Goal: Task Accomplishment & Management: Complete application form

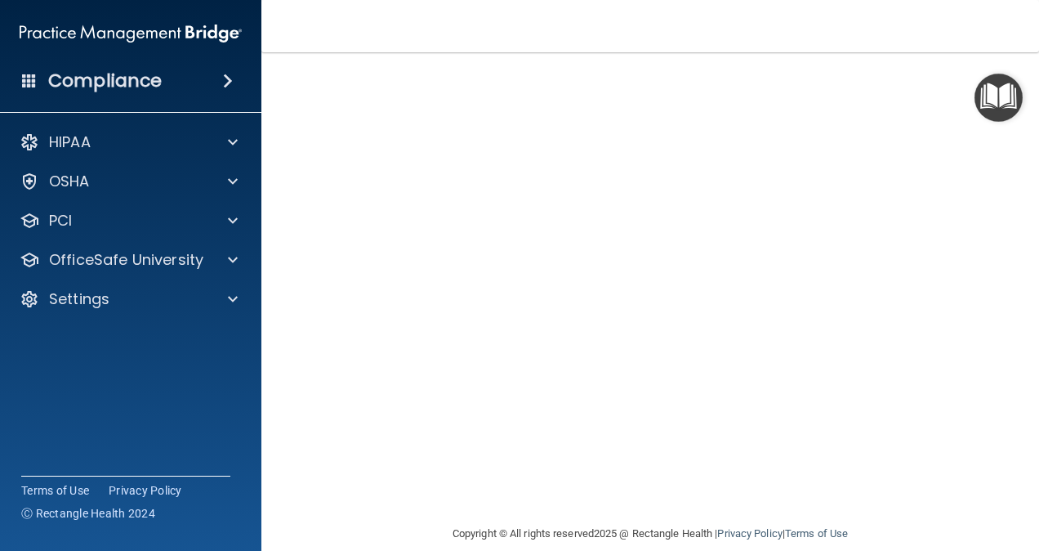
scroll to position [177, 0]
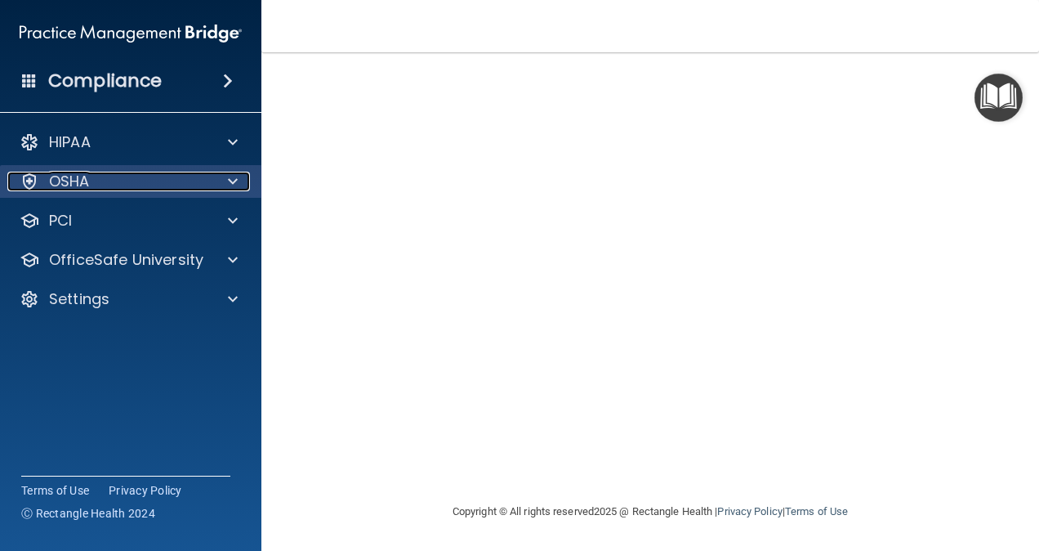
click at [230, 183] on span at bounding box center [233, 182] width 10 height 20
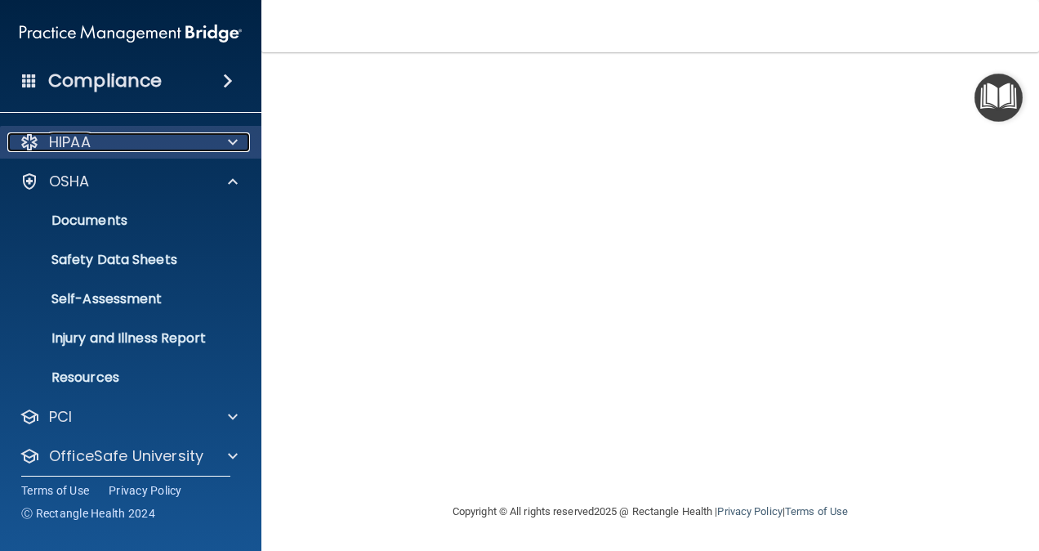
click at [243, 136] on div at bounding box center [230, 142] width 41 height 20
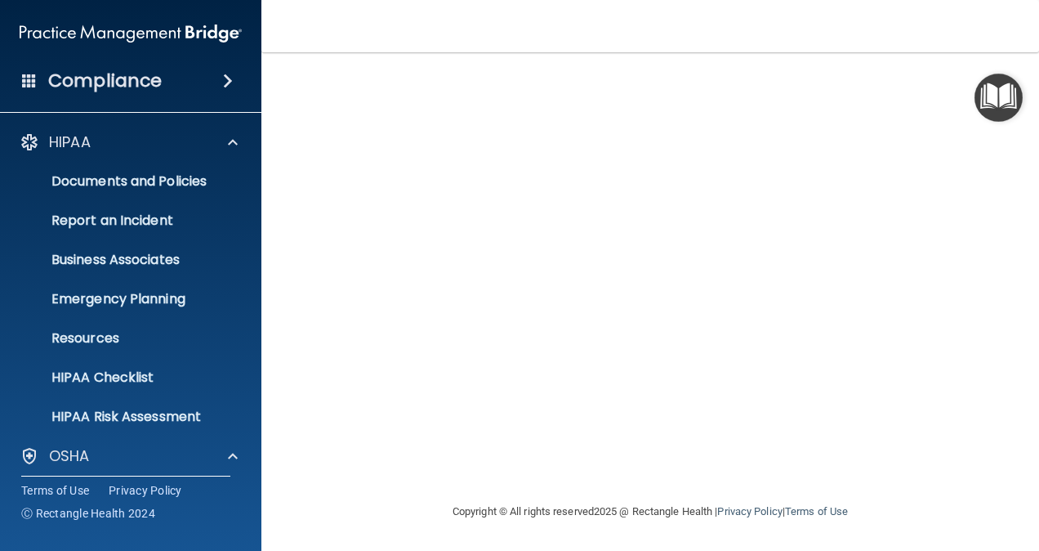
scroll to position [14, 0]
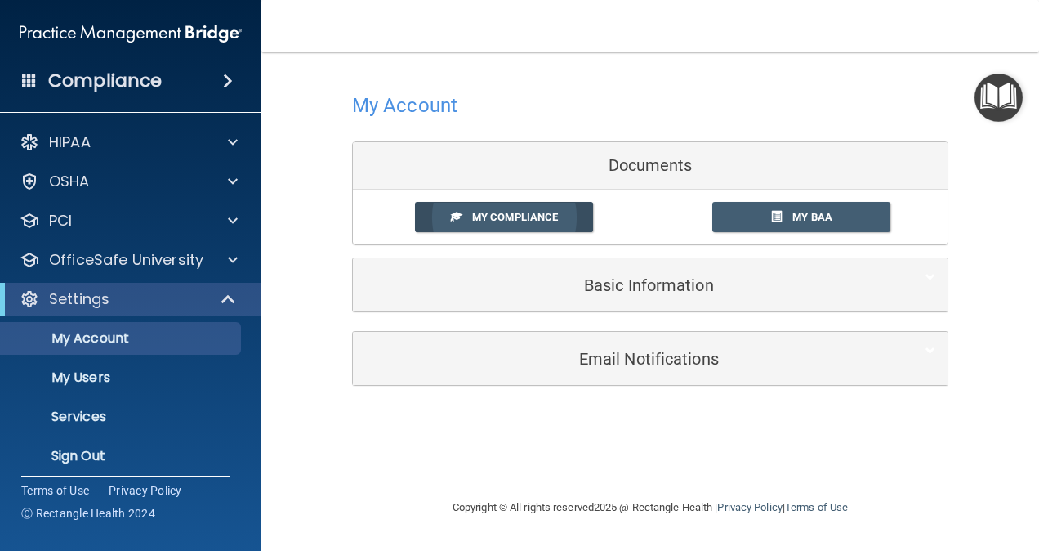
click at [542, 220] on span "My Compliance" at bounding box center [515, 217] width 86 height 12
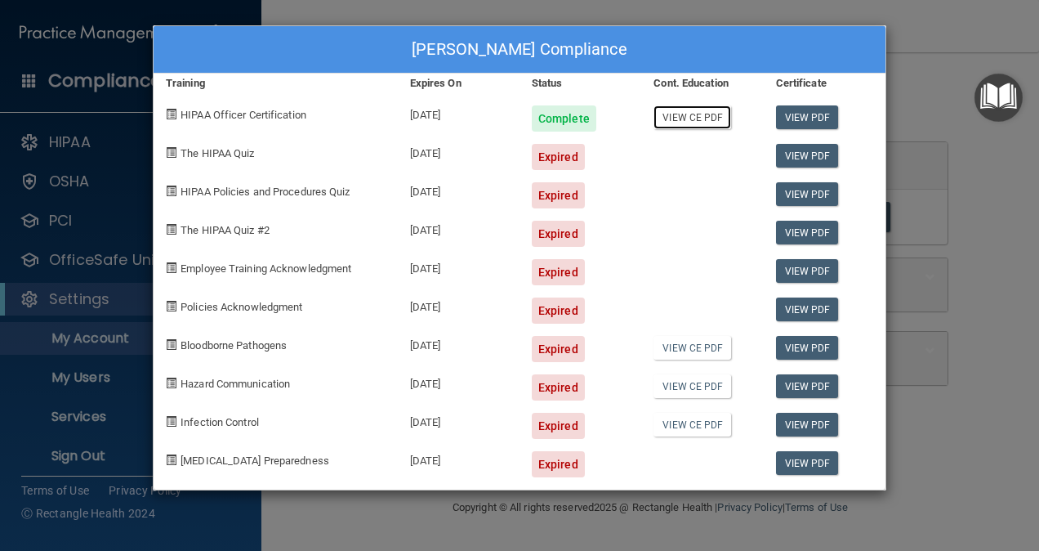
click at [709, 113] on link "View CE PDF" at bounding box center [693, 117] width 78 height 24
click at [825, 118] on link "View PDF" at bounding box center [807, 117] width 63 height 24
click at [942, 2] on div "Tarah Strohmayer's Compliance Training Expires On Status Cont. Education Certif…" at bounding box center [519, 275] width 1039 height 551
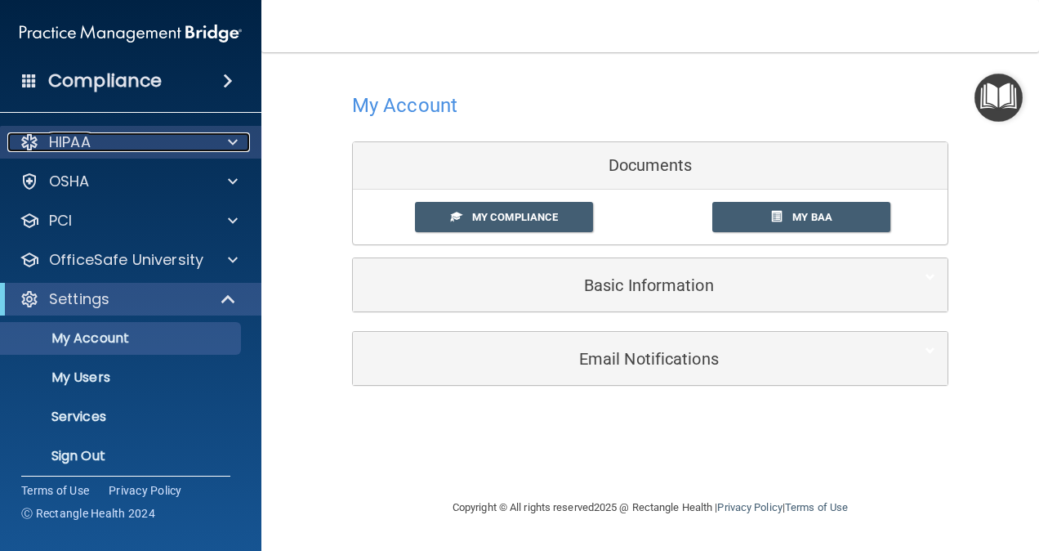
click at [191, 147] on div "HIPAA" at bounding box center [108, 142] width 203 height 20
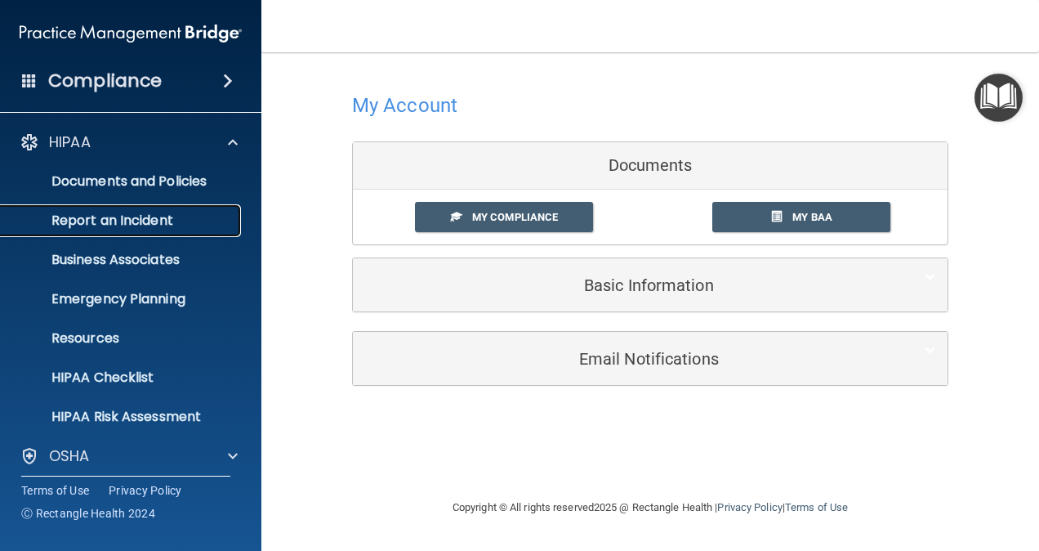
click at [171, 213] on p "Report an Incident" at bounding box center [122, 220] width 223 height 16
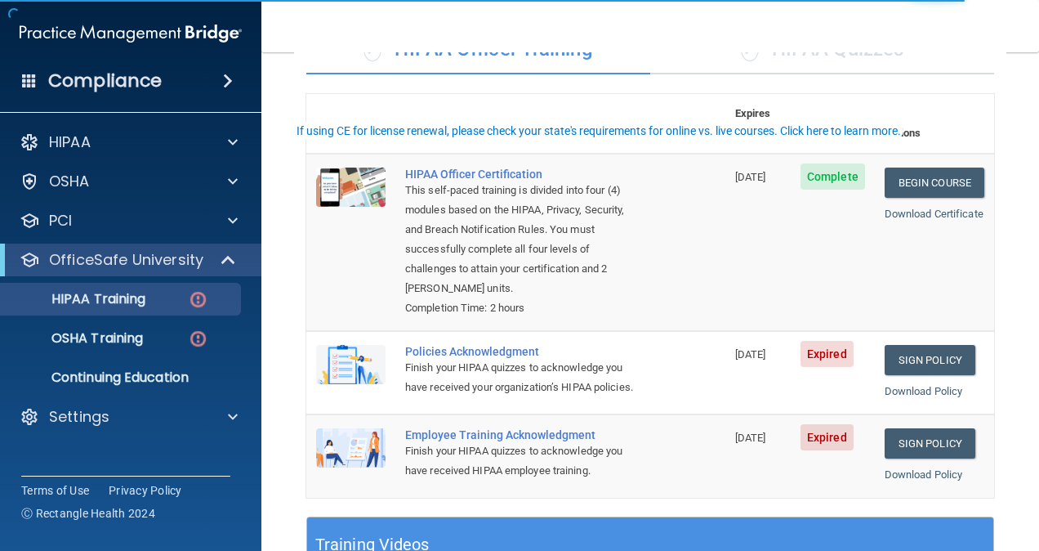
scroll to position [245, 0]
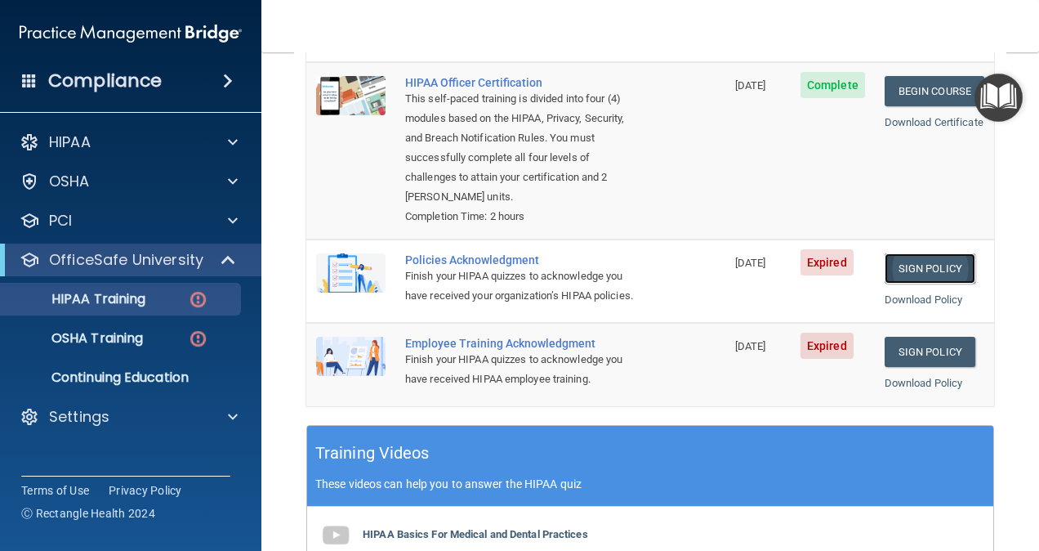
click at [915, 253] on link "Sign Policy" at bounding box center [930, 268] width 91 height 30
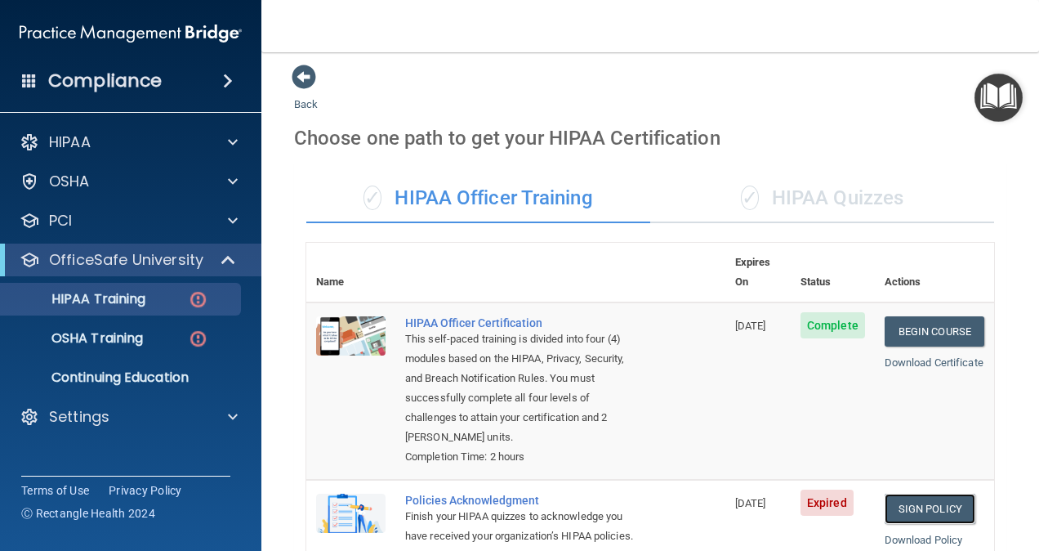
scroll to position [0, 0]
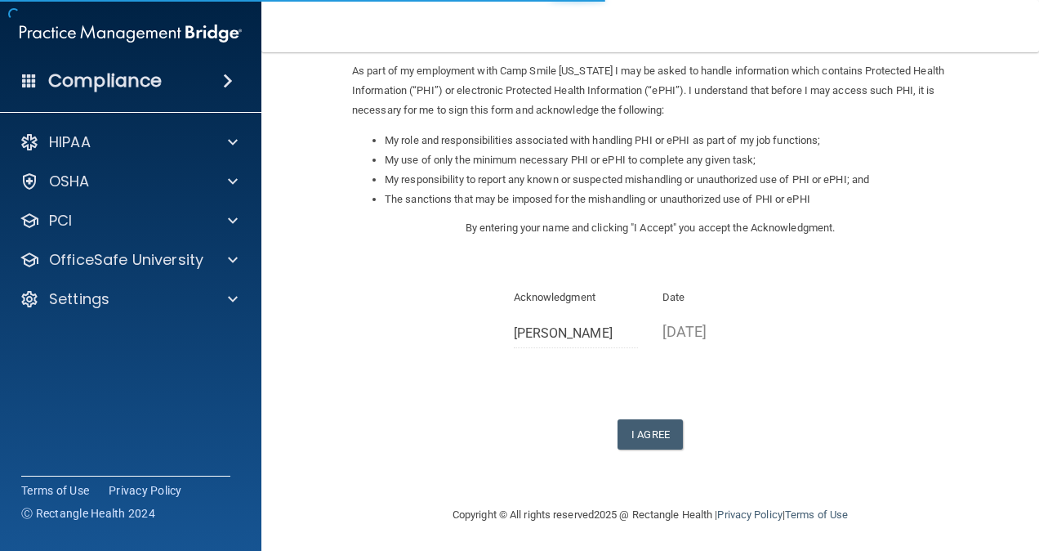
scroll to position [198, 0]
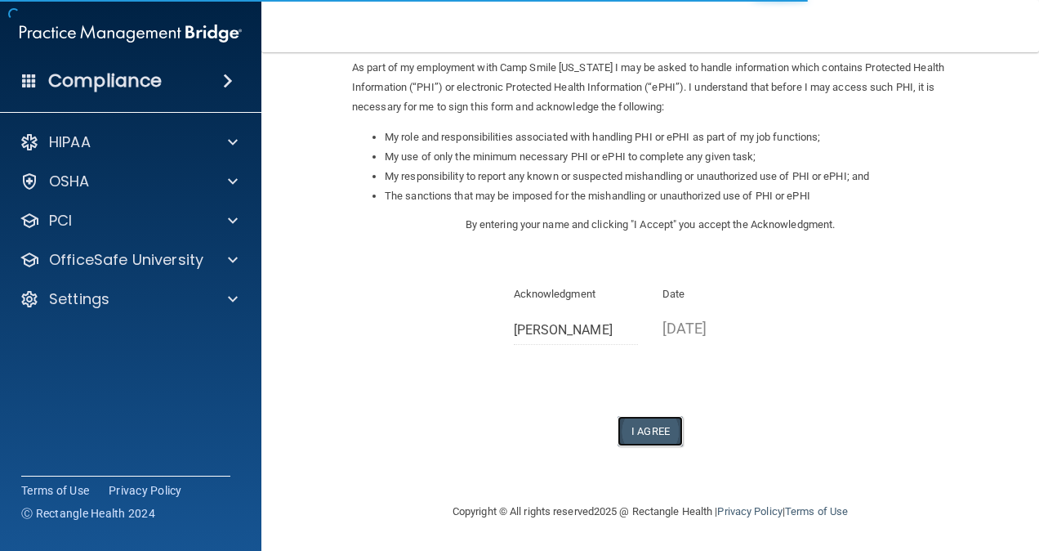
click at [640, 422] on button "I Agree" at bounding box center [650, 431] width 65 height 30
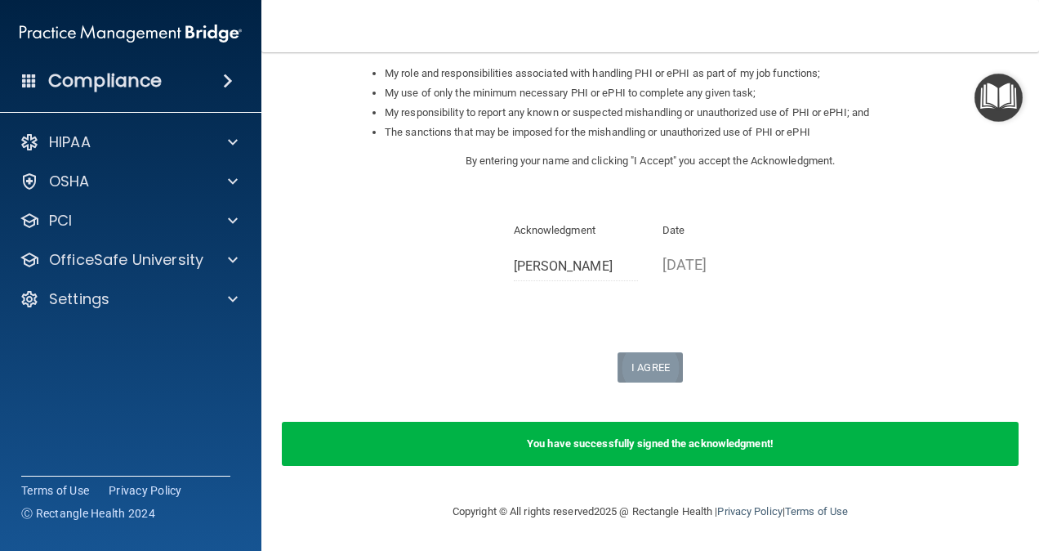
scroll to position [0, 0]
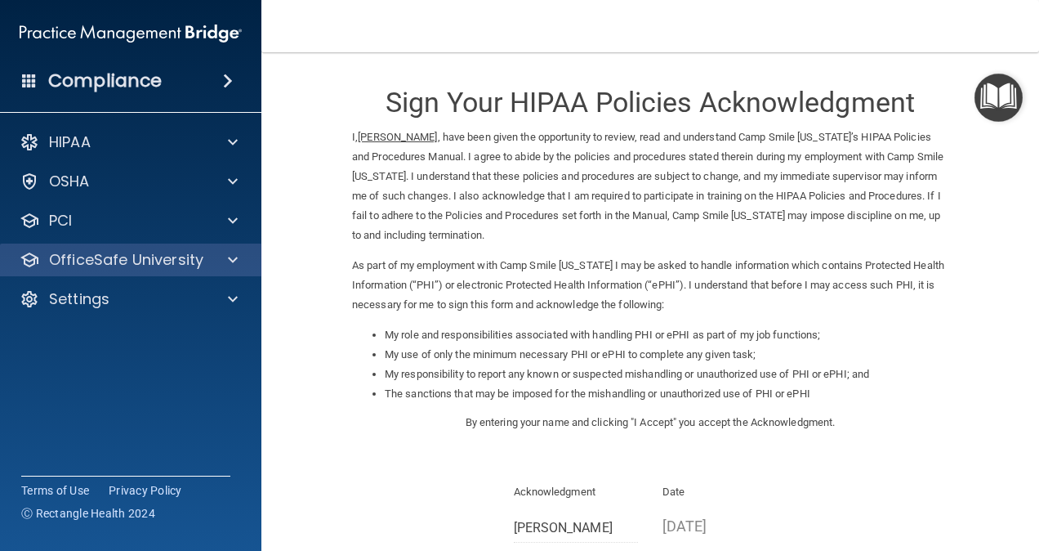
click at [203, 272] on div "OfficeSafe University" at bounding box center [131, 259] width 262 height 33
click at [233, 258] on span at bounding box center [233, 260] width 10 height 20
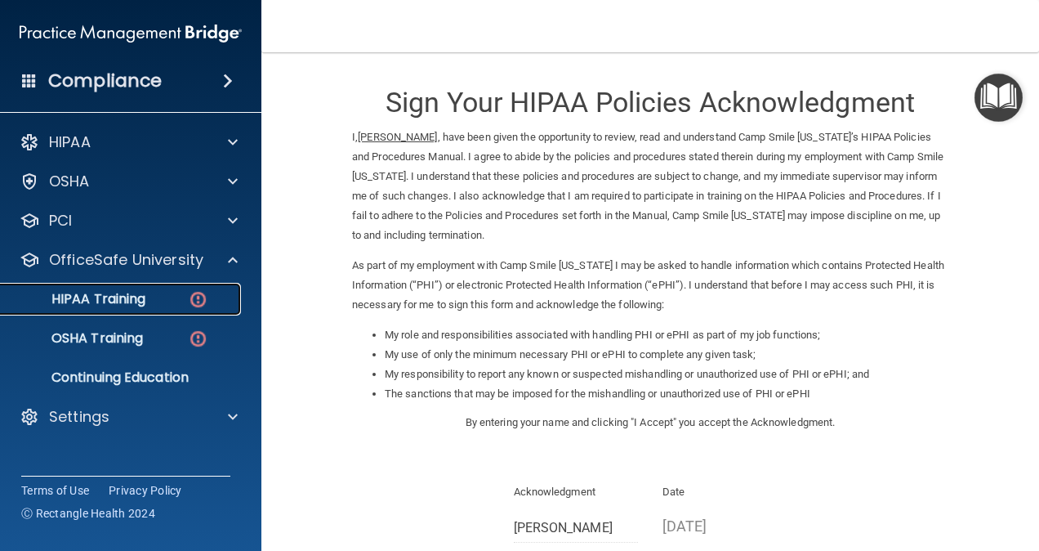
click at [175, 306] on div "HIPAA Training" at bounding box center [122, 299] width 223 height 16
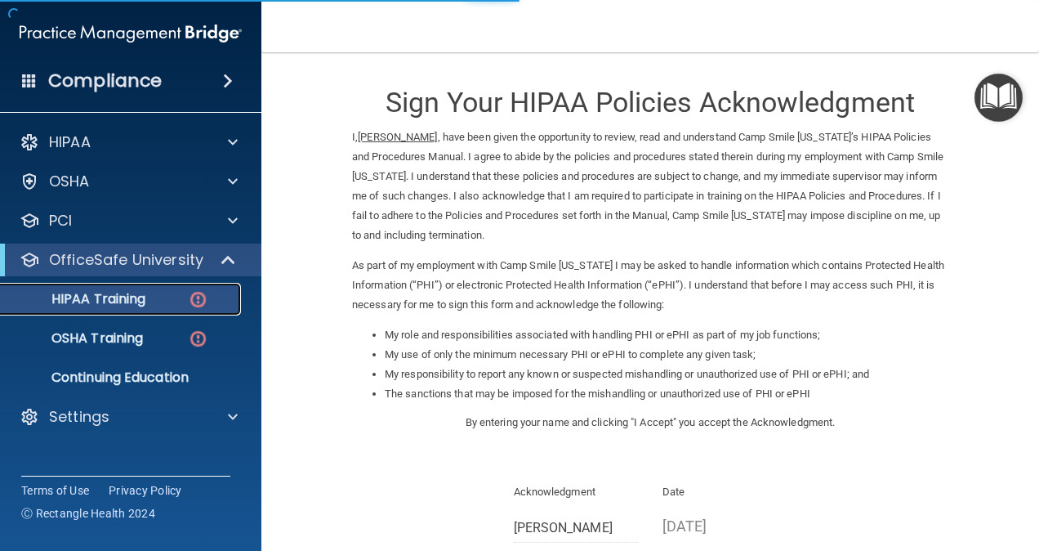
click at [193, 296] on img at bounding box center [198, 299] width 20 height 20
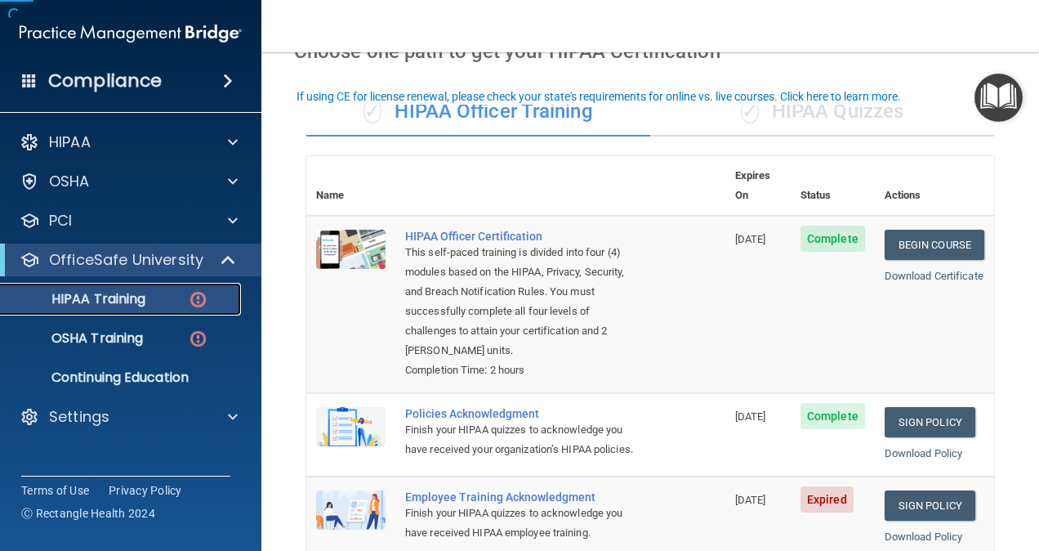
scroll to position [163, 0]
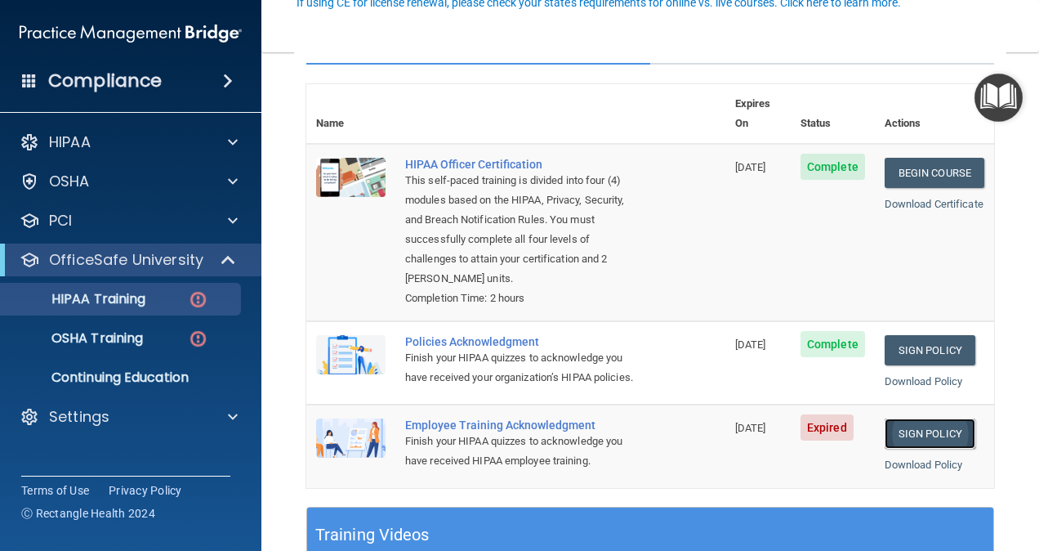
click at [921, 428] on link "Sign Policy" at bounding box center [930, 433] width 91 height 30
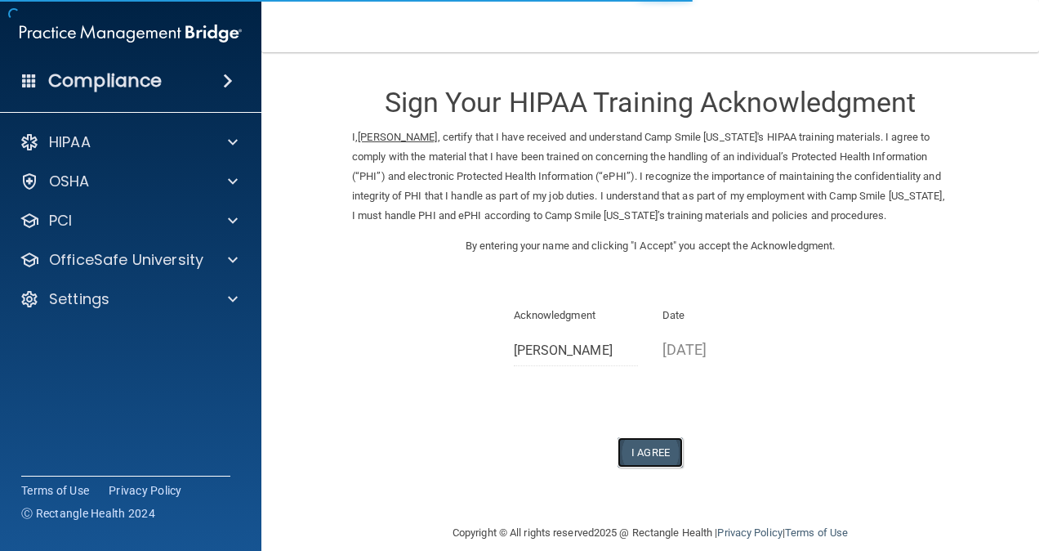
click at [652, 467] on button "I Agree" at bounding box center [650, 452] width 65 height 30
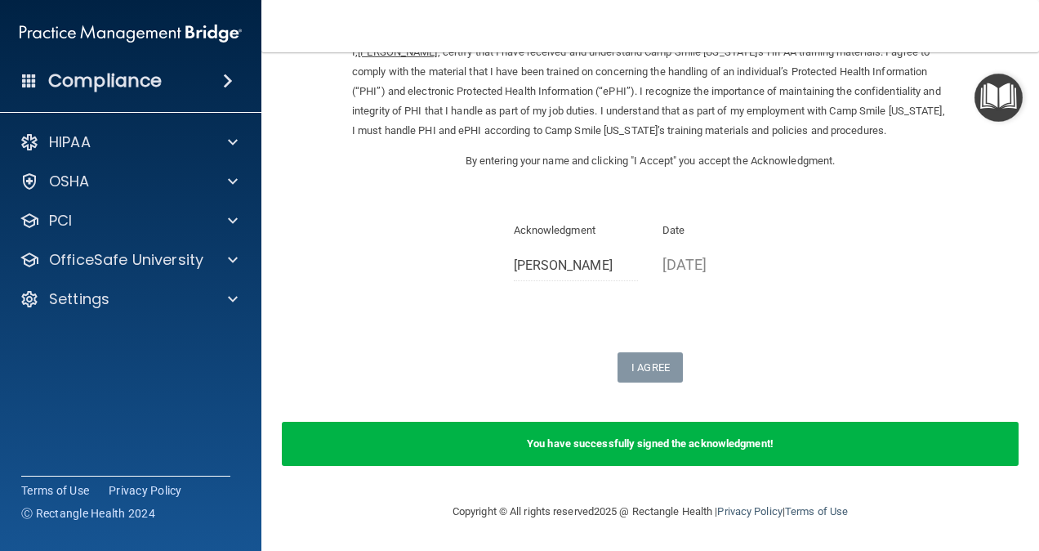
scroll to position [104, 0]
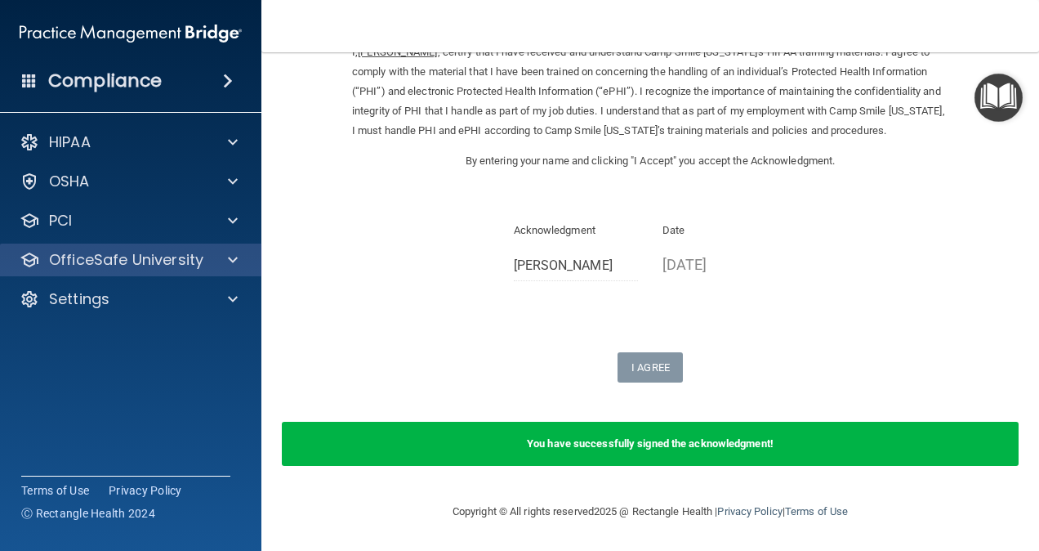
click at [174, 271] on div "OfficeSafe University" at bounding box center [131, 259] width 262 height 33
click at [240, 265] on div at bounding box center [230, 260] width 41 height 20
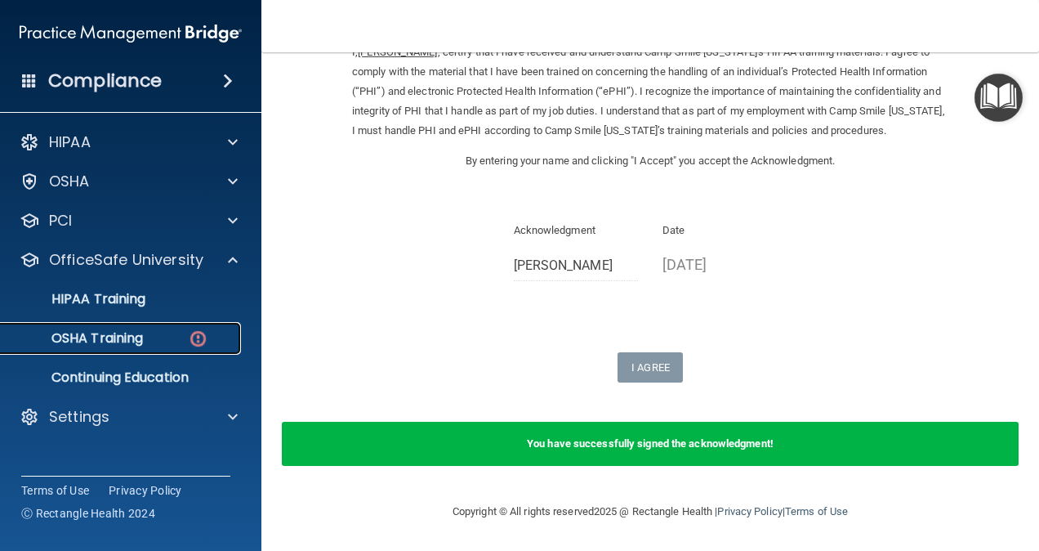
click at [128, 335] on p "OSHA Training" at bounding box center [77, 338] width 132 height 16
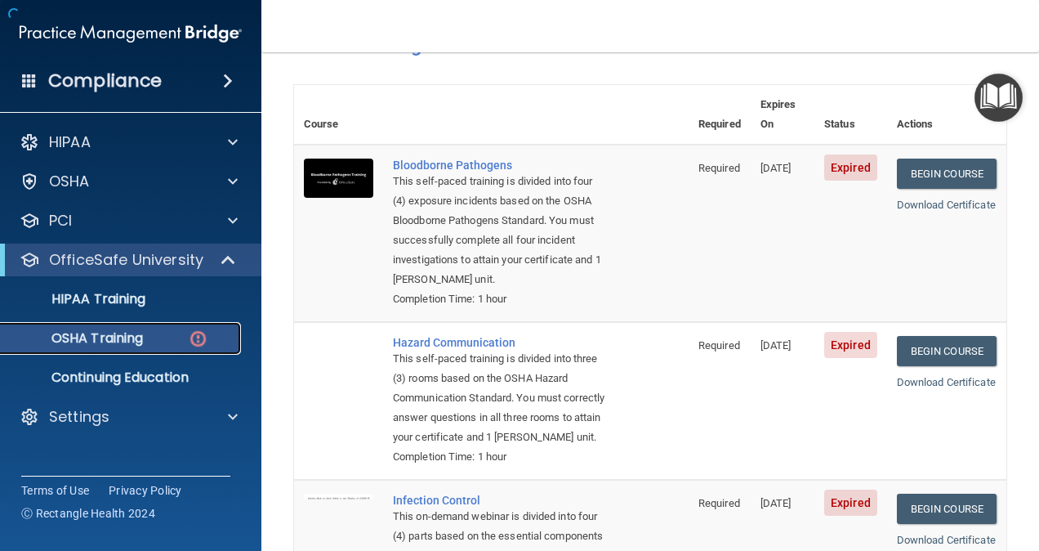
scroll to position [493, 0]
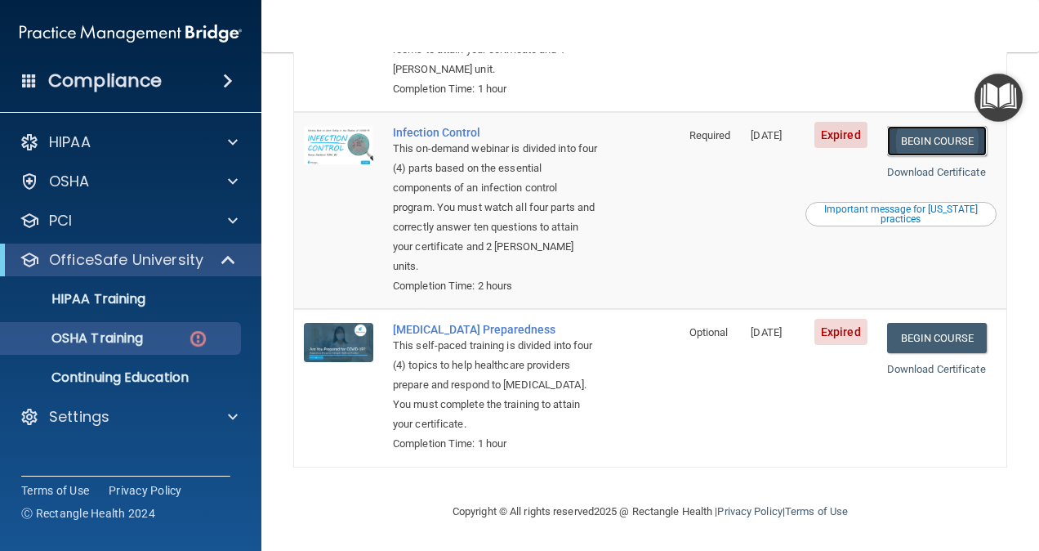
click link "Begin Course"
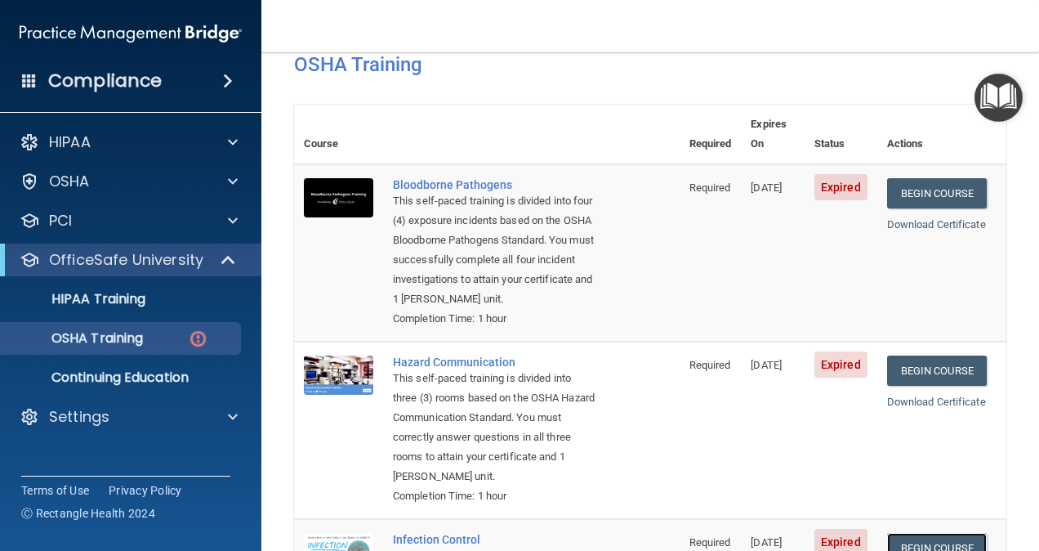
scroll to position [0, 0]
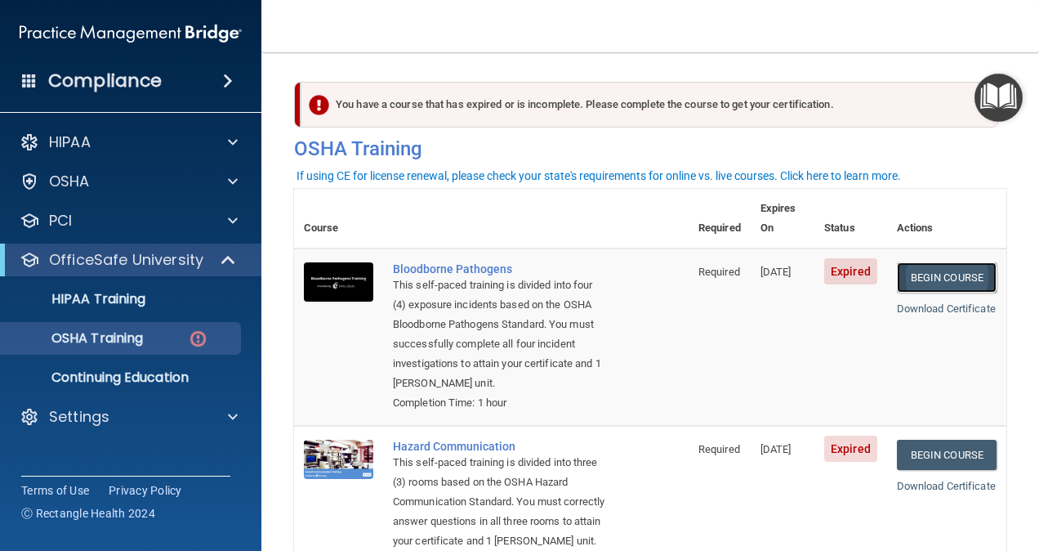
click link "Begin Course"
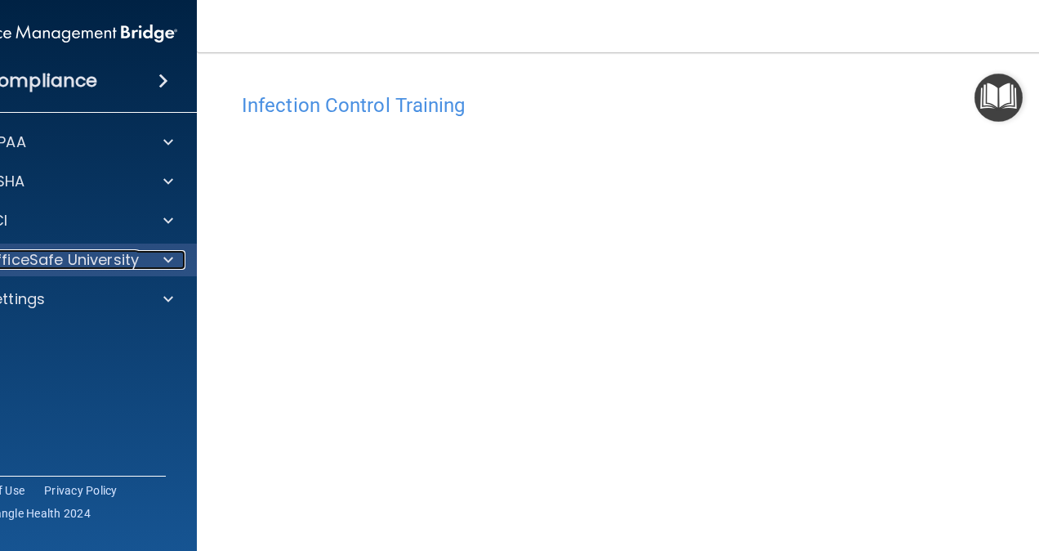
click at [101, 256] on p "OfficeSafe University" at bounding box center [61, 260] width 154 height 20
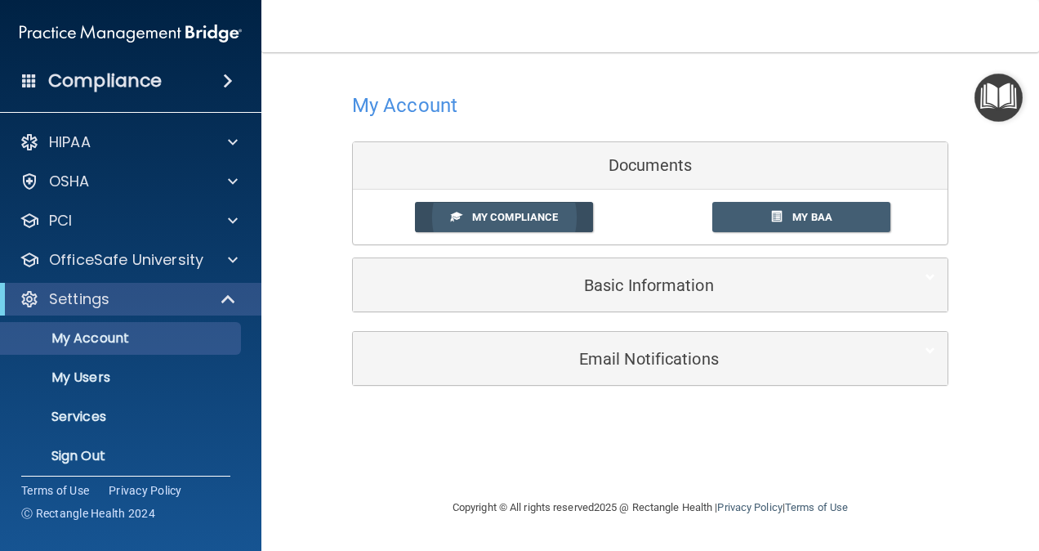
click at [533, 218] on span "My Compliance" at bounding box center [515, 217] width 86 height 12
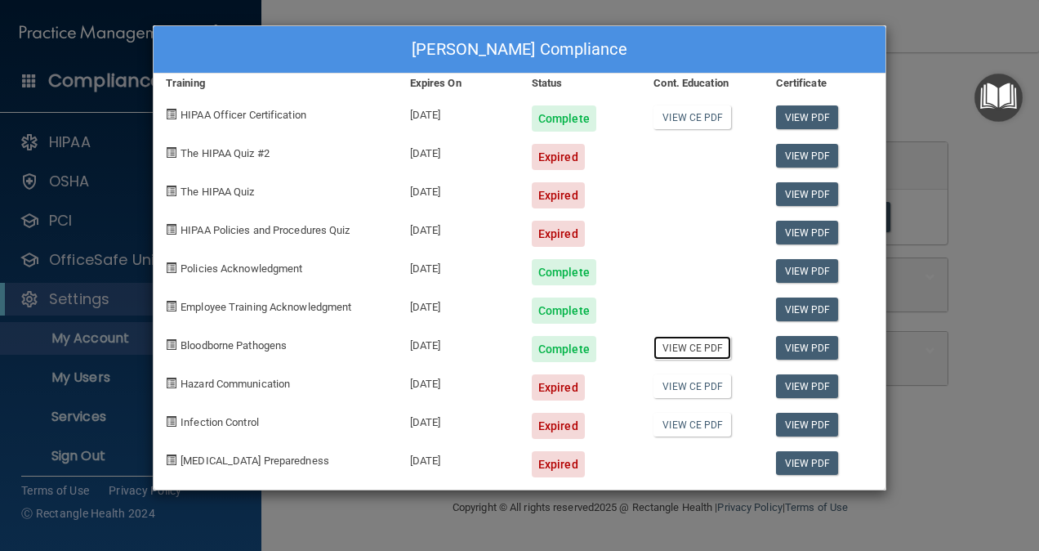
click at [683, 345] on link "View CE PDF" at bounding box center [693, 348] width 78 height 24
click at [790, 347] on link "View PDF" at bounding box center [807, 348] width 63 height 24
click at [551, 391] on div "Expired" at bounding box center [558, 387] width 53 height 26
click at [924, 25] on div "[PERSON_NAME] Compliance Training Expires On Status Cont. Education Certificate…" at bounding box center [519, 275] width 1039 height 551
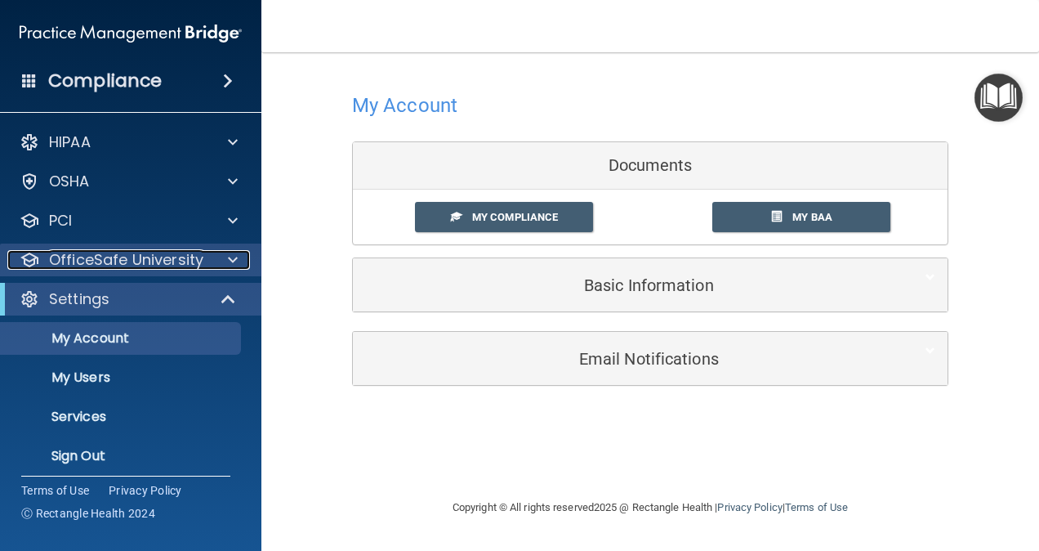
click at [145, 263] on p "OfficeSafe University" at bounding box center [126, 260] width 154 height 20
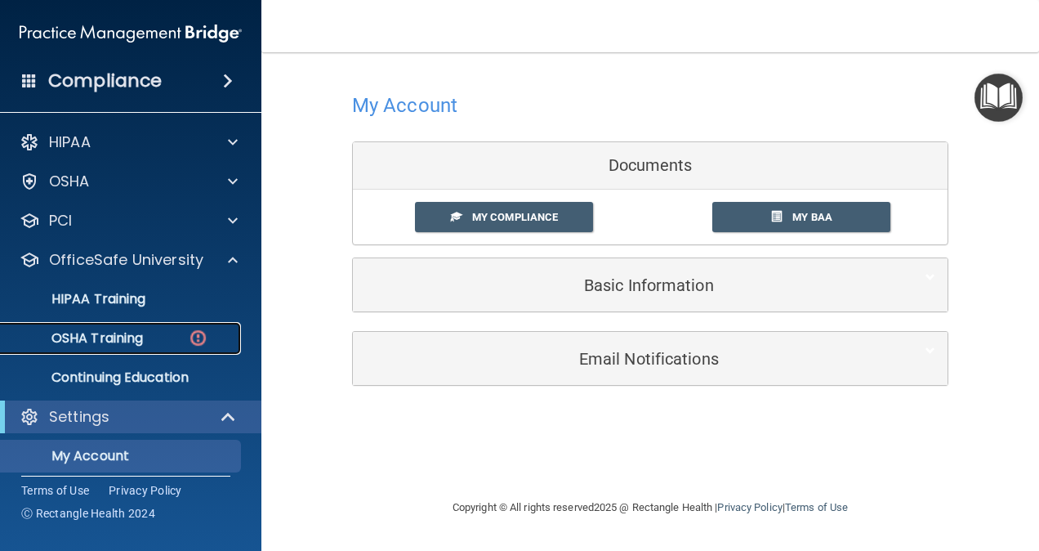
click at [127, 338] on p "OSHA Training" at bounding box center [77, 338] width 132 height 16
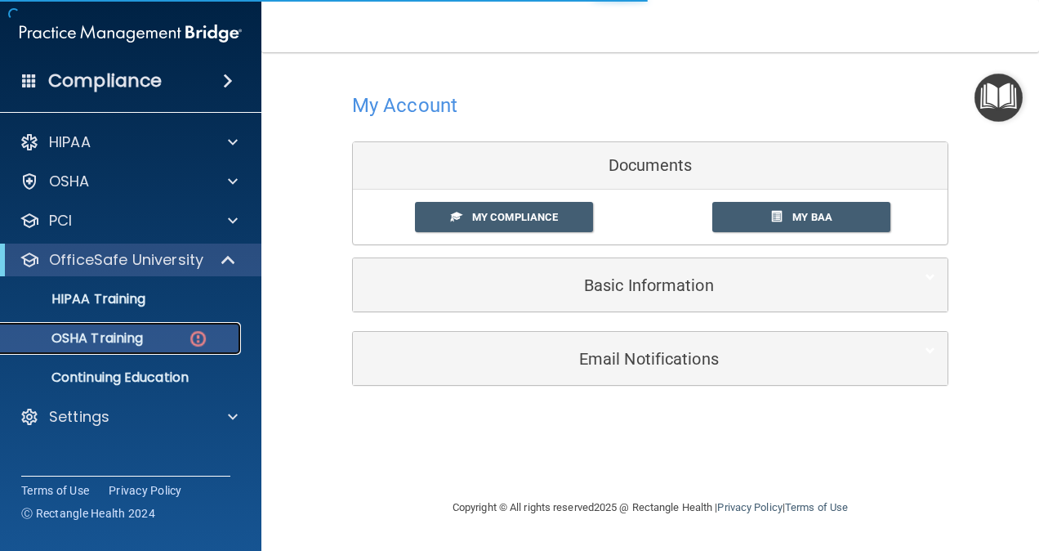
click at [198, 340] on img at bounding box center [198, 338] width 20 height 20
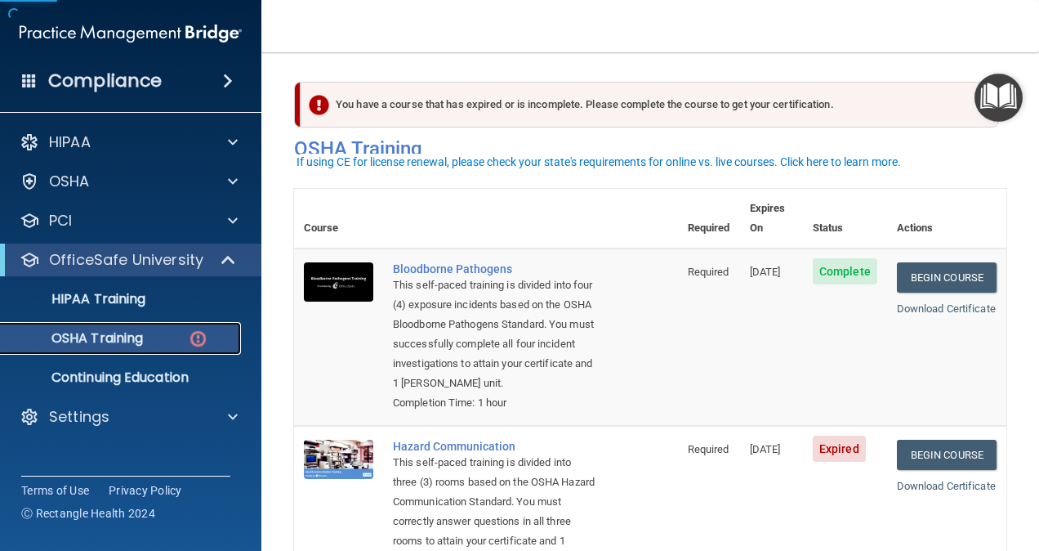
scroll to position [163, 0]
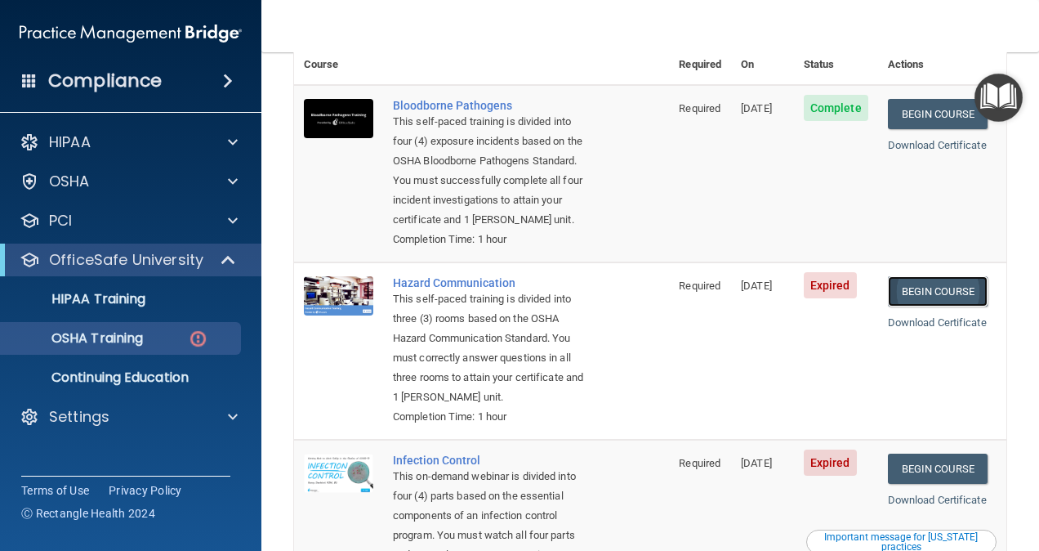
click at [917, 294] on link "Begin Course" at bounding box center [938, 291] width 100 height 30
click at [927, 290] on link "Begin Course" at bounding box center [938, 291] width 100 height 30
click at [141, 338] on p "OSHA Training" at bounding box center [77, 338] width 132 height 16
click at [204, 332] on img at bounding box center [198, 338] width 20 height 20
click at [207, 338] on img at bounding box center [198, 338] width 20 height 20
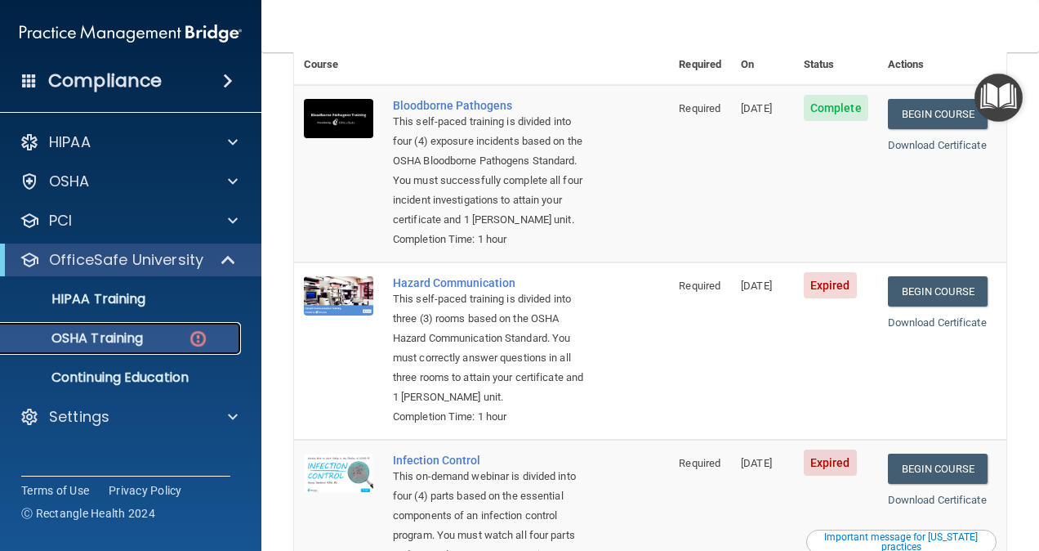
click at [206, 338] on img at bounding box center [198, 338] width 20 height 20
click at [133, 339] on p "OSHA Training" at bounding box center [77, 338] width 132 height 16
click at [902, 289] on link "Begin Course" at bounding box center [938, 291] width 100 height 30
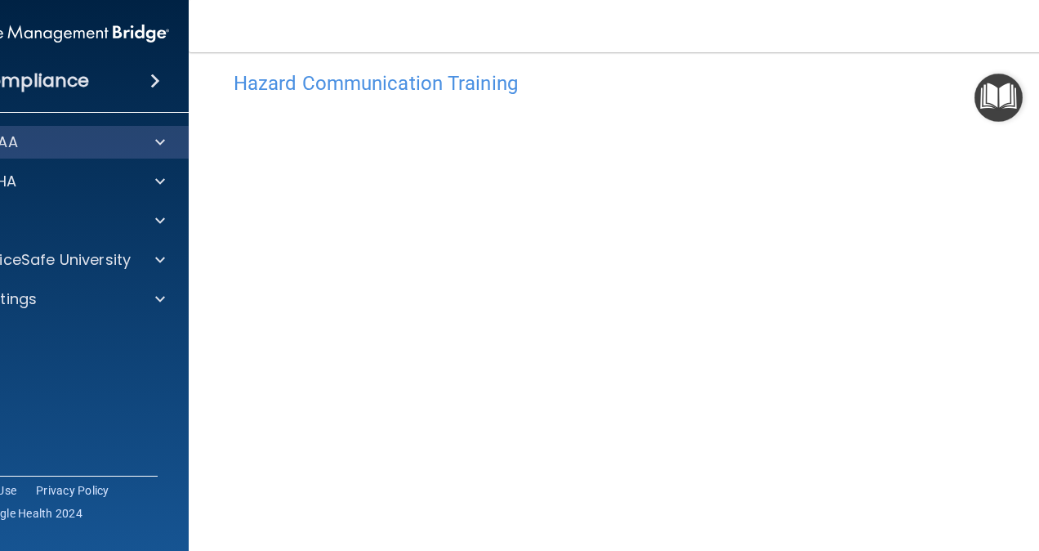
scroll to position [64, 0]
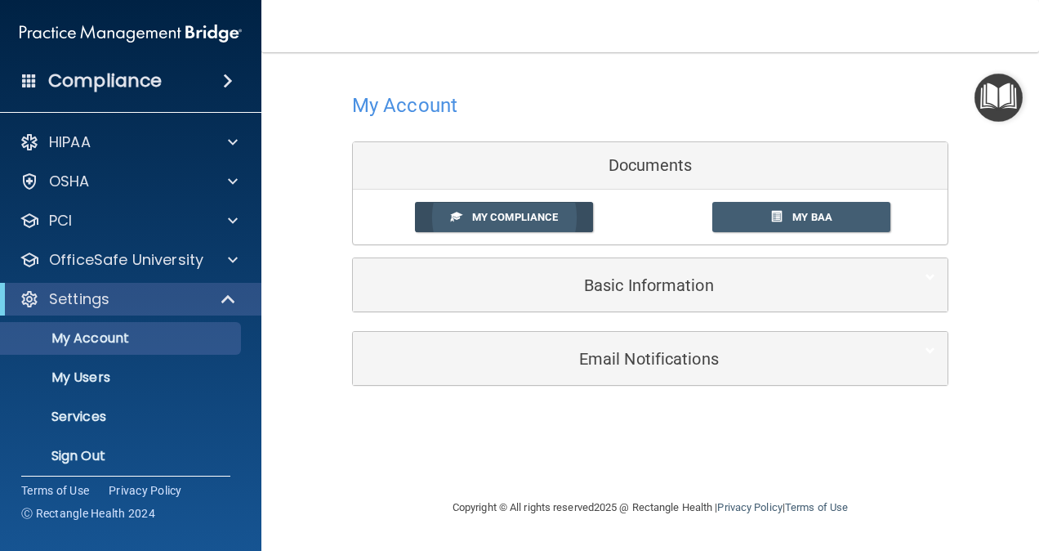
drag, startPoint x: 522, startPoint y: 201, endPoint x: 542, endPoint y: 211, distance: 21.9
click at [526, 203] on link "My Compliance" at bounding box center [504, 217] width 179 height 30
click at [569, 221] on link "My Compliance" at bounding box center [504, 217] width 179 height 30
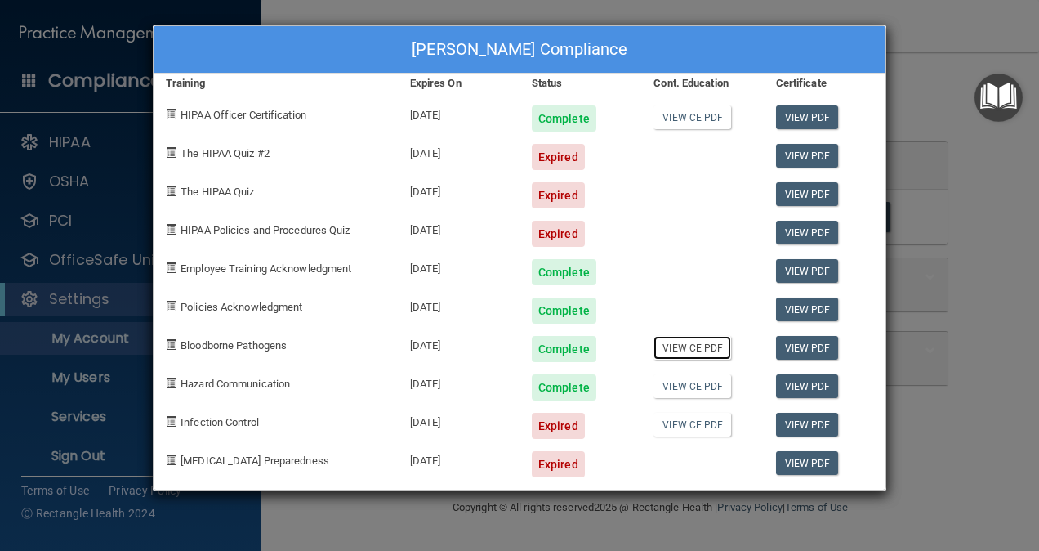
click at [683, 349] on link "View CE PDF" at bounding box center [693, 348] width 78 height 24
click at [809, 345] on link "View PDF" at bounding box center [807, 348] width 63 height 24
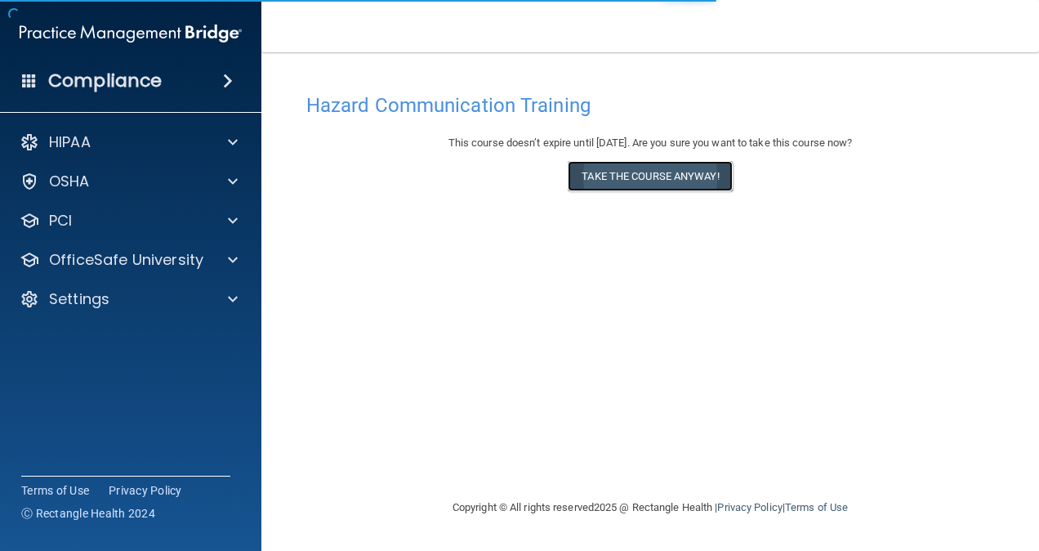
click at [662, 181] on button "Take the course anyway!" at bounding box center [650, 176] width 164 height 30
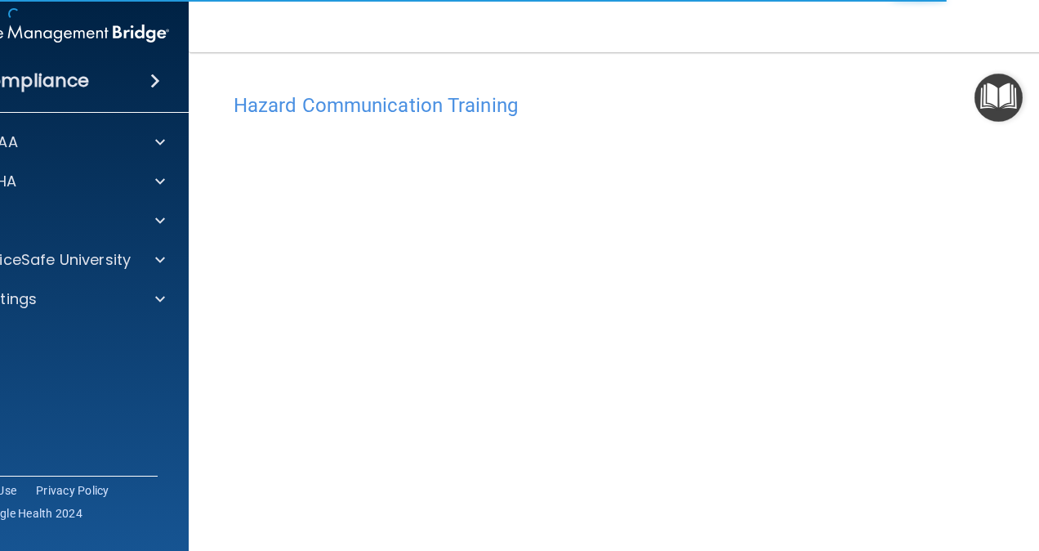
scroll to position [64, 0]
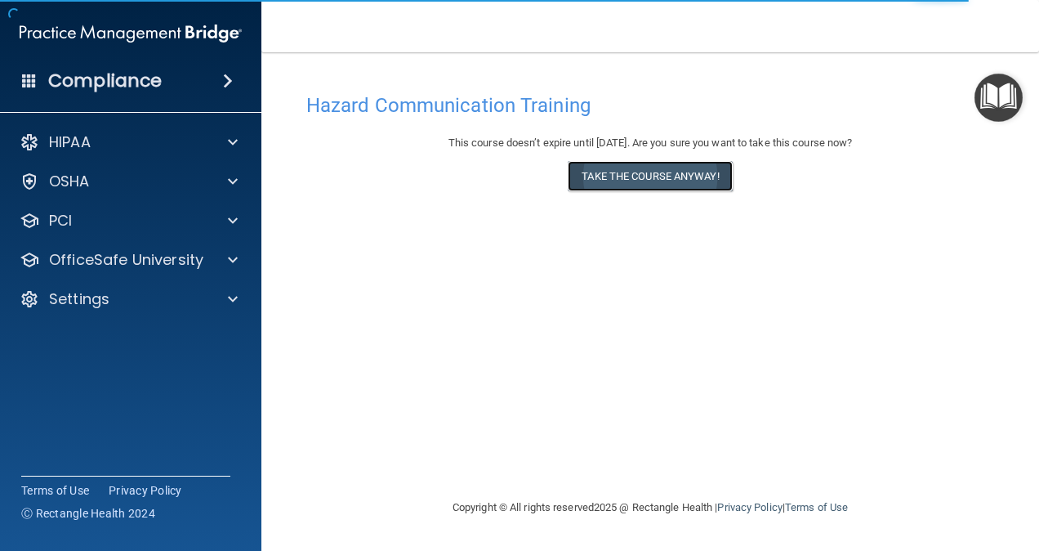
click at [639, 178] on button "Take the course anyway!" at bounding box center [650, 176] width 164 height 30
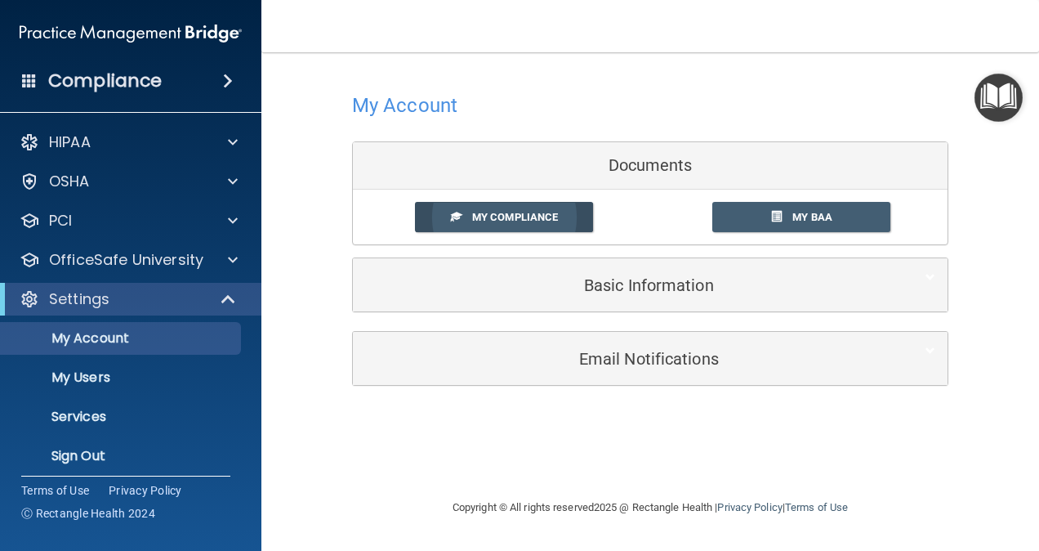
click at [539, 217] on span "My Compliance" at bounding box center [515, 217] width 86 height 12
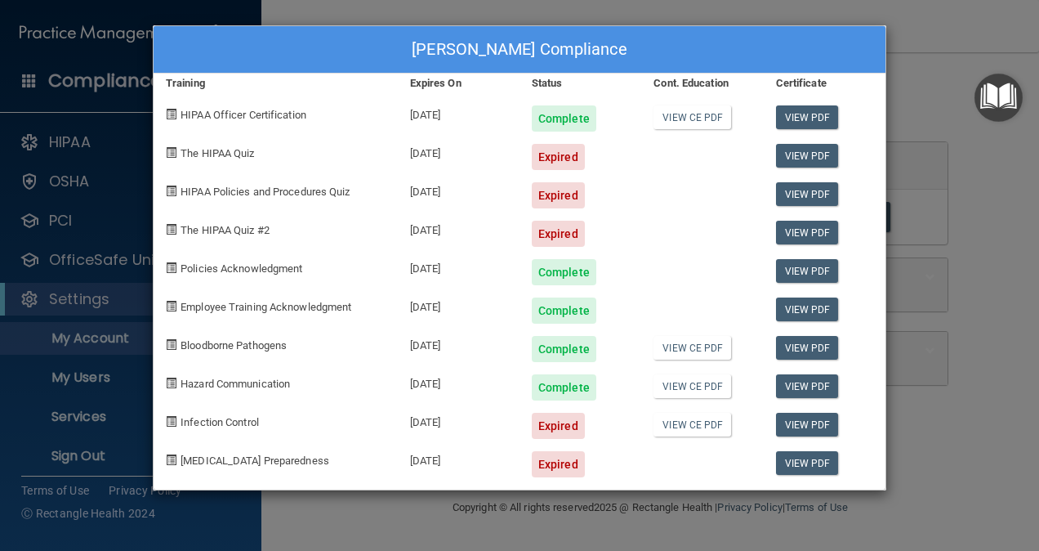
drag, startPoint x: 707, startPoint y: 477, endPoint x: 738, endPoint y: 482, distance: 31.4
click at [710, 477] on div "[PERSON_NAME] Compliance Training Expires On Status Cont. Education Certificate…" at bounding box center [520, 257] width 734 height 465
click at [959, 385] on div "[PERSON_NAME] Compliance Training Expires On Status Cont. Education Certificate…" at bounding box center [519, 275] width 1039 height 551
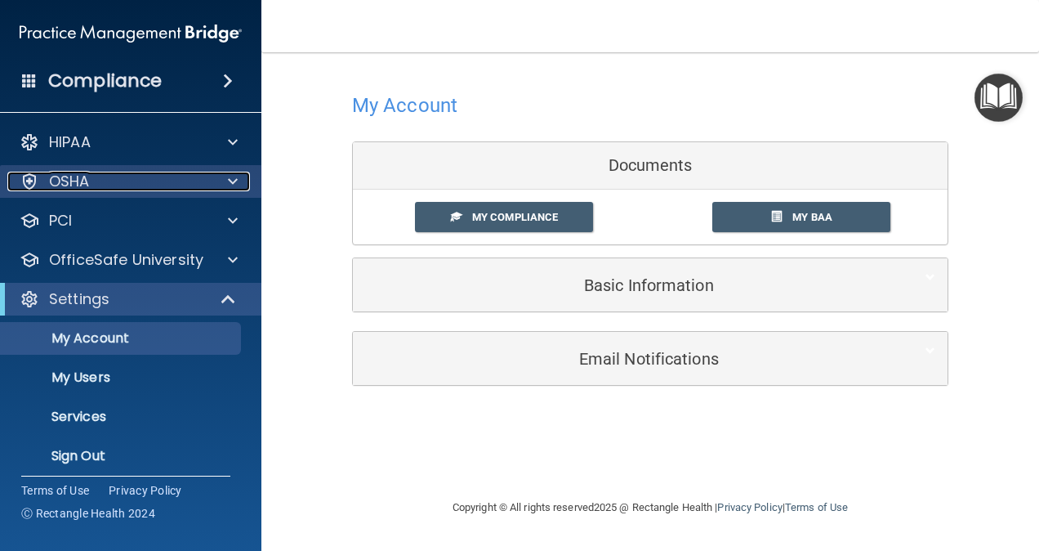
click at [213, 180] on div at bounding box center [230, 182] width 41 height 20
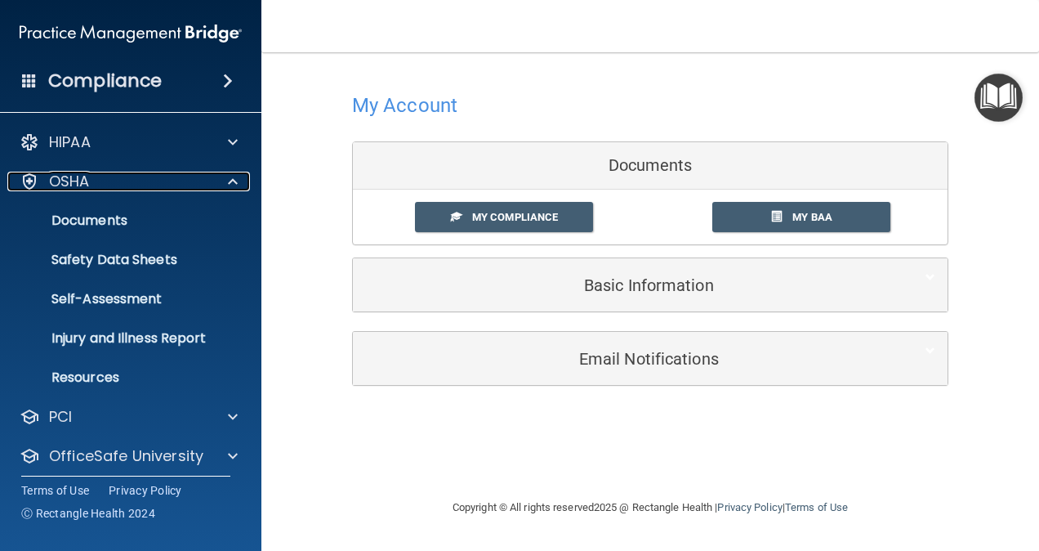
scroll to position [205, 0]
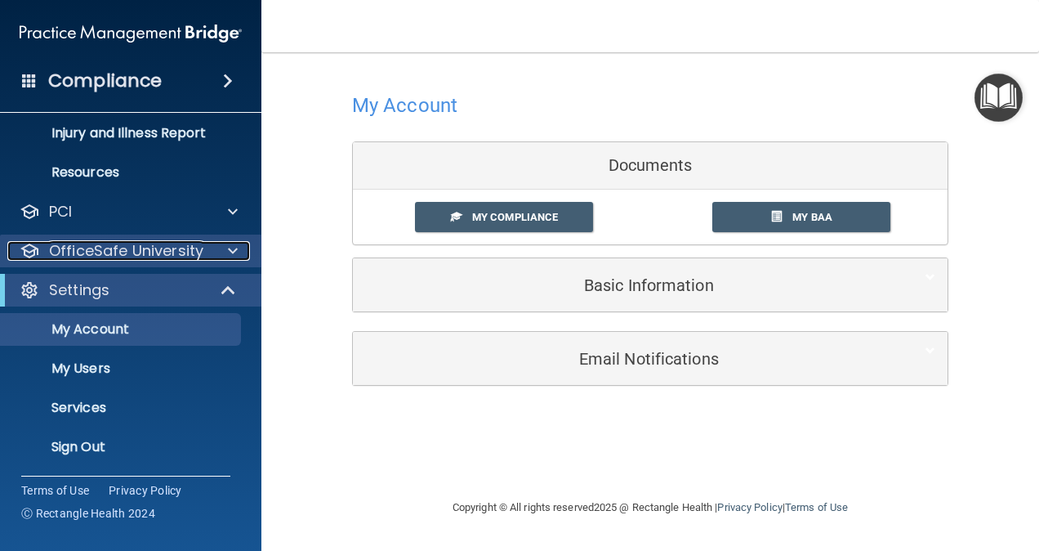
click at [142, 246] on p "OfficeSafe University" at bounding box center [126, 251] width 154 height 20
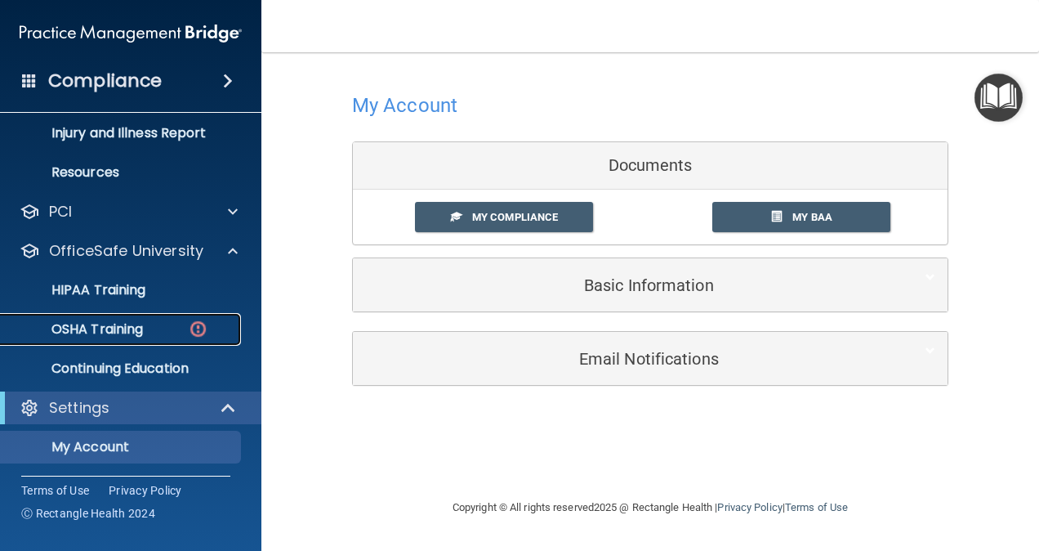
click at [205, 323] on img at bounding box center [198, 329] width 20 height 20
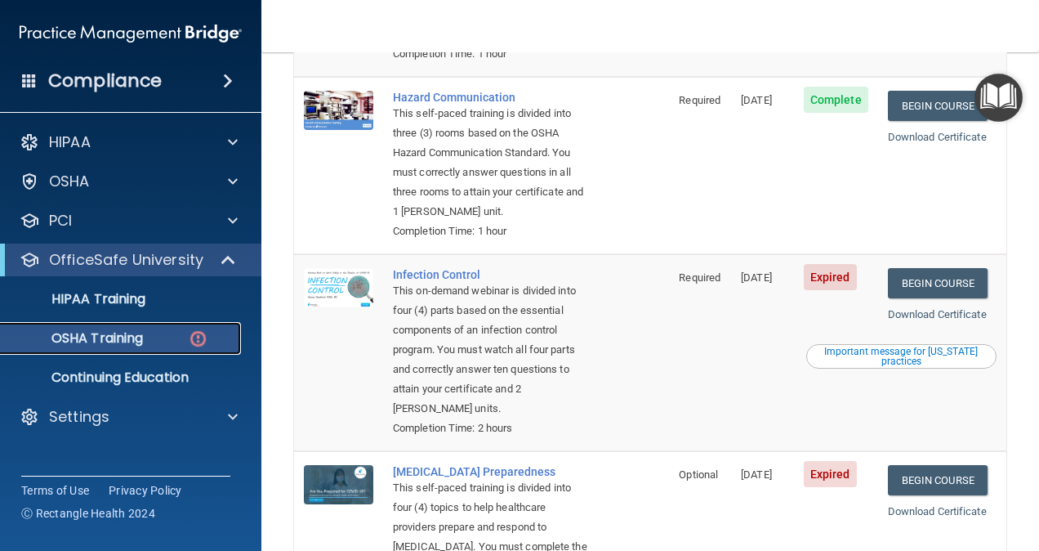
scroll to position [408, 0]
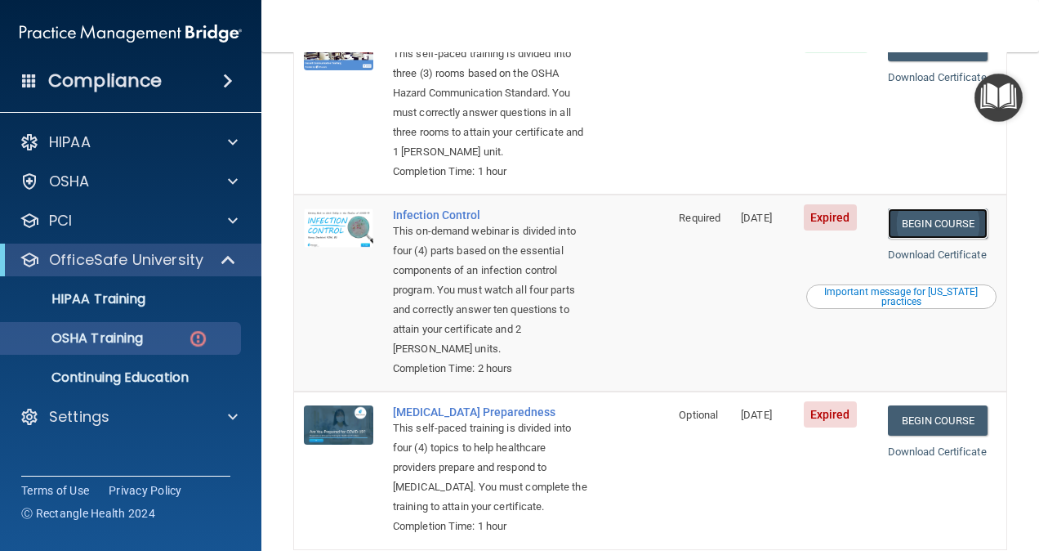
click at [927, 239] on link "Begin Course" at bounding box center [938, 223] width 100 height 30
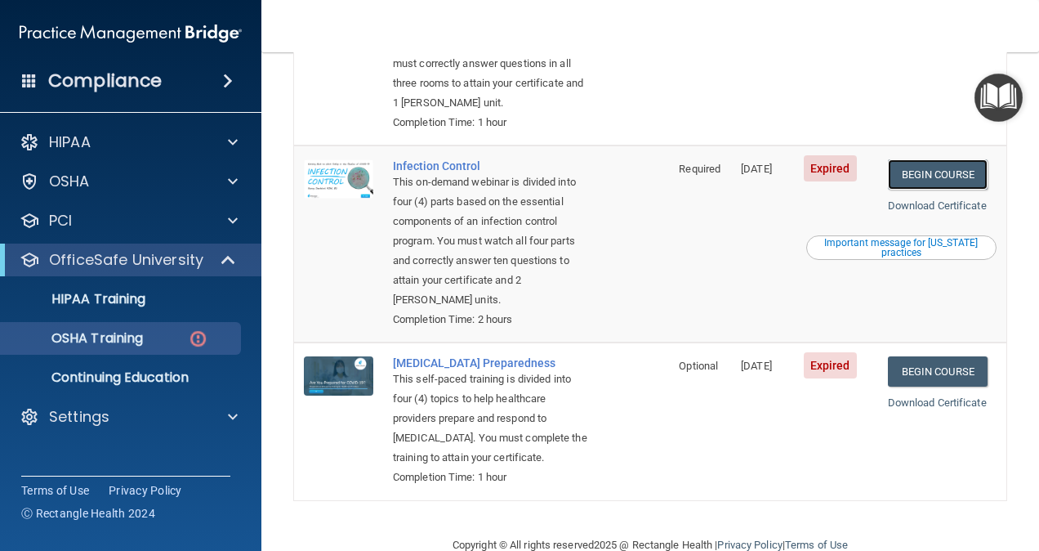
scroll to position [490, 0]
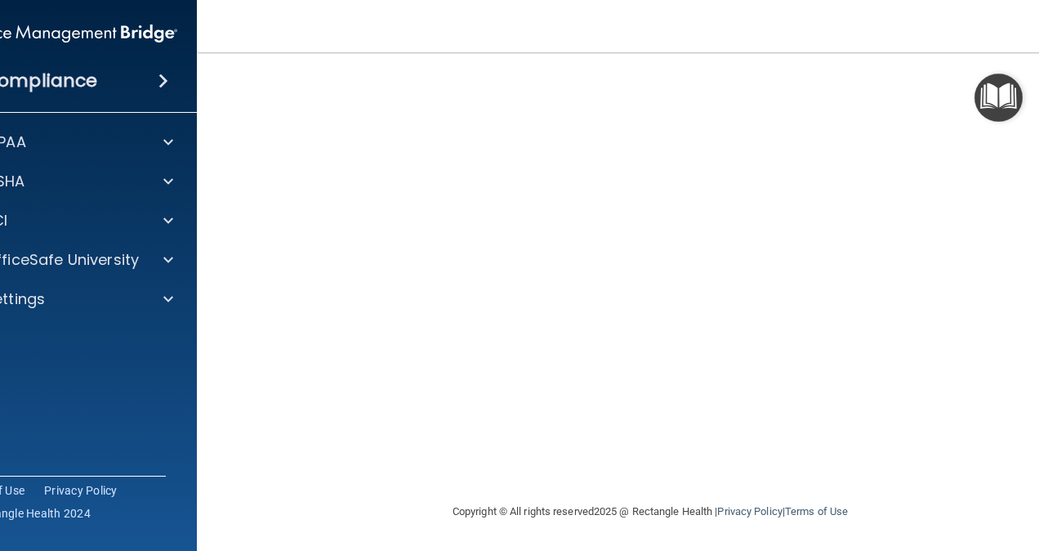
scroll to position [67, 0]
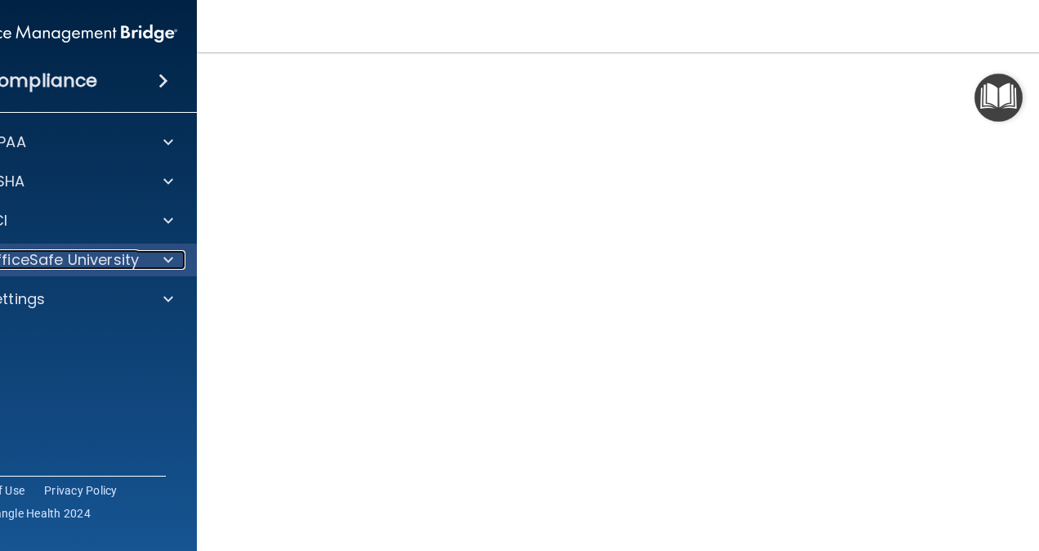
click at [68, 258] on p "OfficeSafe University" at bounding box center [61, 260] width 154 height 20
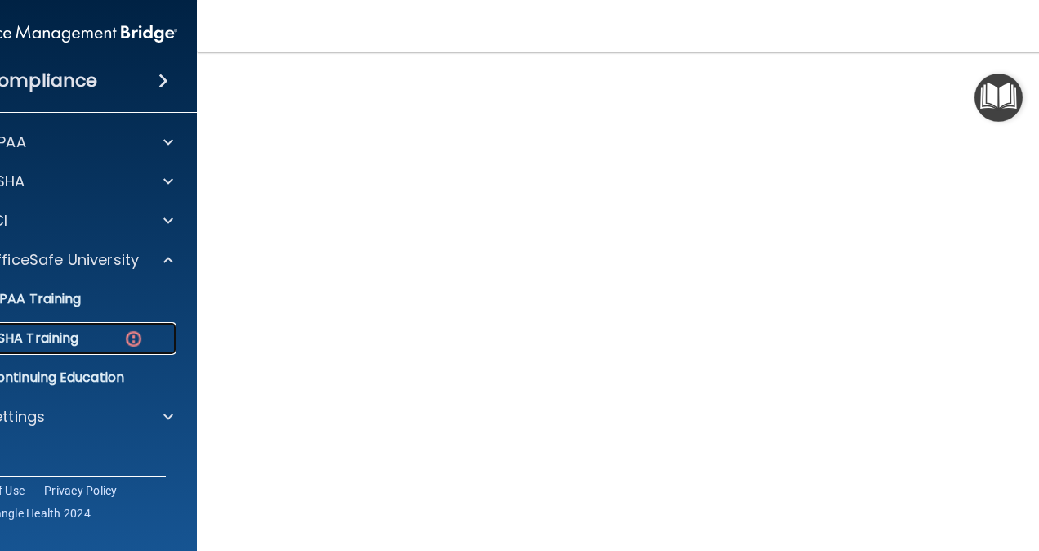
click at [130, 336] on img at bounding box center [133, 338] width 20 height 20
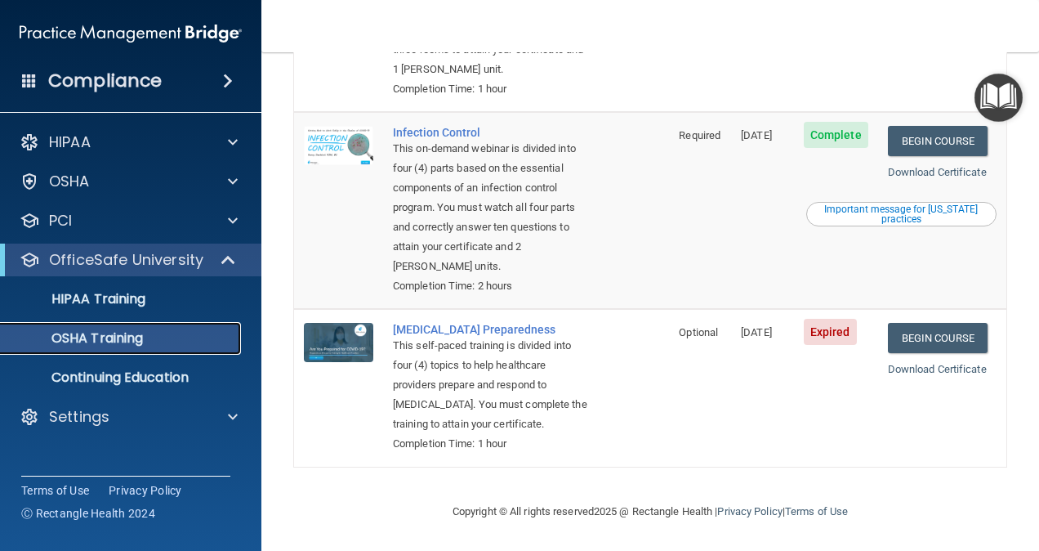
scroll to position [486, 0]
click at [927, 323] on link "Begin Course" at bounding box center [938, 338] width 100 height 30
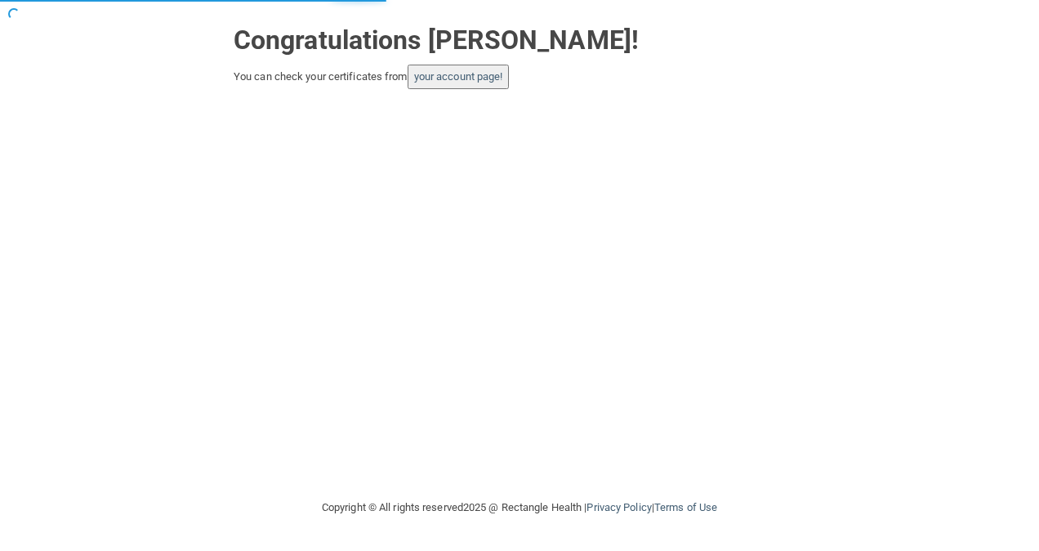
click at [461, 83] on button "your account page!" at bounding box center [459, 77] width 102 height 25
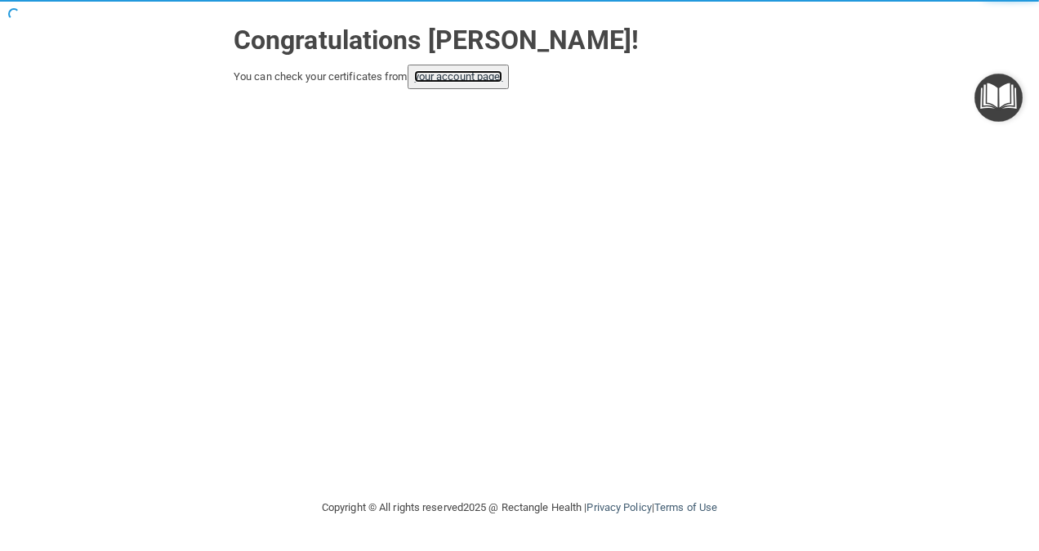
click at [463, 75] on link "your account page!" at bounding box center [458, 76] width 89 height 12
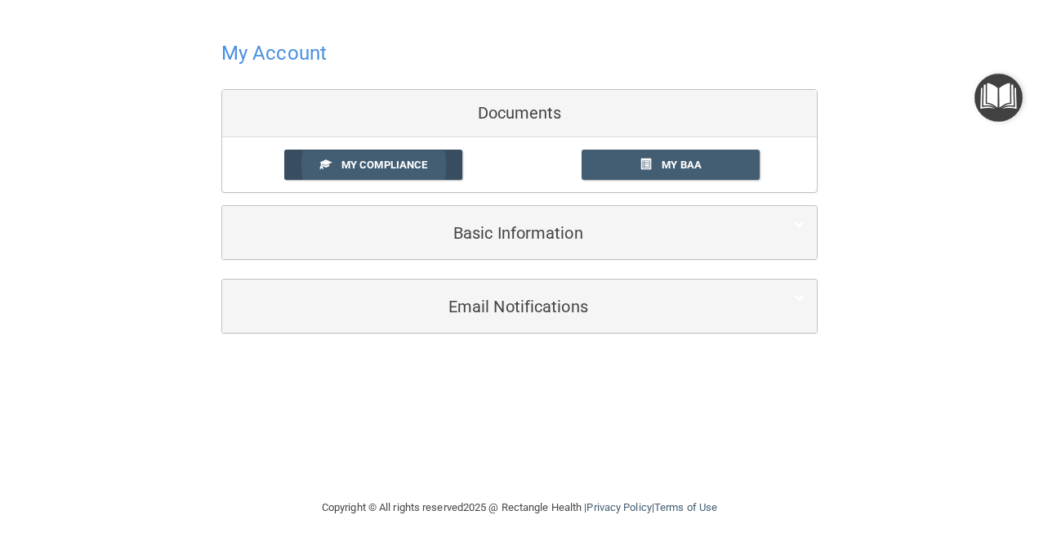
click at [376, 162] on span "My Compliance" at bounding box center [384, 164] width 86 height 12
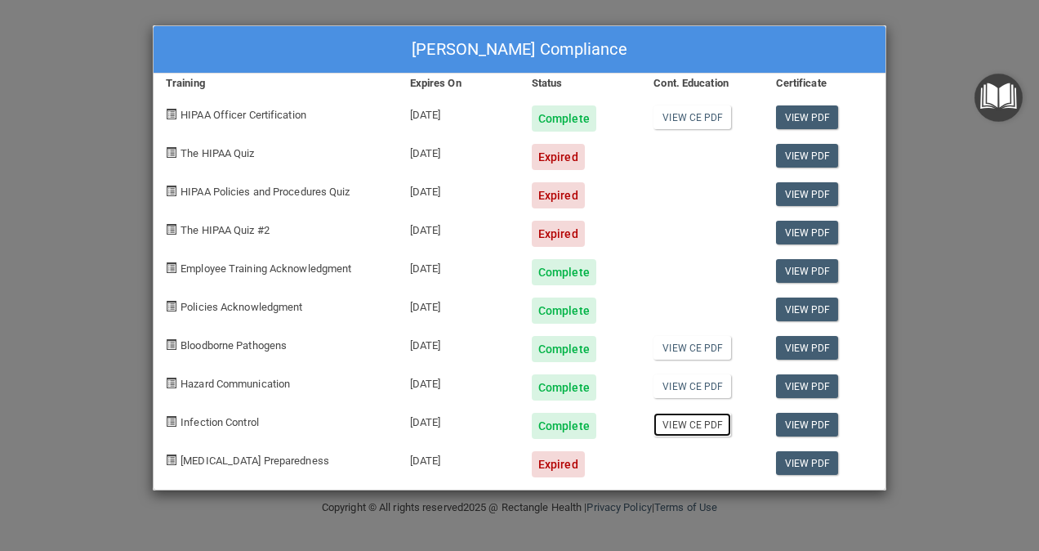
click at [677, 422] on link "View CE PDF" at bounding box center [693, 425] width 78 height 24
click at [803, 429] on link "View PDF" at bounding box center [807, 425] width 63 height 24
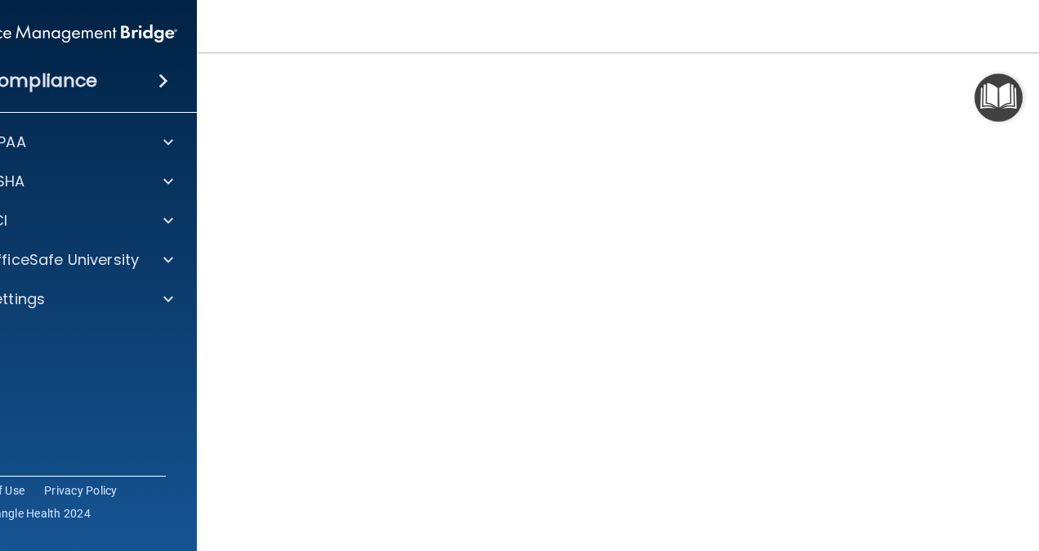
scroll to position [67, 0]
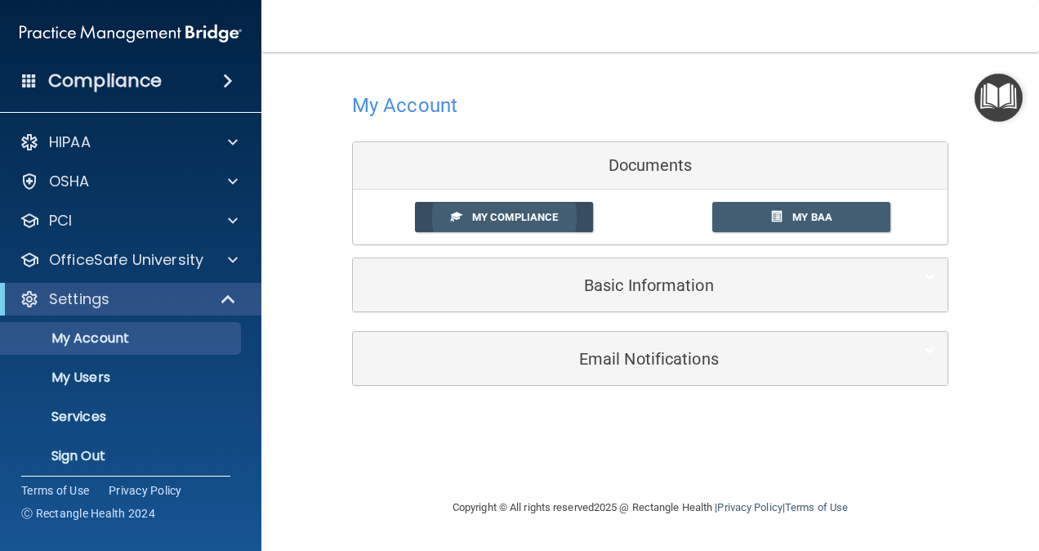
click at [568, 205] on link "My Compliance" at bounding box center [504, 217] width 179 height 30
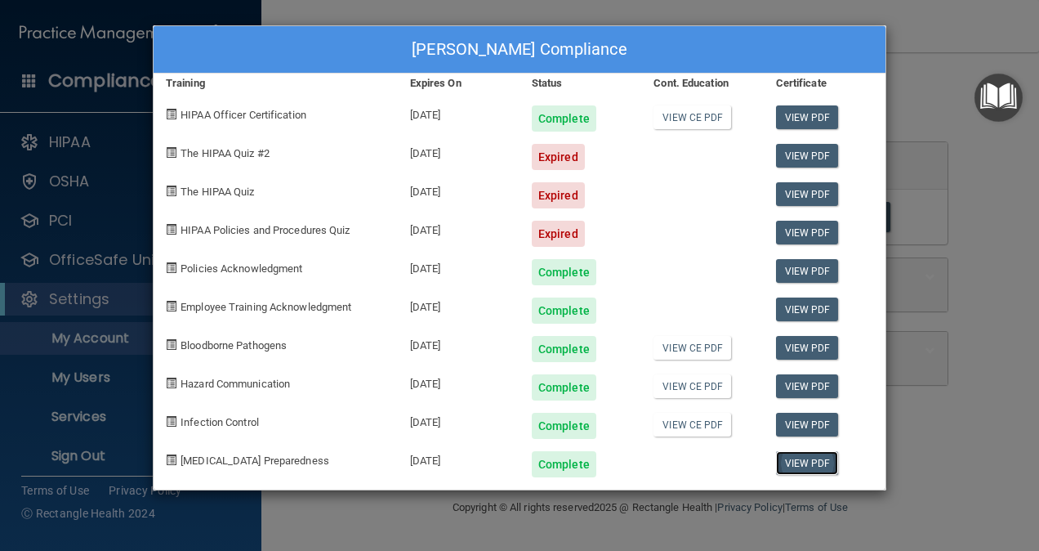
click at [819, 462] on link "View PDF" at bounding box center [807, 463] width 63 height 24
click at [938, 47] on div "[PERSON_NAME] Compliance Training Expires On Status Cont. Education Certificate…" at bounding box center [519, 275] width 1039 height 551
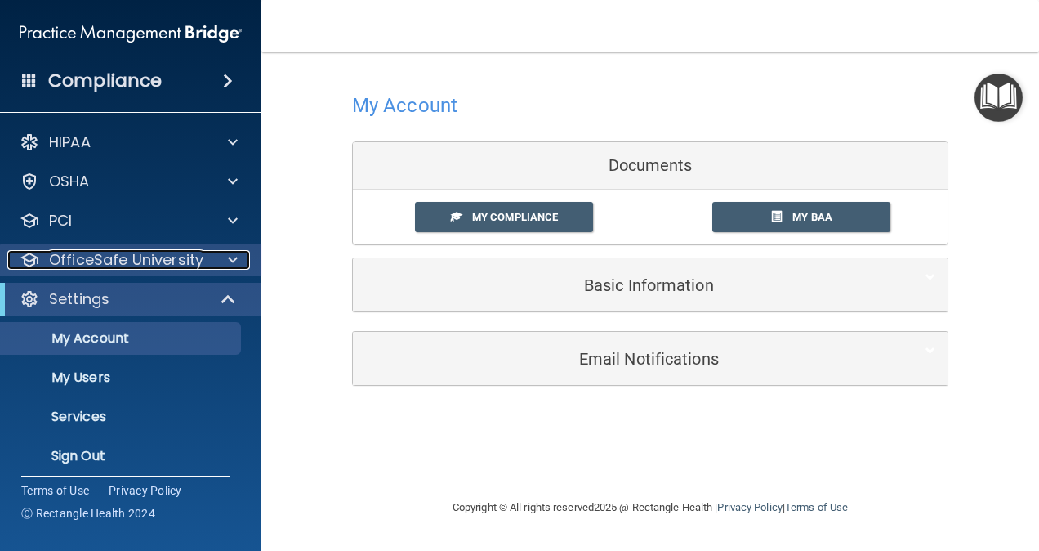
click at [191, 263] on p "OfficeSafe University" at bounding box center [126, 260] width 154 height 20
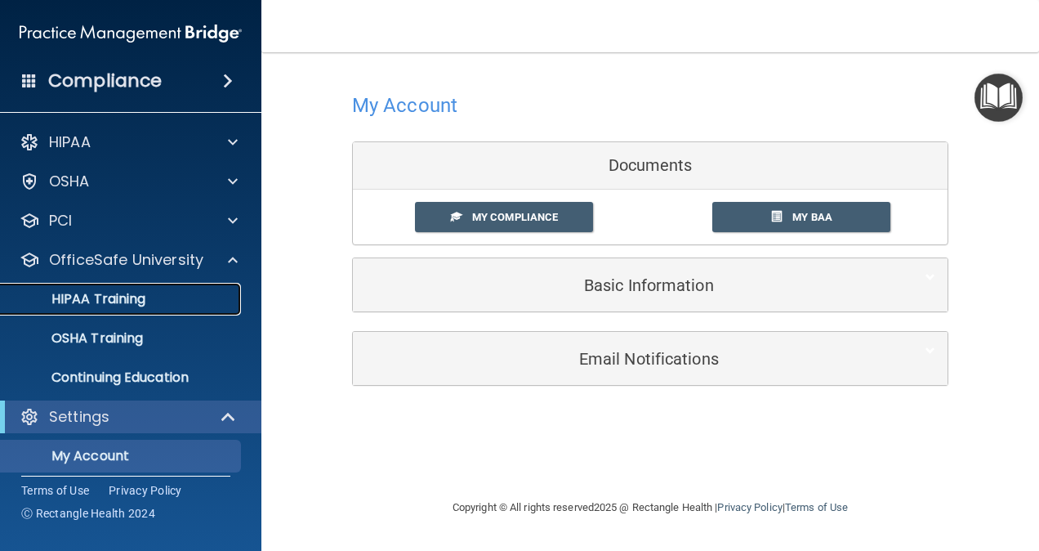
click at [145, 300] on p "HIPAA Training" at bounding box center [78, 299] width 135 height 16
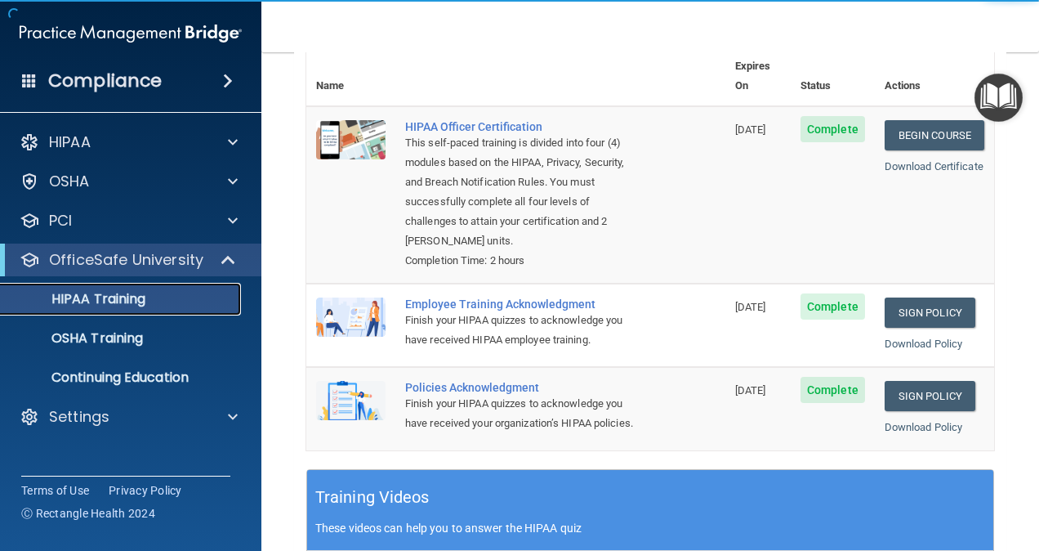
scroll to position [245, 0]
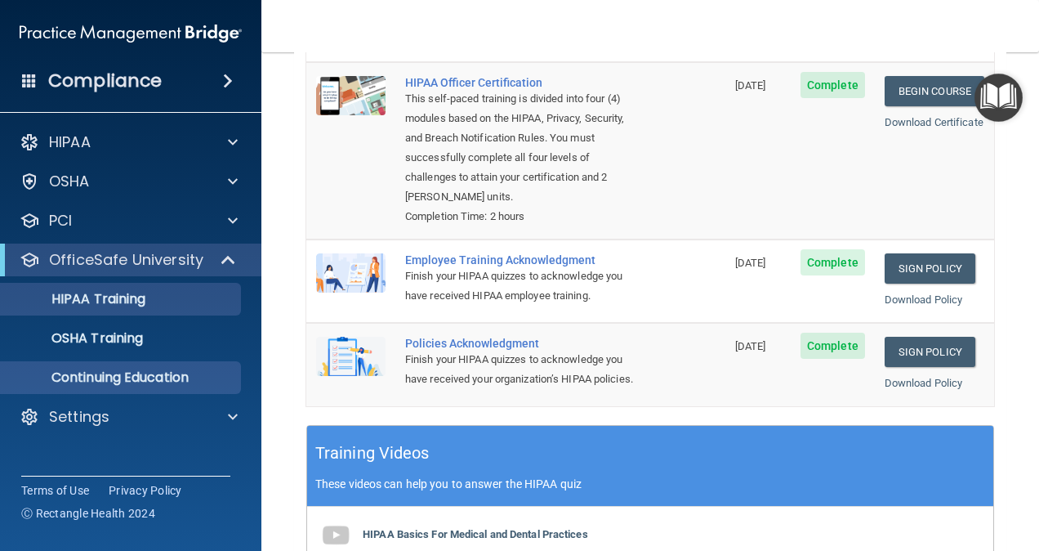
click at [141, 394] on div "HIPAA Documents and Policies Report an Incident Business Associates Emergency P…" at bounding box center [131, 282] width 262 height 327
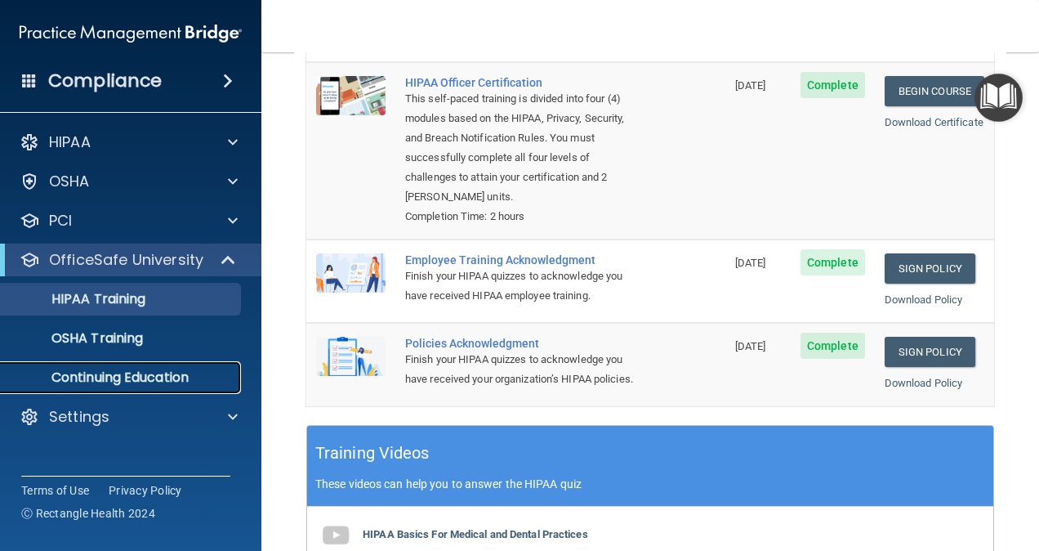
click at [146, 381] on p "Continuing Education" at bounding box center [122, 377] width 223 height 16
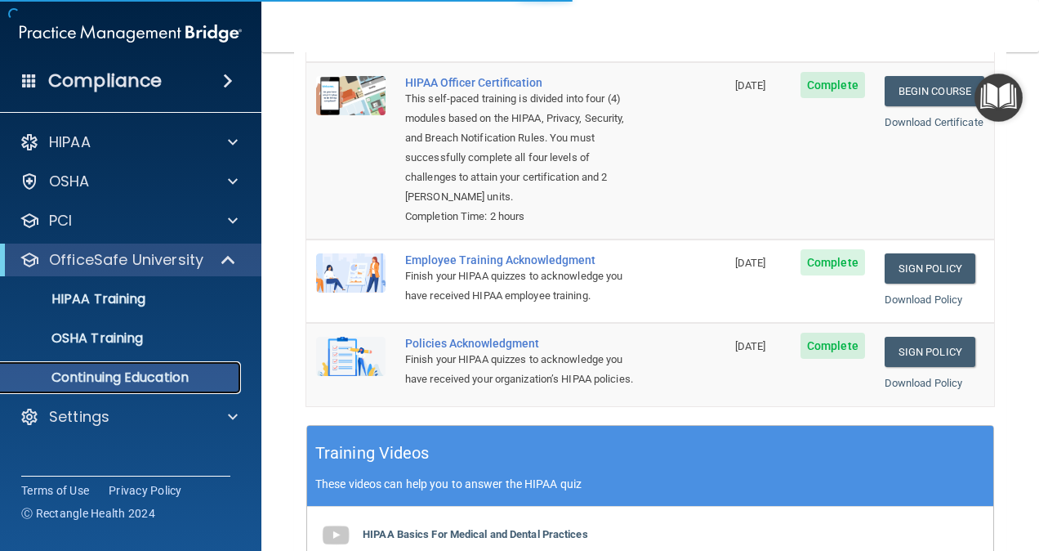
scroll to position [263, 0]
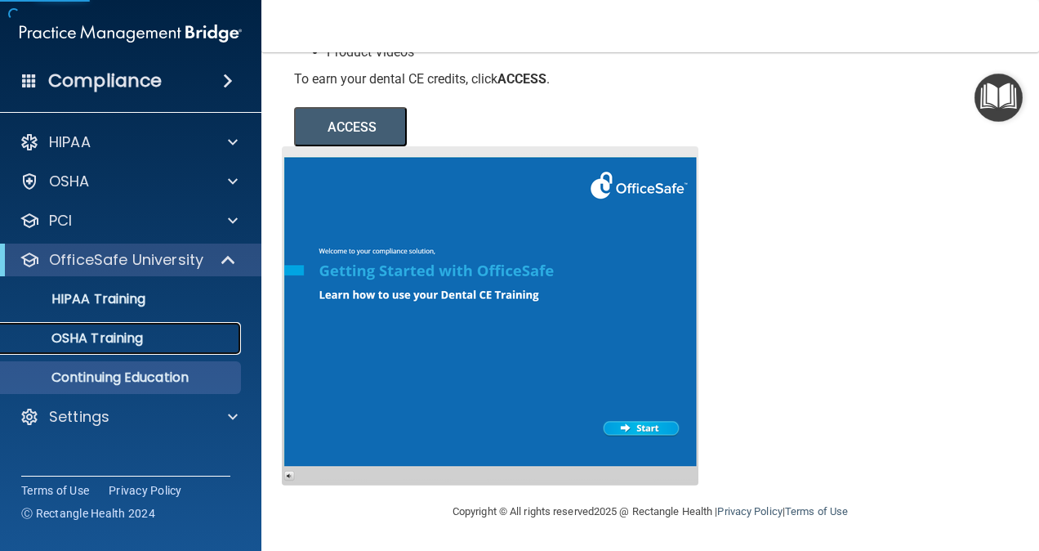
click at [106, 338] on p "OSHA Training" at bounding box center [77, 338] width 132 height 16
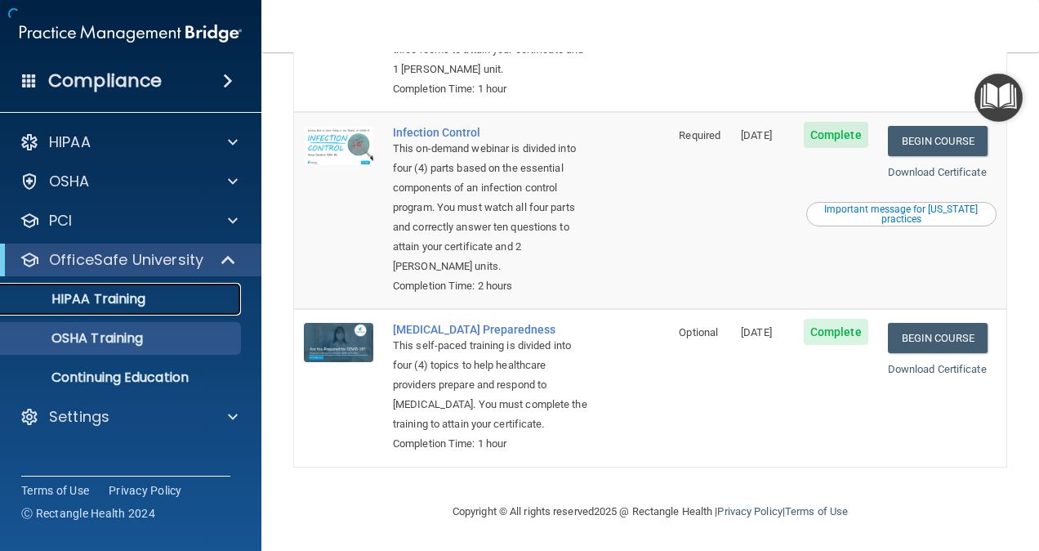
click at [88, 291] on p "HIPAA Training" at bounding box center [78, 299] width 135 height 16
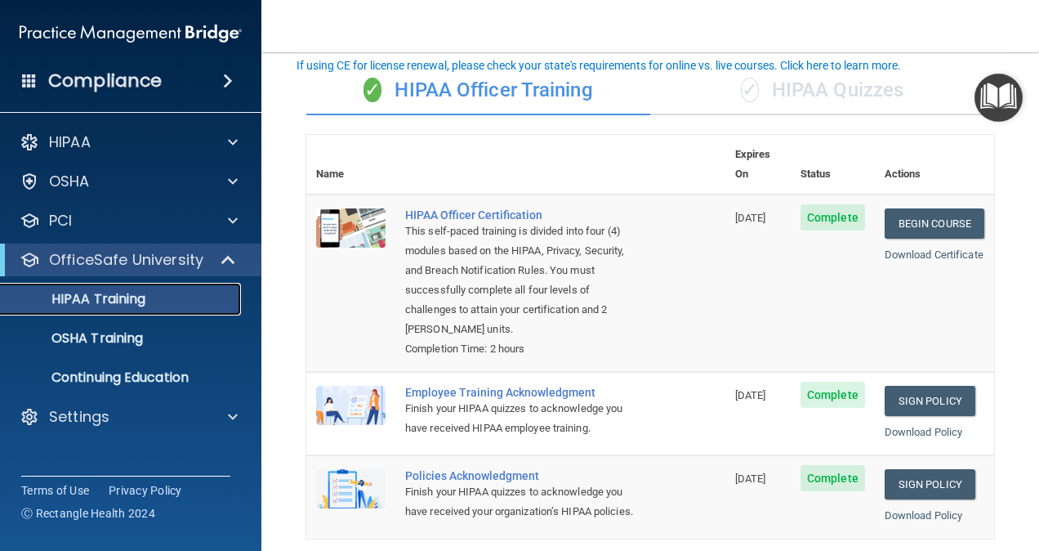
scroll to position [31, 0]
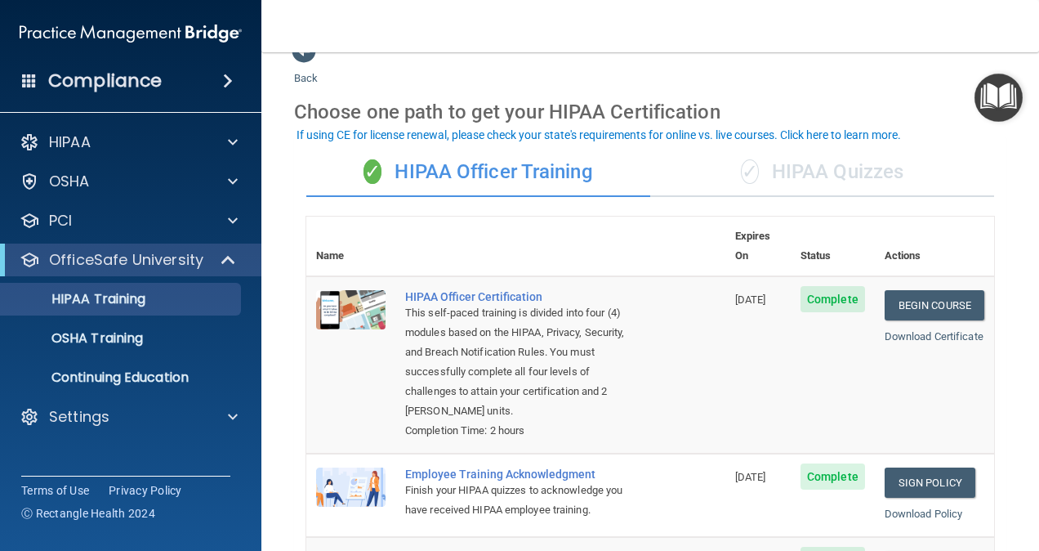
click at [745, 172] on span "✓" at bounding box center [750, 171] width 18 height 25
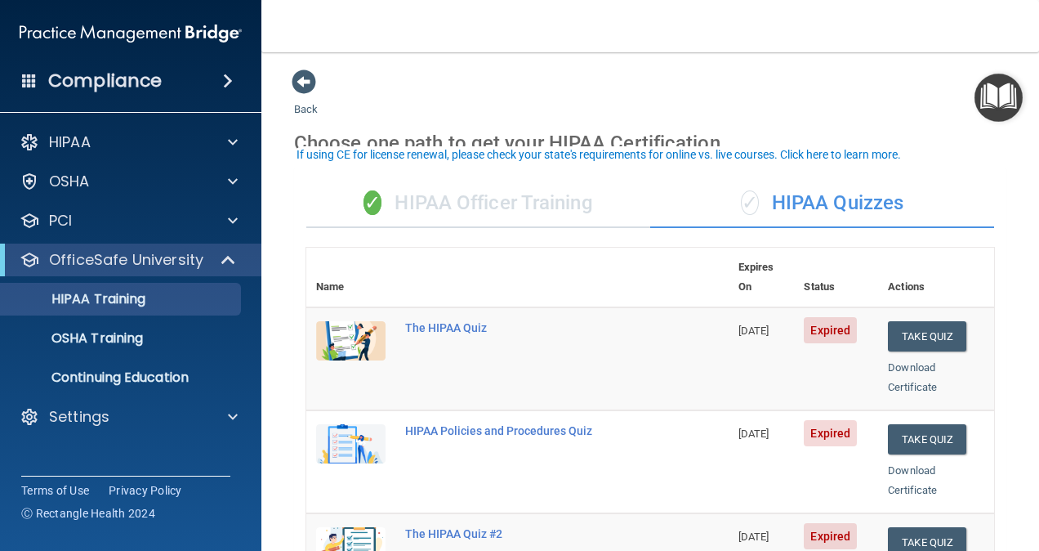
scroll to position [82, 0]
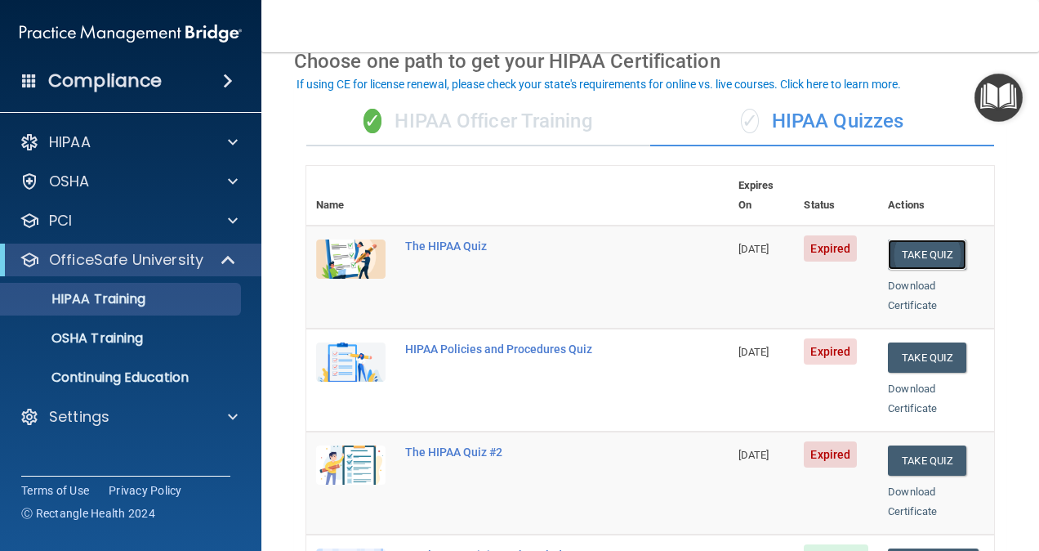
click at [917, 239] on button "Take Quiz" at bounding box center [927, 254] width 78 height 30
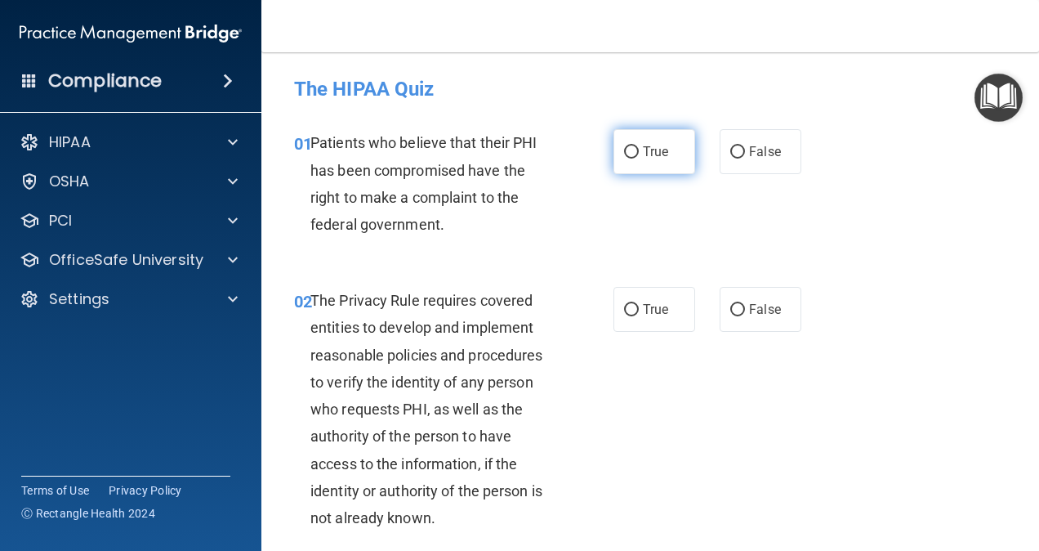
click at [657, 157] on span "True" at bounding box center [655, 152] width 25 height 16
click at [639, 157] on input "True" at bounding box center [631, 152] width 15 height 12
radio input "true"
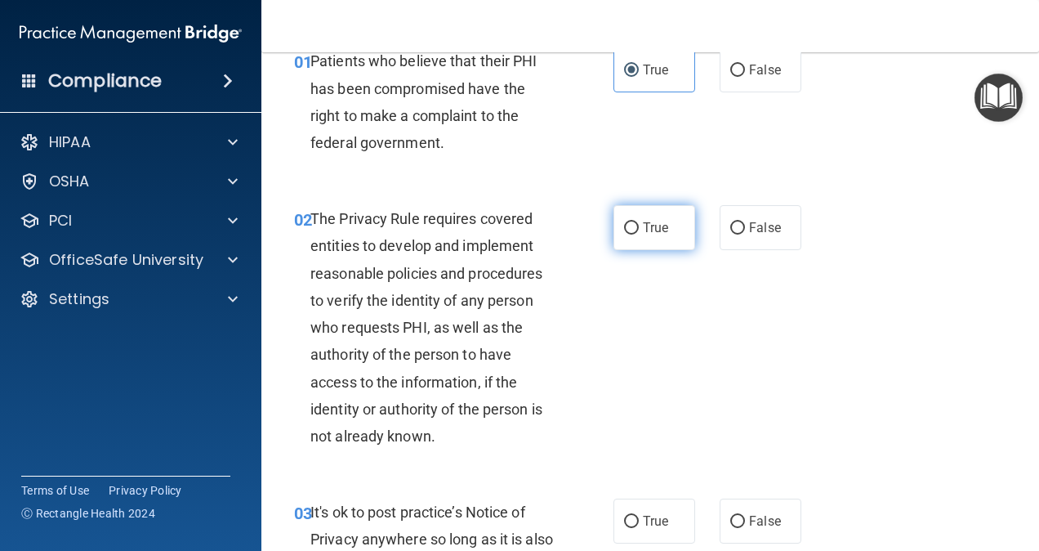
click at [657, 245] on label "True" at bounding box center [654, 227] width 82 height 45
click at [639, 234] on input "True" at bounding box center [631, 228] width 15 height 12
radio input "true"
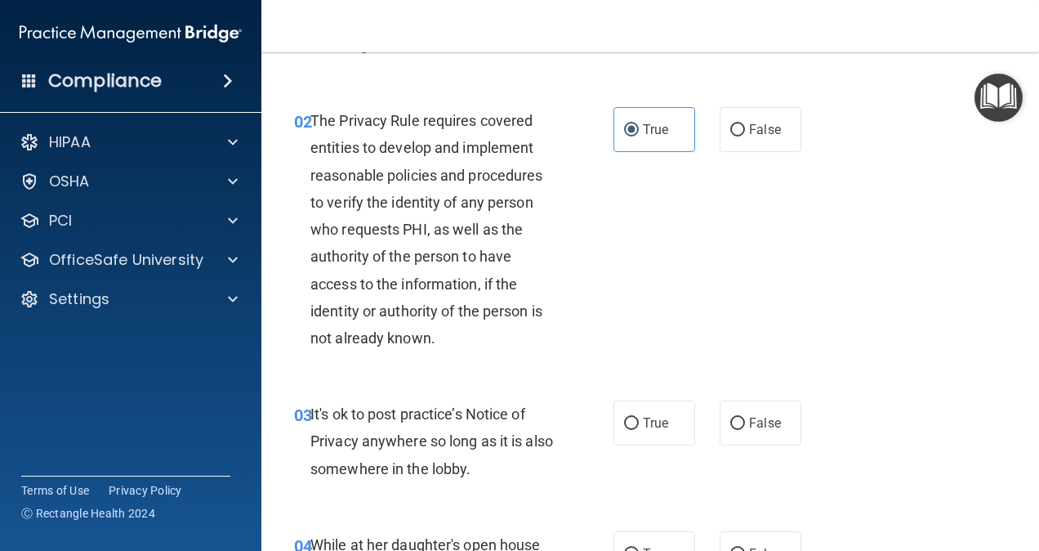
scroll to position [327, 0]
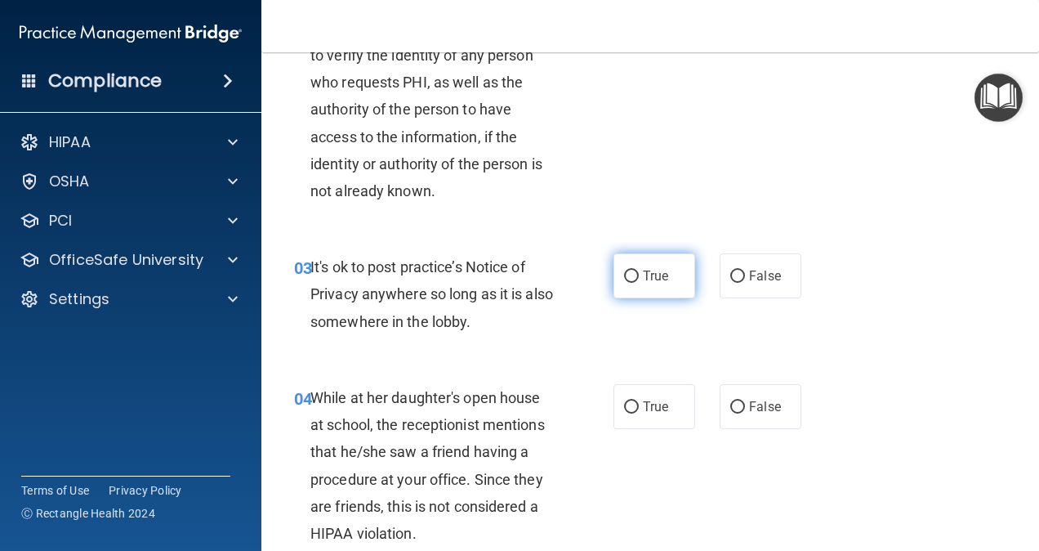
click at [637, 285] on label "True" at bounding box center [654, 275] width 82 height 45
click at [637, 283] on input "True" at bounding box center [631, 276] width 15 height 12
radio input "true"
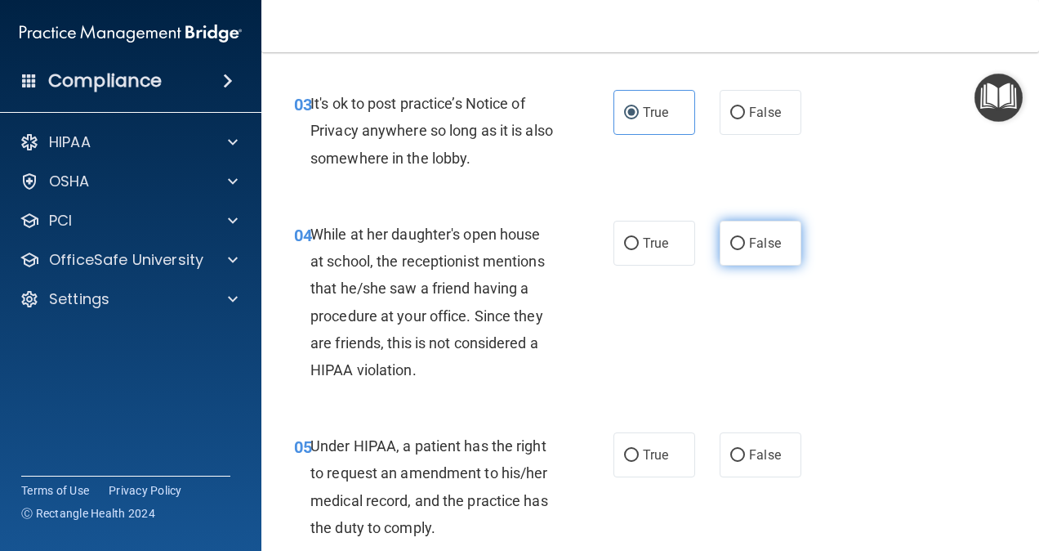
click at [737, 241] on input "False" at bounding box center [737, 244] width 15 height 12
radio input "true"
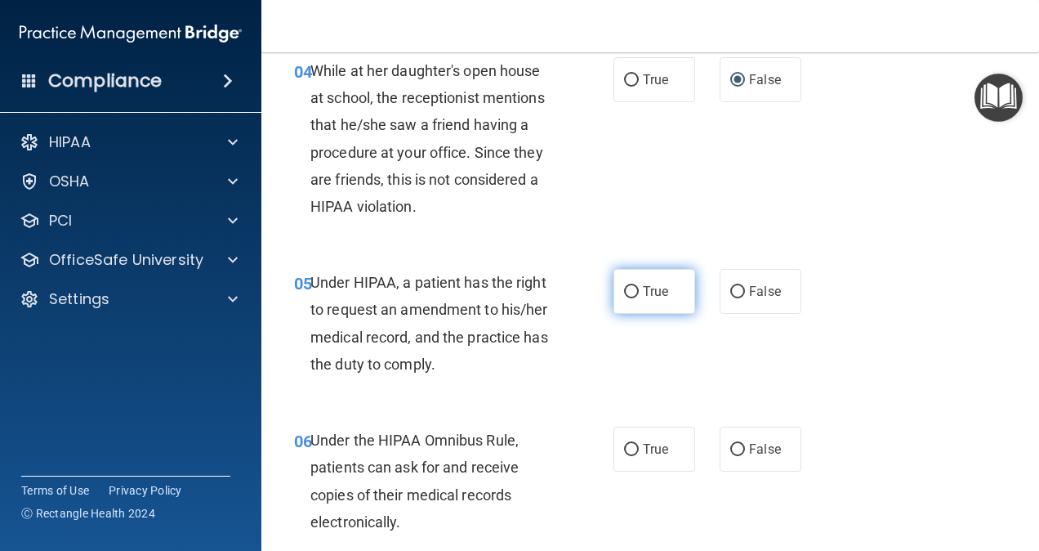
click at [627, 292] on input "True" at bounding box center [631, 292] width 15 height 12
radio input "true"
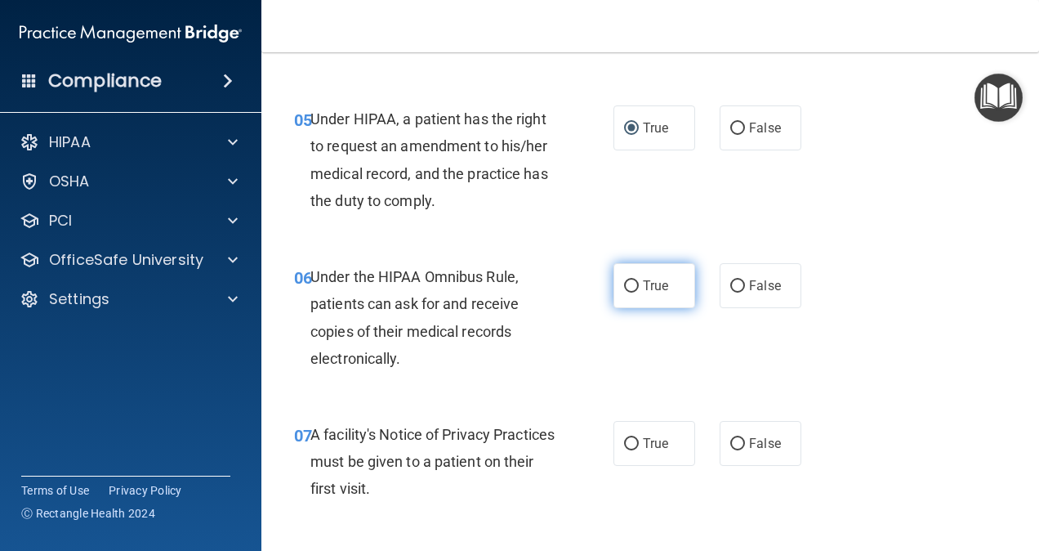
click at [626, 291] on label "True" at bounding box center [654, 285] width 82 height 45
click at [628, 286] on input "True" at bounding box center [631, 286] width 15 height 12
radio input "true"
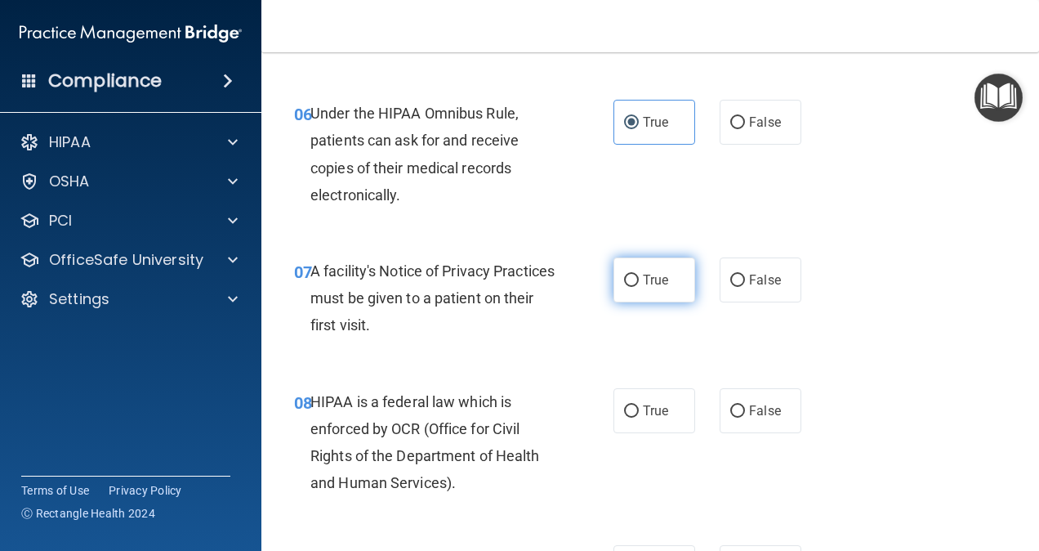
click at [624, 277] on input "True" at bounding box center [631, 280] width 15 height 12
radio input "true"
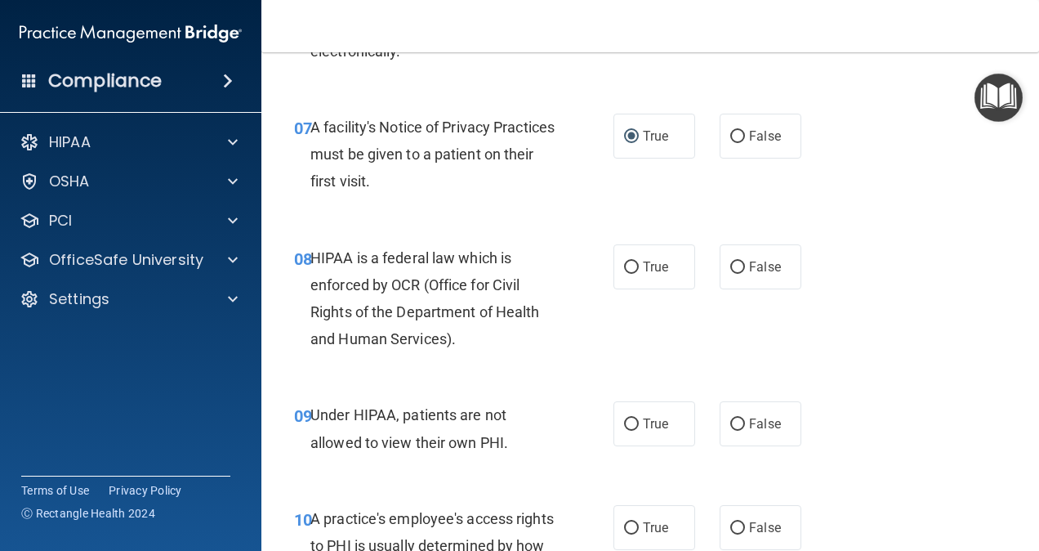
scroll to position [1144, 0]
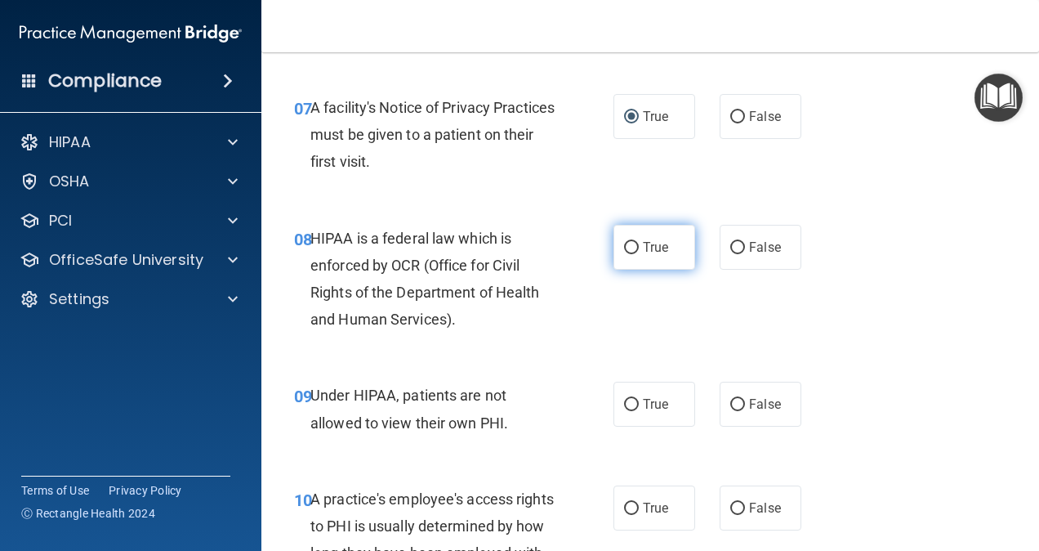
click at [629, 252] on input "True" at bounding box center [631, 248] width 15 height 12
radio input "true"
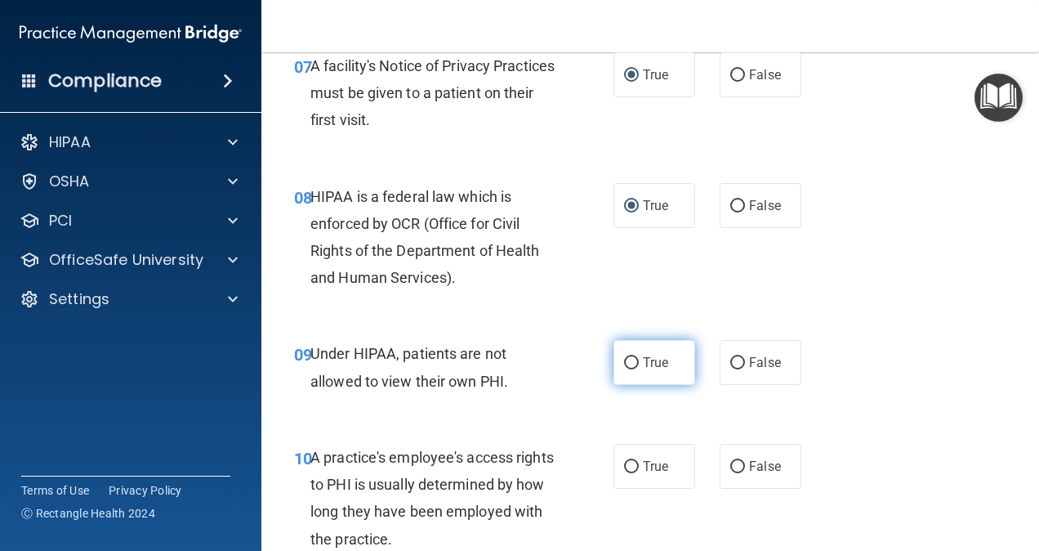
scroll to position [1307, 0]
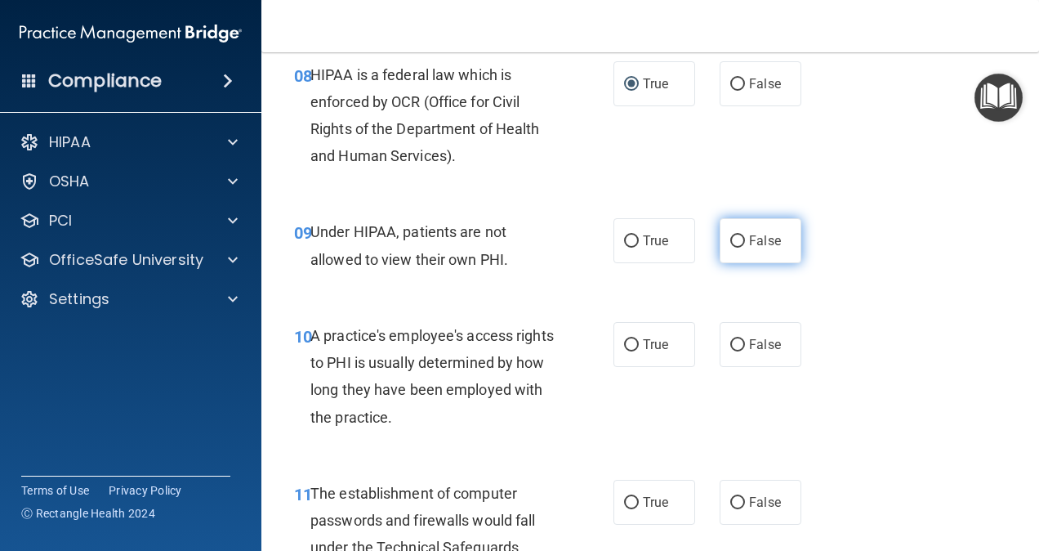
click at [730, 239] on input "False" at bounding box center [737, 241] width 15 height 12
radio input "true"
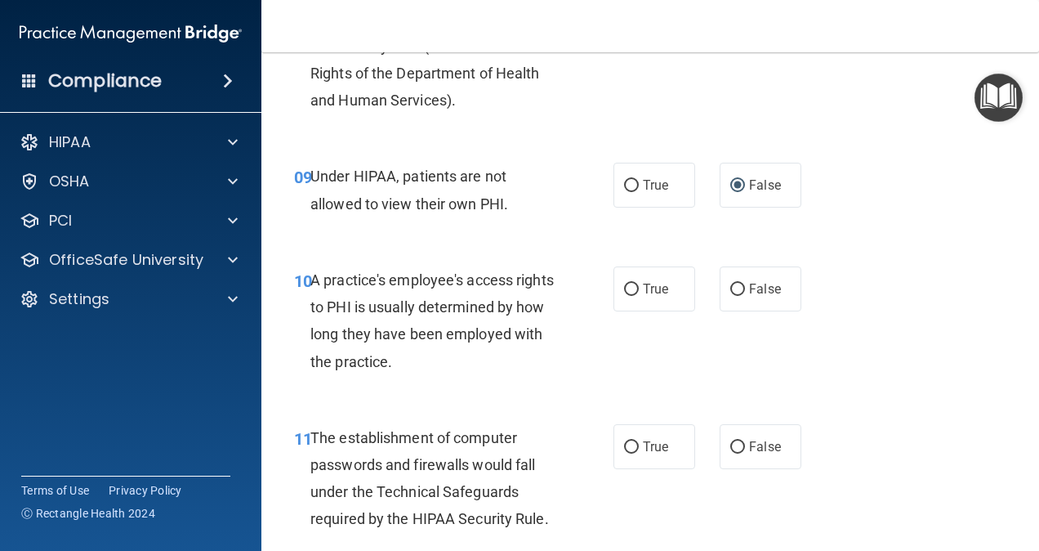
scroll to position [1389, 0]
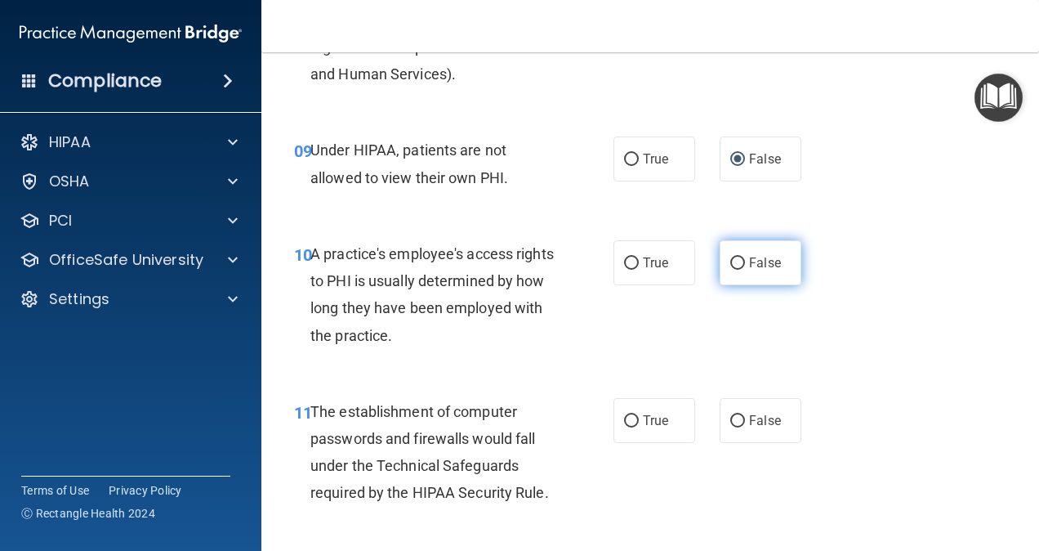
click at [730, 261] on input "False" at bounding box center [737, 263] width 15 height 12
radio input "true"
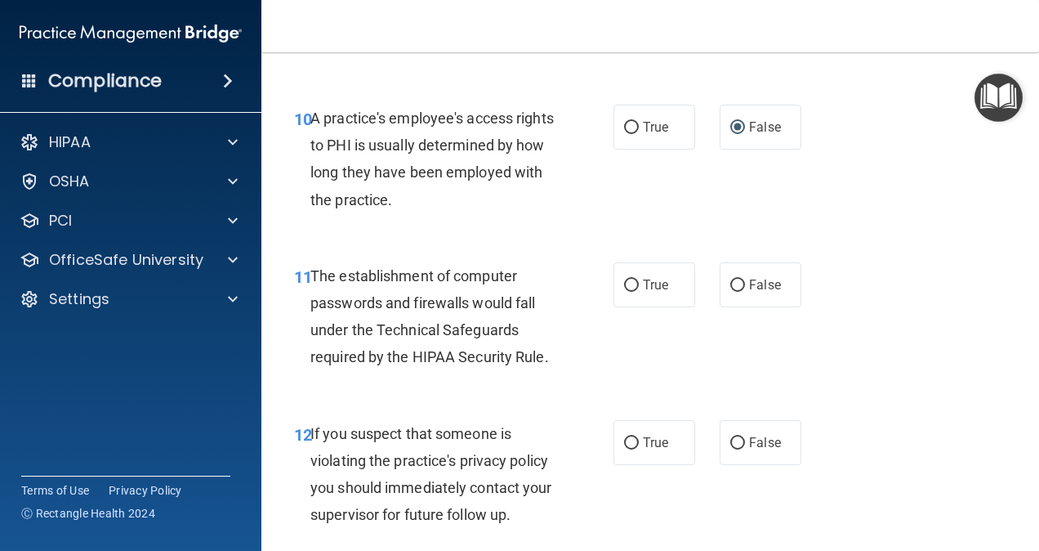
scroll to position [1634, 0]
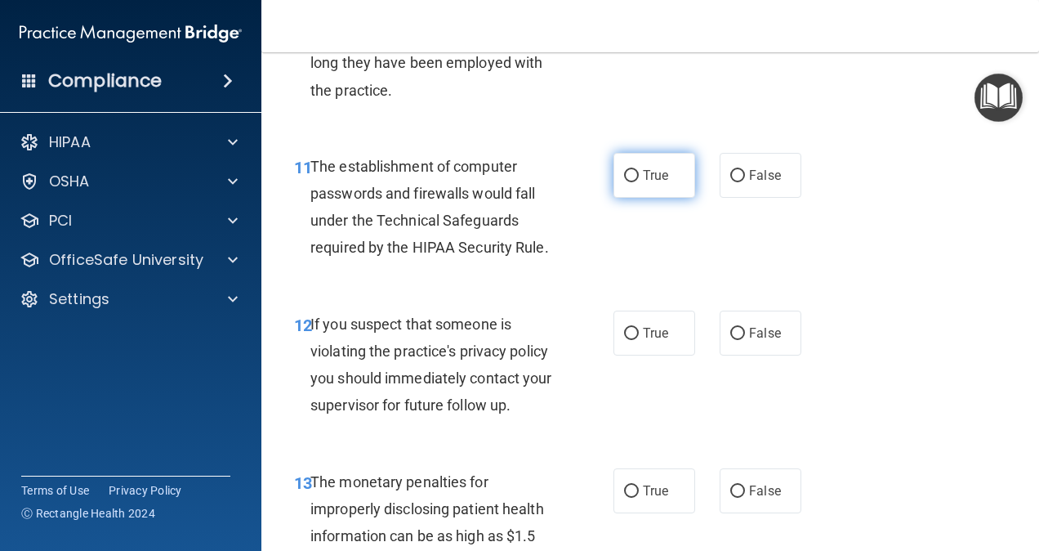
click at [628, 177] on input "True" at bounding box center [631, 176] width 15 height 12
radio input "true"
click at [624, 328] on input "True" at bounding box center [631, 334] width 15 height 12
radio input "true"
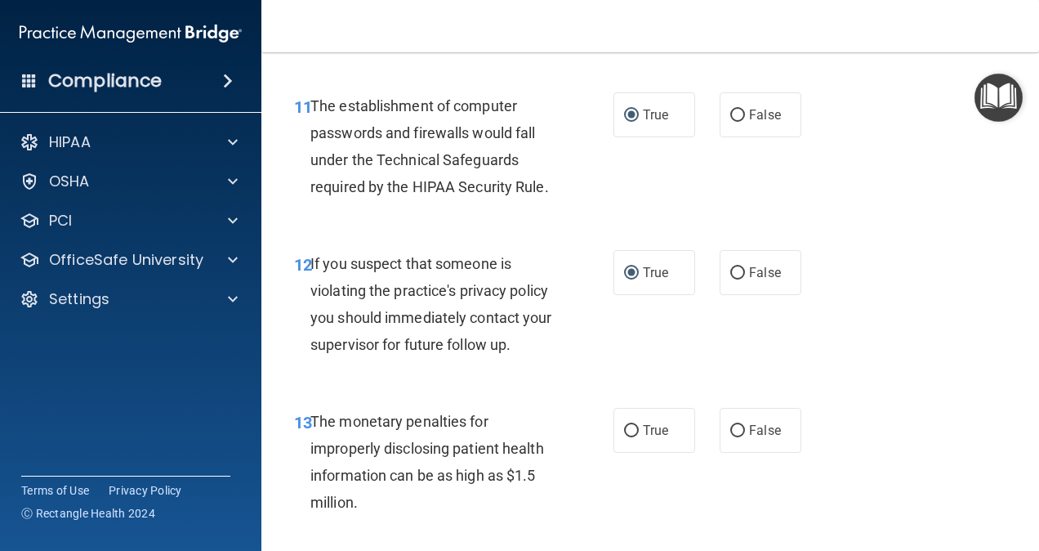
scroll to position [1879, 0]
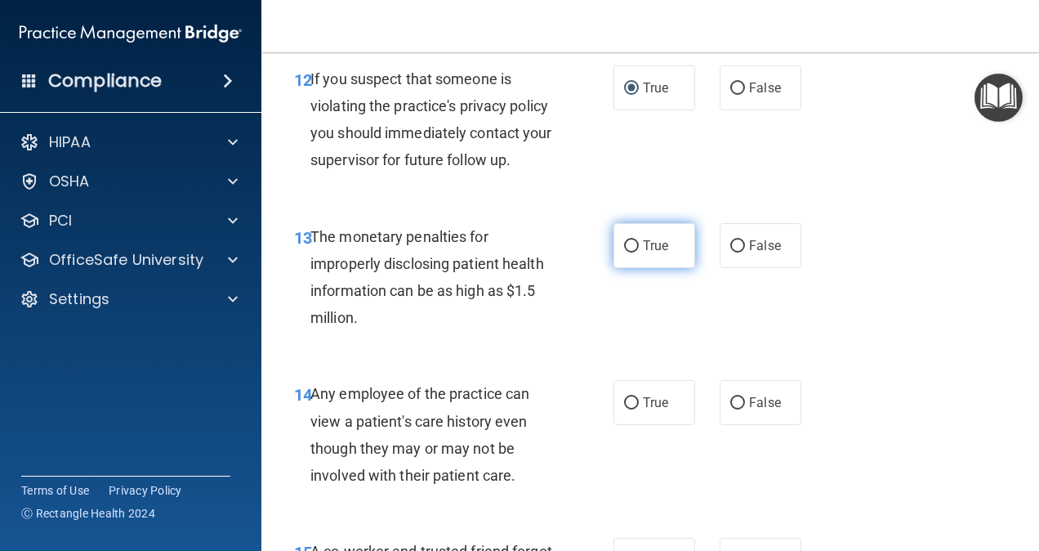
click at [624, 240] on input "True" at bounding box center [631, 246] width 15 height 12
radio input "true"
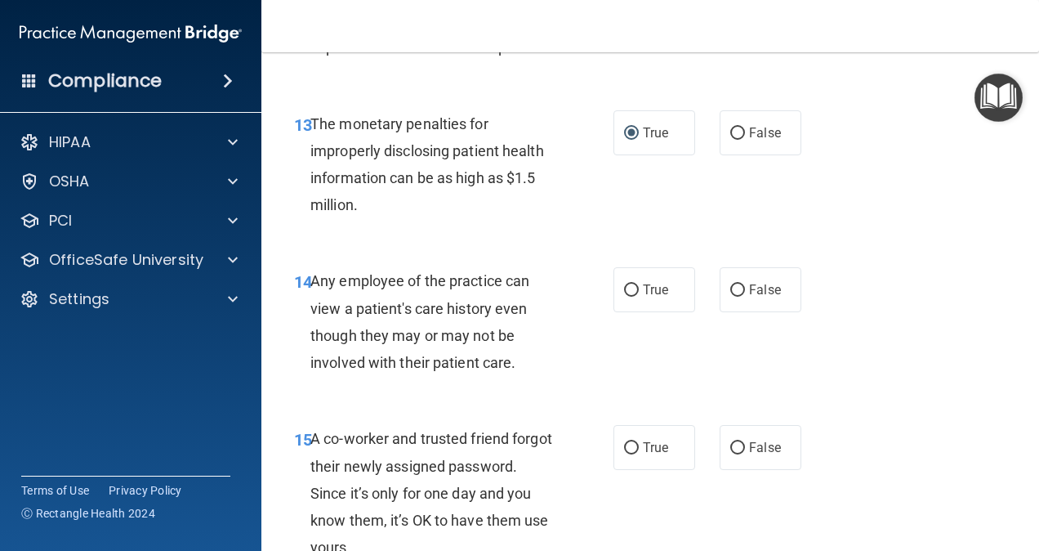
scroll to position [2042, 0]
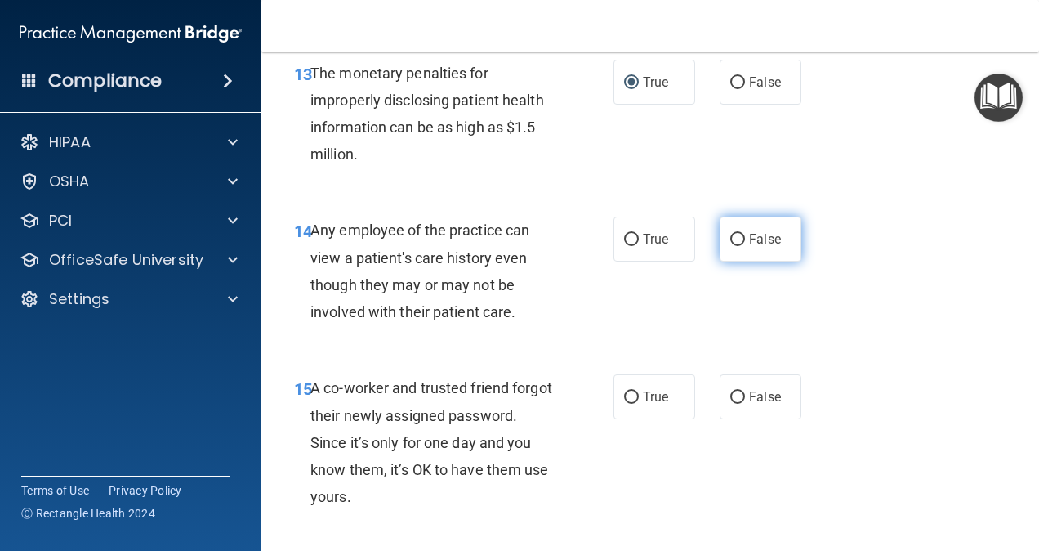
click at [736, 225] on label "False" at bounding box center [761, 238] width 82 height 45
click at [736, 234] on input "False" at bounding box center [737, 240] width 15 height 12
radio input "true"
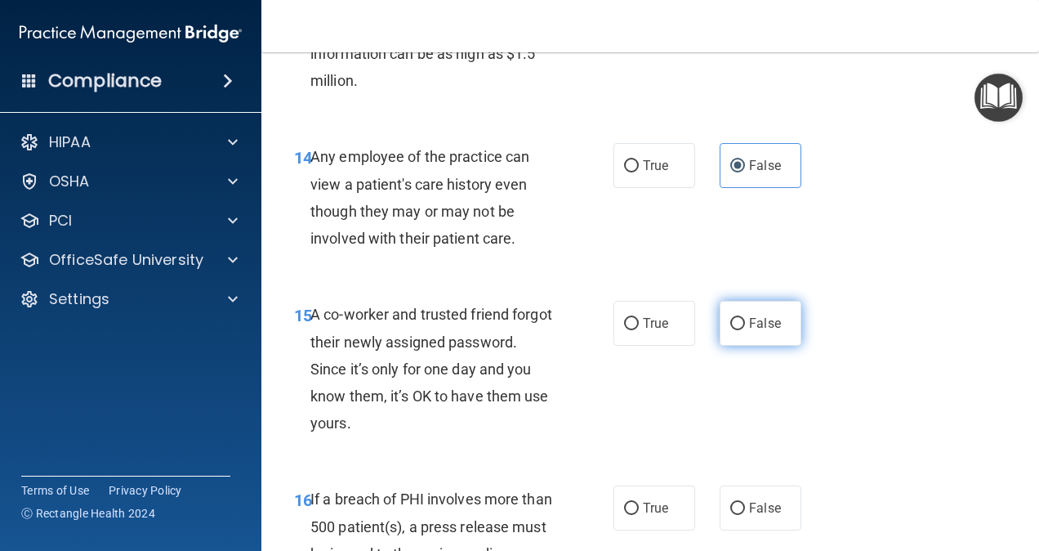
scroll to position [2206, 0]
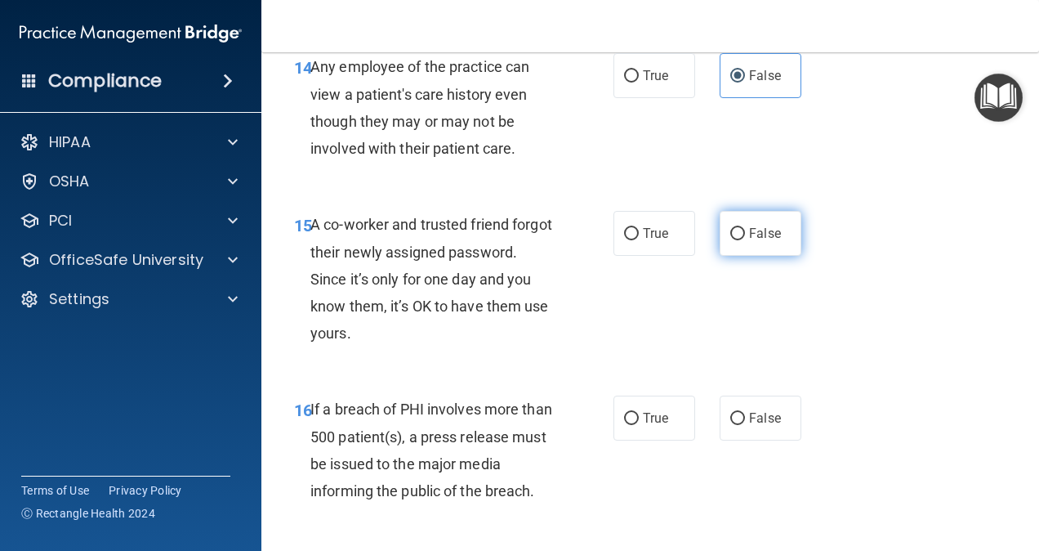
click at [738, 234] on label "False" at bounding box center [761, 233] width 82 height 45
click at [738, 234] on input "False" at bounding box center [737, 234] width 15 height 12
radio input "true"
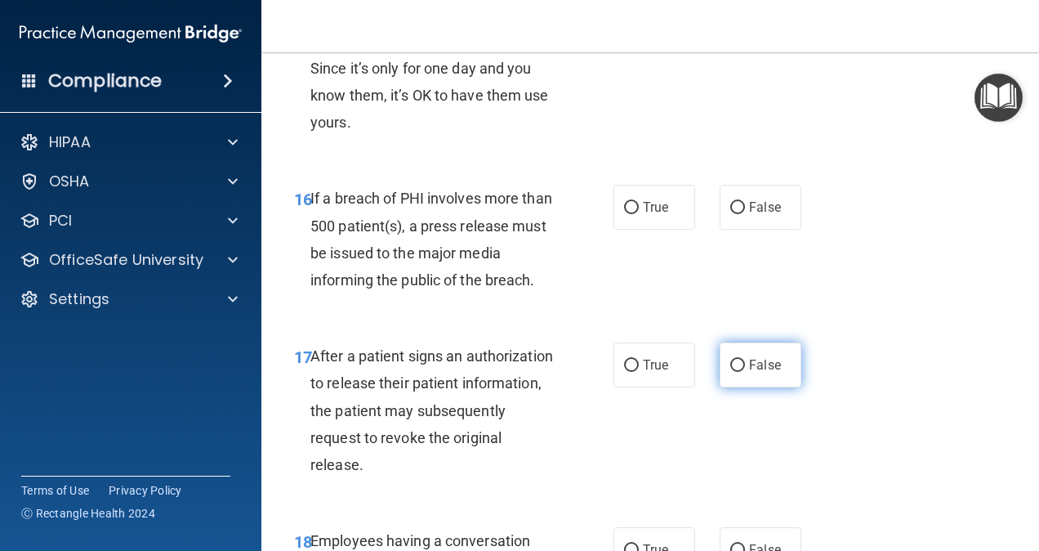
scroll to position [2451, 0]
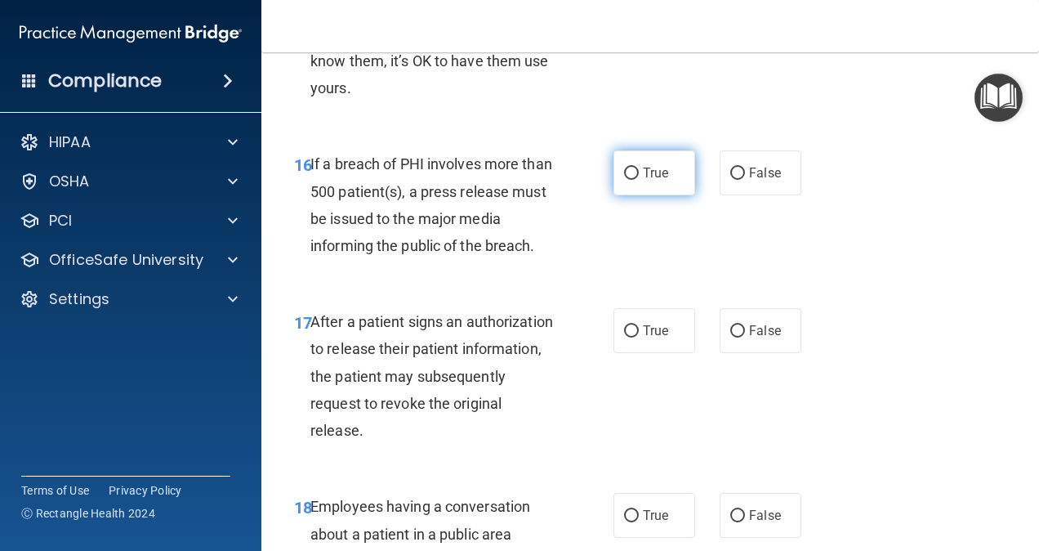
click at [627, 173] on input "True" at bounding box center [631, 173] width 15 height 12
radio input "true"
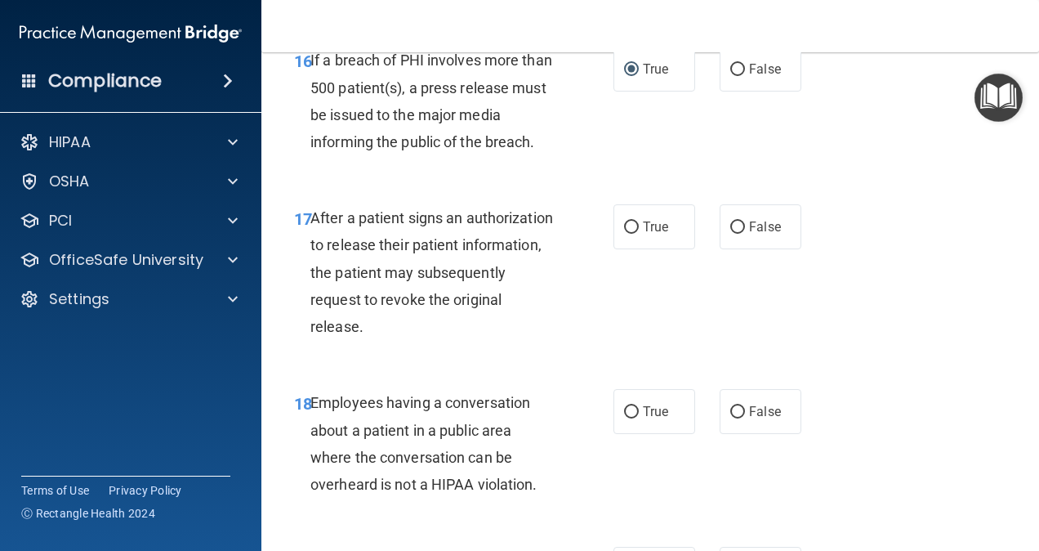
scroll to position [2614, 0]
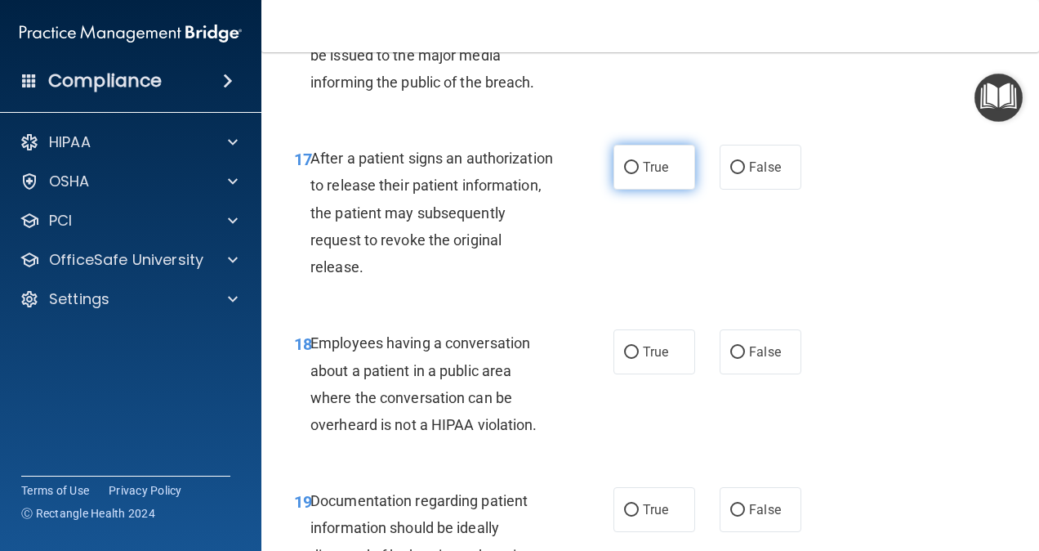
click at [627, 173] on input "True" at bounding box center [631, 168] width 15 height 12
radio input "true"
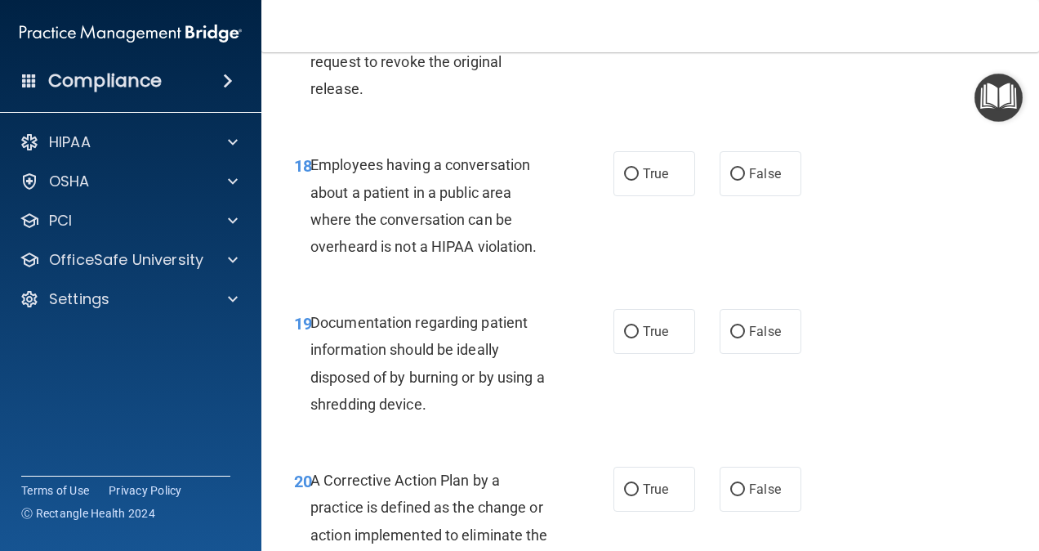
scroll to position [2777, 0]
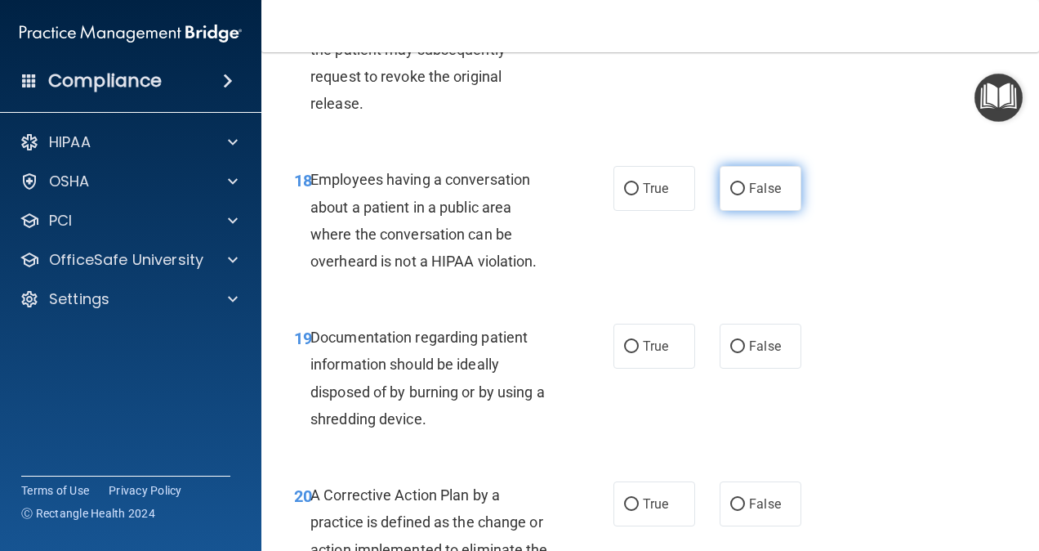
click at [727, 196] on label "False" at bounding box center [761, 188] width 82 height 45
click at [730, 195] on input "False" at bounding box center [737, 189] width 15 height 12
radio input "true"
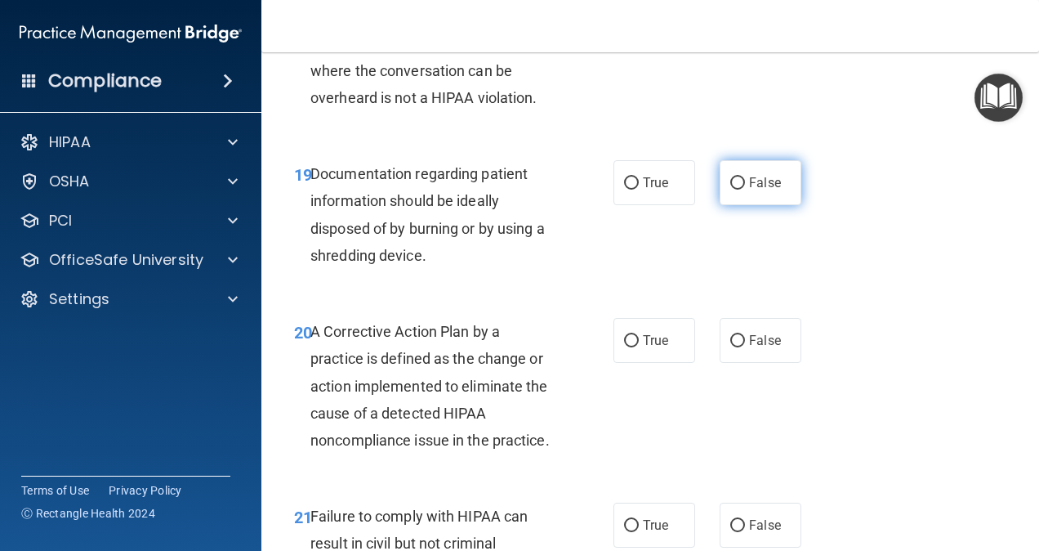
click at [749, 176] on span "False" at bounding box center [765, 183] width 32 height 16
click at [742, 177] on input "False" at bounding box center [737, 183] width 15 height 12
radio input "true"
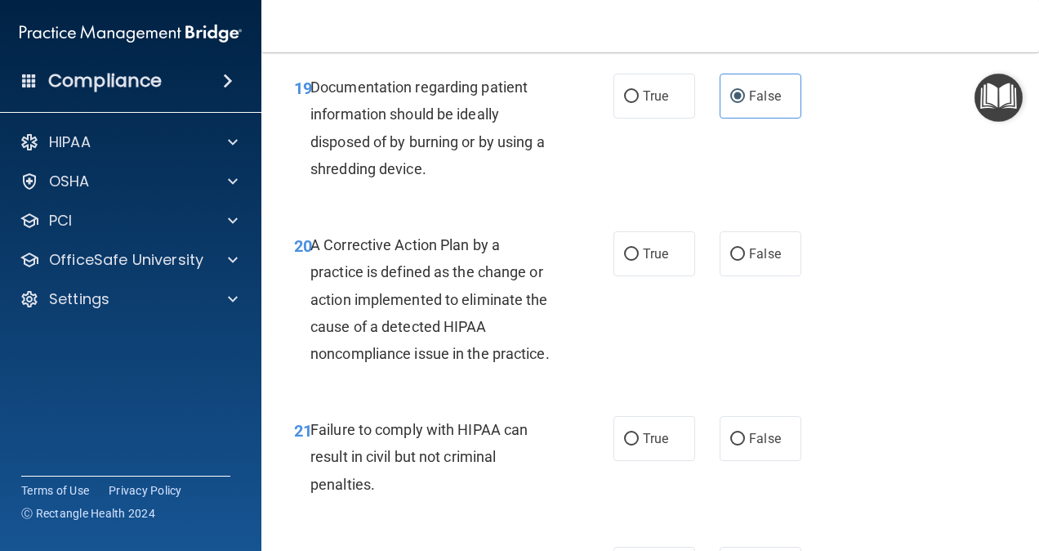
scroll to position [3104, 0]
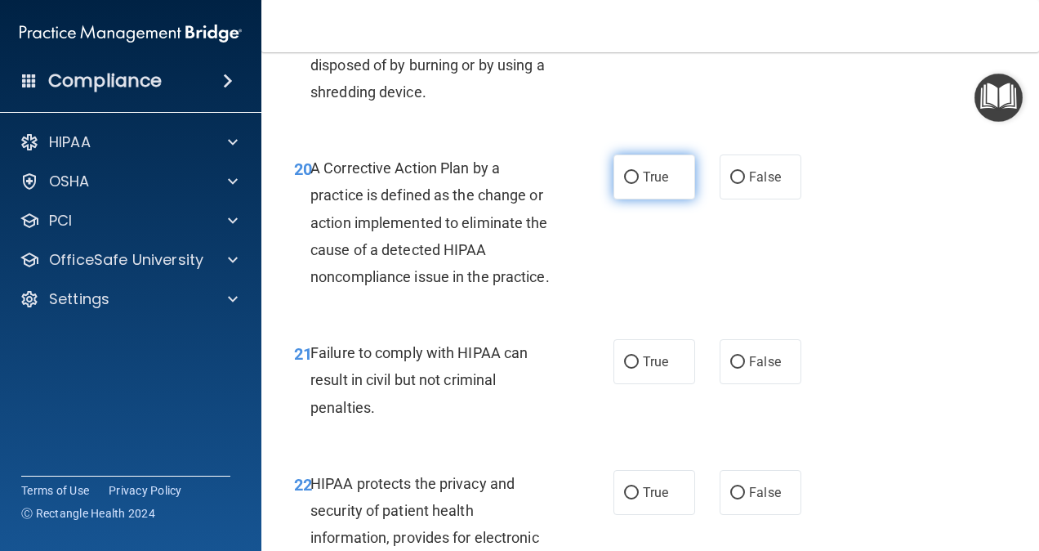
click at [625, 167] on label "True" at bounding box center [654, 176] width 82 height 45
click at [625, 172] on input "True" at bounding box center [631, 178] width 15 height 12
radio input "true"
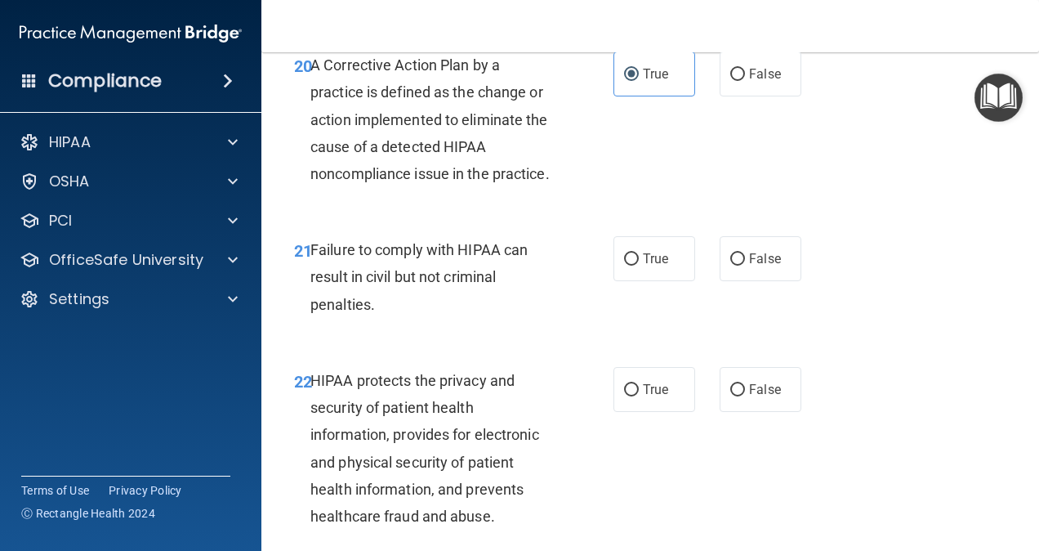
scroll to position [3349, 0]
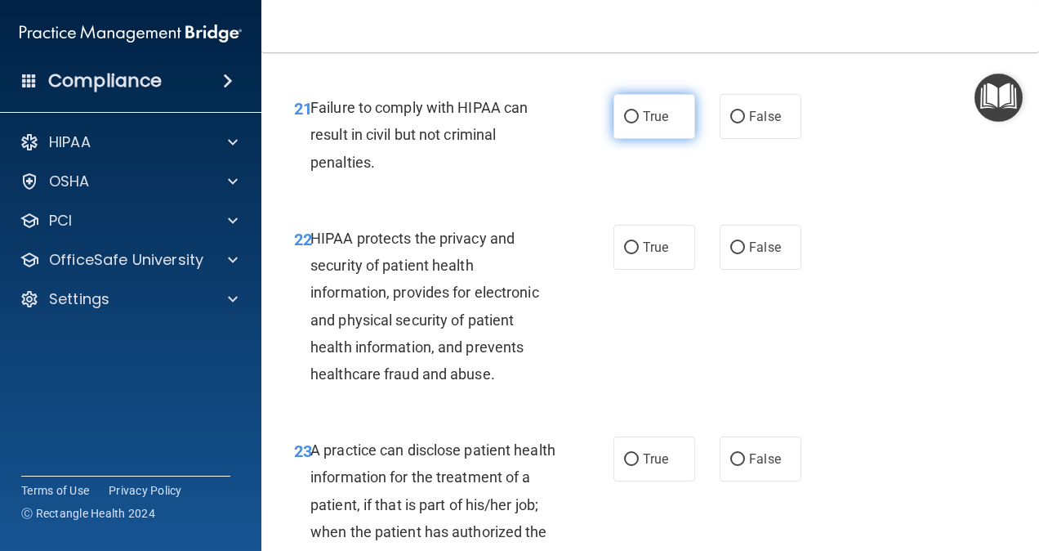
click at [629, 123] on input "True" at bounding box center [631, 117] width 15 height 12
radio input "true"
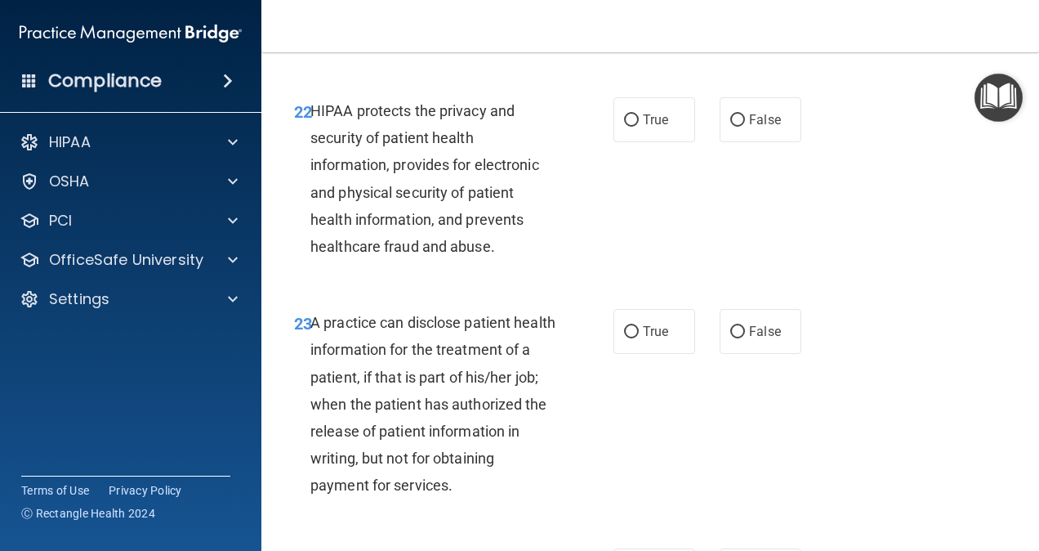
scroll to position [3513, 0]
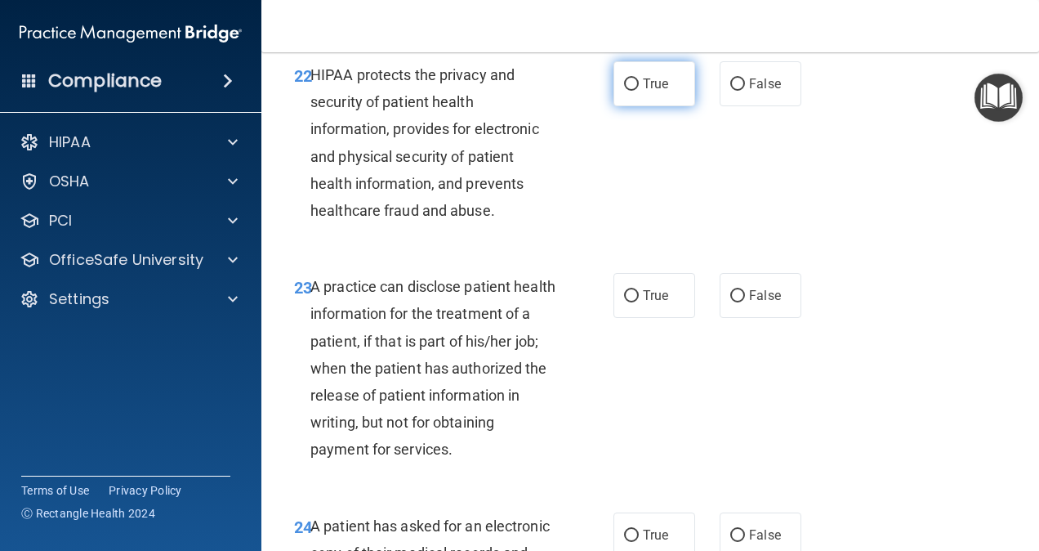
click at [628, 91] on input "True" at bounding box center [631, 84] width 15 height 12
radio input "true"
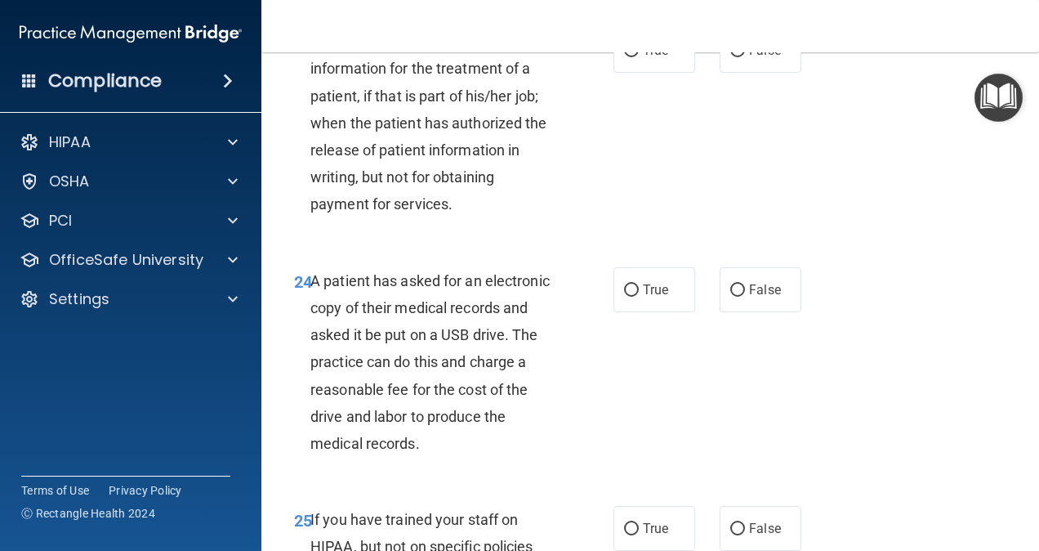
scroll to position [3676, 0]
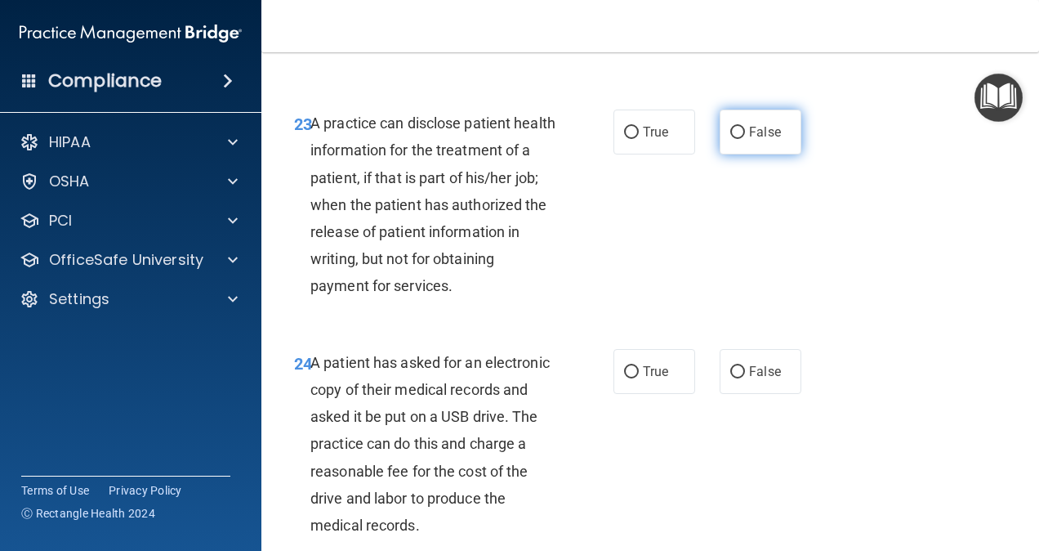
click at [721, 154] on label "False" at bounding box center [761, 131] width 82 height 45
click at [730, 139] on input "False" at bounding box center [737, 133] width 15 height 12
radio input "true"
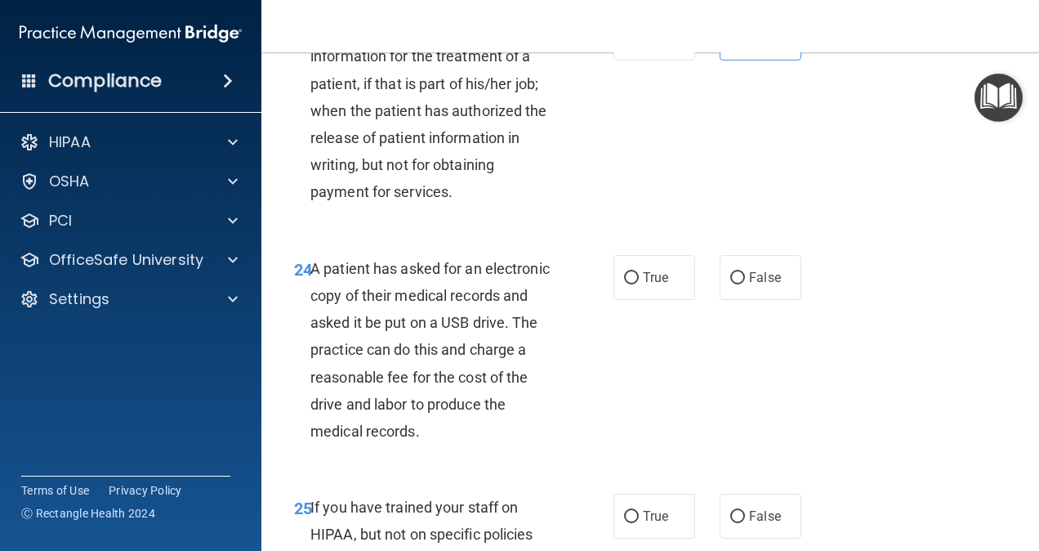
scroll to position [3839, 0]
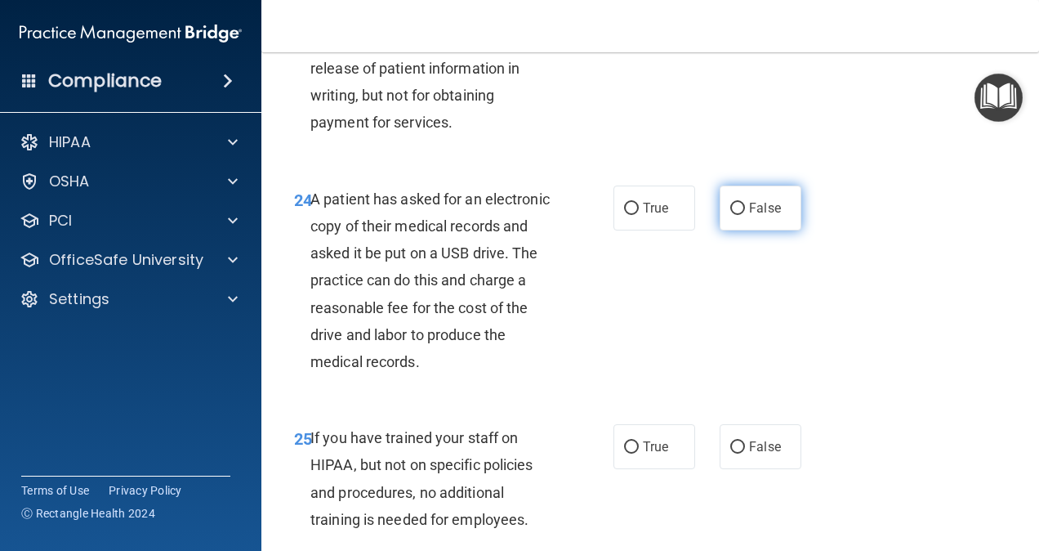
click at [749, 216] on span "False" at bounding box center [765, 208] width 32 height 16
click at [743, 215] on input "False" at bounding box center [737, 209] width 15 height 12
radio input "true"
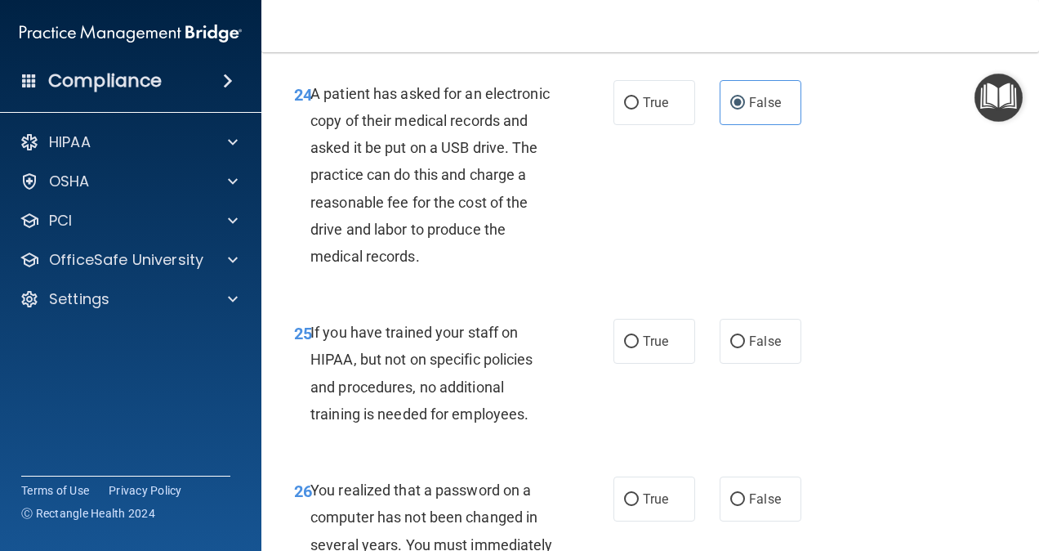
scroll to position [4003, 0]
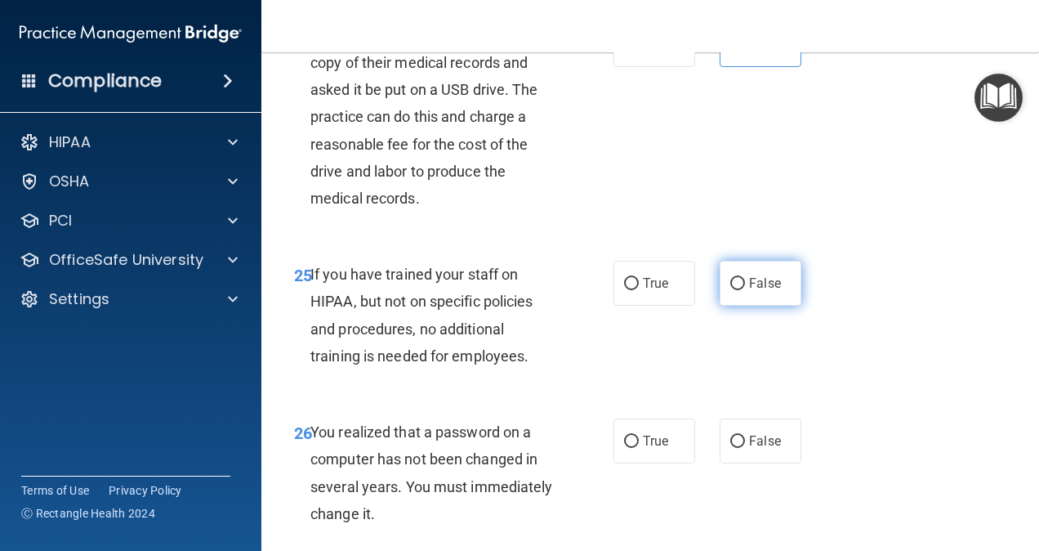
click at [730, 290] on input "False" at bounding box center [737, 284] width 15 height 12
radio input "true"
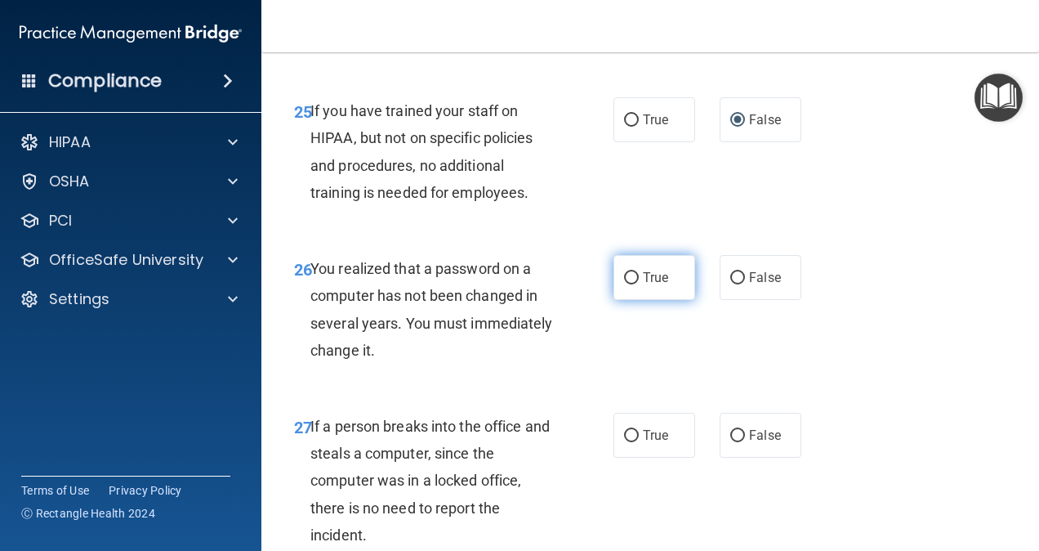
click at [630, 284] on input "True" at bounding box center [631, 278] width 15 height 12
radio input "true"
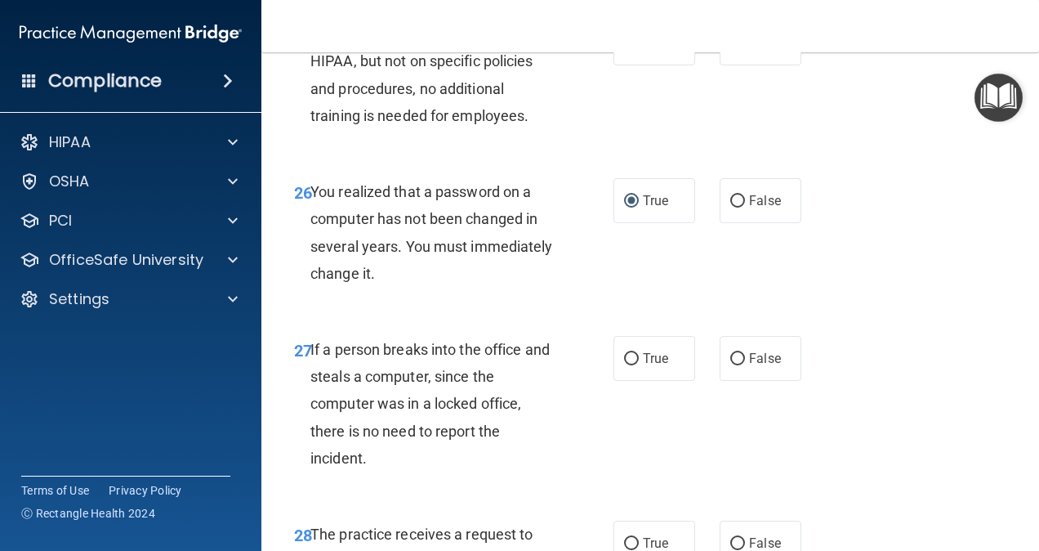
scroll to position [4329, 0]
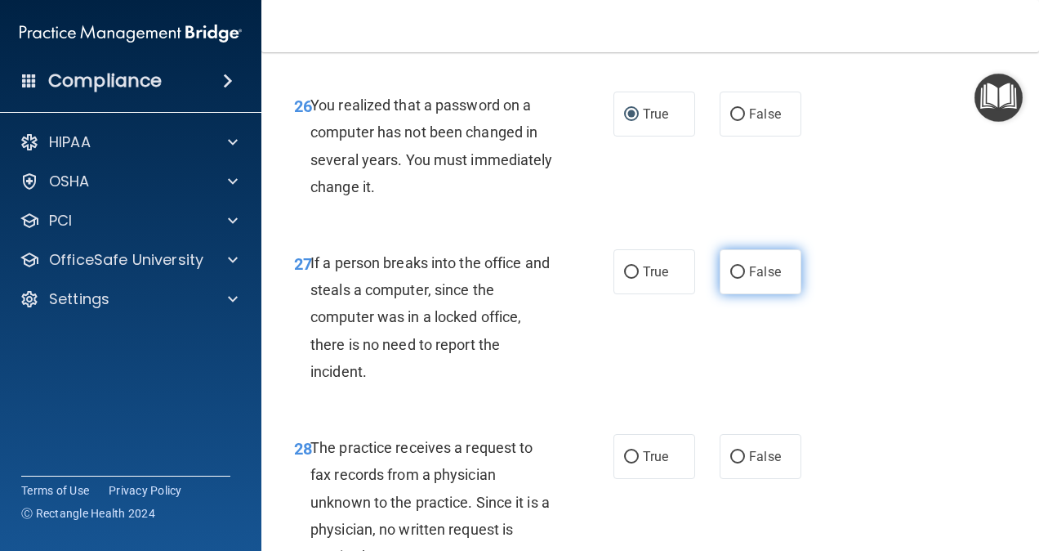
click at [749, 279] on span "False" at bounding box center [765, 272] width 32 height 16
click at [745, 279] on input "False" at bounding box center [737, 272] width 15 height 12
radio input "true"
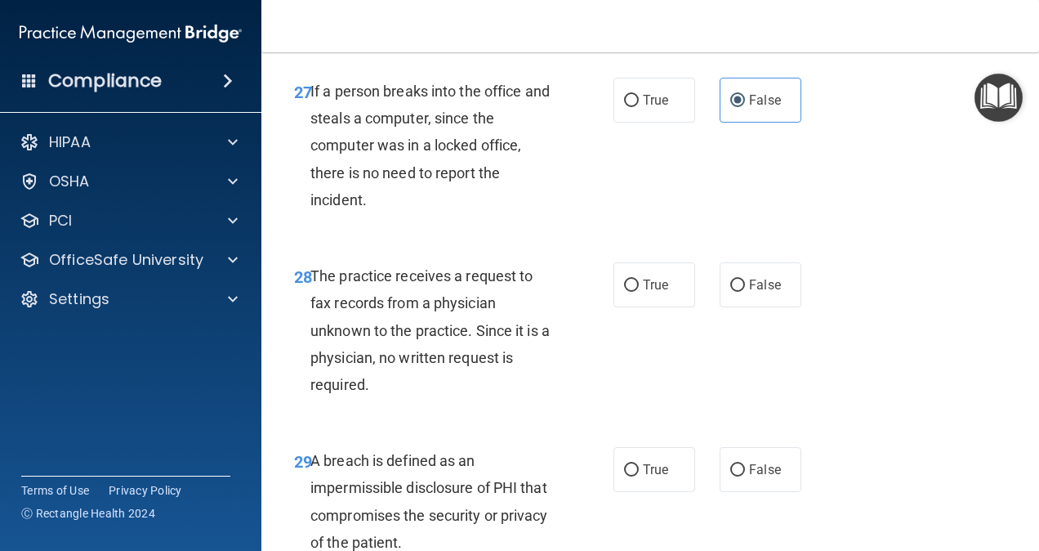
scroll to position [4575, 0]
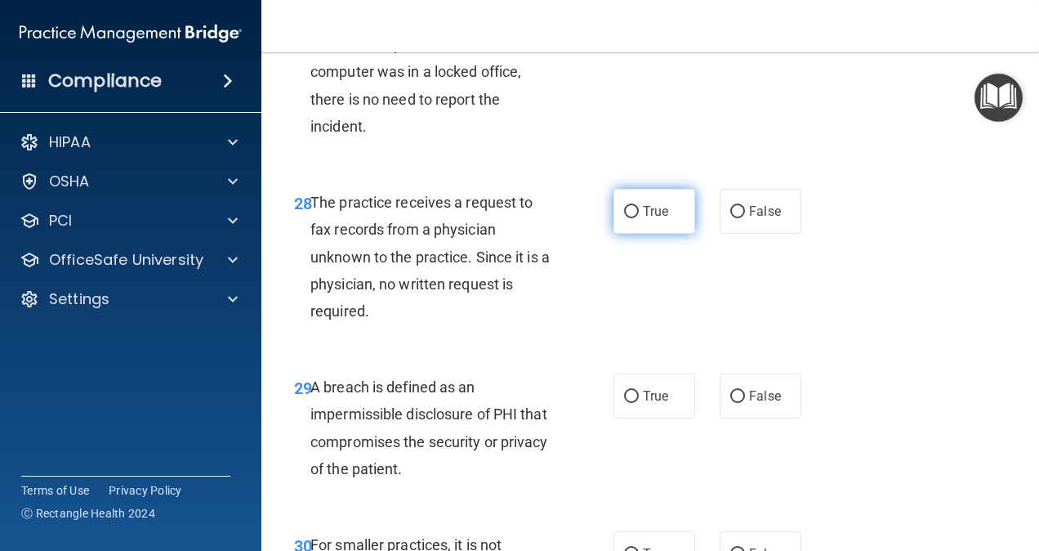
click at [625, 234] on label "True" at bounding box center [654, 211] width 82 height 45
click at [625, 218] on input "True" at bounding box center [631, 212] width 15 height 12
radio input "true"
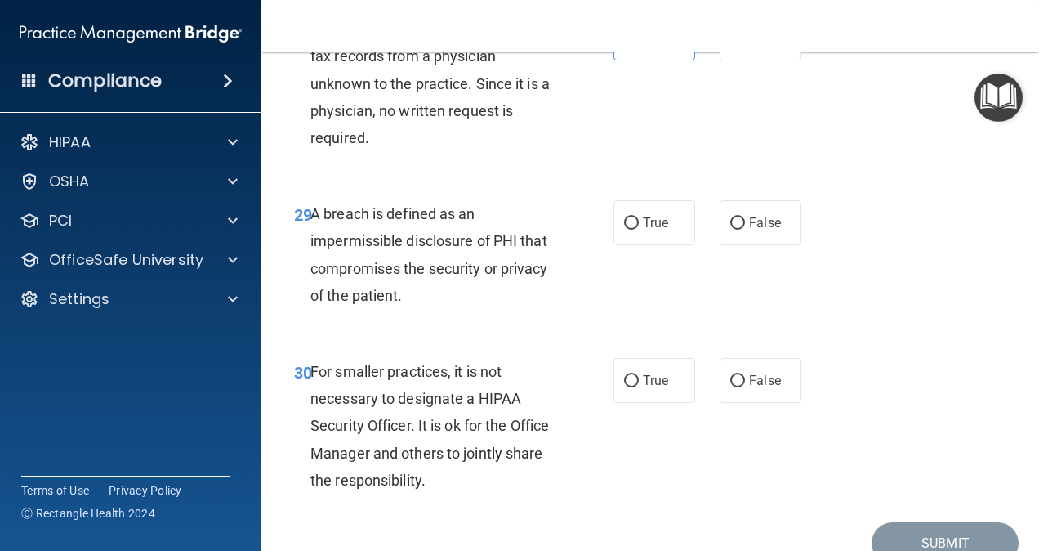
scroll to position [4820, 0]
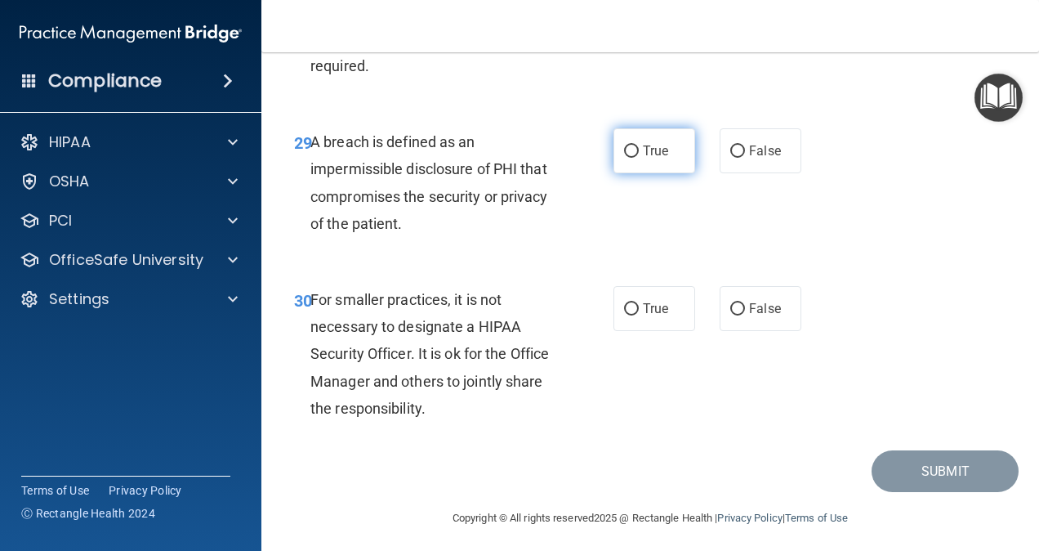
click at [629, 158] on input "True" at bounding box center [631, 151] width 15 height 12
radio input "true"
click at [732, 315] on input "False" at bounding box center [737, 309] width 15 height 12
radio input "true"
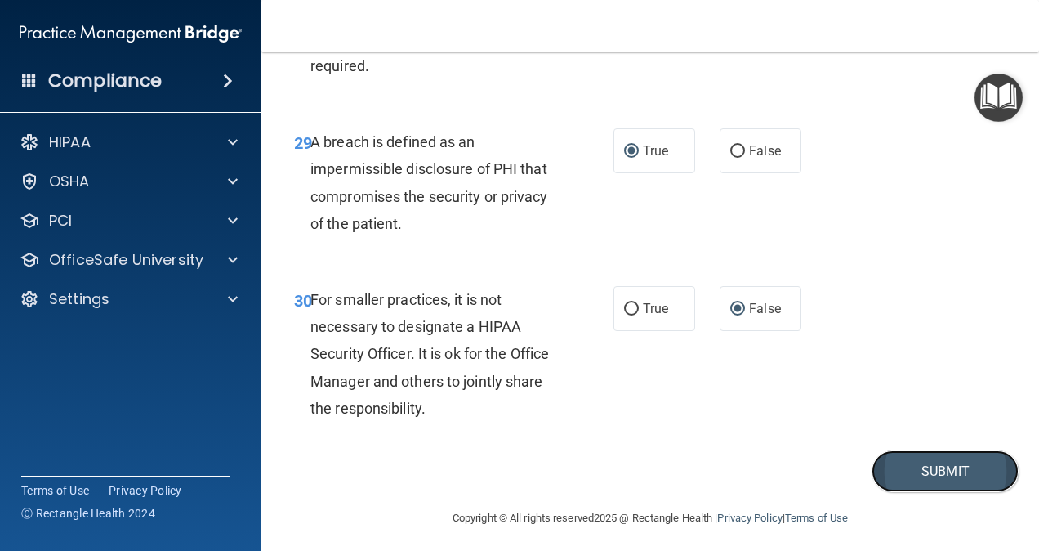
click at [921, 492] on button "Submit" at bounding box center [945, 471] width 147 height 42
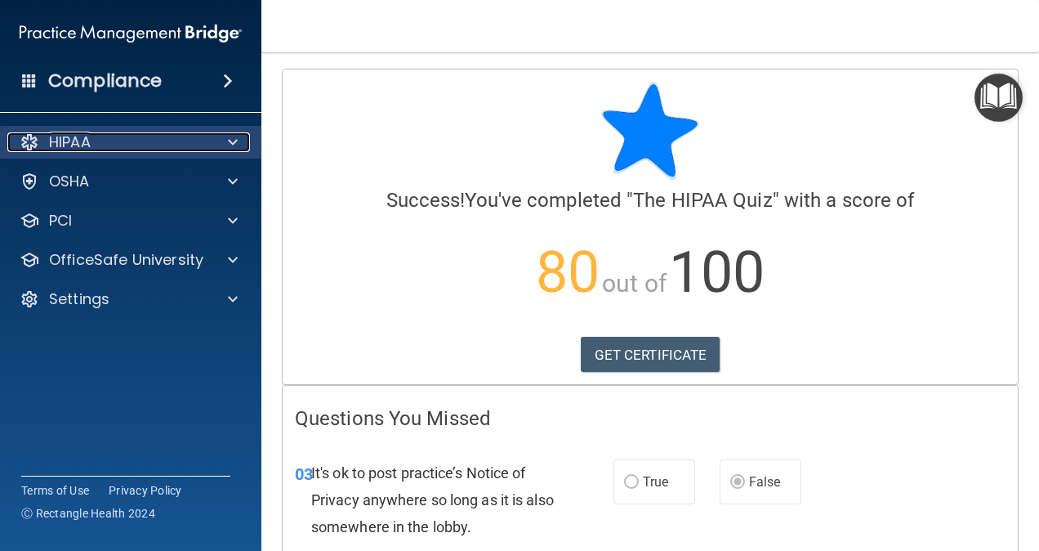
click at [123, 142] on div "HIPAA" at bounding box center [108, 142] width 203 height 20
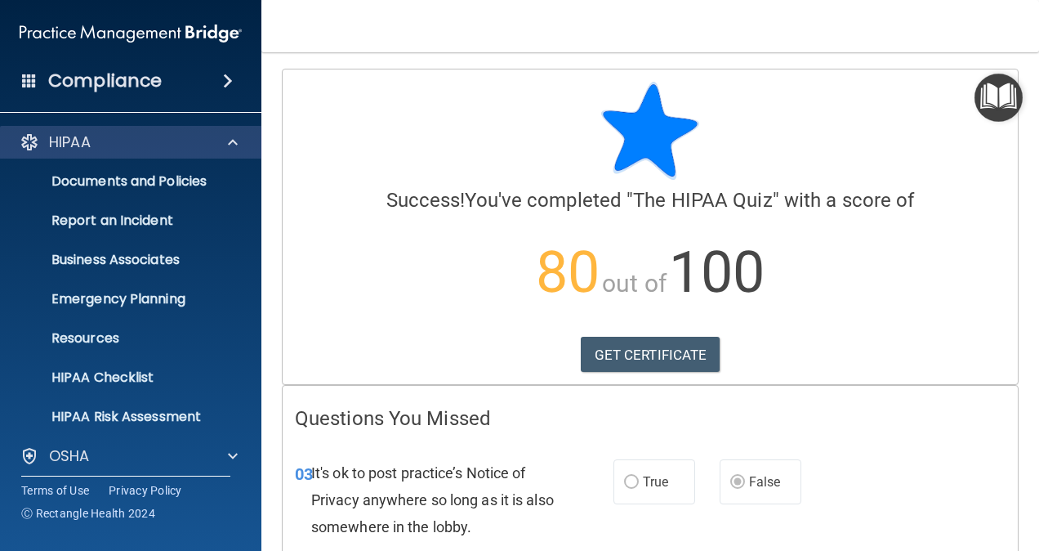
click at [88, 126] on div "HIPAA" at bounding box center [131, 142] width 262 height 33
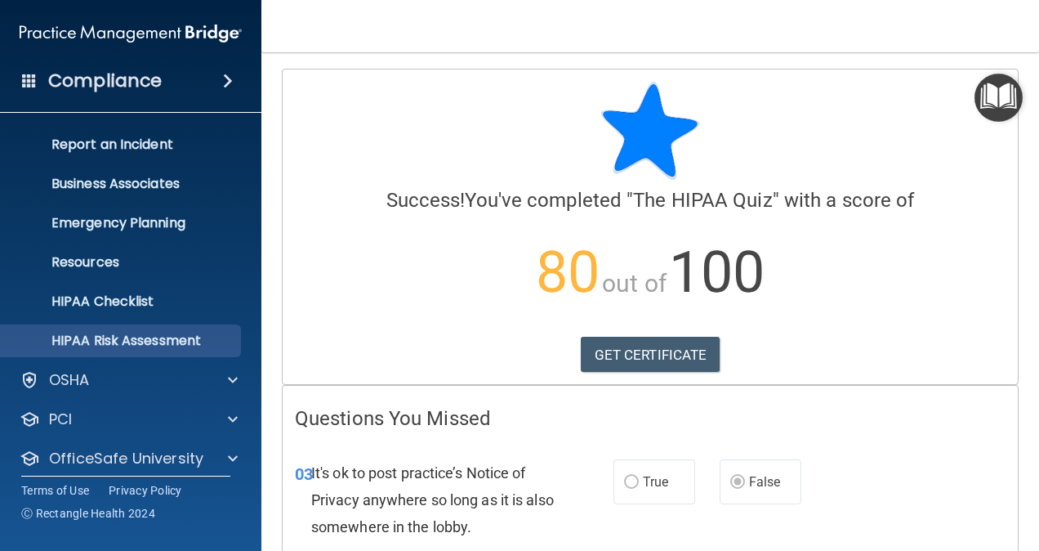
scroll to position [127, 0]
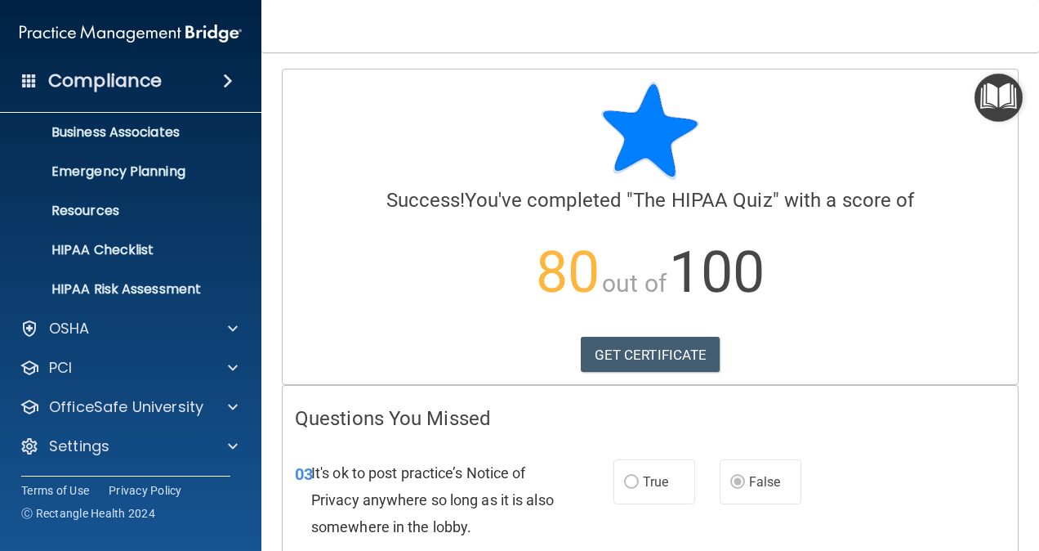
click at [232, 345] on div "HIPAA Documents and Policies Report an Incident Business Associates Emergency P…" at bounding box center [131, 234] width 262 height 484
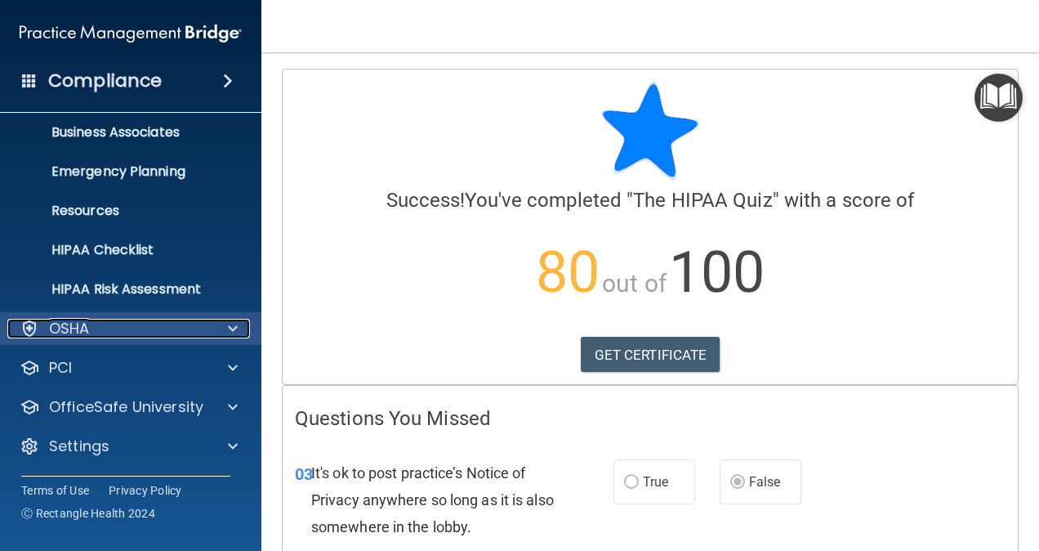
click at [233, 328] on span at bounding box center [233, 329] width 10 height 20
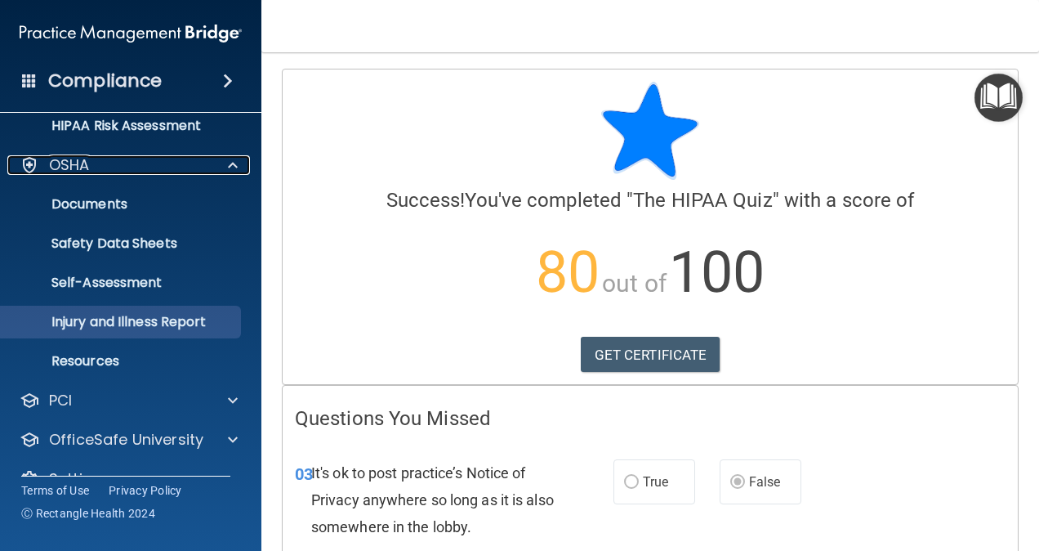
scroll to position [323, 0]
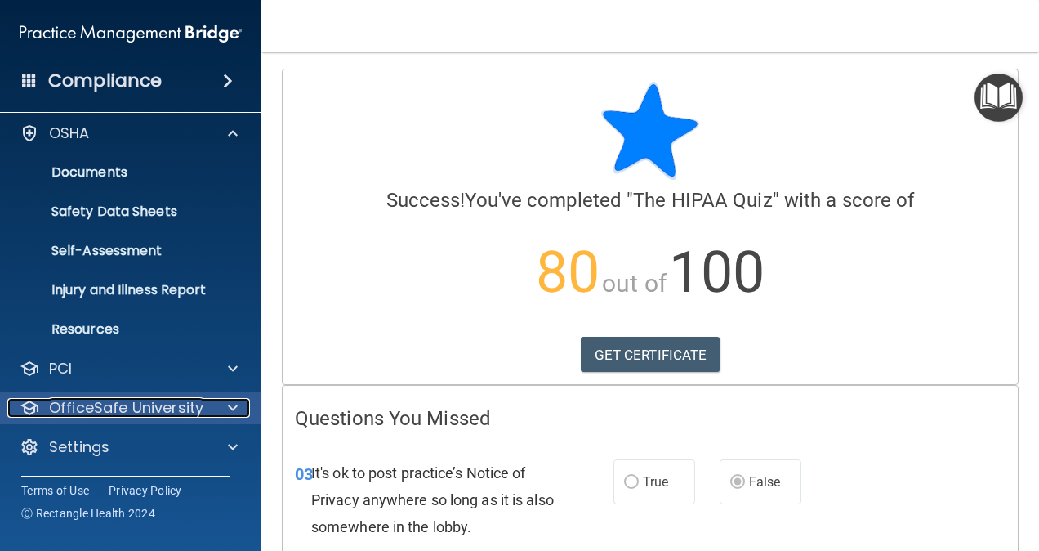
click at [153, 402] on p "OfficeSafe University" at bounding box center [126, 408] width 154 height 20
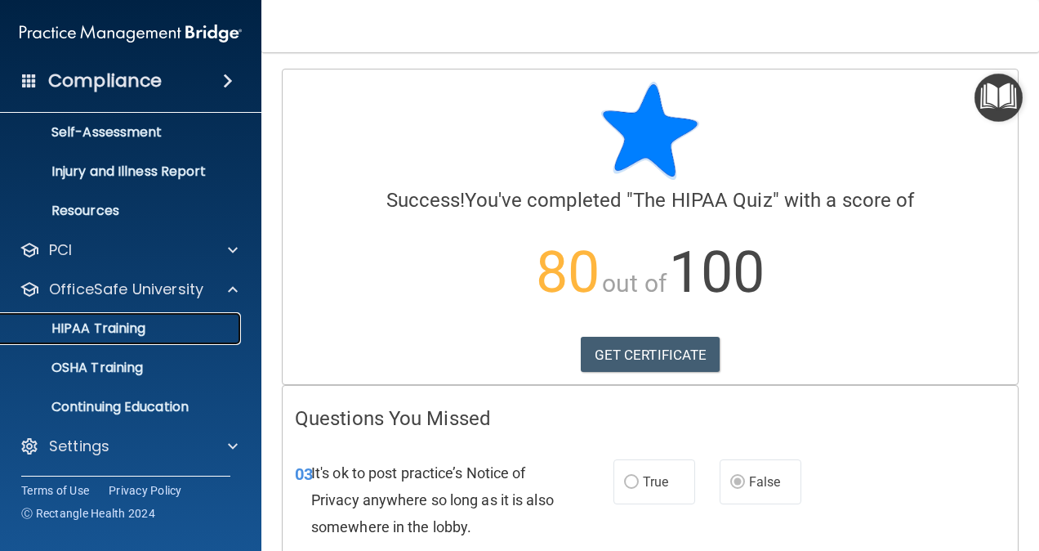
click at [119, 328] on p "HIPAA Training" at bounding box center [78, 328] width 135 height 16
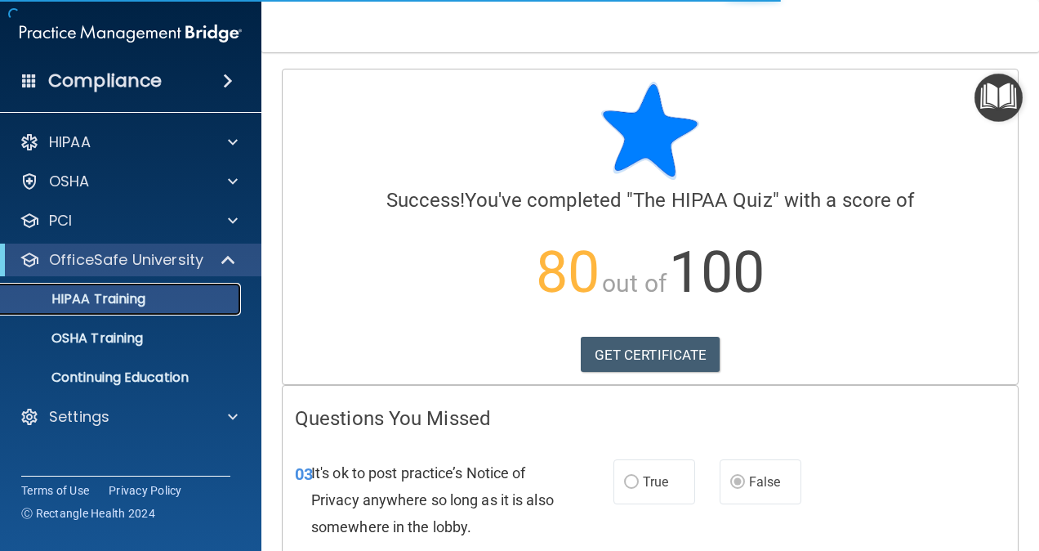
click at [115, 298] on p "HIPAA Training" at bounding box center [78, 299] width 135 height 16
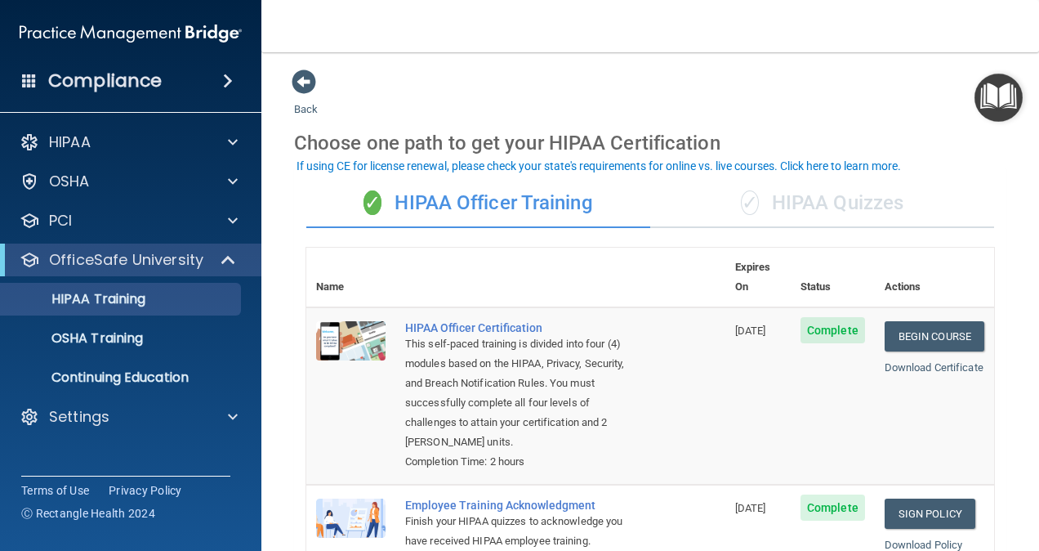
click at [790, 207] on div "✓ HIPAA Quizzes" at bounding box center [822, 203] width 344 height 49
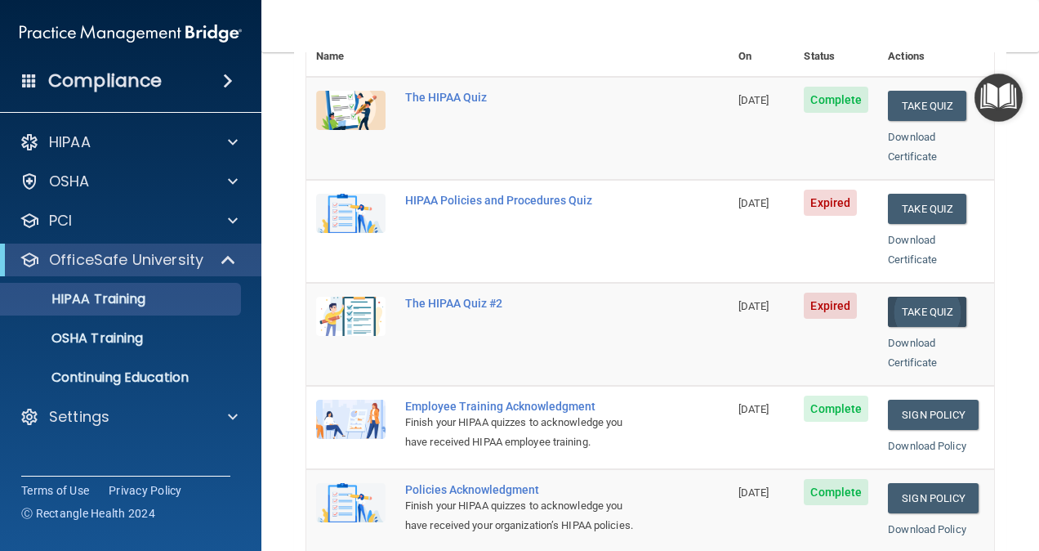
scroll to position [163, 0]
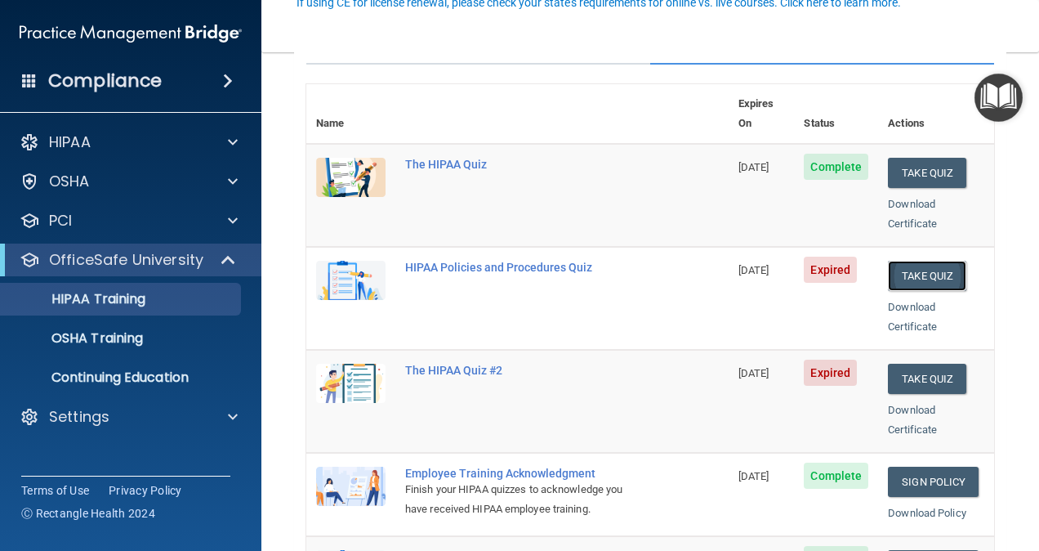
click at [910, 261] on button "Take Quiz" at bounding box center [927, 276] width 78 height 30
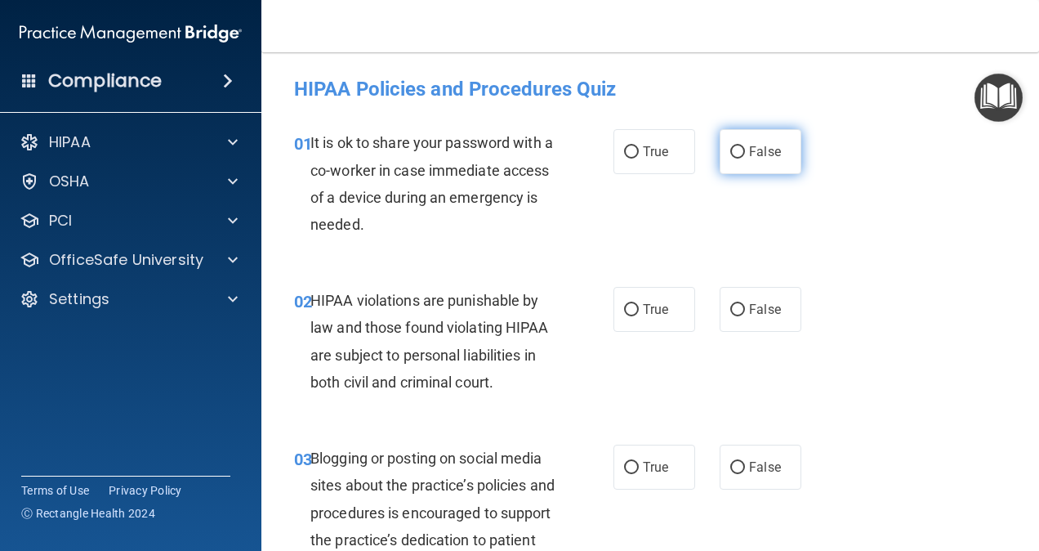
click at [724, 167] on label "False" at bounding box center [761, 151] width 82 height 45
click at [730, 158] on input "False" at bounding box center [737, 152] width 15 height 12
radio input "true"
click at [618, 294] on label "True" at bounding box center [654, 309] width 82 height 45
click at [624, 304] on input "True" at bounding box center [631, 310] width 15 height 12
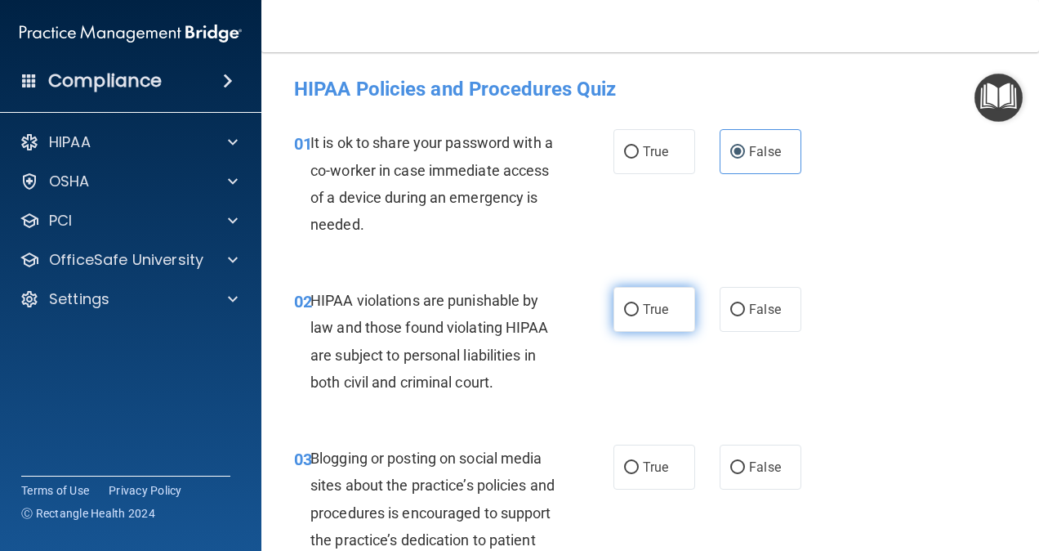
radio input "true"
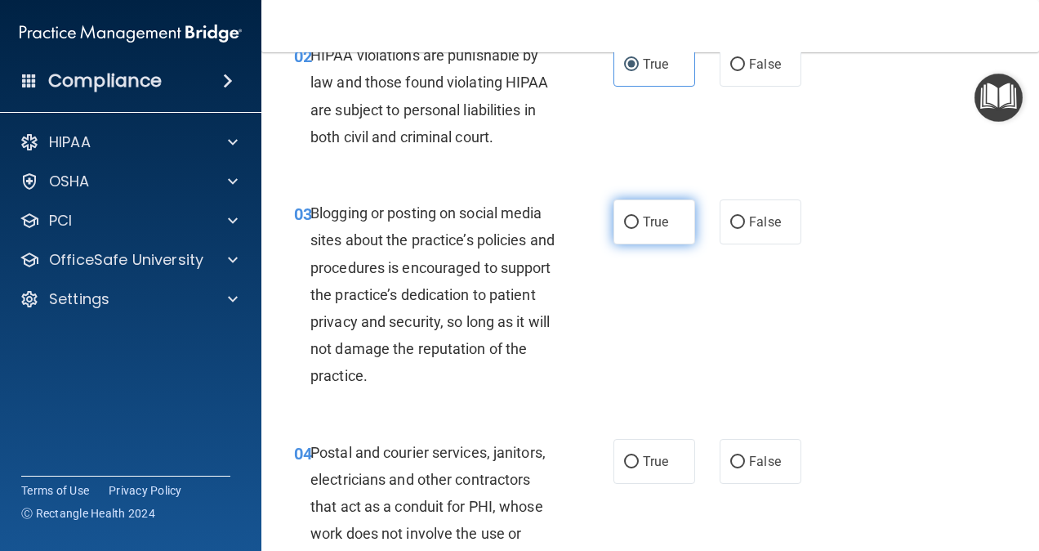
click at [647, 217] on span "True" at bounding box center [655, 222] width 25 height 16
click at [639, 217] on input "True" at bounding box center [631, 222] width 15 height 12
radio input "true"
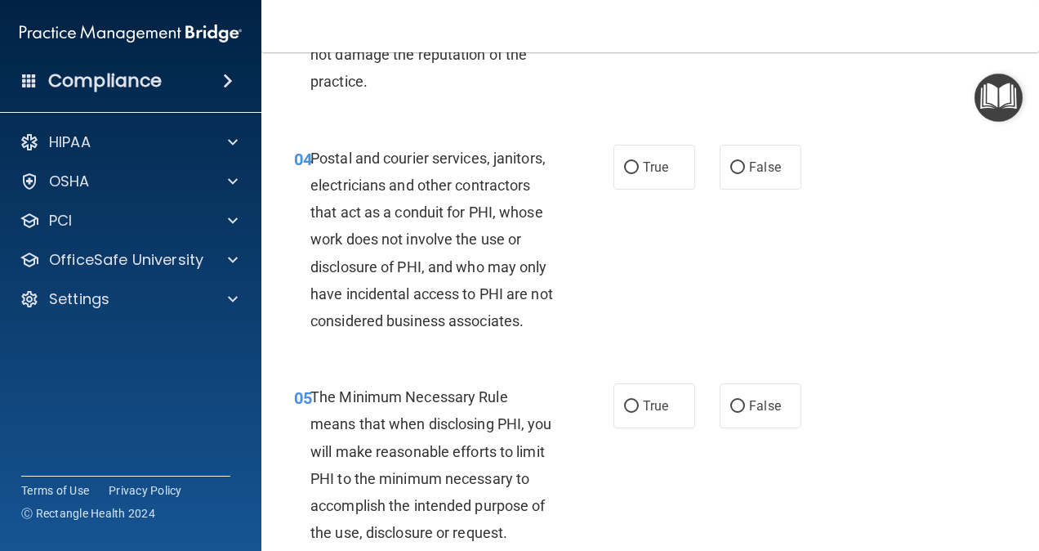
scroll to position [572, 0]
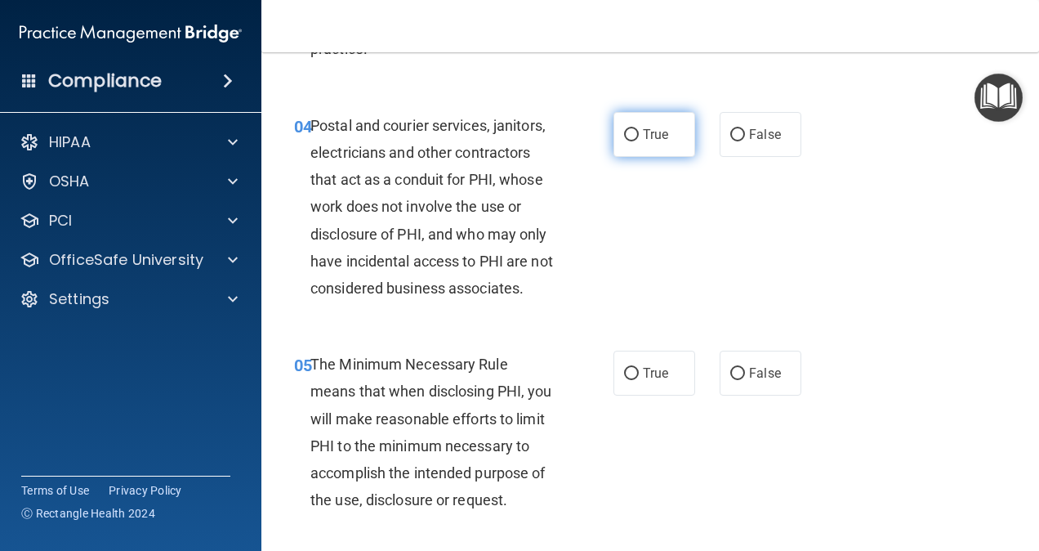
click at [640, 141] on label "True" at bounding box center [654, 134] width 82 height 45
click at [639, 141] on input "True" at bounding box center [631, 135] width 15 height 12
radio input "true"
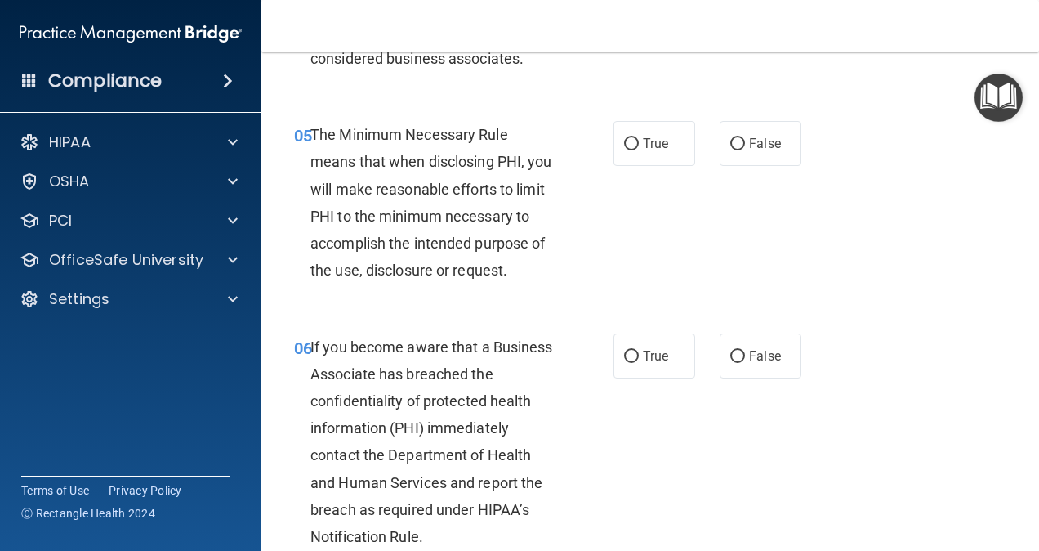
scroll to position [817, 0]
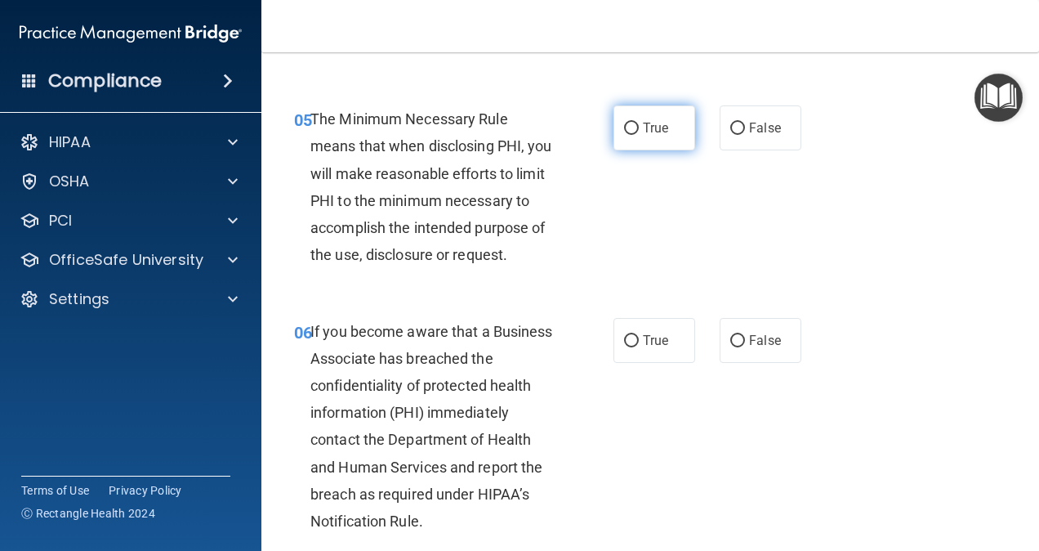
click at [632, 150] on label "True" at bounding box center [654, 127] width 82 height 45
click at [632, 135] on input "True" at bounding box center [631, 129] width 15 height 12
radio input "true"
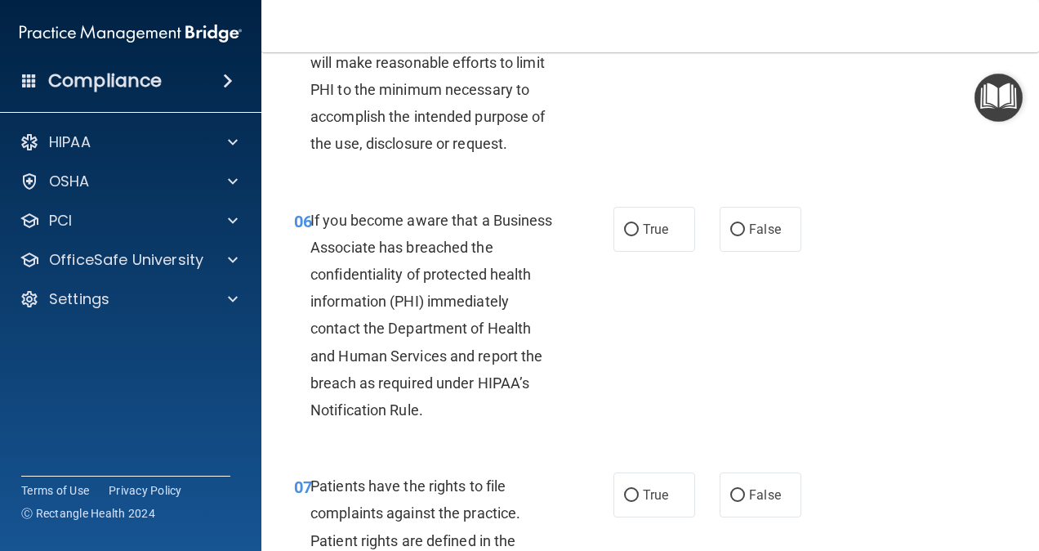
scroll to position [1062, 0]
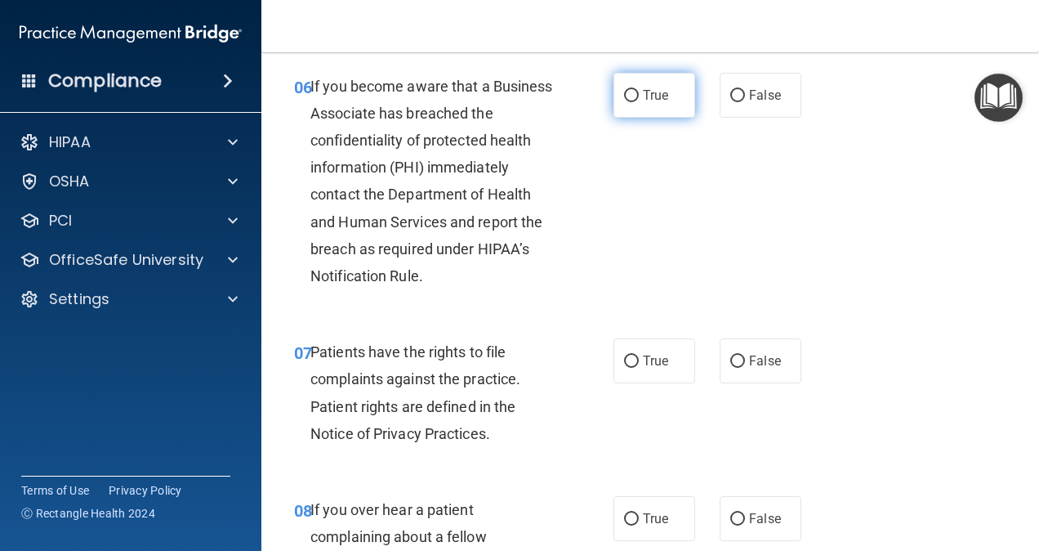
click at [631, 102] on input "True" at bounding box center [631, 96] width 15 height 12
radio input "true"
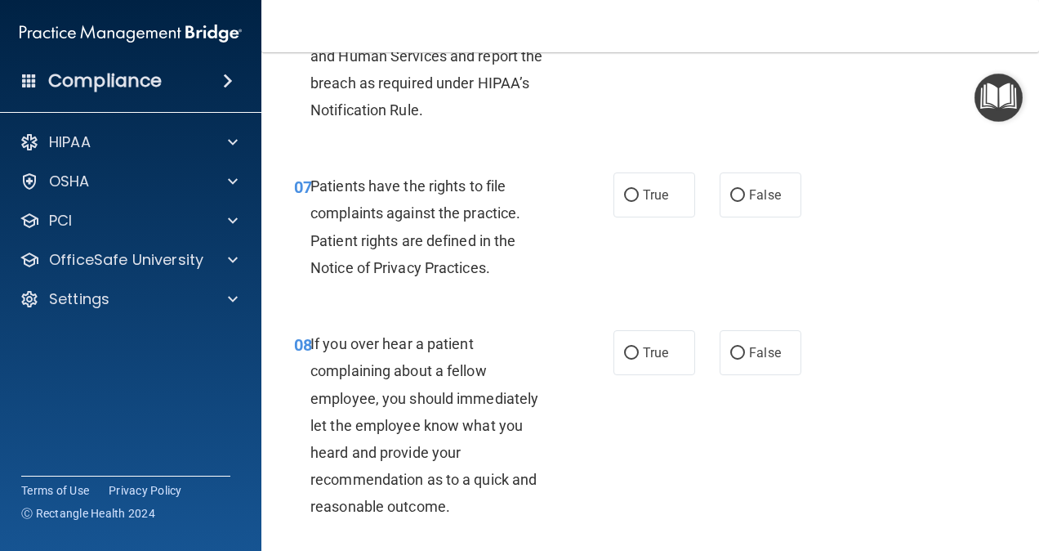
scroll to position [1307, 0]
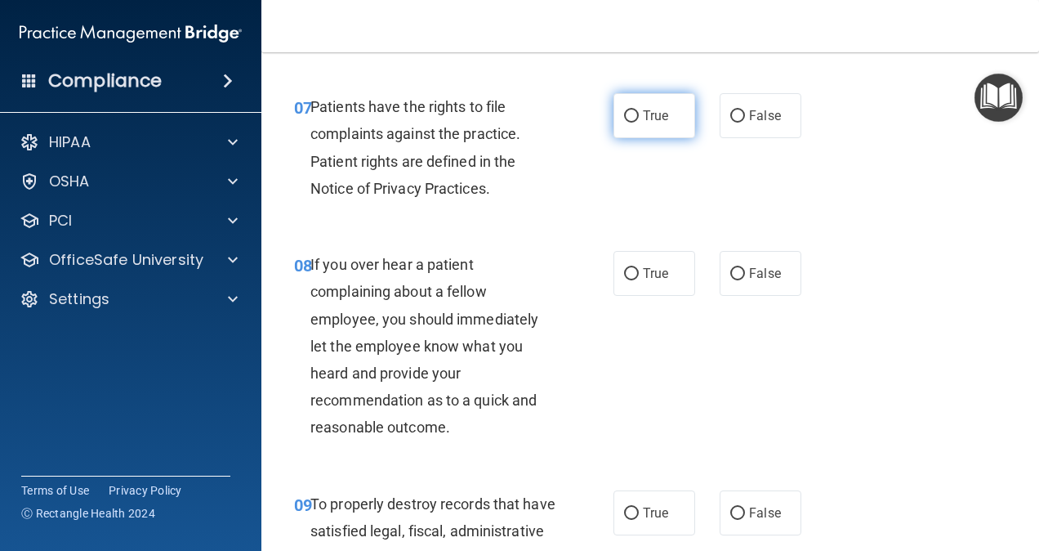
click at [642, 138] on label "True" at bounding box center [654, 115] width 82 height 45
click at [639, 123] on input "True" at bounding box center [631, 116] width 15 height 12
radio input "true"
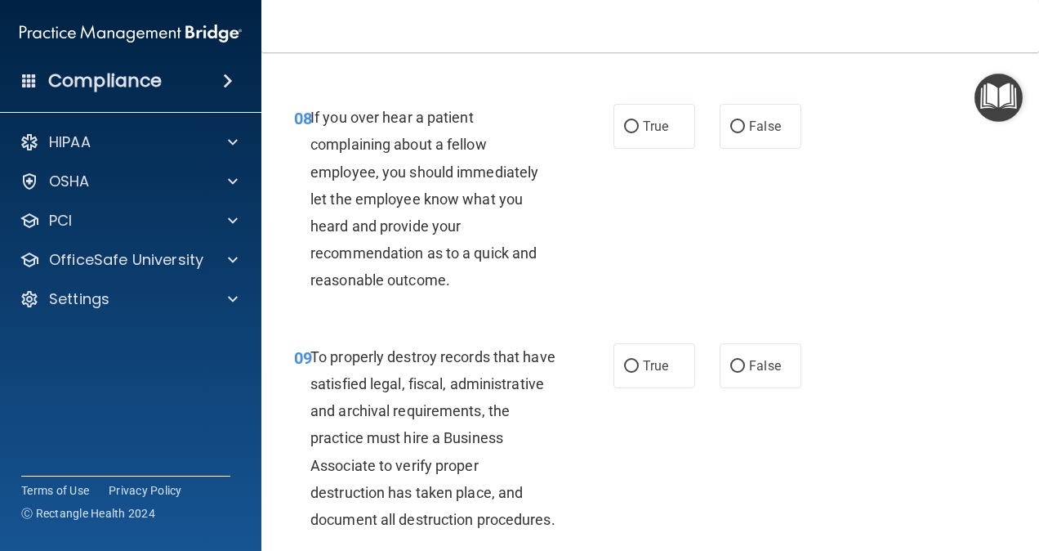
scroll to position [1552, 0]
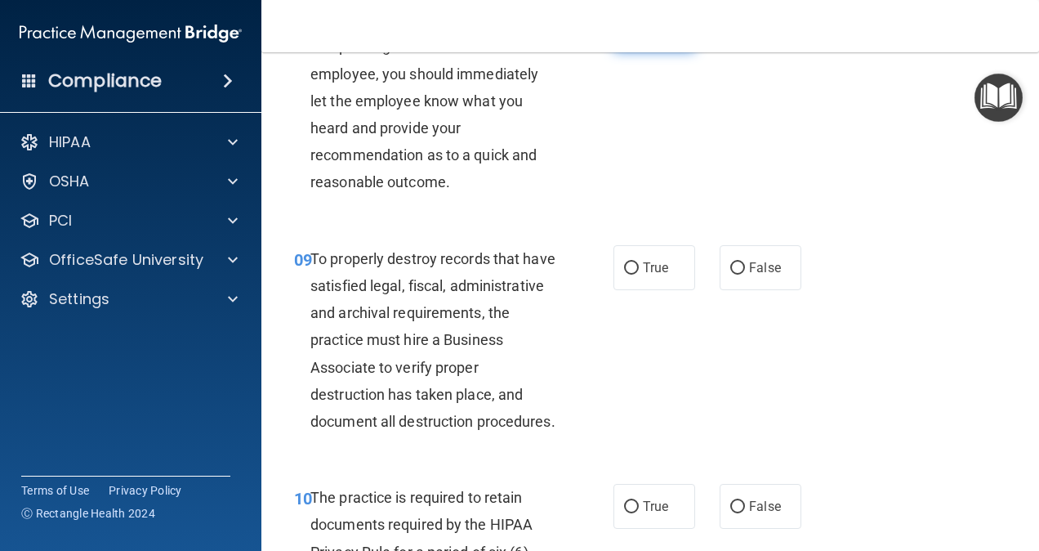
click at [616, 51] on label "True" at bounding box center [654, 28] width 82 height 45
click at [624, 35] on input "True" at bounding box center [631, 29] width 15 height 12
radio input "true"
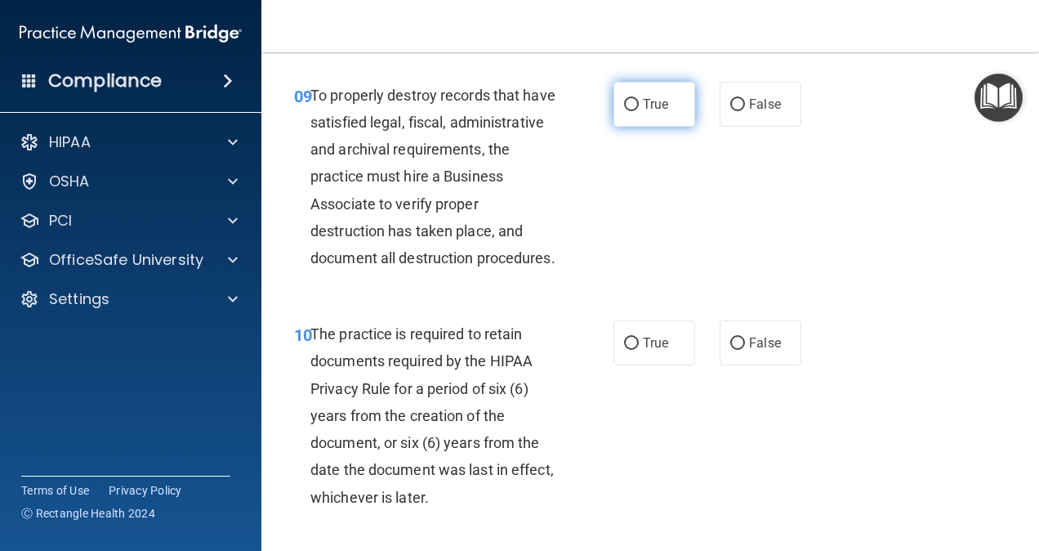
click at [613, 127] on label "True" at bounding box center [654, 104] width 82 height 45
click at [624, 111] on input "True" at bounding box center [631, 105] width 15 height 12
radio input "true"
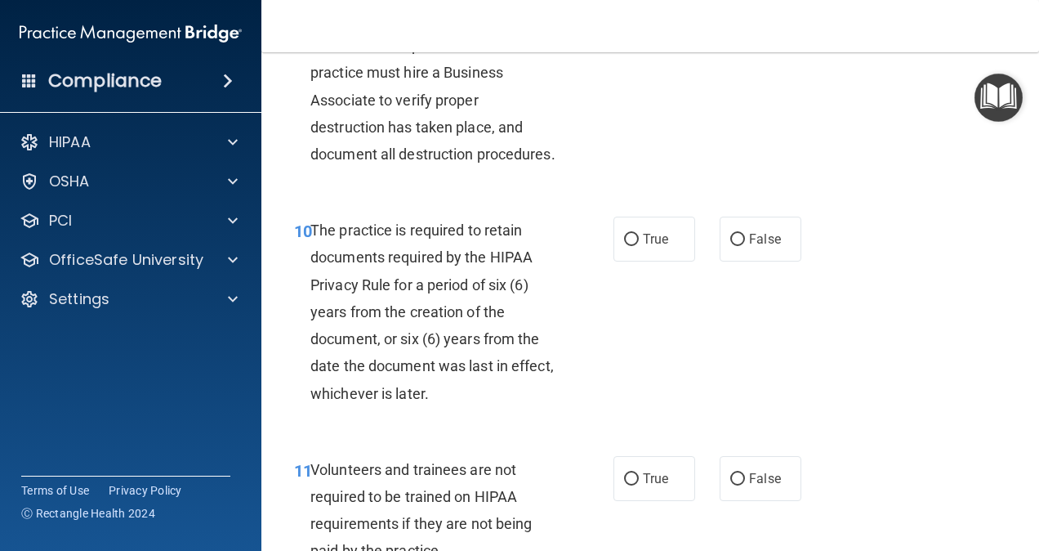
scroll to position [1879, 0]
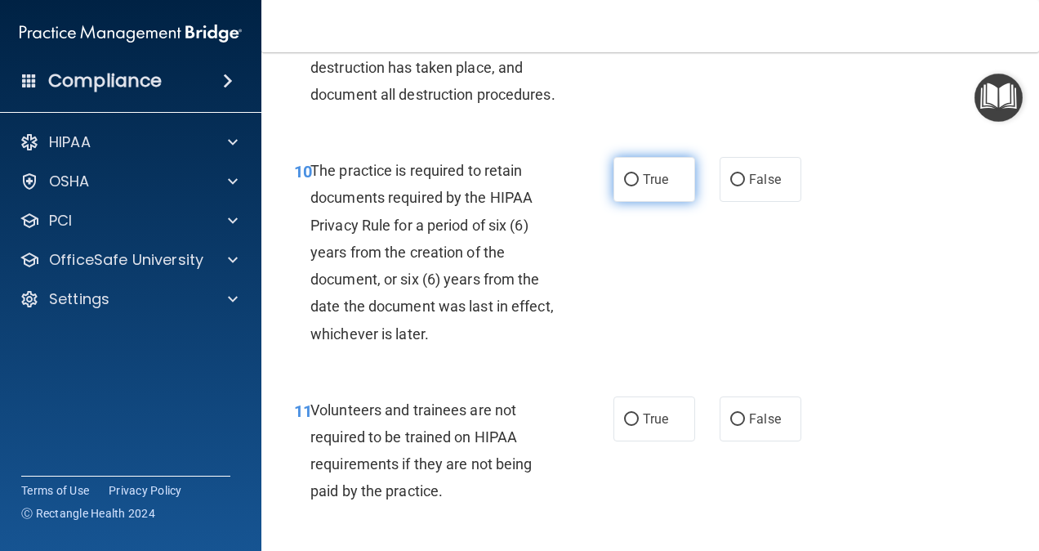
click at [636, 202] on label "True" at bounding box center [654, 179] width 82 height 45
click at [636, 186] on input "True" at bounding box center [631, 180] width 15 height 12
radio input "true"
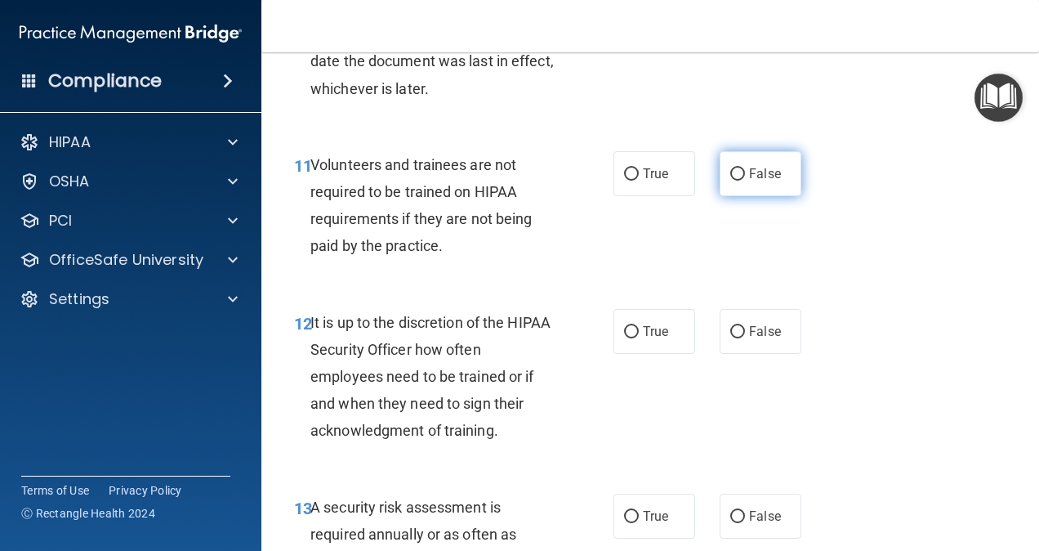
click at [745, 196] on label "False" at bounding box center [761, 173] width 82 height 45
click at [745, 181] on input "False" at bounding box center [737, 174] width 15 height 12
radio input "true"
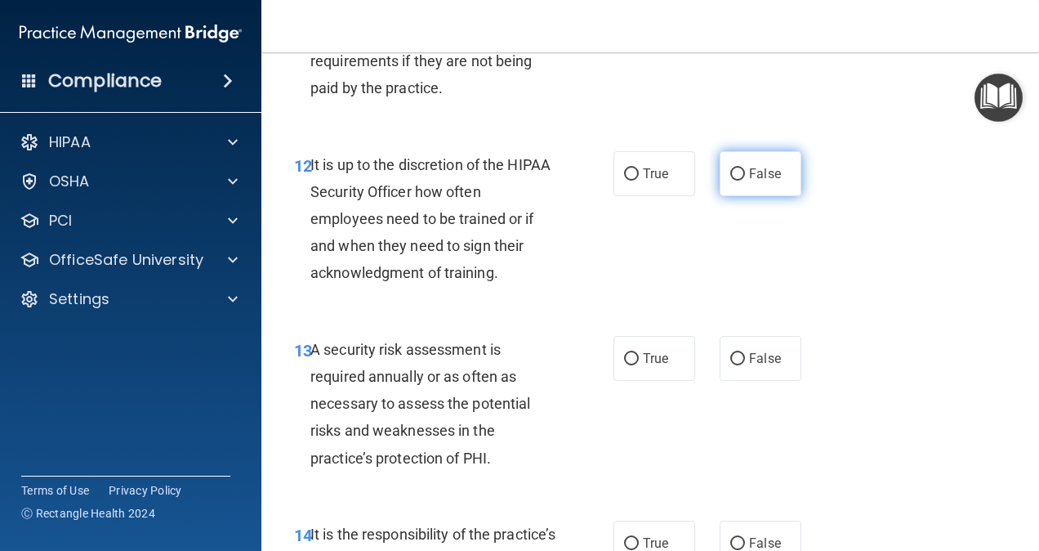
scroll to position [2287, 0]
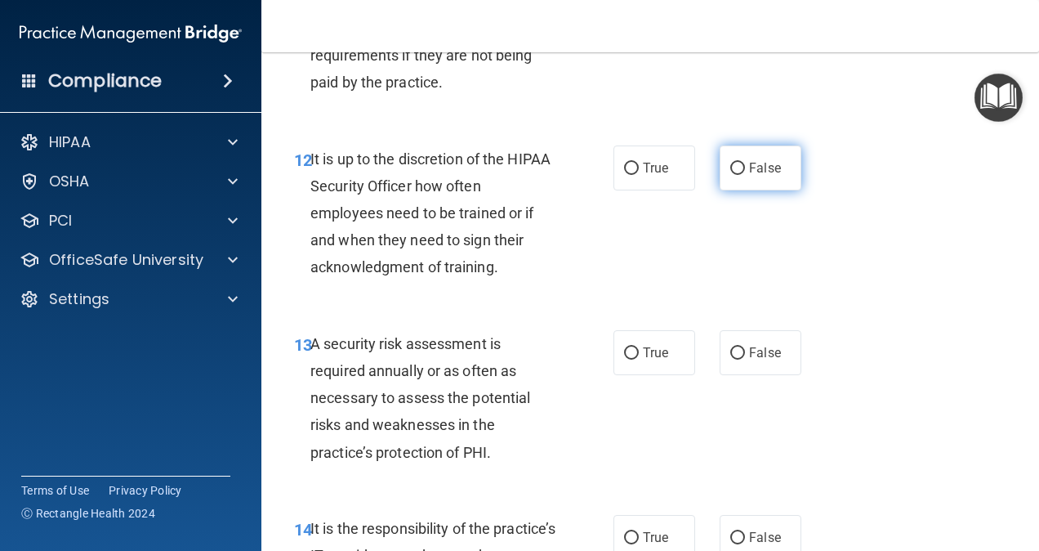
click at [739, 190] on label "False" at bounding box center [761, 167] width 82 height 45
click at [739, 175] on input "False" at bounding box center [737, 169] width 15 height 12
radio input "true"
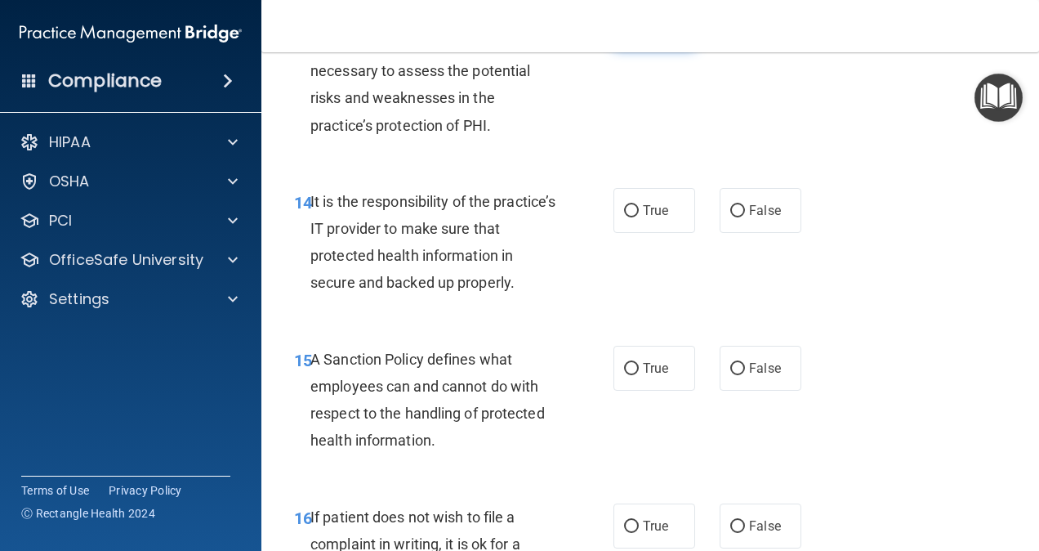
click at [640, 48] on label "True" at bounding box center [654, 25] width 82 height 45
click at [639, 33] on input "True" at bounding box center [631, 26] width 15 height 12
radio input "true"
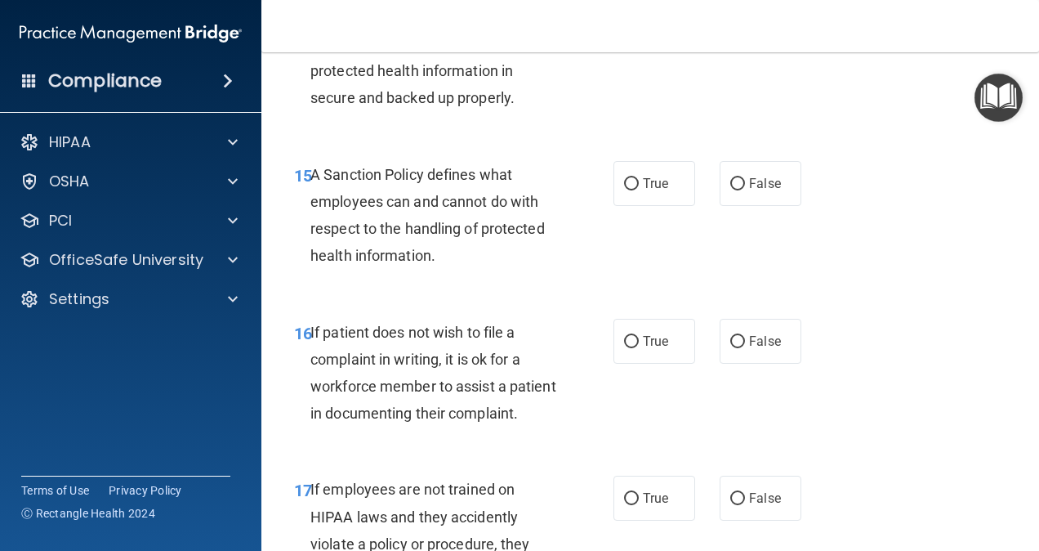
scroll to position [2777, 0]
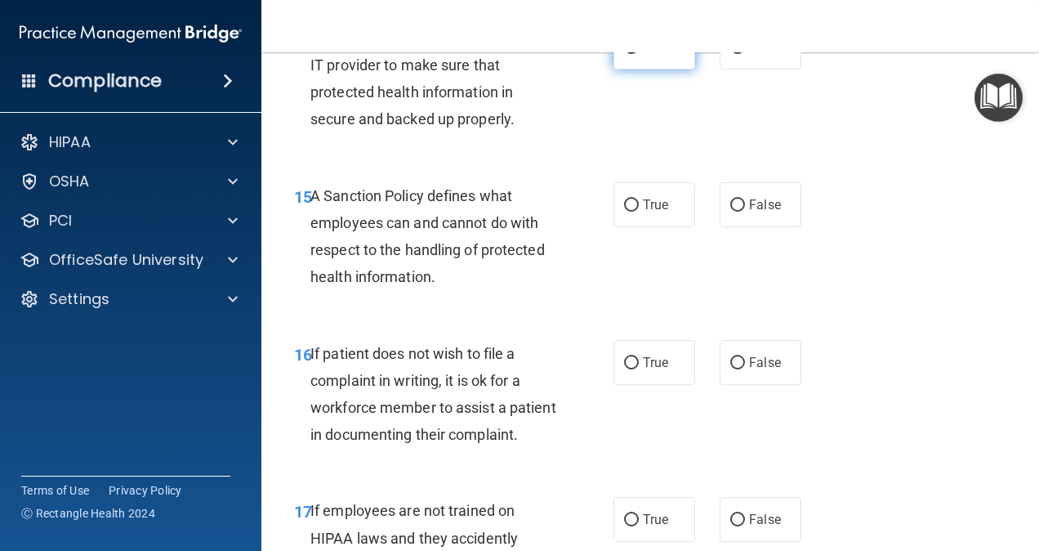
click at [632, 69] on label "True" at bounding box center [654, 47] width 82 height 45
click at [632, 54] on input "True" at bounding box center [631, 48] width 15 height 12
radio input "true"
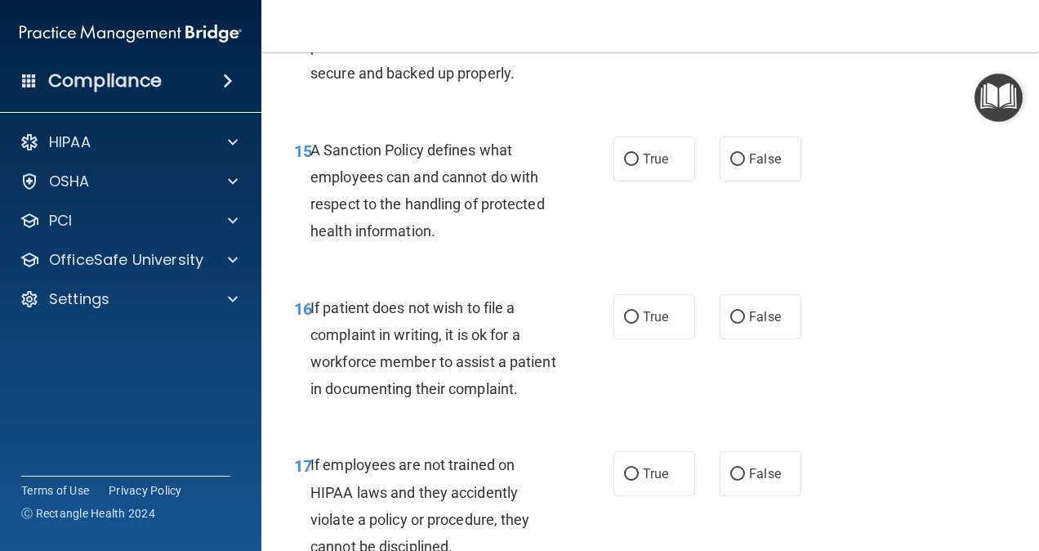
scroll to position [2859, 0]
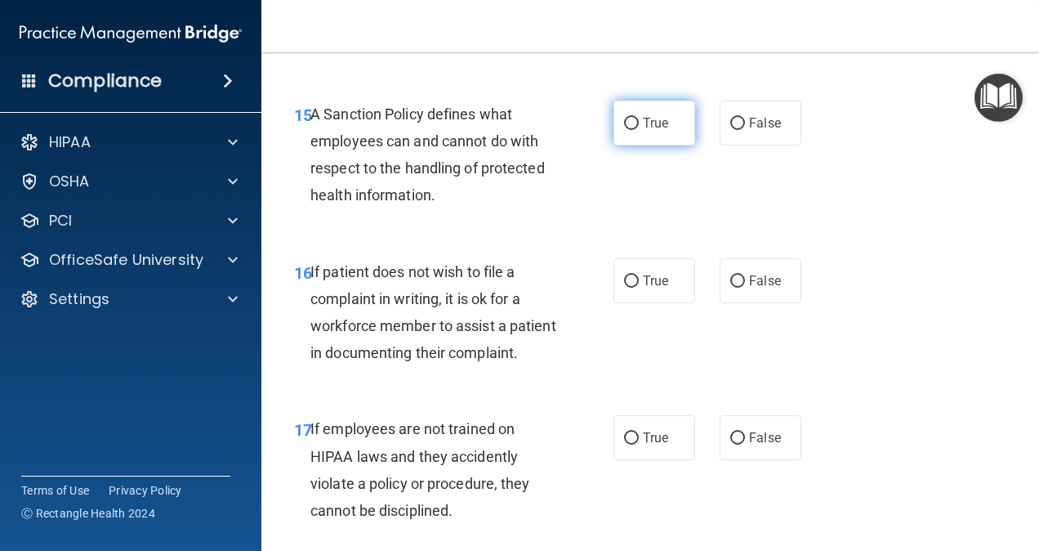
click at [643, 131] on span "True" at bounding box center [655, 123] width 25 height 16
click at [637, 130] on input "True" at bounding box center [631, 124] width 15 height 12
radio input "true"
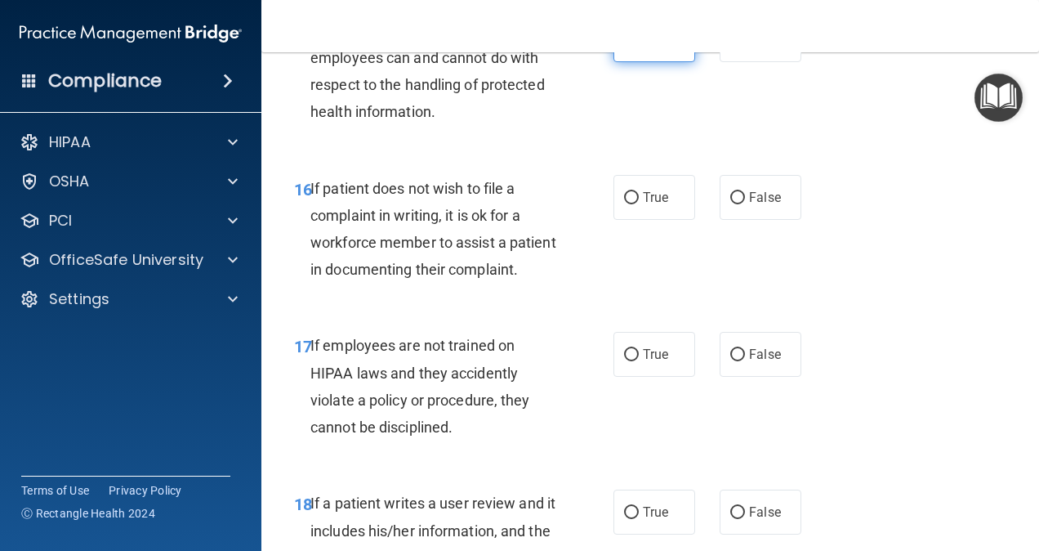
scroll to position [3022, 0]
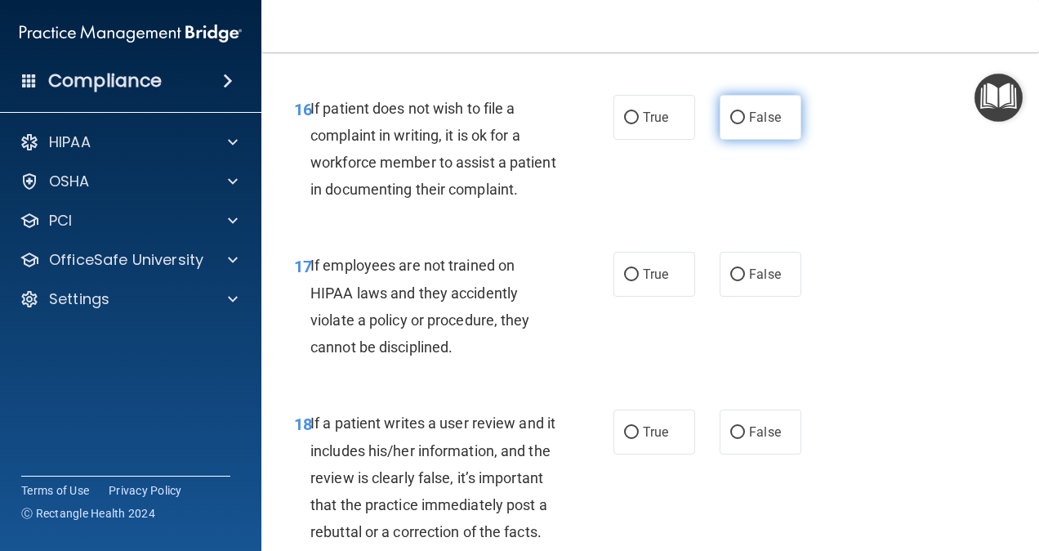
click at [739, 140] on label "False" at bounding box center [761, 117] width 82 height 45
click at [739, 124] on input "False" at bounding box center [737, 118] width 15 height 12
radio input "true"
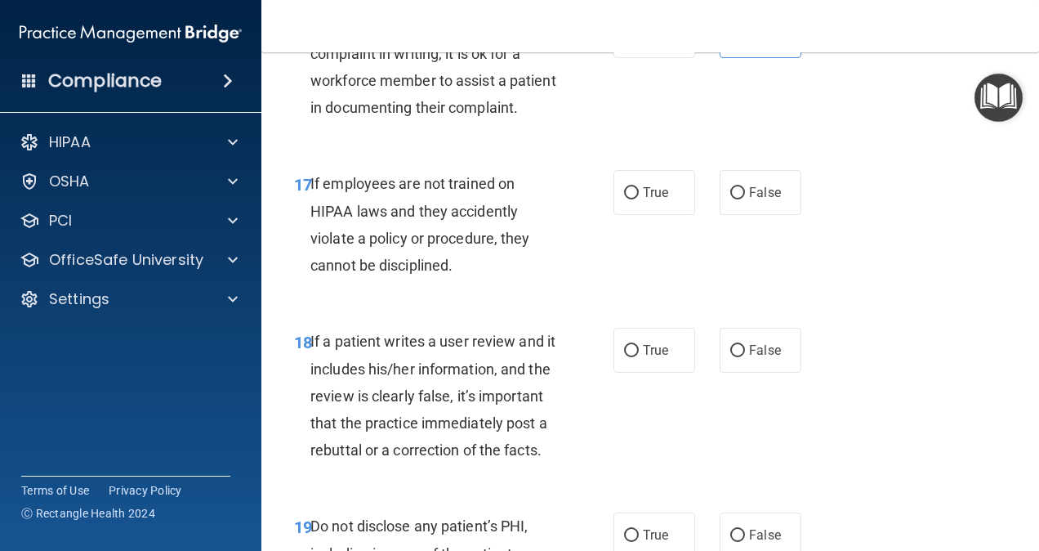
scroll to position [3186, 0]
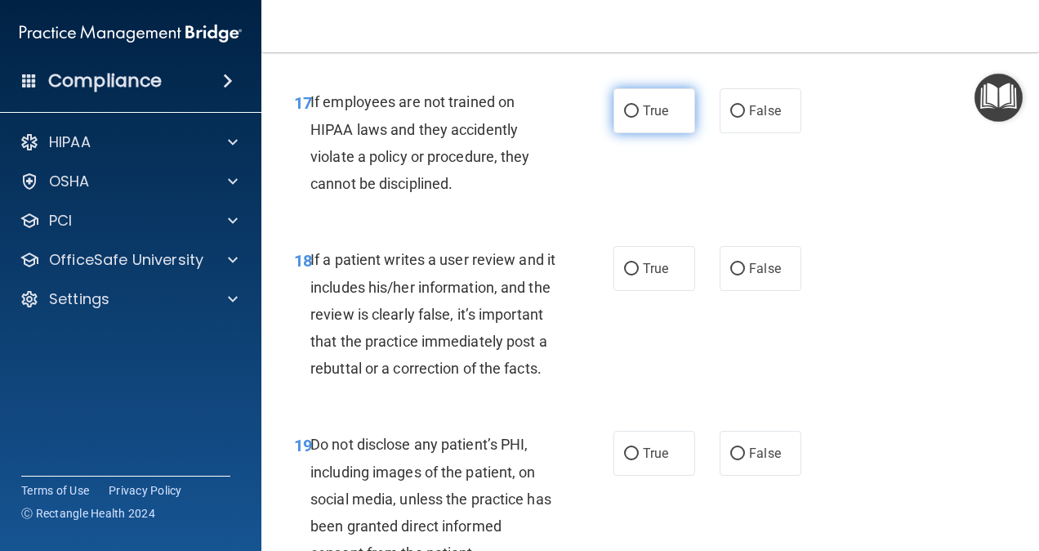
click at [655, 118] on span "True" at bounding box center [655, 111] width 25 height 16
click at [639, 118] on input "True" at bounding box center [631, 111] width 15 height 12
radio input "true"
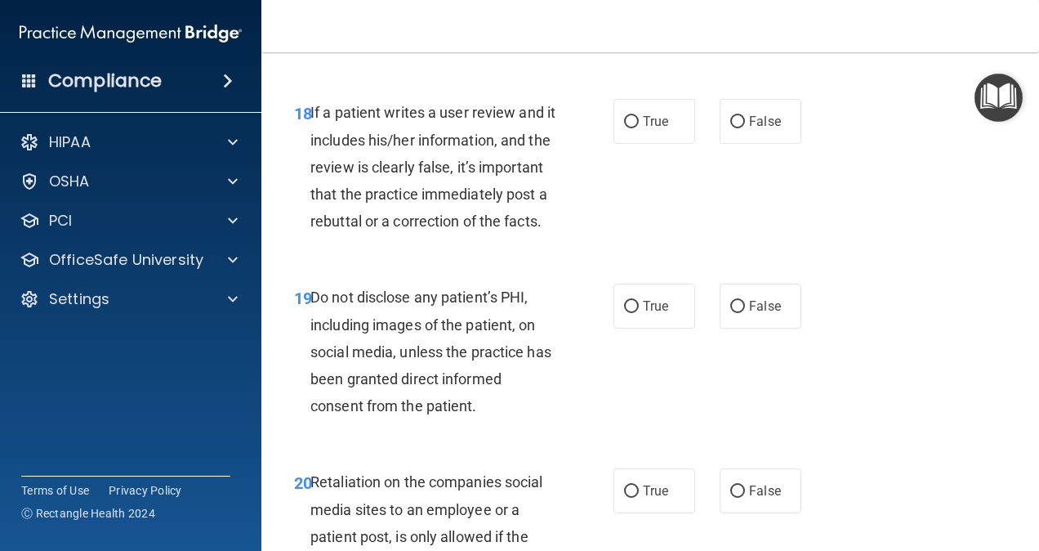
scroll to position [3349, 0]
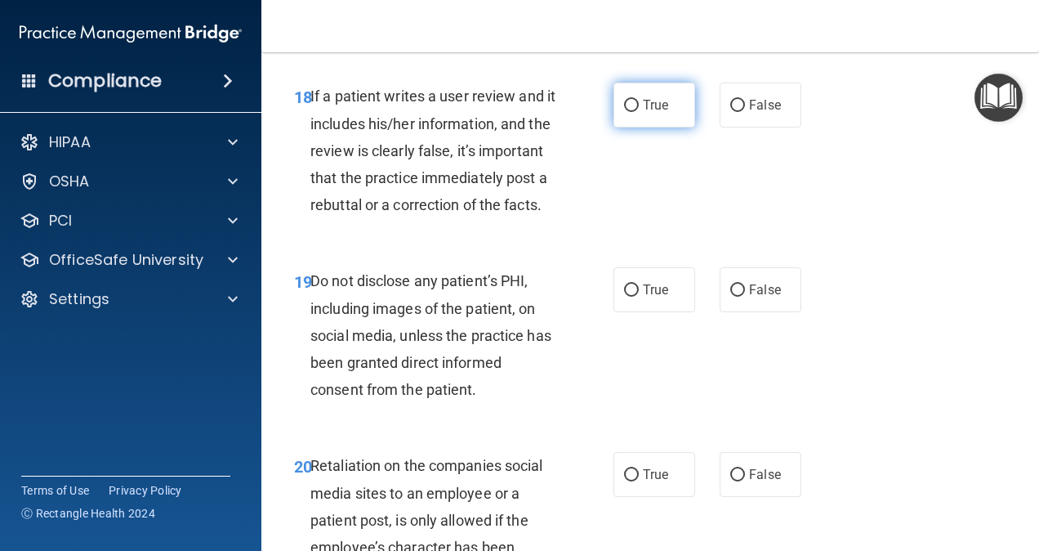
click at [627, 112] on input "True" at bounding box center [631, 106] width 15 height 12
radio input "true"
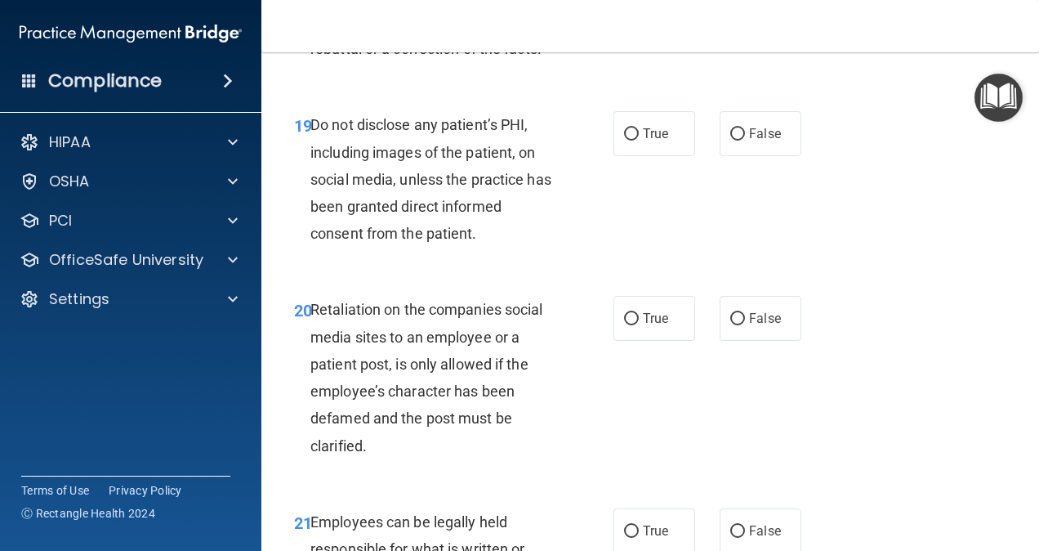
scroll to position [3513, 0]
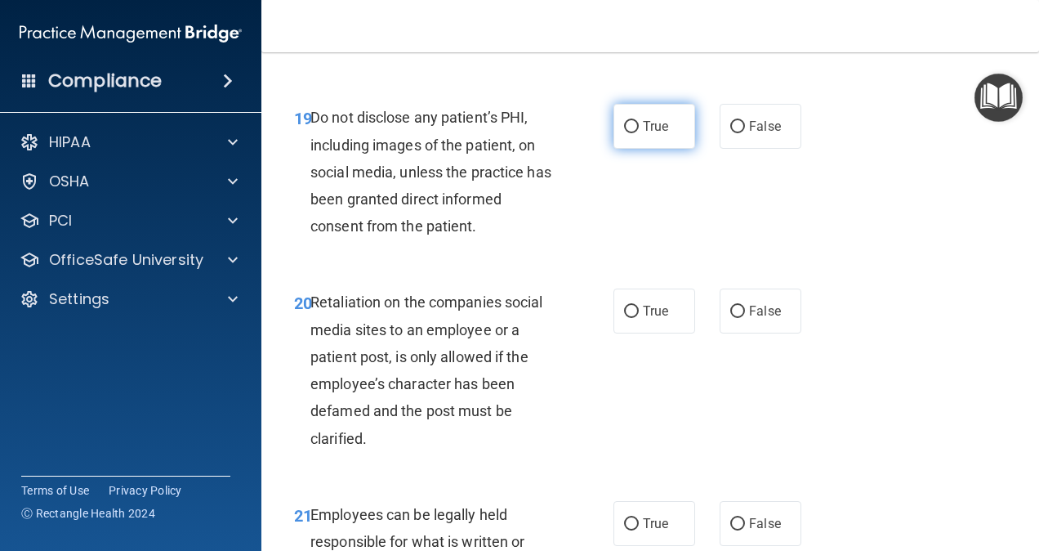
click at [616, 149] on label "True" at bounding box center [654, 126] width 82 height 45
click at [624, 133] on input "True" at bounding box center [631, 127] width 15 height 12
radio input "true"
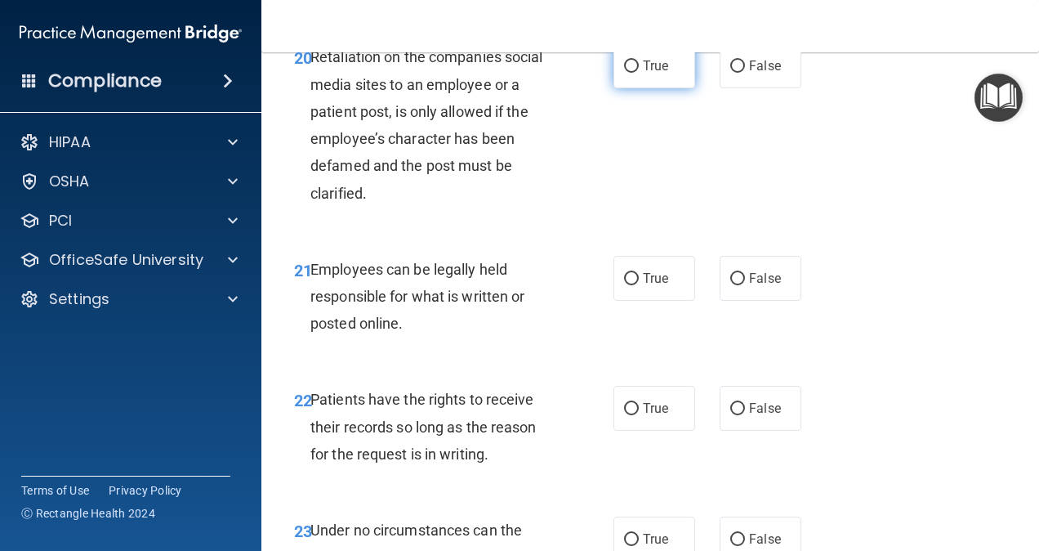
click at [627, 88] on label "True" at bounding box center [654, 65] width 82 height 45
click at [627, 73] on input "True" at bounding box center [631, 66] width 15 height 12
radio input "true"
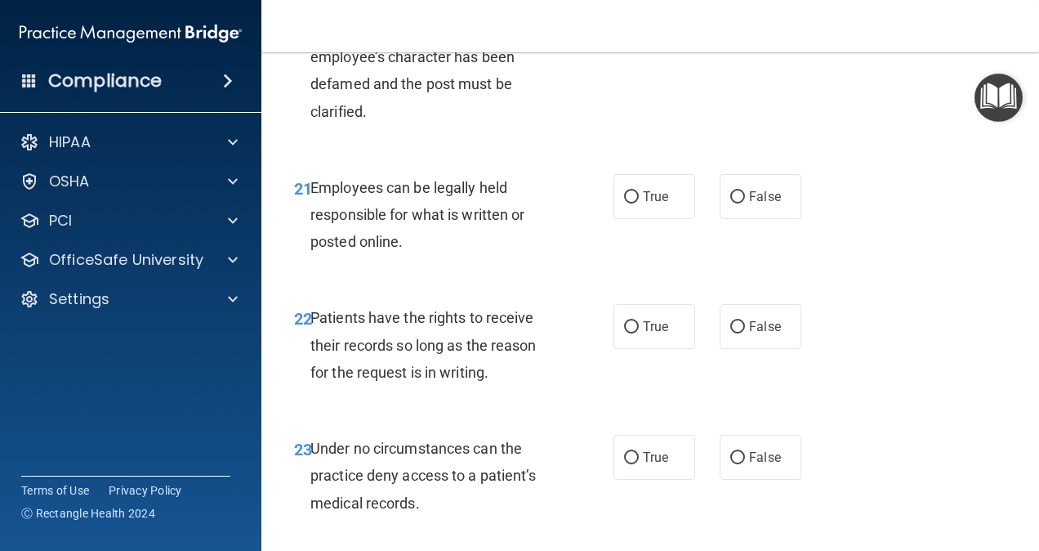
scroll to position [4003, 0]
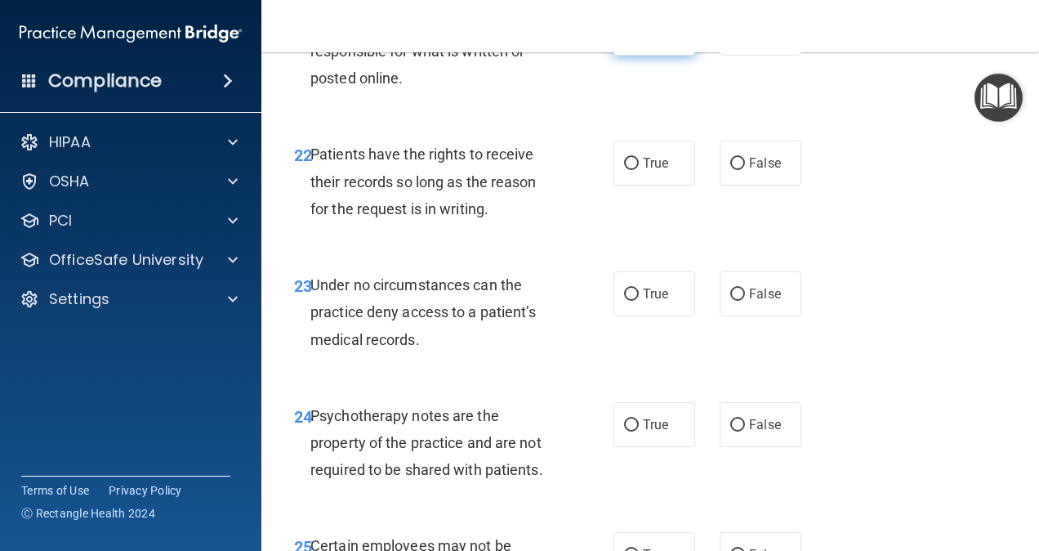
click at [636, 56] on label "True" at bounding box center [654, 33] width 82 height 45
click at [636, 40] on input "True" at bounding box center [631, 34] width 15 height 12
radio input "true"
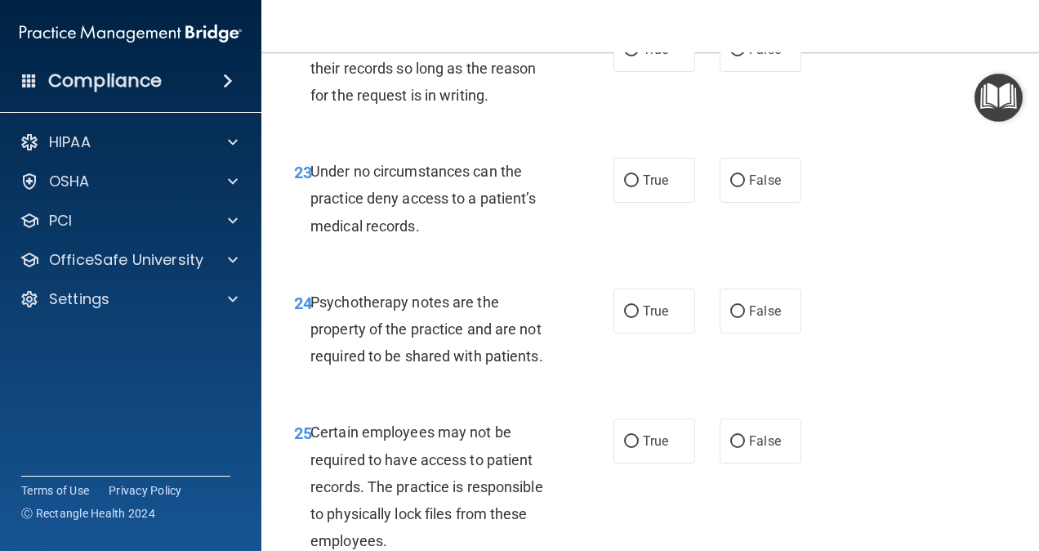
scroll to position [4166, 0]
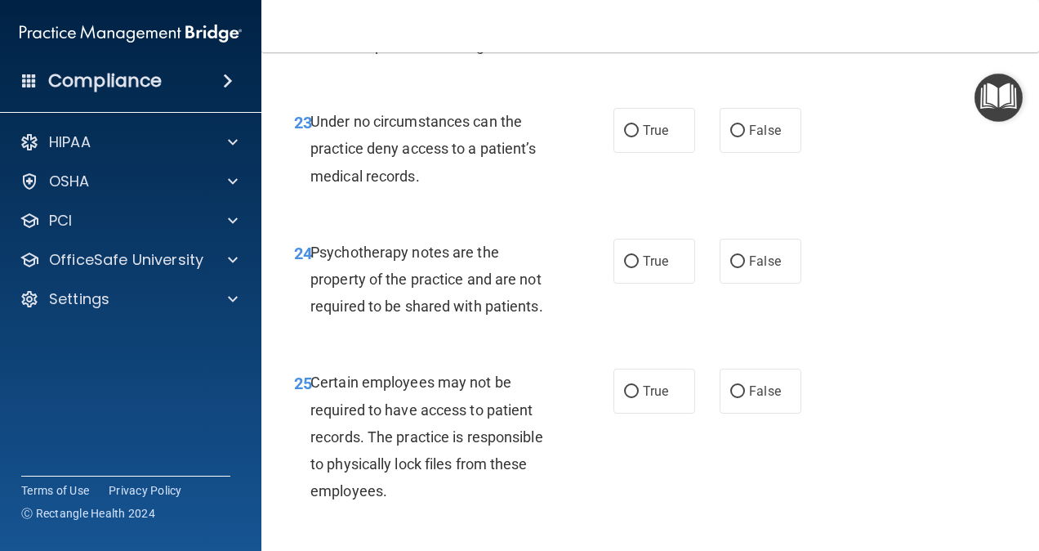
click at [636, 22] on label "True" at bounding box center [654, -1] width 82 height 45
click at [636, 7] on input "True" at bounding box center [631, 0] width 15 height 12
radio input "true"
click at [627, 153] on label "True" at bounding box center [654, 130] width 82 height 45
click at [627, 137] on input "True" at bounding box center [631, 131] width 15 height 12
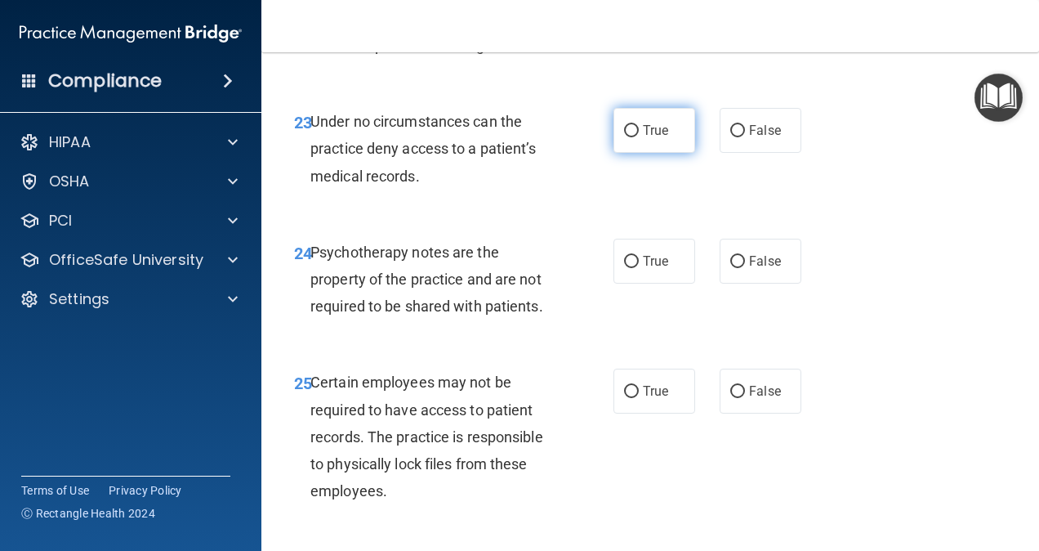
radio input "true"
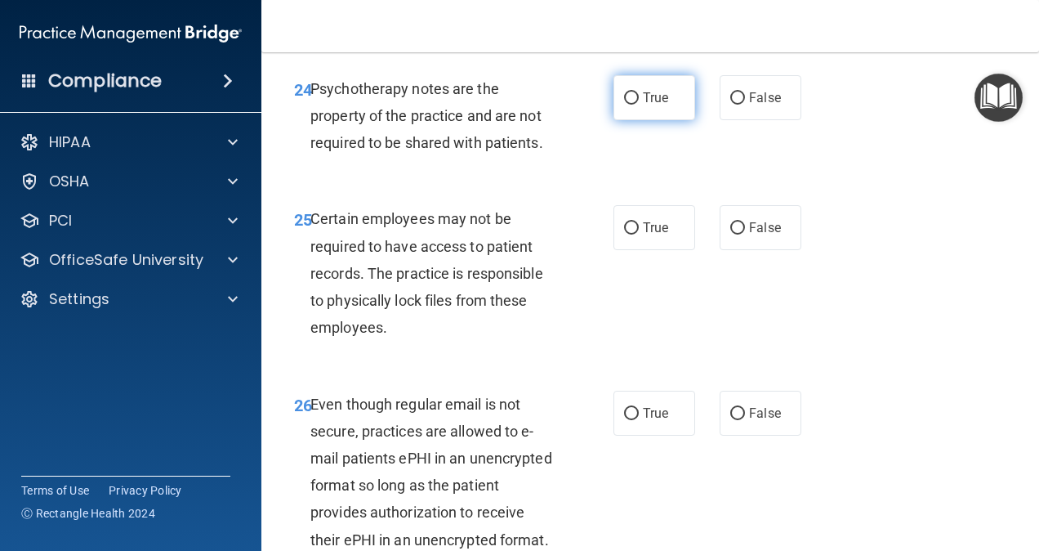
click at [624, 105] on input "True" at bounding box center [631, 98] width 15 height 12
radio input "true"
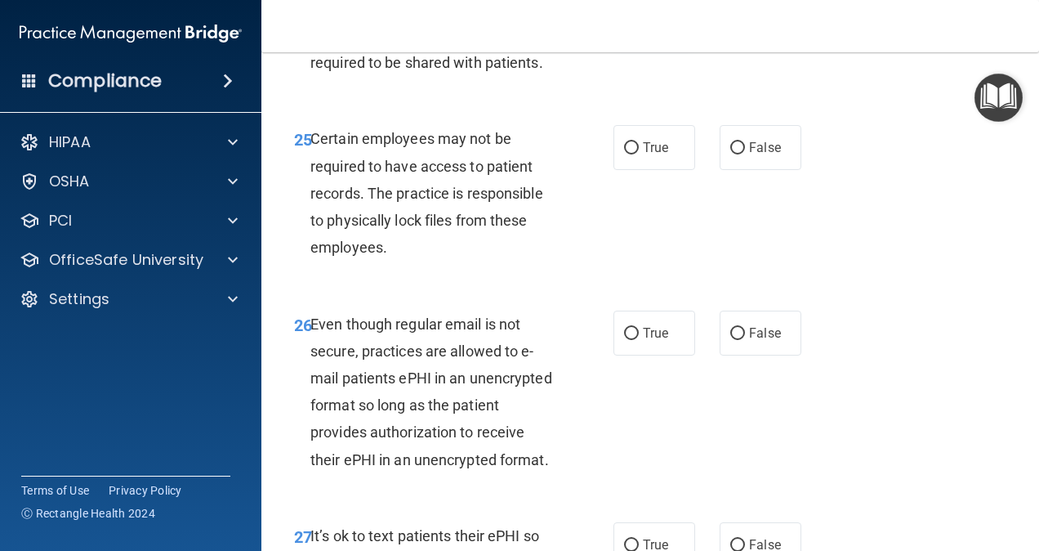
scroll to position [4493, 0]
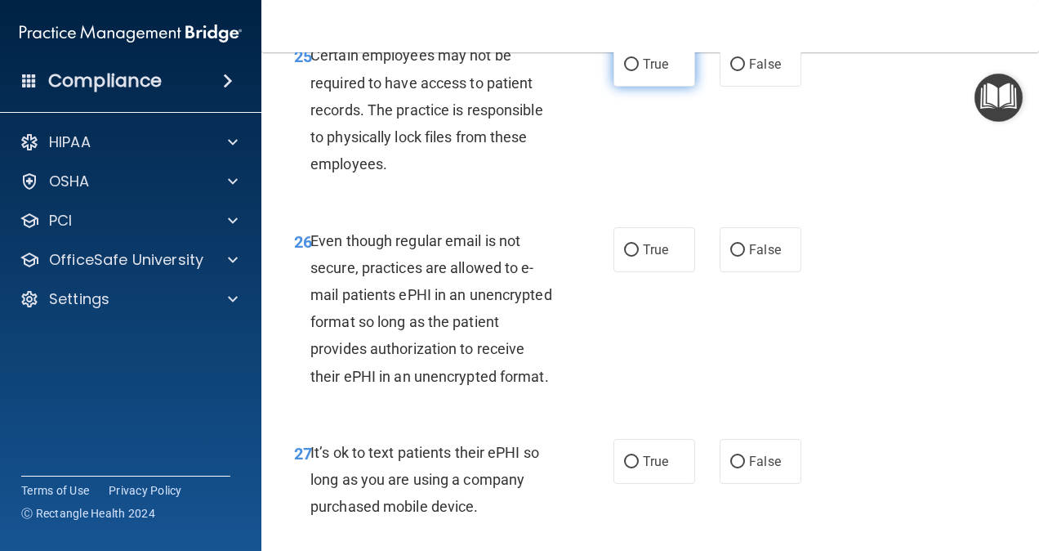
click at [630, 71] on input "True" at bounding box center [631, 65] width 15 height 12
radio input "true"
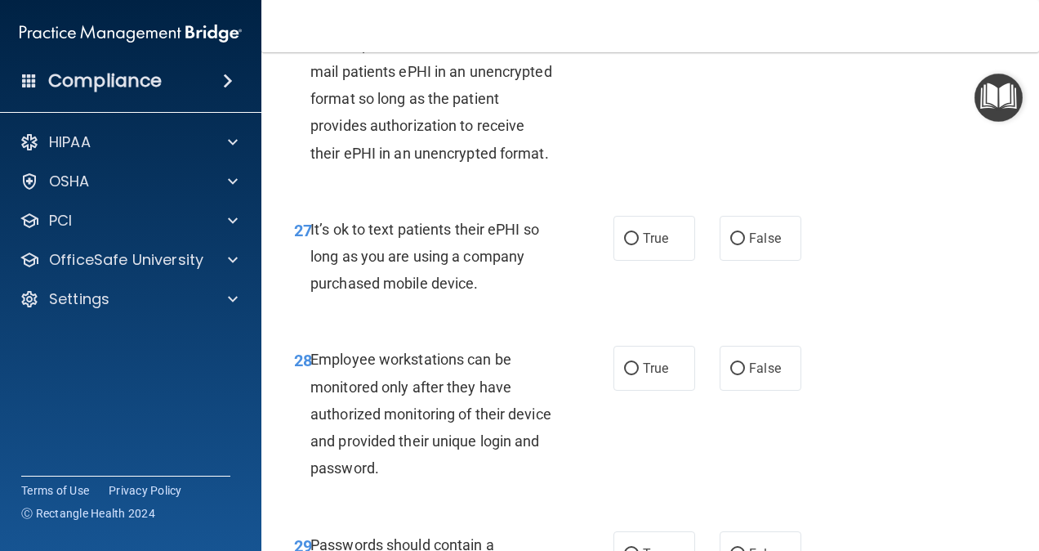
scroll to position [4738, 0]
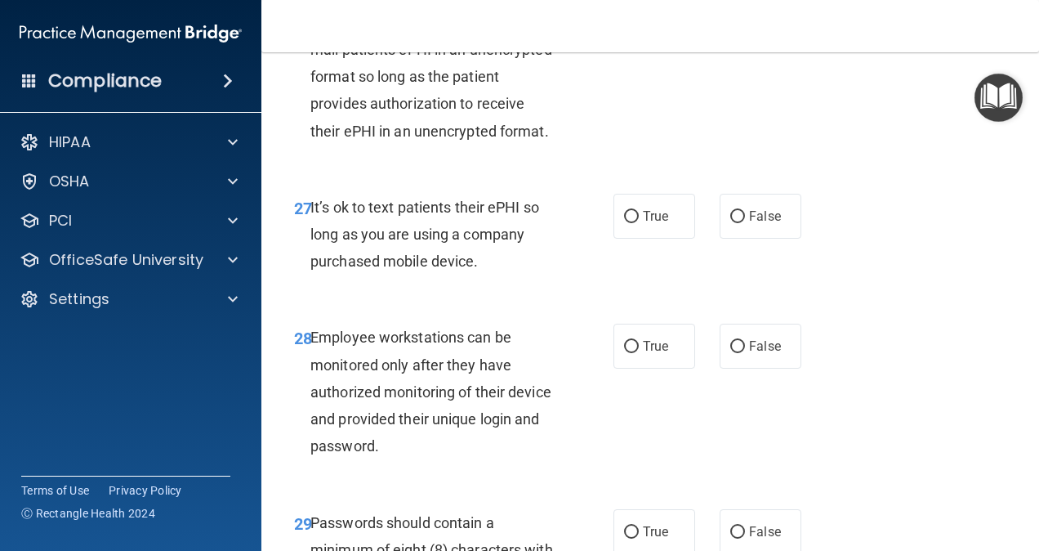
click at [624, 11] on input "True" at bounding box center [631, 5] width 15 height 12
radio input "true"
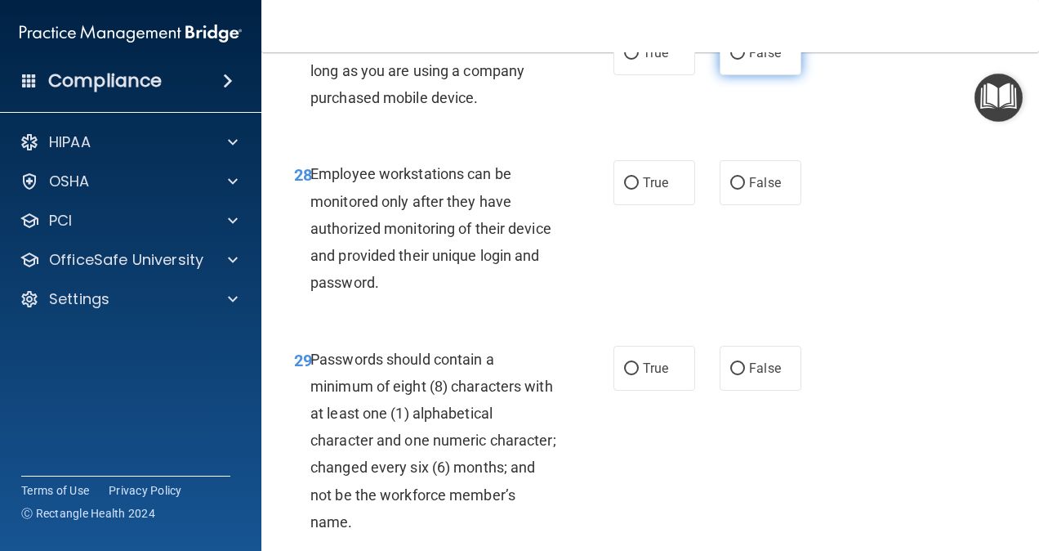
click at [720, 75] on label "False" at bounding box center [761, 52] width 82 height 45
click at [730, 60] on input "False" at bounding box center [737, 53] width 15 height 12
radio input "true"
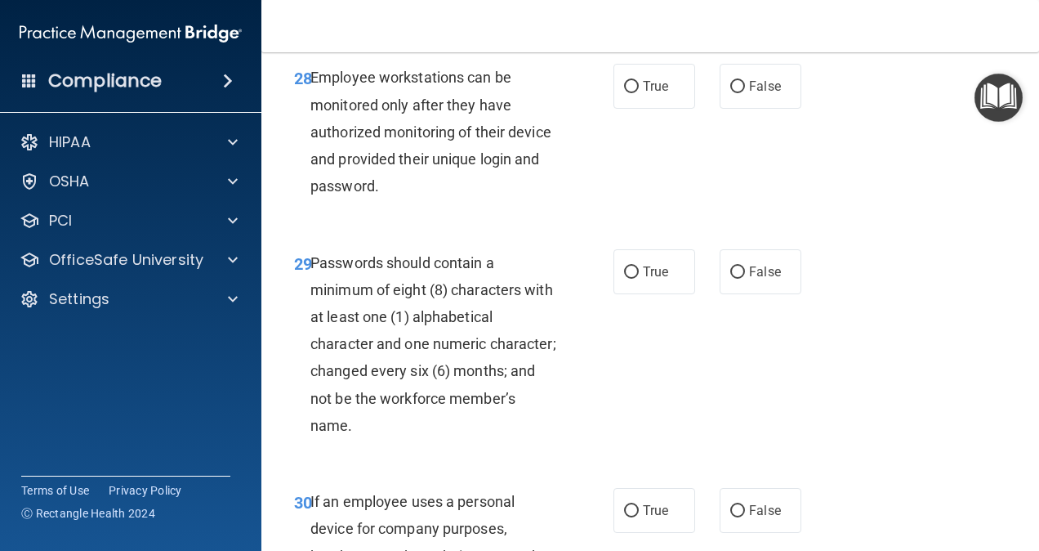
scroll to position [5146, 0]
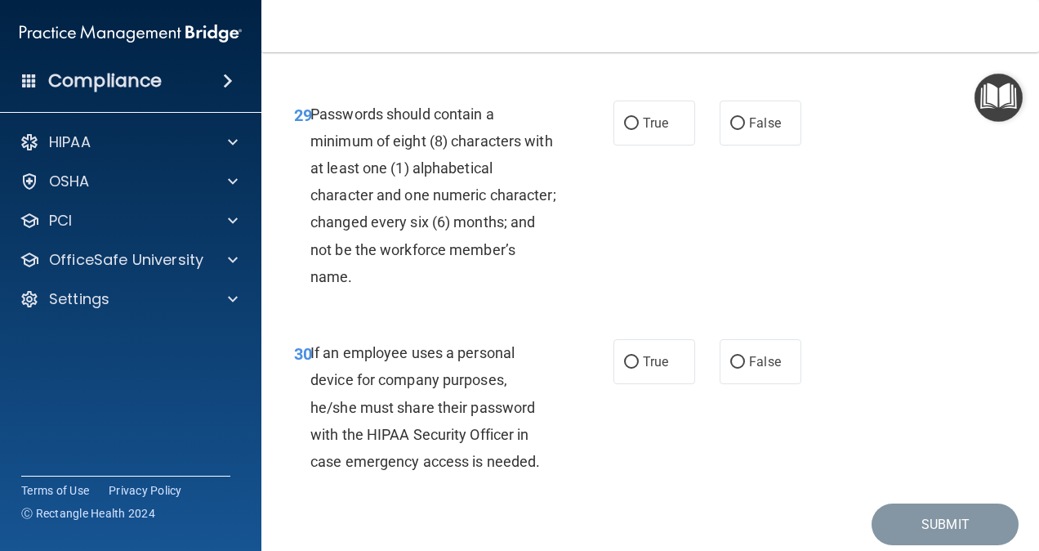
radio input "true"
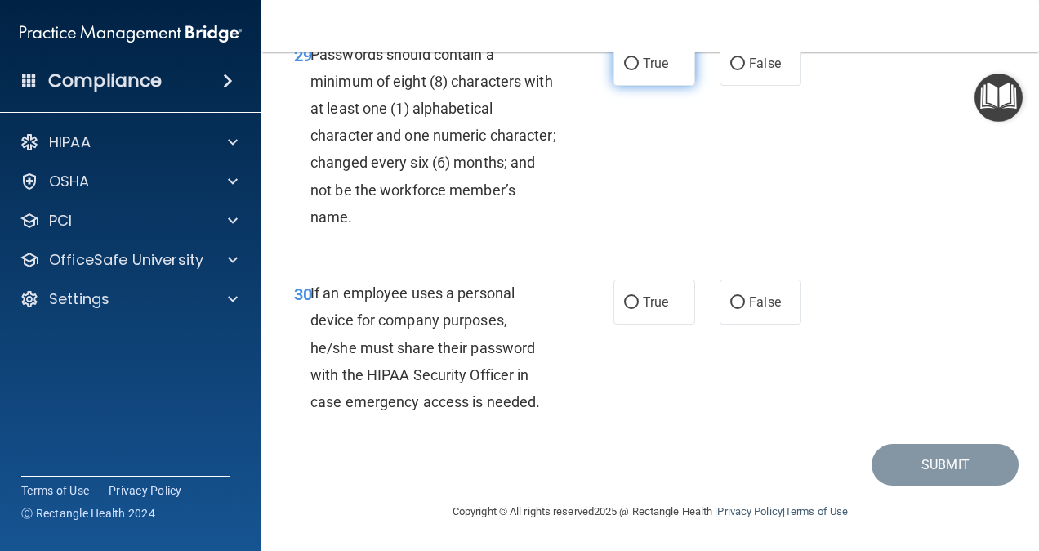
scroll to position [5310, 0]
click at [627, 86] on label "True" at bounding box center [654, 63] width 82 height 45
click at [627, 70] on input "True" at bounding box center [631, 64] width 15 height 12
radio input "true"
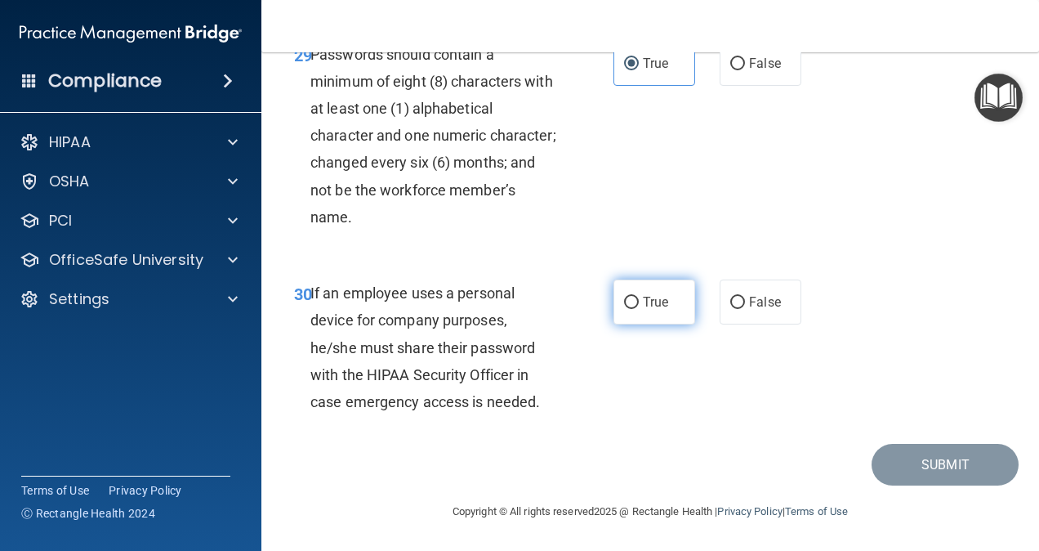
click at [636, 314] on label "True" at bounding box center [654, 301] width 82 height 45
click at [636, 309] on input "True" at bounding box center [631, 303] width 15 height 12
radio input "true"
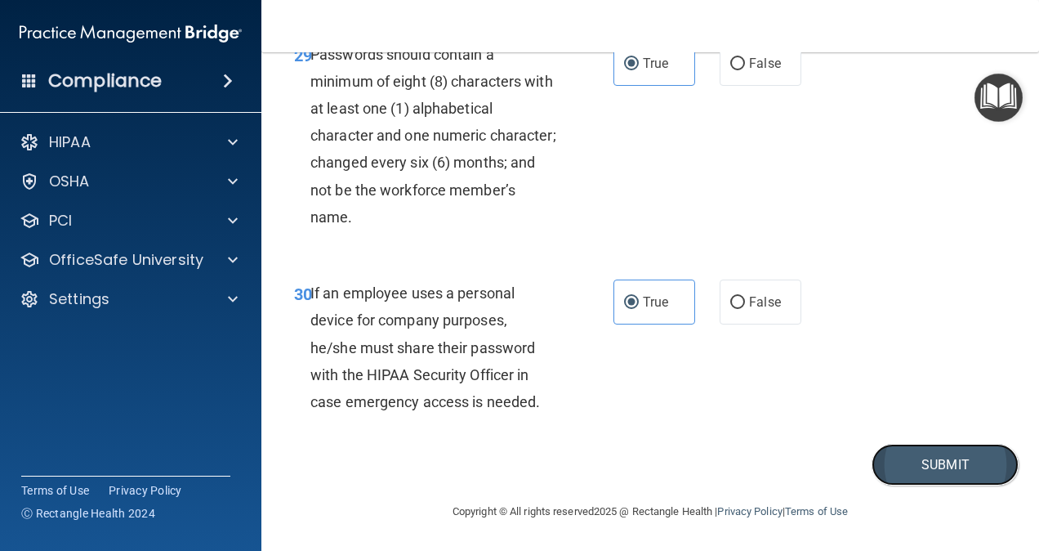
click at [949, 455] on button "Submit" at bounding box center [945, 465] width 147 height 42
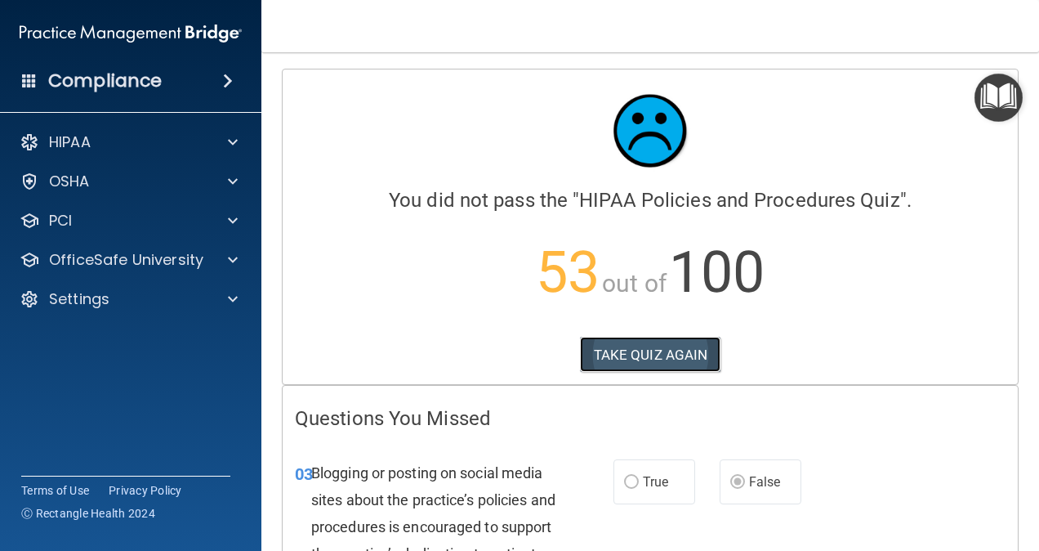
click at [635, 347] on button "TAKE QUIZ AGAIN" at bounding box center [650, 355] width 141 height 36
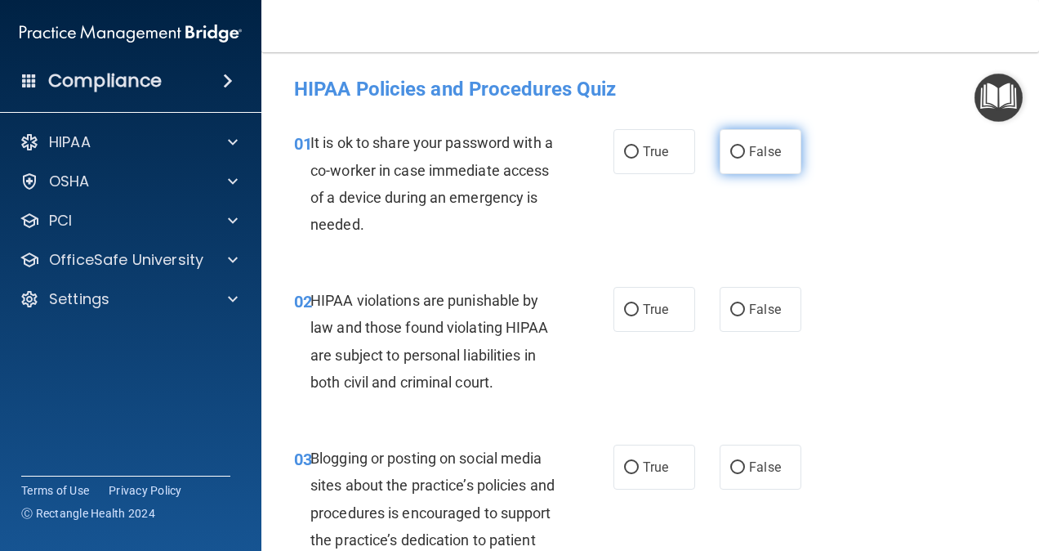
click at [720, 156] on label "False" at bounding box center [761, 151] width 82 height 45
click at [730, 156] on input "False" at bounding box center [737, 152] width 15 height 12
radio input "true"
click at [631, 321] on label "True" at bounding box center [654, 309] width 82 height 45
click at [631, 316] on input "True" at bounding box center [631, 310] width 15 height 12
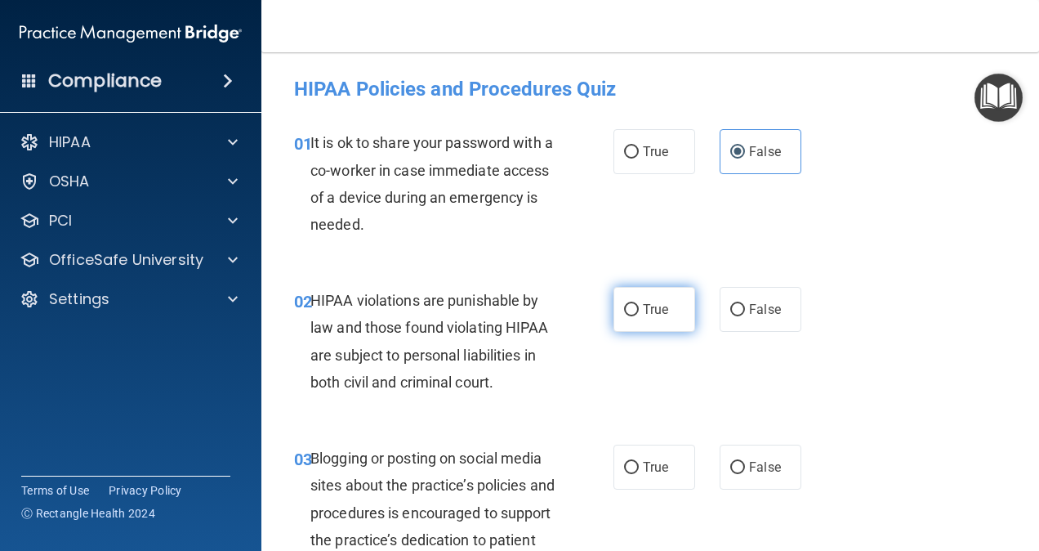
radio input "true"
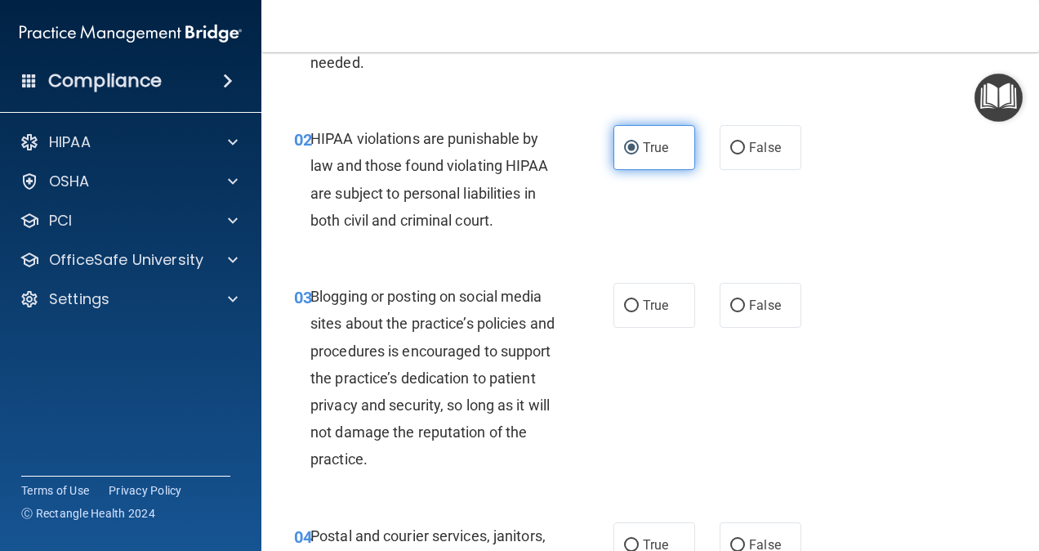
scroll to position [163, 0]
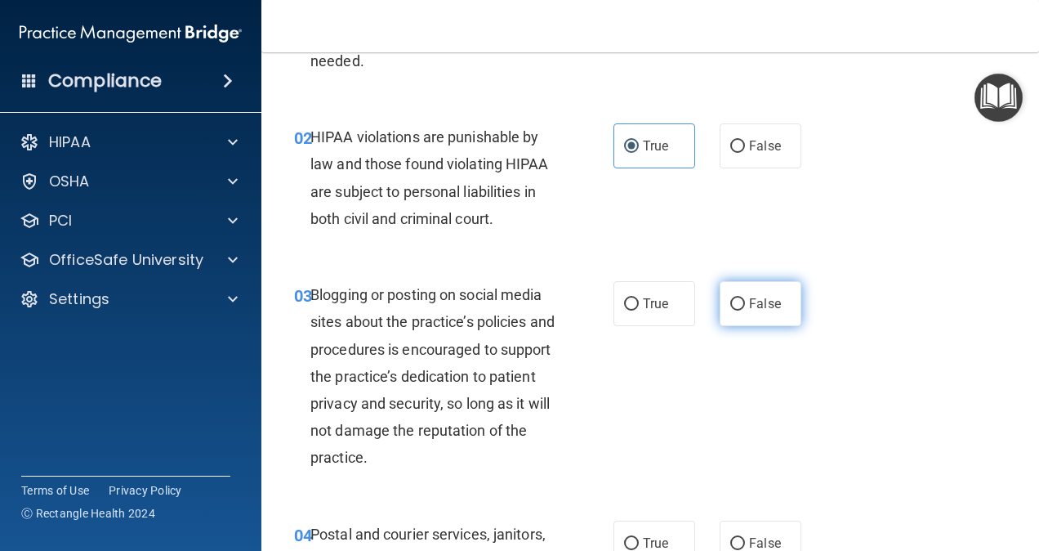
drag, startPoint x: 712, startPoint y: 299, endPoint x: 728, endPoint y: 301, distance: 15.6
click at [720, 299] on label "False" at bounding box center [761, 303] width 82 height 45
click at [730, 299] on input "False" at bounding box center [737, 304] width 15 height 12
radio input "true"
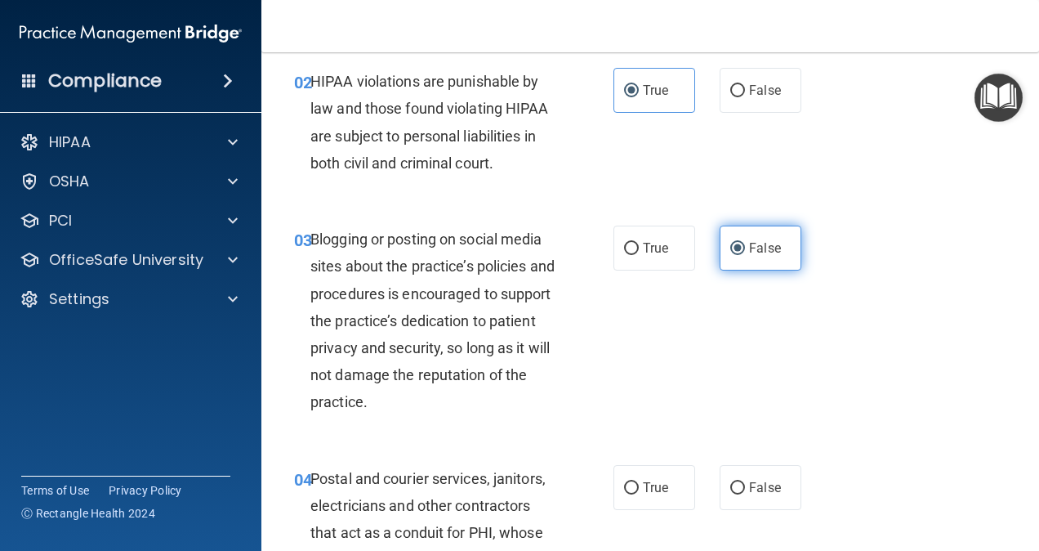
scroll to position [245, 0]
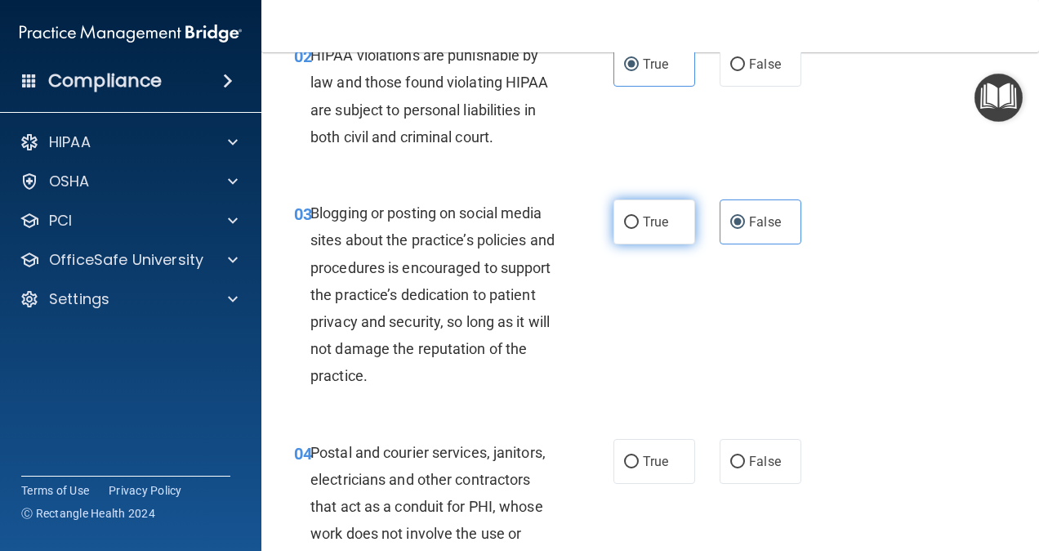
click at [636, 221] on label "True" at bounding box center [654, 221] width 82 height 45
click at [636, 221] on input "True" at bounding box center [631, 222] width 15 height 12
radio input "true"
radio input "false"
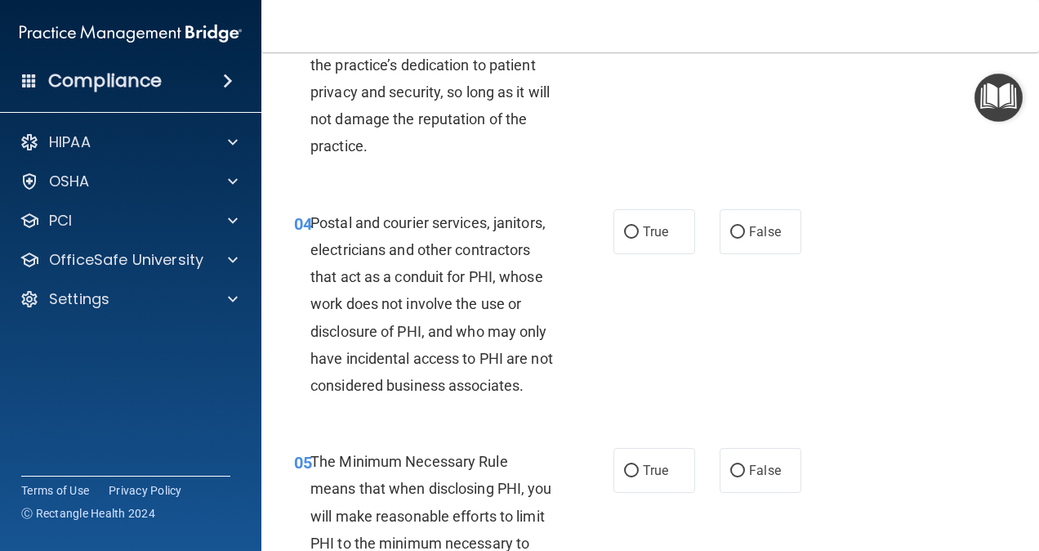
scroll to position [490, 0]
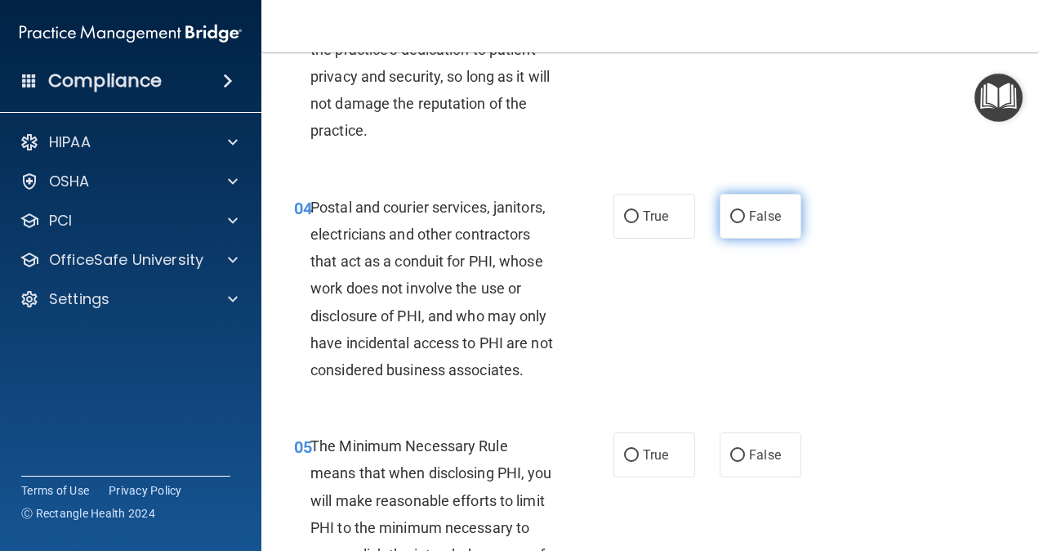
click at [737, 212] on label "False" at bounding box center [761, 216] width 82 height 45
click at [737, 212] on input "False" at bounding box center [737, 217] width 15 height 12
radio input "true"
click at [643, 217] on span "True" at bounding box center [655, 216] width 25 height 16
click at [639, 217] on input "True" at bounding box center [631, 217] width 15 height 12
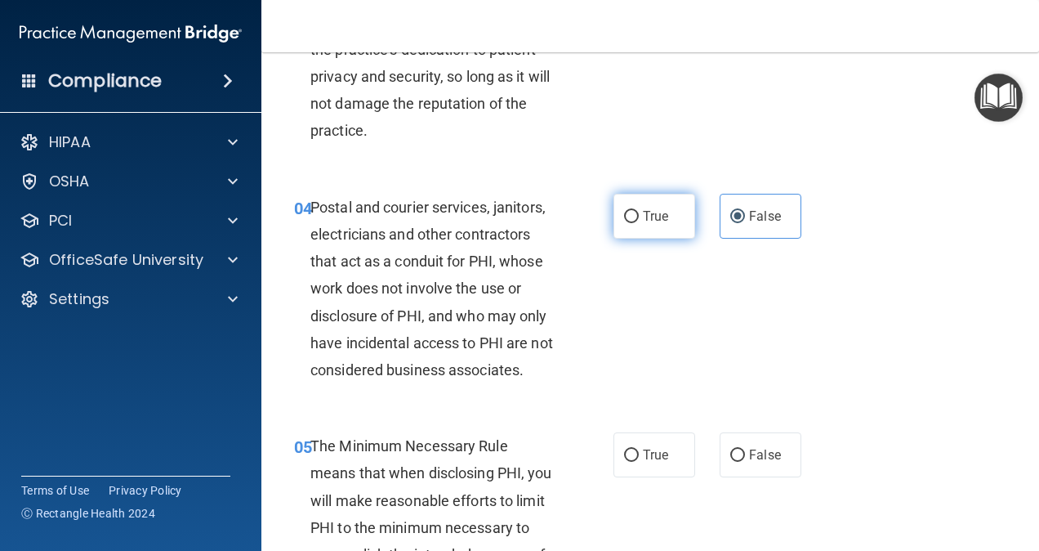
radio input "true"
radio input "false"
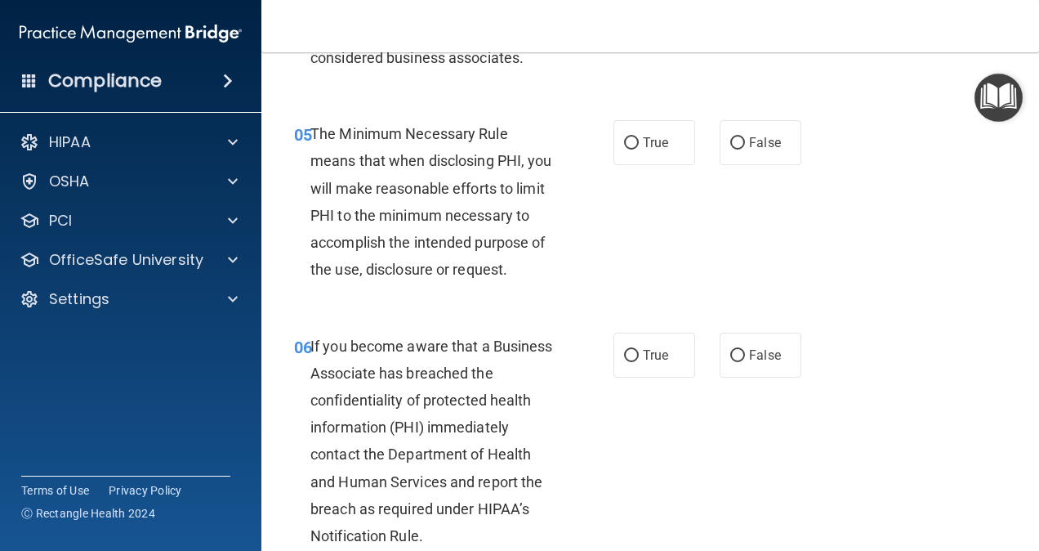
scroll to position [817, 0]
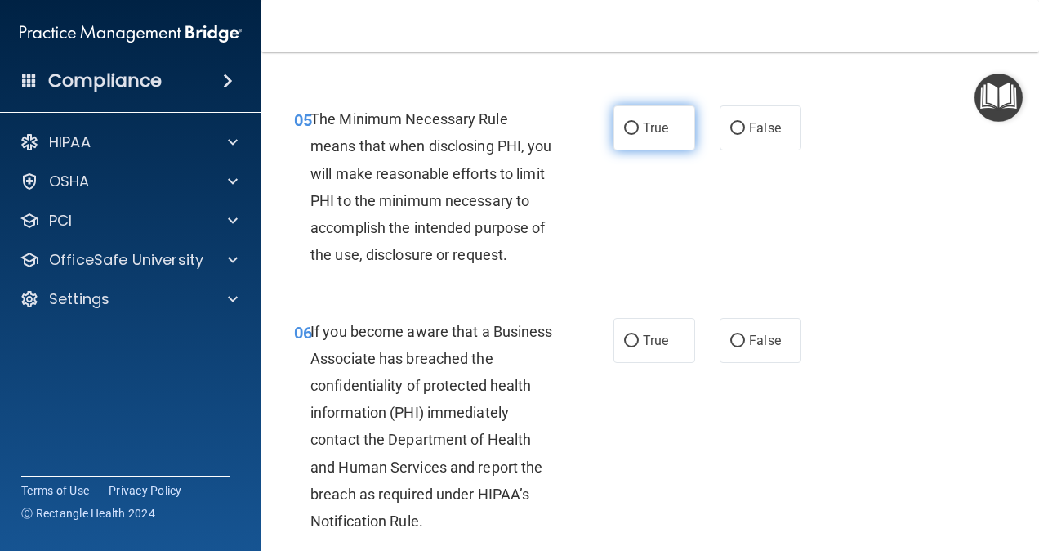
click at [643, 136] on span "True" at bounding box center [655, 128] width 25 height 16
click at [636, 135] on input "True" at bounding box center [631, 129] width 15 height 12
radio input "true"
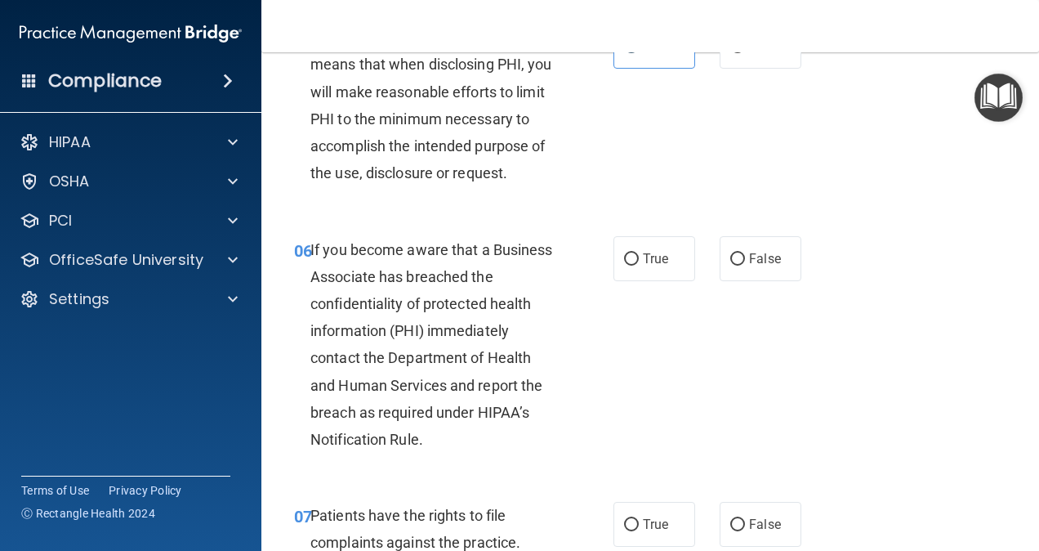
scroll to position [980, 0]
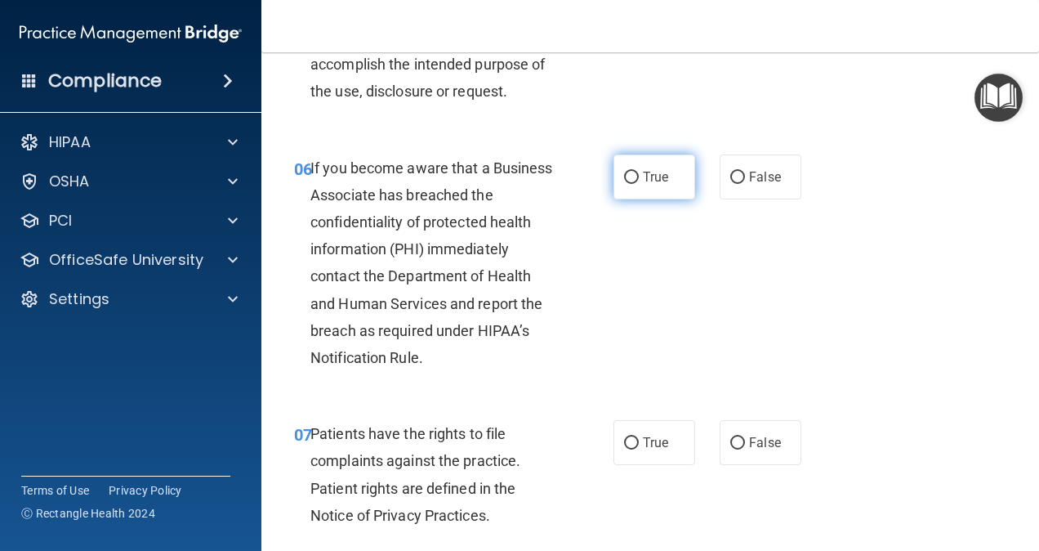
click at [629, 184] on input "True" at bounding box center [631, 178] width 15 height 12
radio input "true"
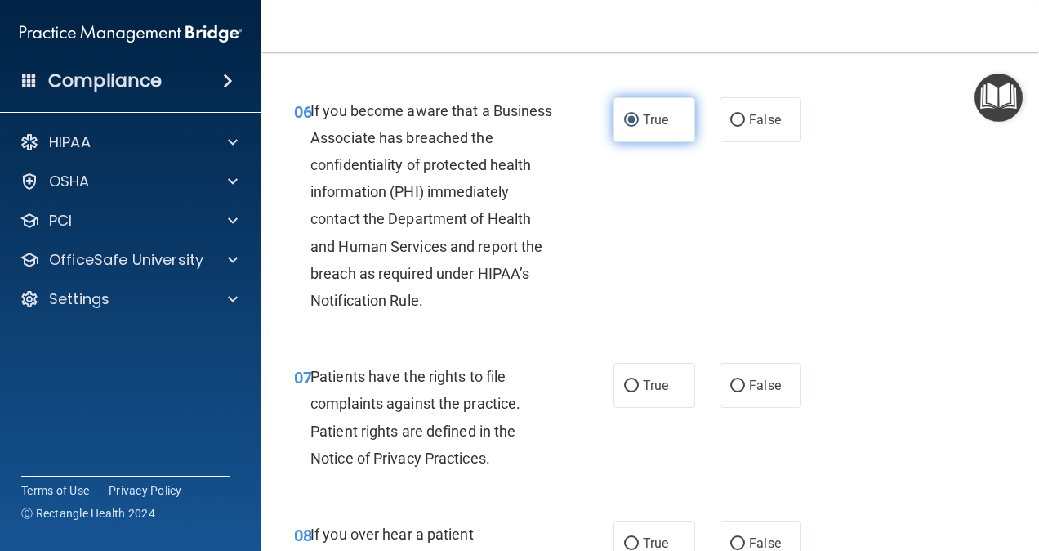
scroll to position [1225, 0]
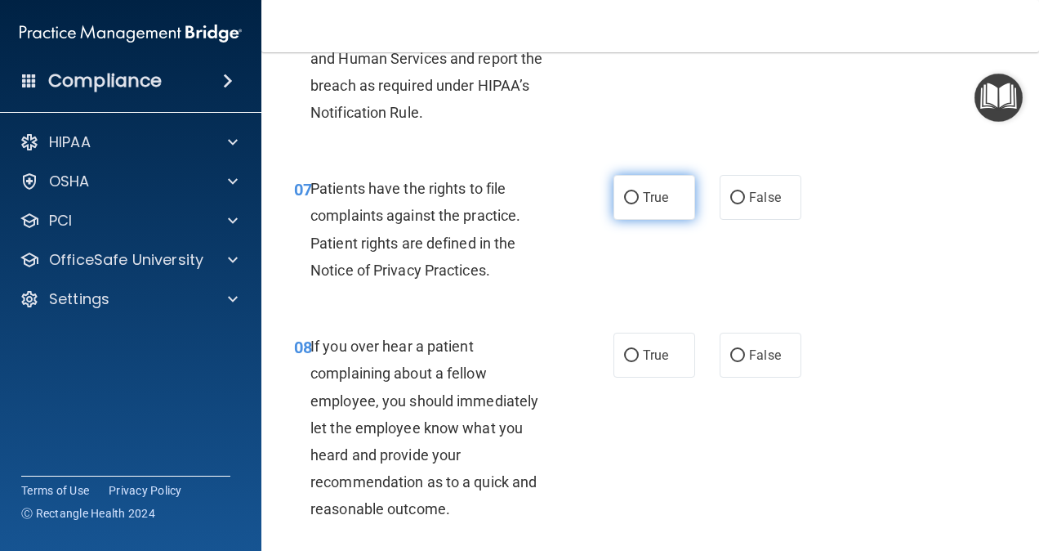
click at [643, 205] on span "True" at bounding box center [655, 198] width 25 height 16
click at [638, 204] on input "True" at bounding box center [631, 198] width 15 height 12
radio input "true"
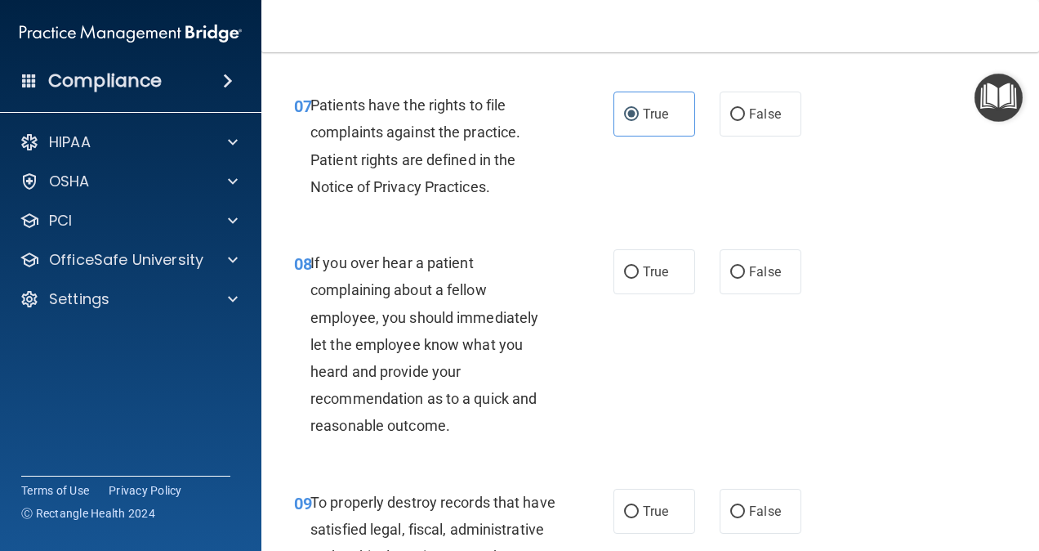
scroll to position [1389, 0]
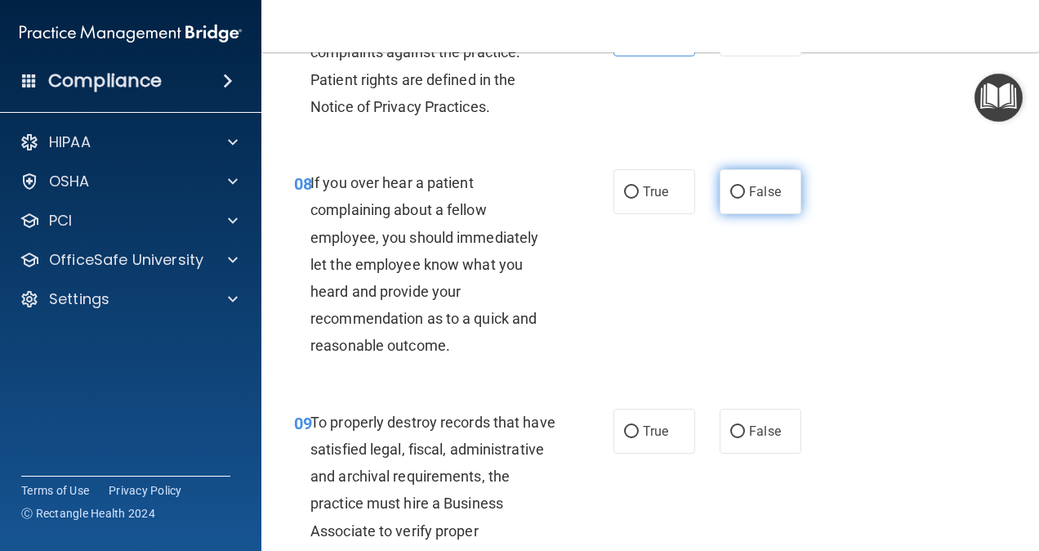
click at [738, 214] on label "False" at bounding box center [761, 191] width 82 height 45
click at [738, 199] on input "False" at bounding box center [737, 192] width 15 height 12
radio input "true"
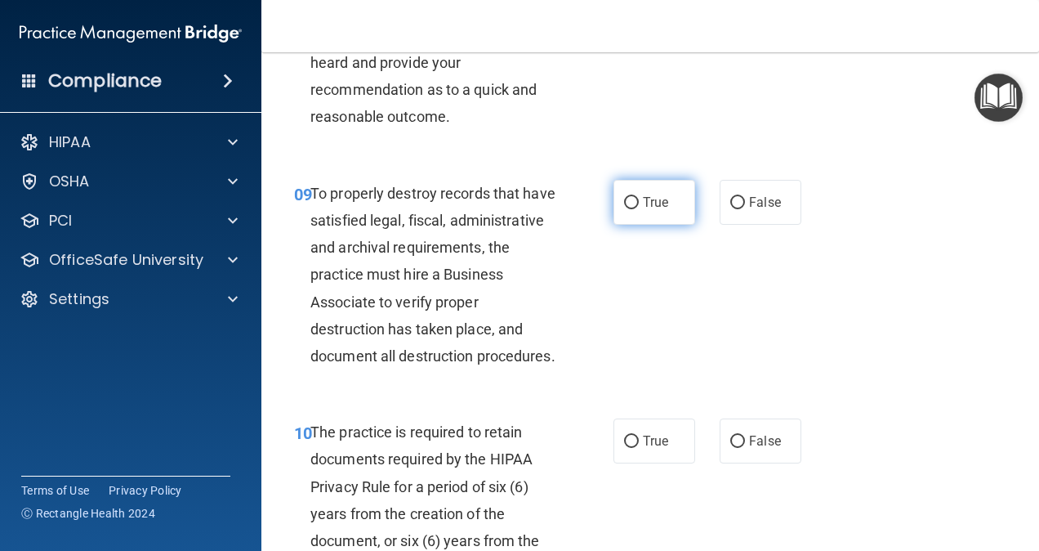
scroll to position [1634, 0]
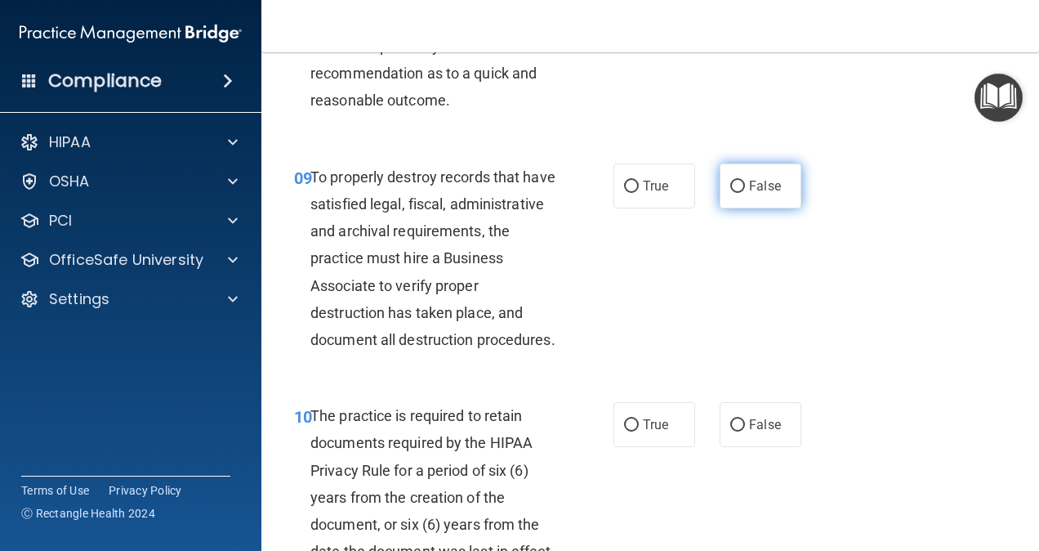
click at [748, 208] on label "False" at bounding box center [761, 185] width 82 height 45
click at [745, 193] on input "False" at bounding box center [737, 187] width 15 height 12
radio input "true"
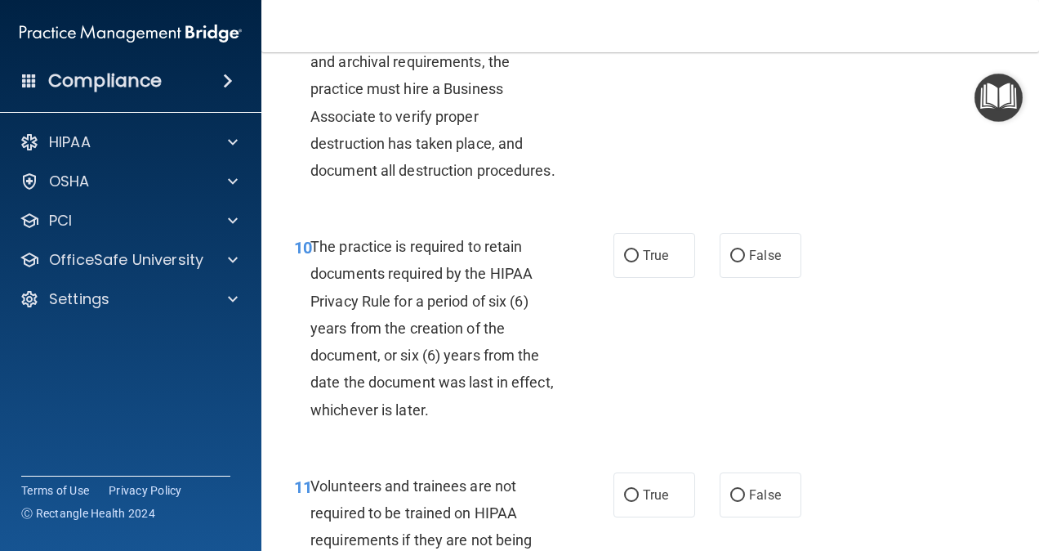
scroll to position [1797, 0]
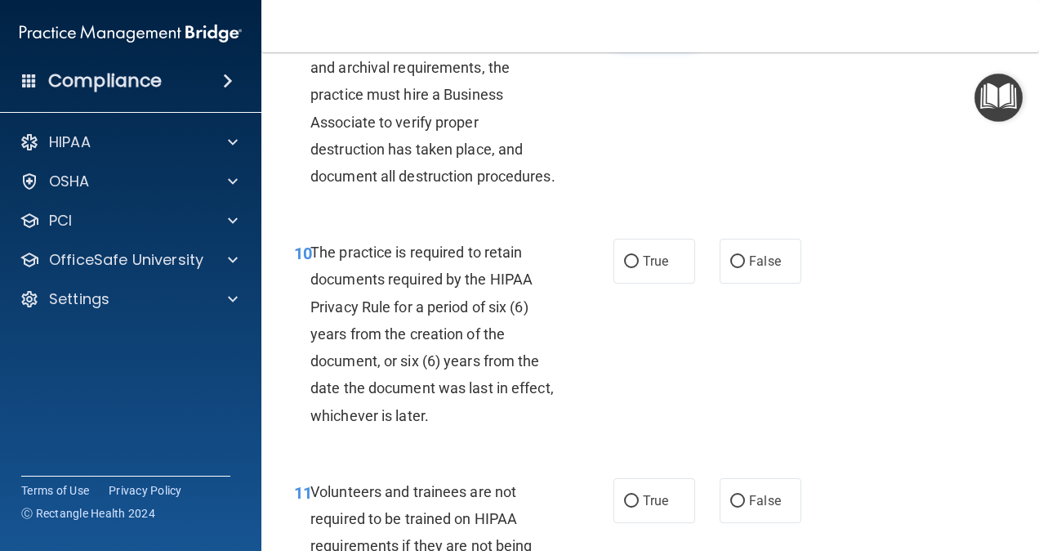
click at [624, 29] on input "True" at bounding box center [631, 23] width 15 height 12
radio input "true"
radio input "false"
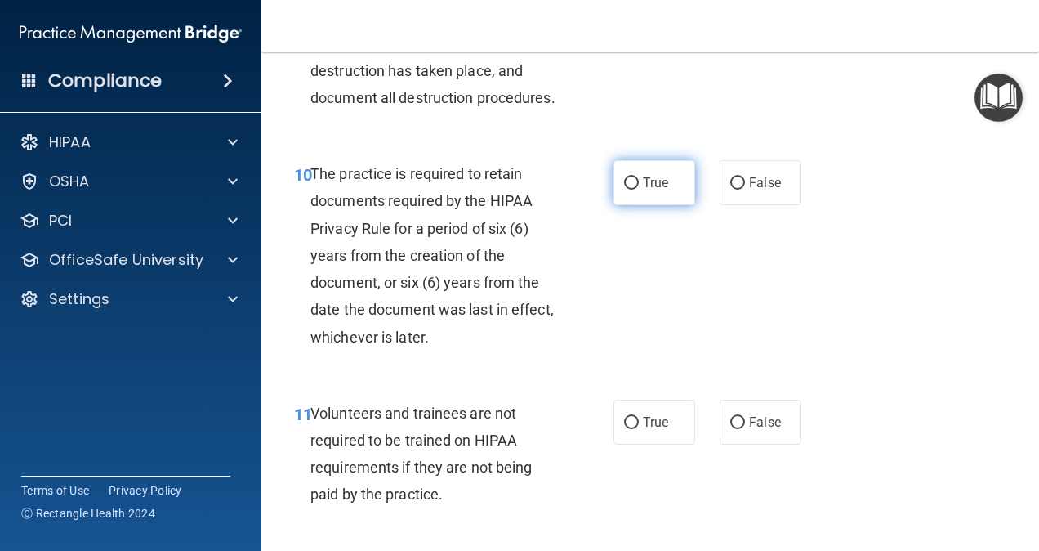
scroll to position [1961, 0]
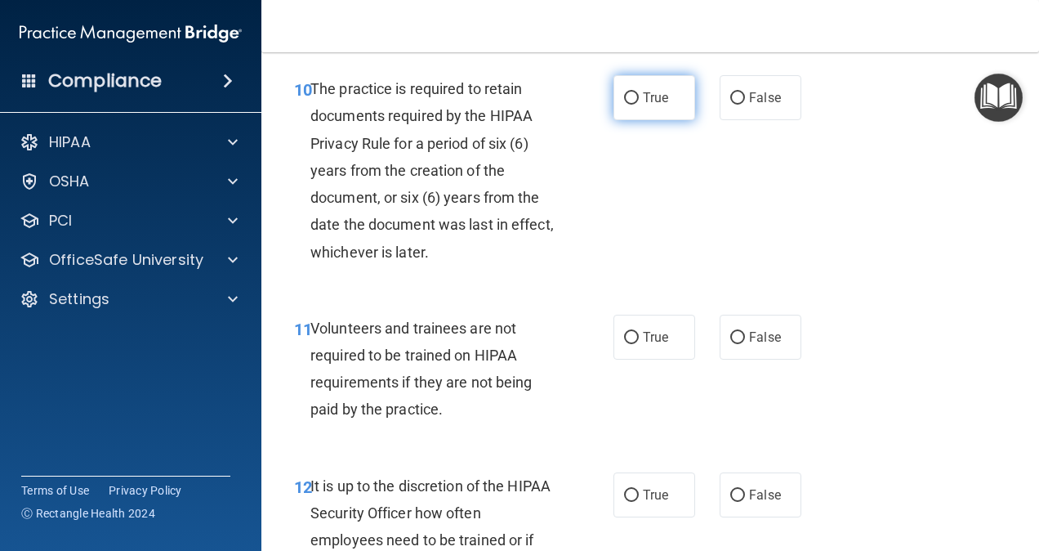
click at [624, 105] on input "True" at bounding box center [631, 98] width 15 height 12
radio input "true"
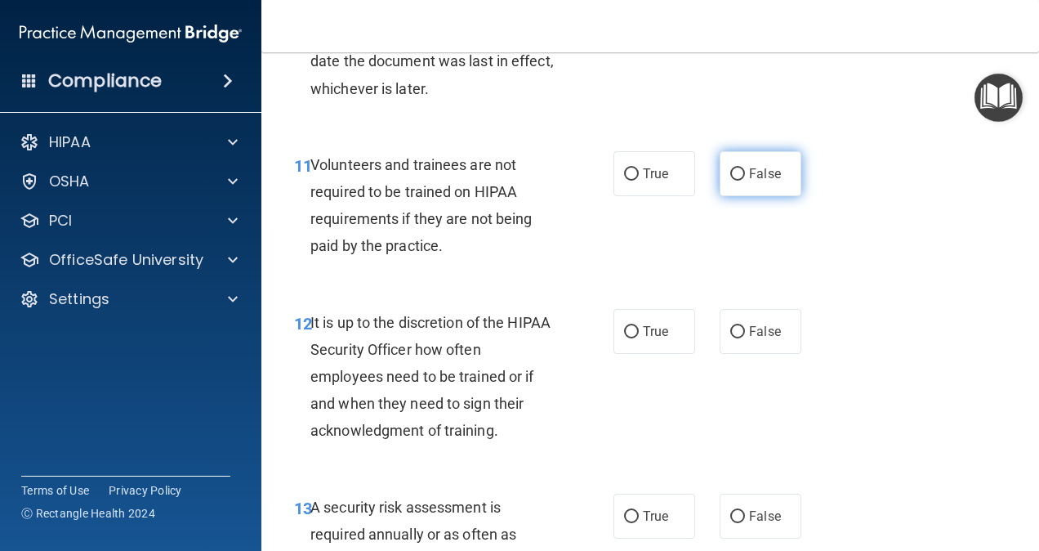
click at [730, 181] on input "False" at bounding box center [737, 174] width 15 height 12
radio input "true"
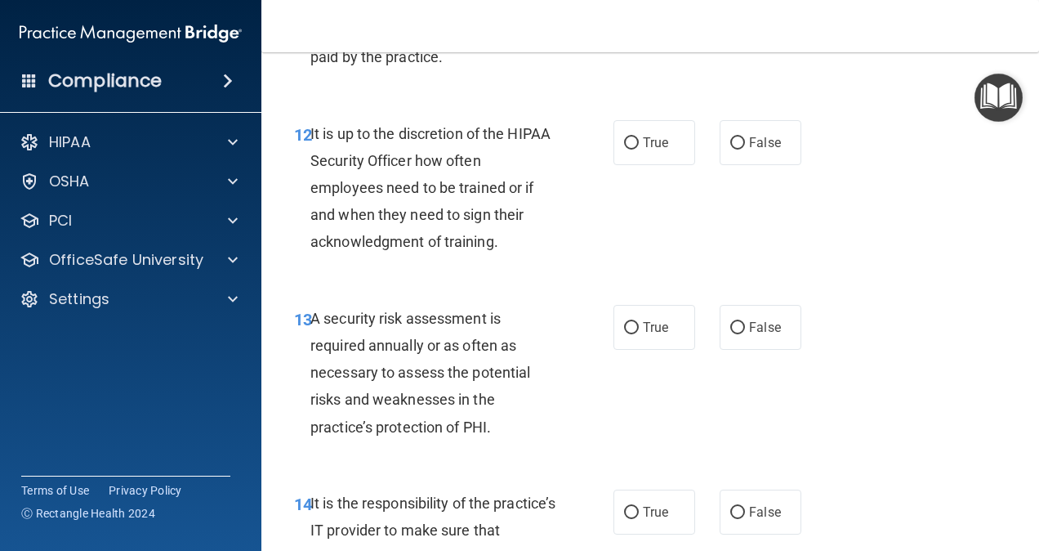
scroll to position [2287, 0]
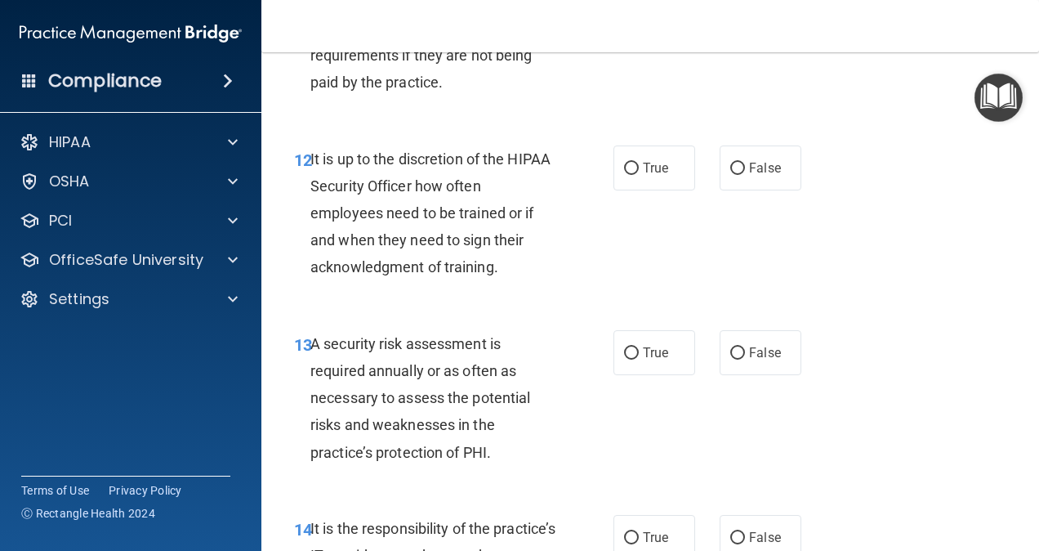
click at [636, 33] on label "True" at bounding box center [654, 10] width 82 height 45
click at [636, 17] on input "True" at bounding box center [631, 11] width 15 height 12
radio input "true"
radio input "false"
click at [720, 190] on label "False" at bounding box center [761, 167] width 82 height 45
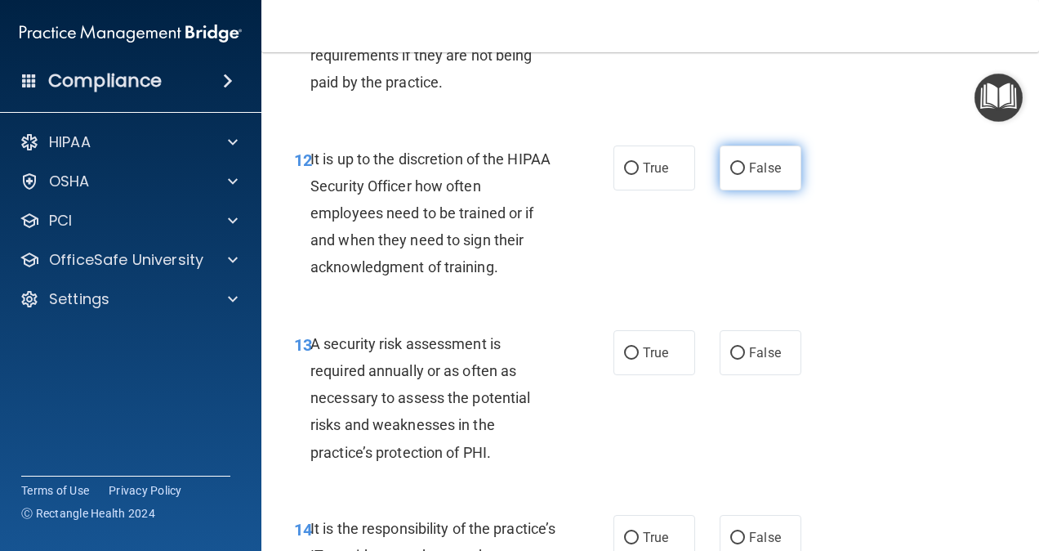
click at [730, 175] on input "False" at bounding box center [737, 169] width 15 height 12
radio input "true"
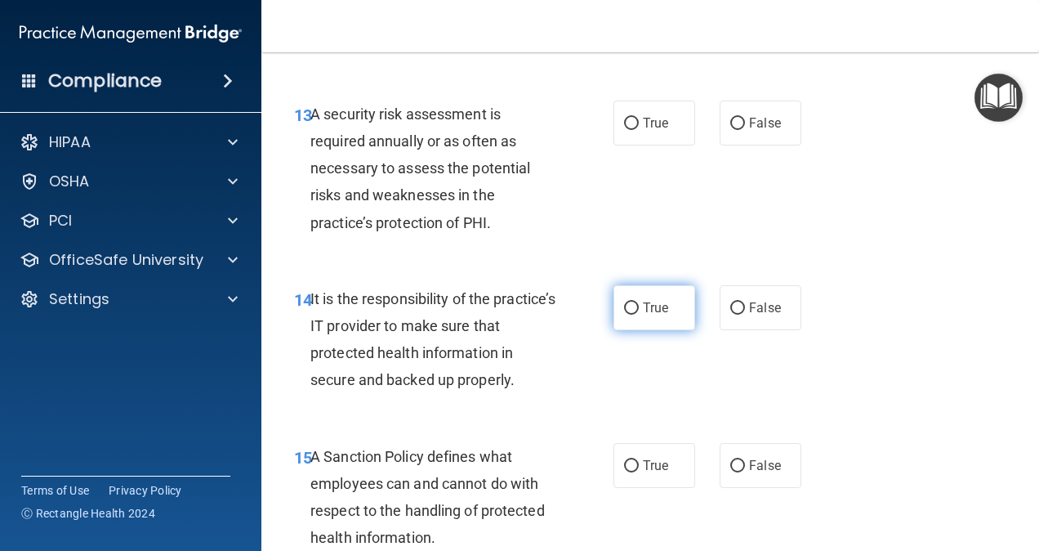
scroll to position [2532, 0]
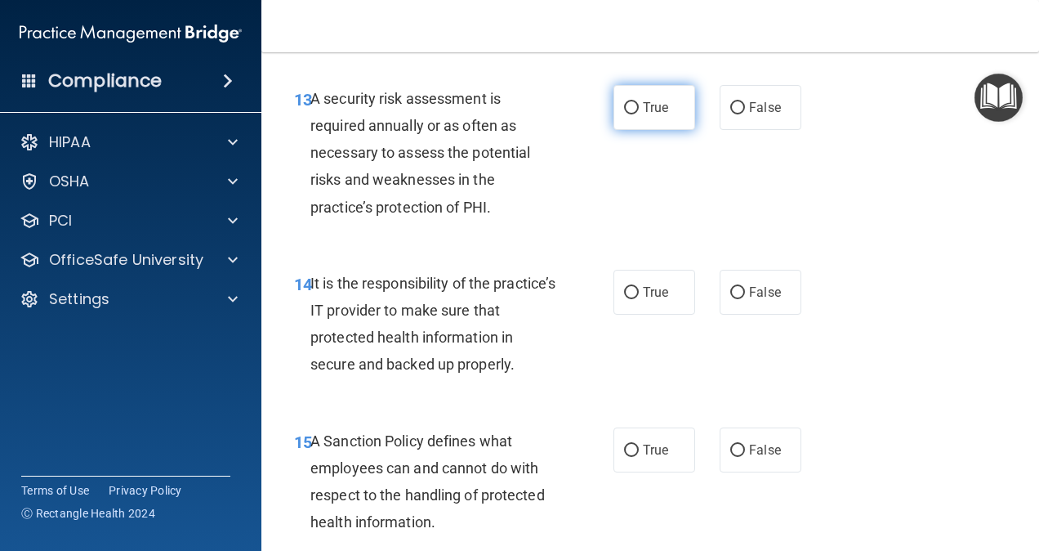
click at [613, 130] on label "True" at bounding box center [654, 107] width 82 height 45
click at [624, 114] on input "True" at bounding box center [631, 108] width 15 height 12
radio input "true"
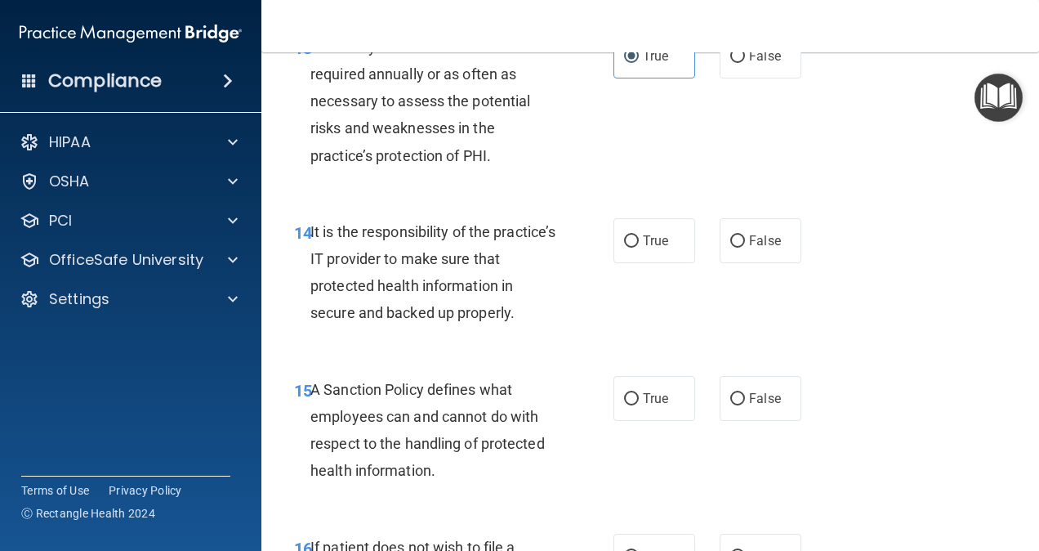
scroll to position [2696, 0]
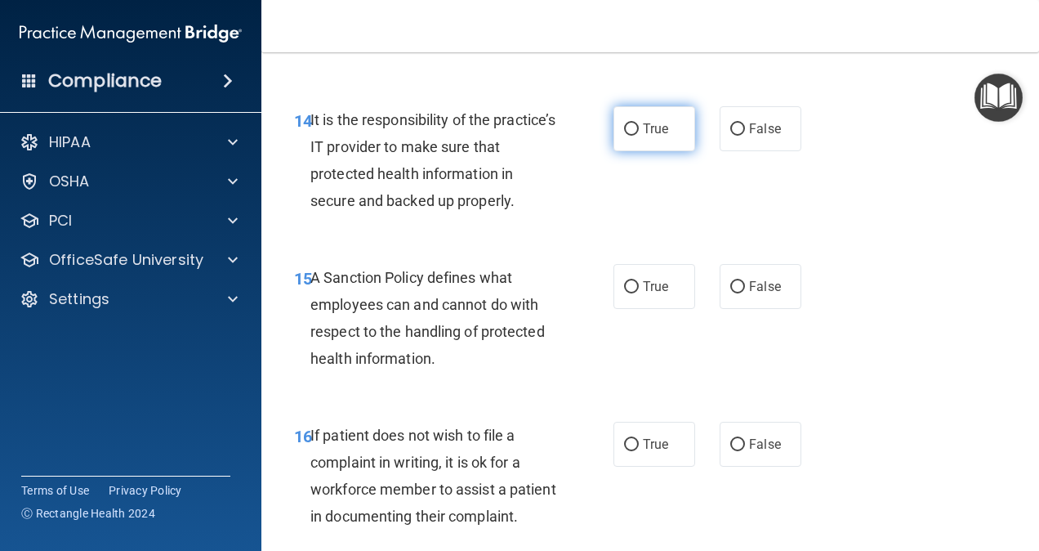
click at [630, 136] on input "True" at bounding box center [631, 129] width 15 height 12
radio input "true"
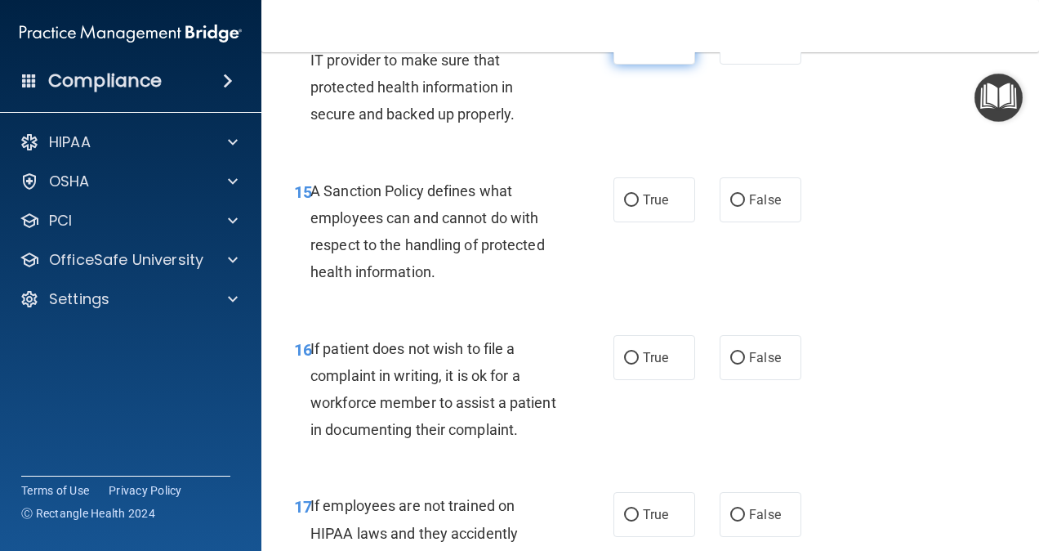
scroll to position [2859, 0]
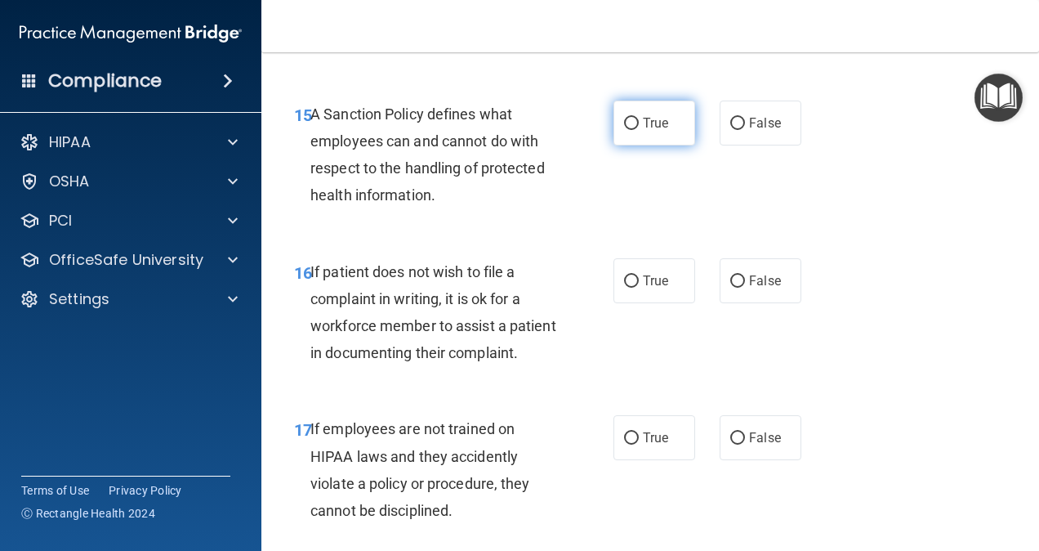
click at [650, 131] on span "True" at bounding box center [655, 123] width 25 height 16
click at [639, 130] on input "True" at bounding box center [631, 124] width 15 height 12
radio input "true"
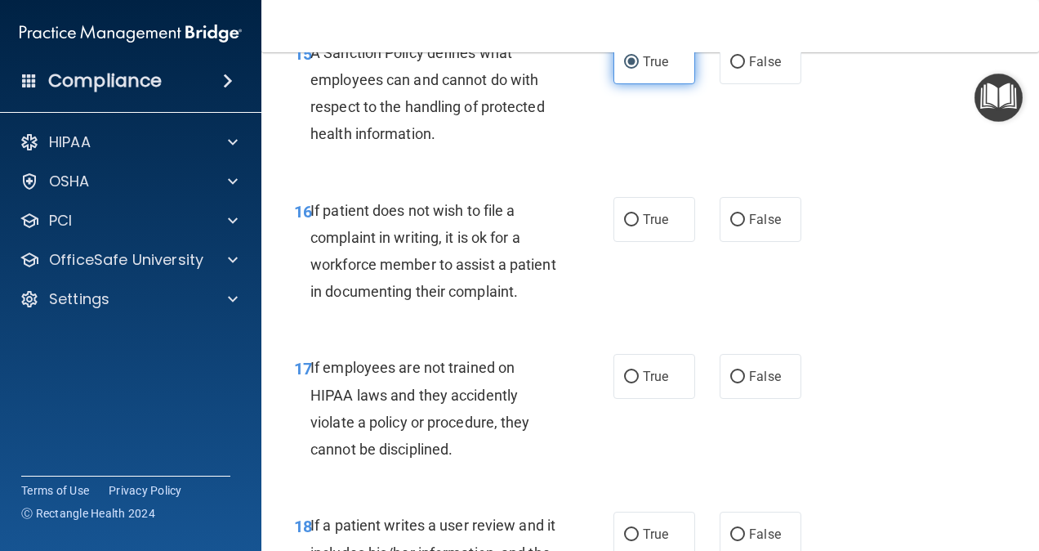
scroll to position [3022, 0]
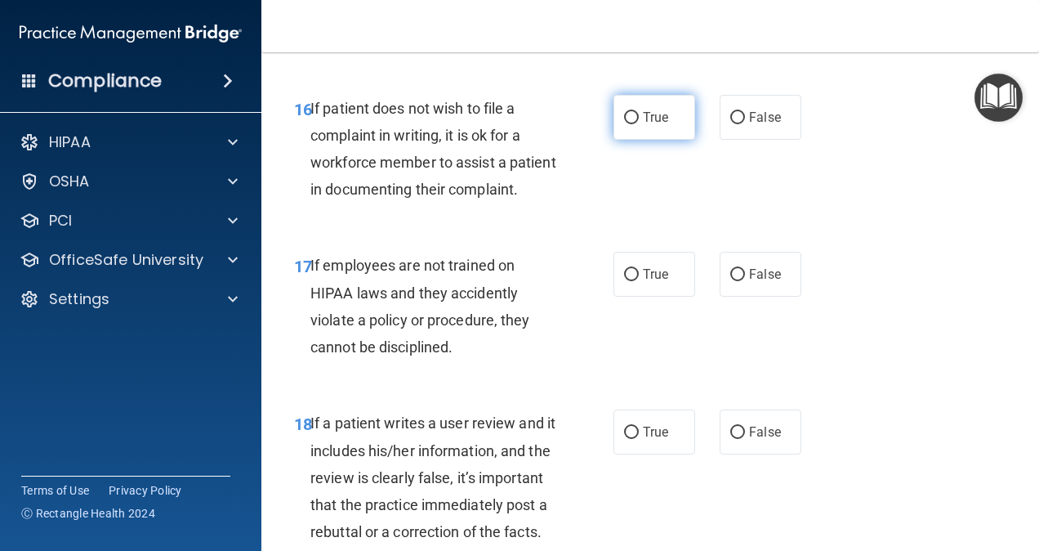
click at [636, 140] on label "True" at bounding box center [654, 117] width 82 height 45
click at [636, 124] on input "True" at bounding box center [631, 118] width 15 height 12
radio input "true"
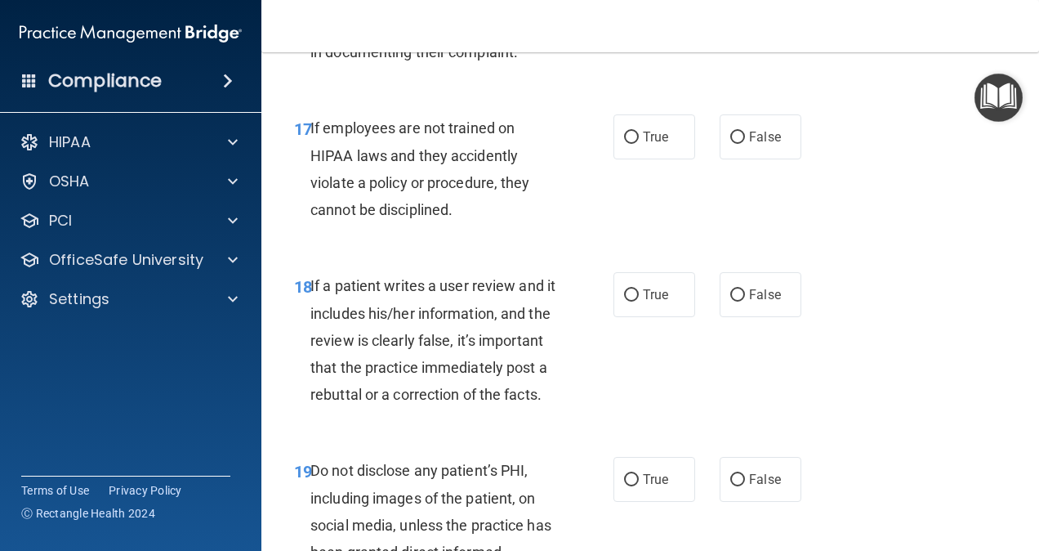
scroll to position [3186, 0]
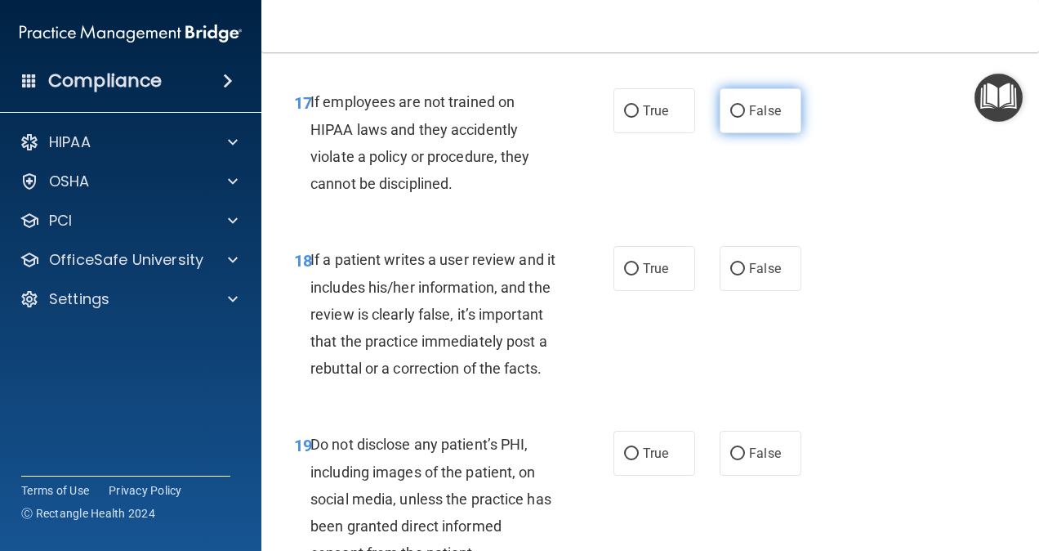
click at [749, 118] on span "False" at bounding box center [765, 111] width 32 height 16
click at [745, 118] on input "False" at bounding box center [737, 111] width 15 height 12
radio input "true"
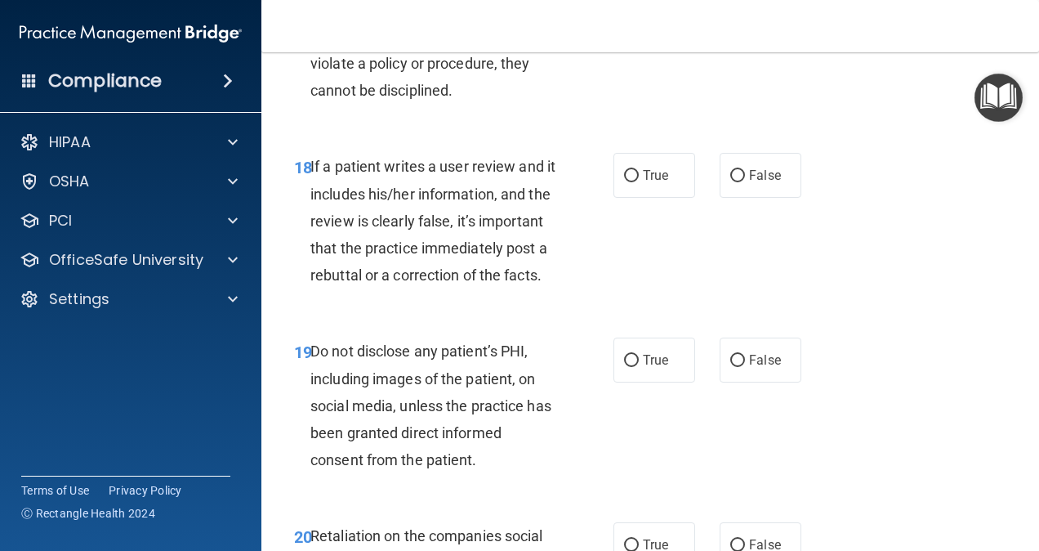
scroll to position [3431, 0]
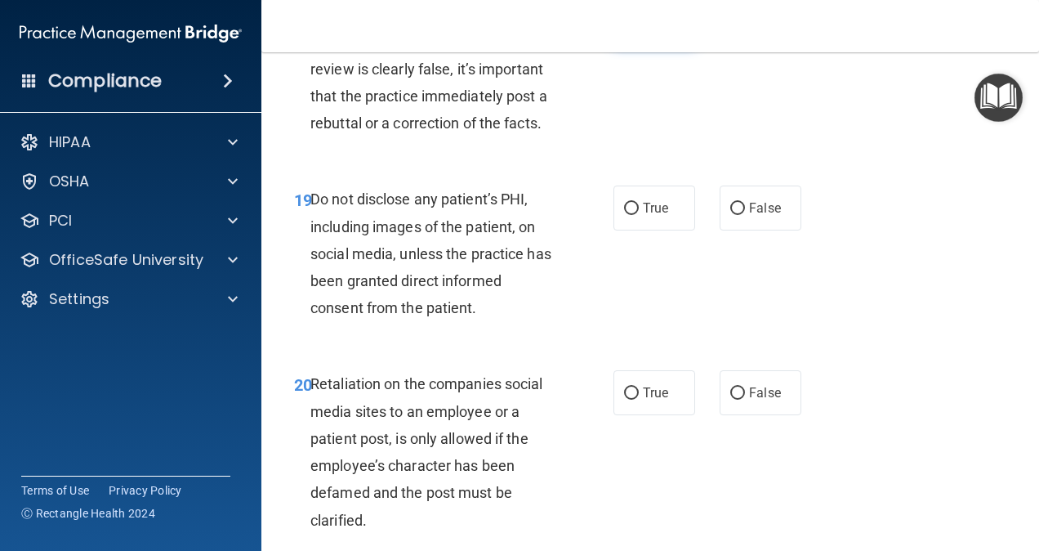
click at [624, 30] on input "True" at bounding box center [631, 24] width 15 height 12
radio input "true"
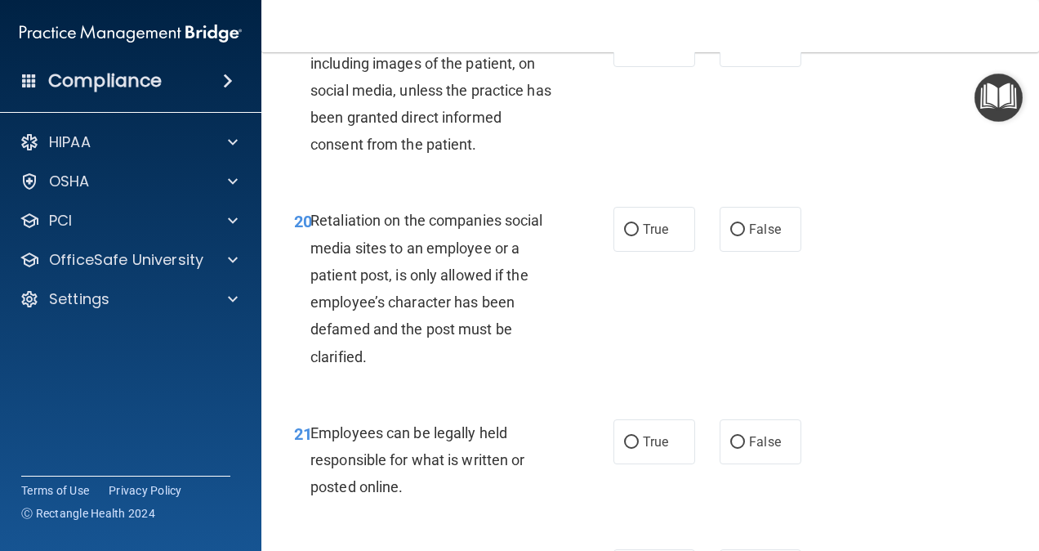
click at [590, 166] on div "19 Do not disclose any patient’s PHI, including images of the patient, on socia…" at bounding box center [454, 94] width 368 height 144
click at [631, 51] on input "True" at bounding box center [631, 45] width 15 height 12
radio input "true"
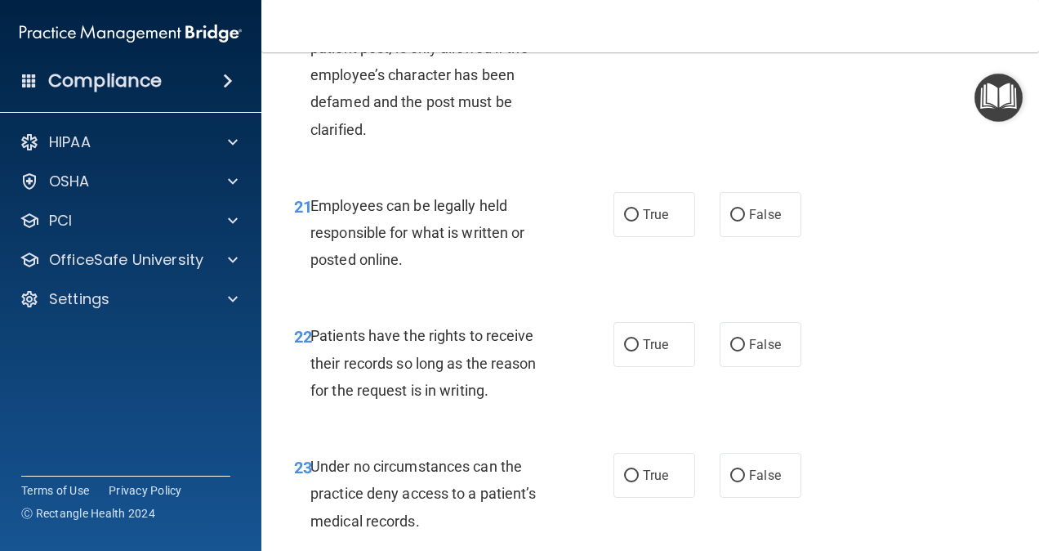
scroll to position [3839, 0]
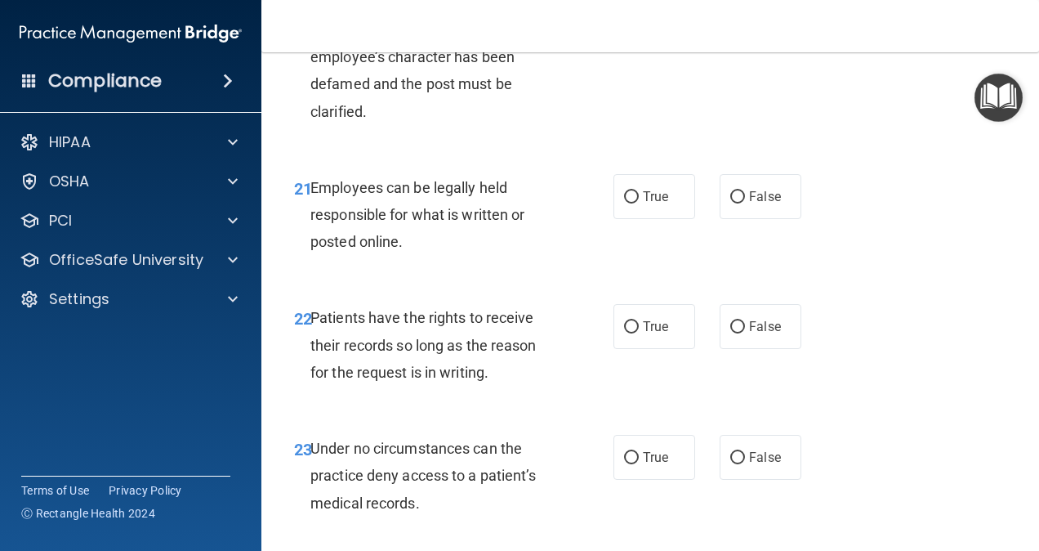
radio input "true"
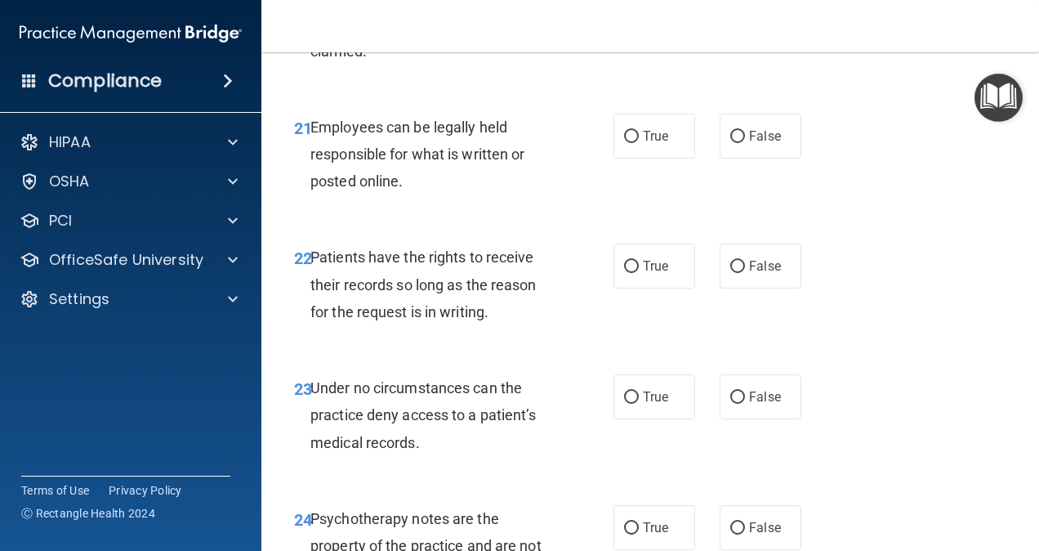
scroll to position [3921, 0]
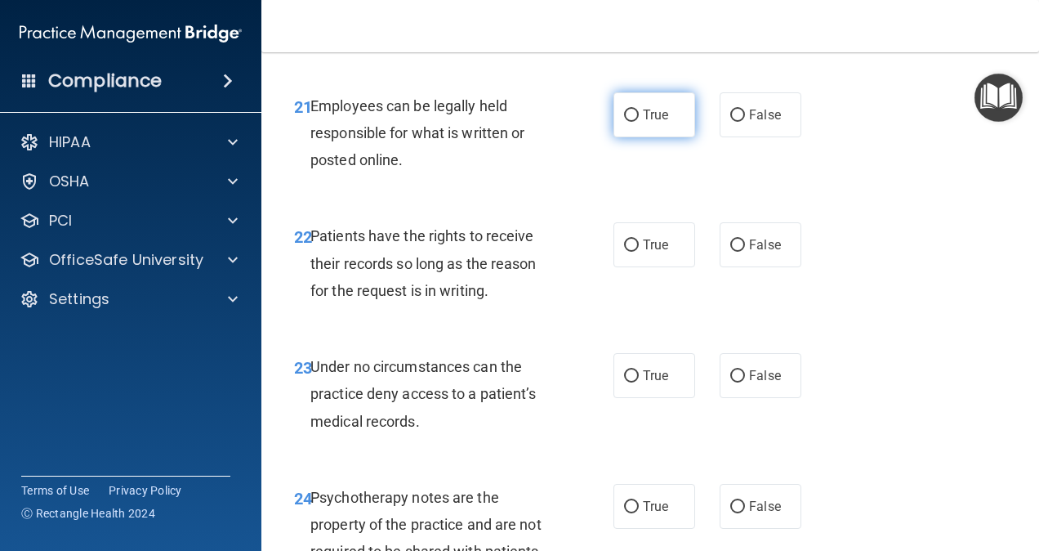
drag, startPoint x: 618, startPoint y: 249, endPoint x: 645, endPoint y: 245, distance: 27.3
click at [631, 122] on input "True" at bounding box center [631, 115] width 15 height 12
radio input "true"
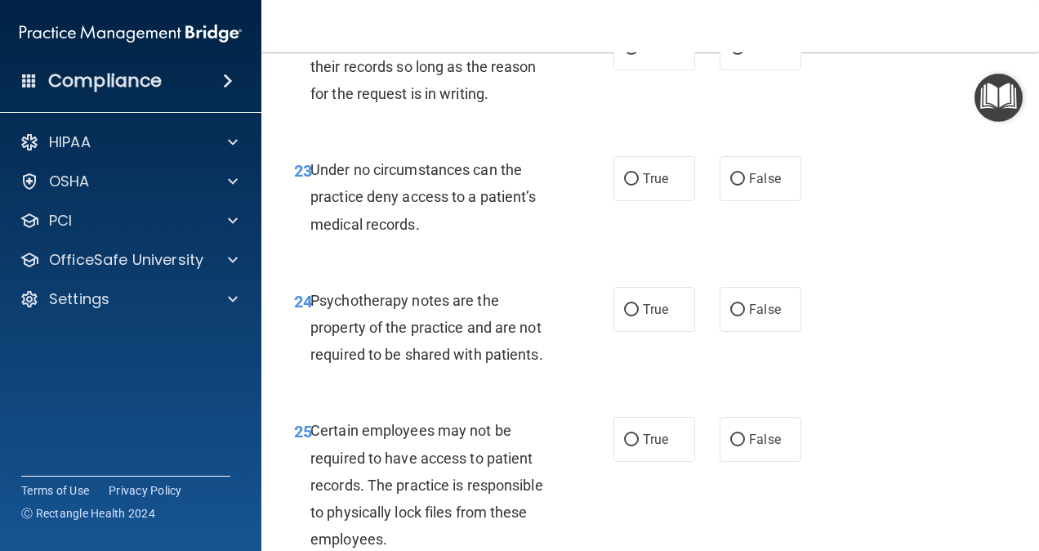
scroll to position [4084, 0]
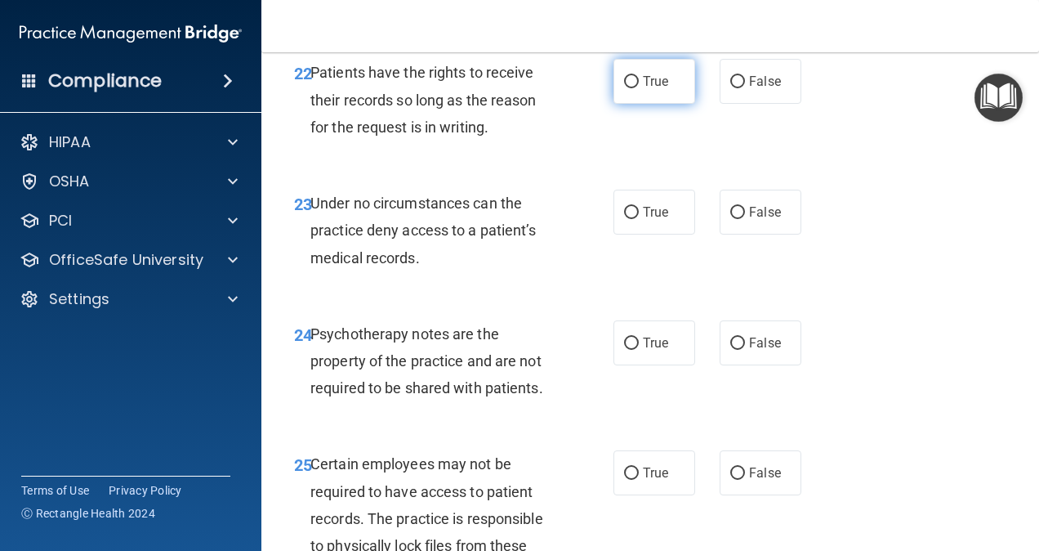
click at [628, 104] on label "True" at bounding box center [654, 81] width 82 height 45
click at [628, 88] on input "True" at bounding box center [631, 82] width 15 height 12
radio input "true"
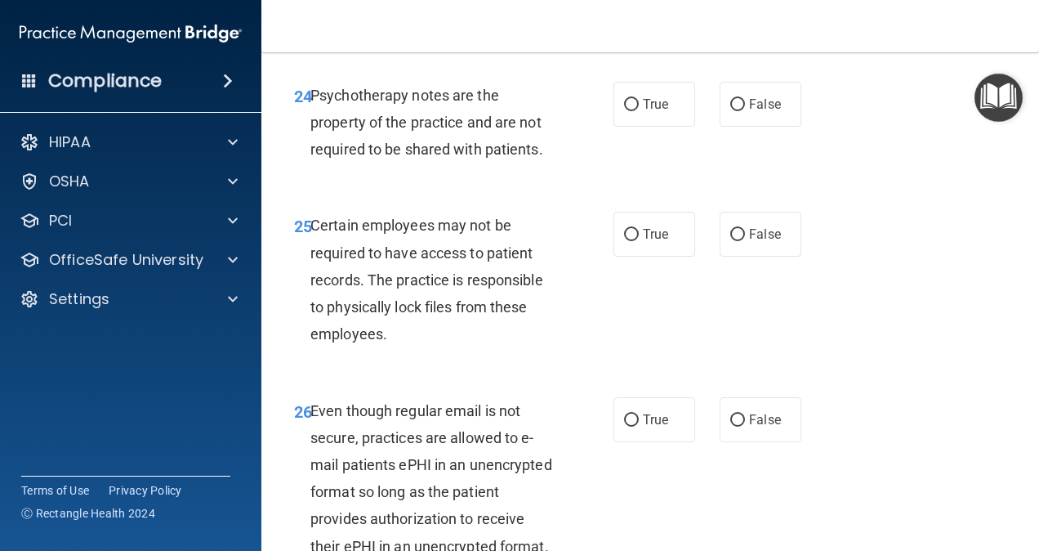
scroll to position [4329, 0]
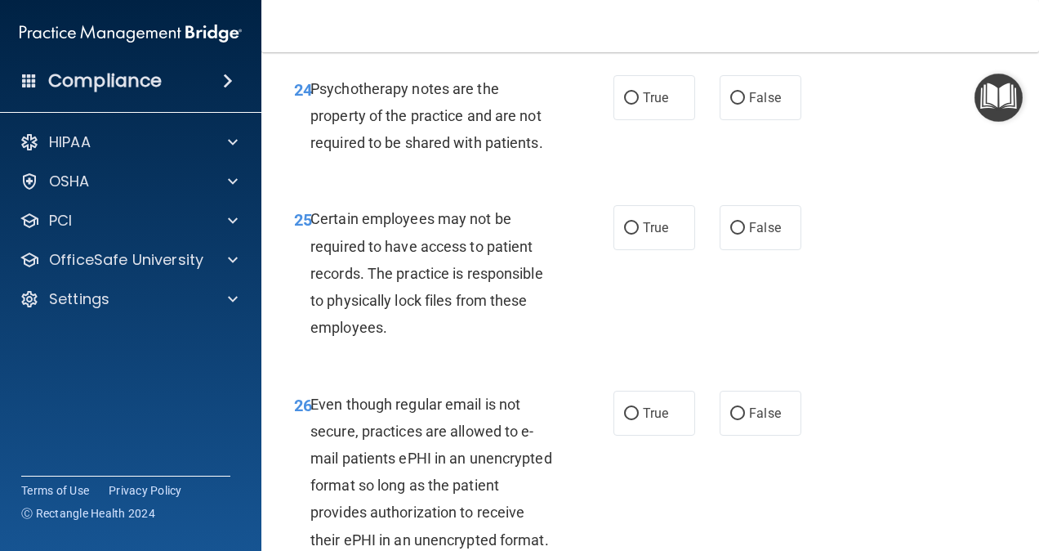
radio input "true"
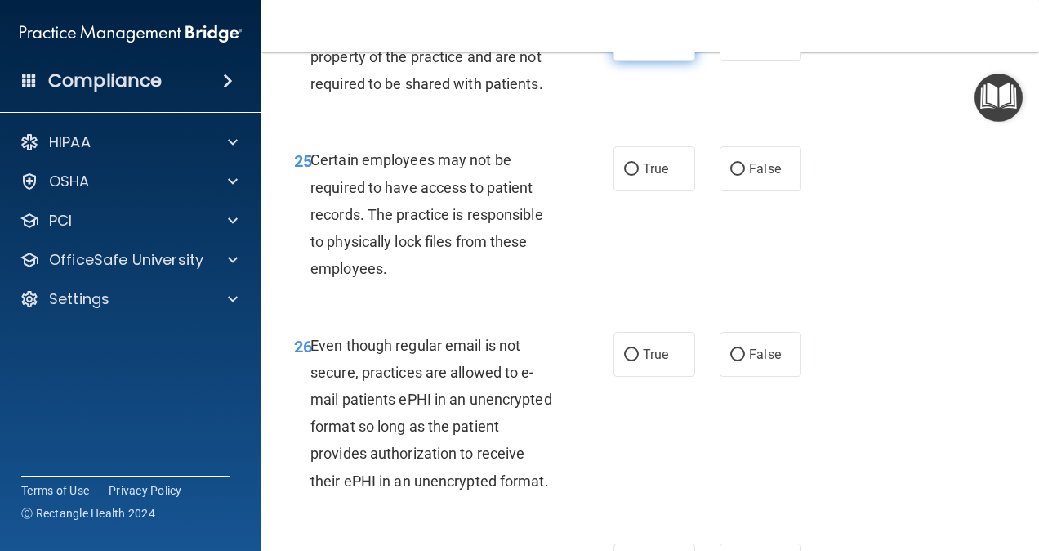
scroll to position [4411, 0]
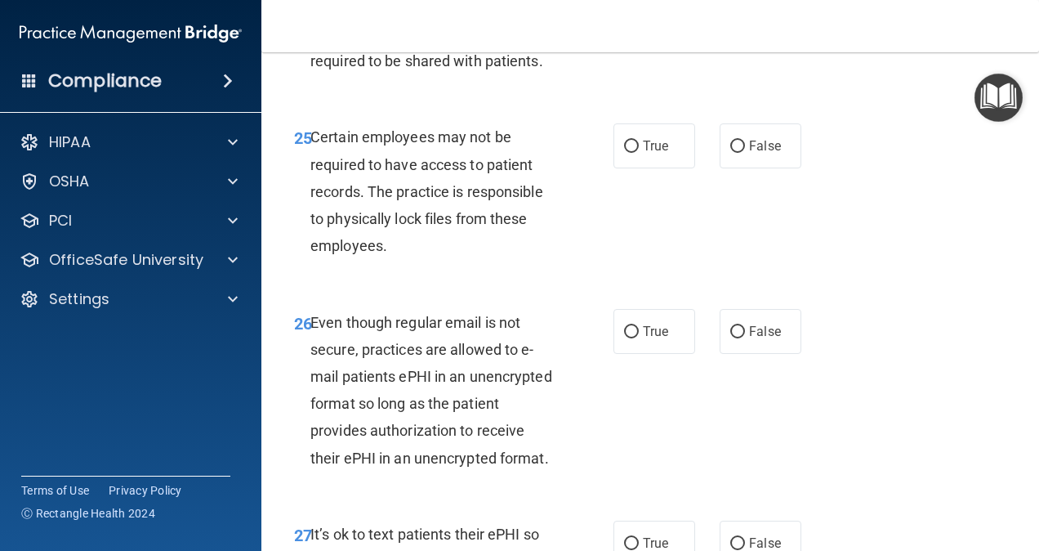
click at [643, 24] on span "True" at bounding box center [655, 16] width 25 height 16
click at [639, 23] on input "True" at bounding box center [631, 17] width 15 height 12
radio input "true"
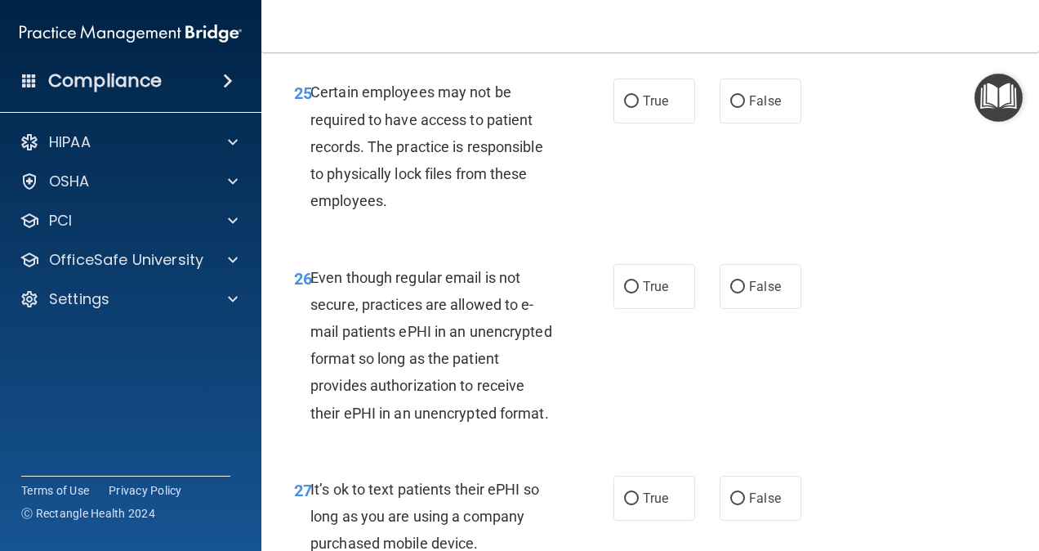
scroll to position [4493, 0]
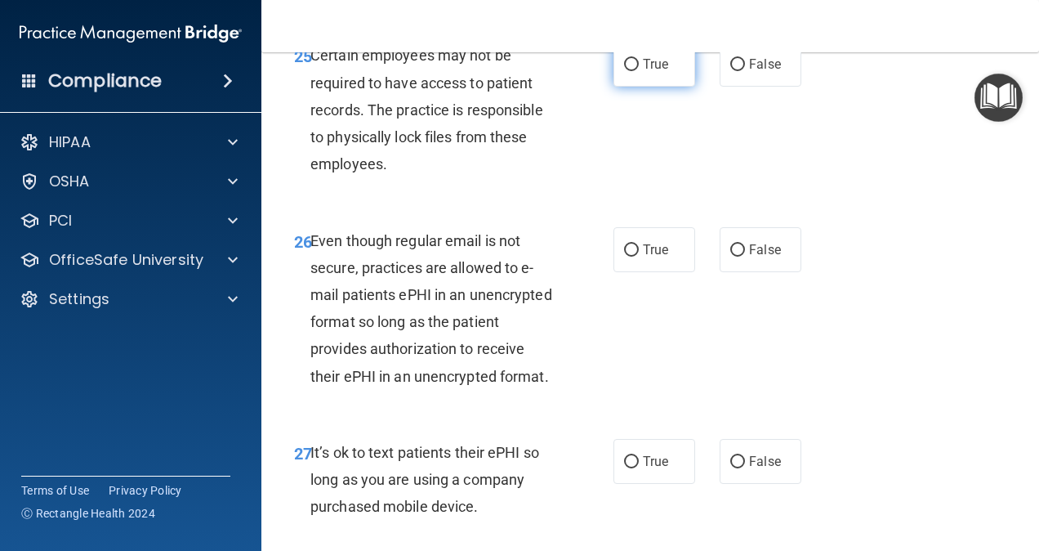
click at [624, 71] on input "True" at bounding box center [631, 65] width 15 height 12
radio input "true"
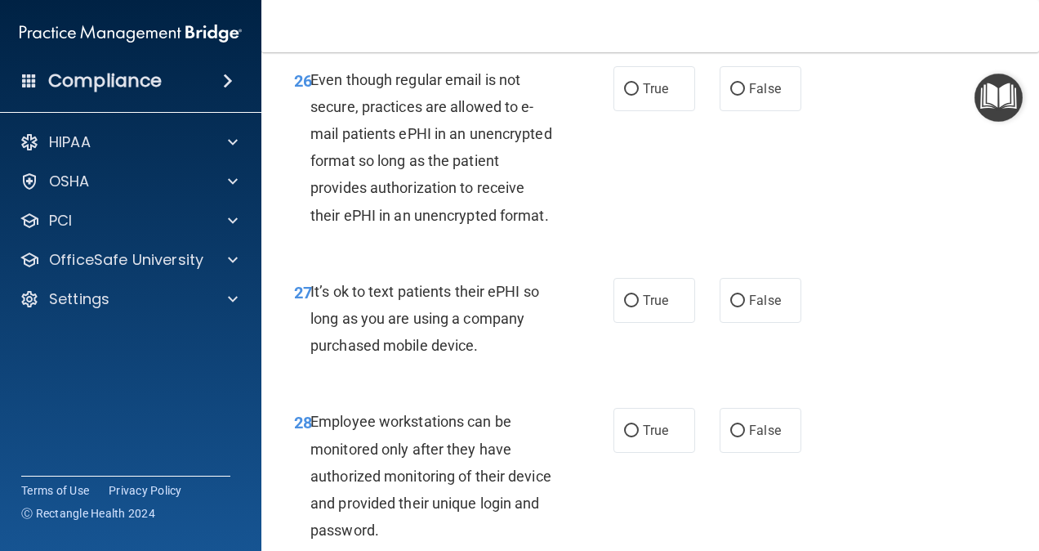
scroll to position [4656, 0]
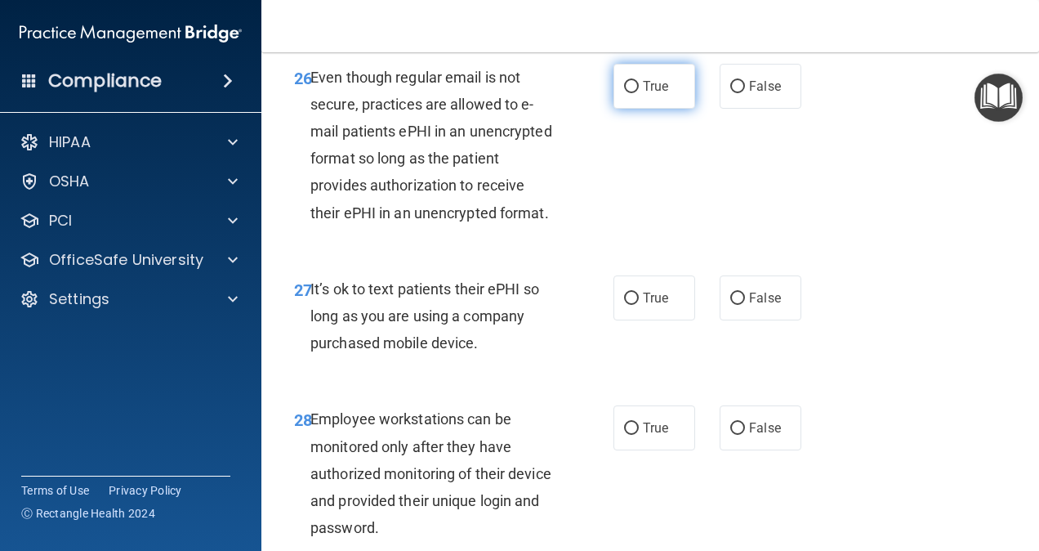
click at [631, 109] on label "True" at bounding box center [654, 86] width 82 height 45
click at [631, 93] on input "True" at bounding box center [631, 87] width 15 height 12
radio input "true"
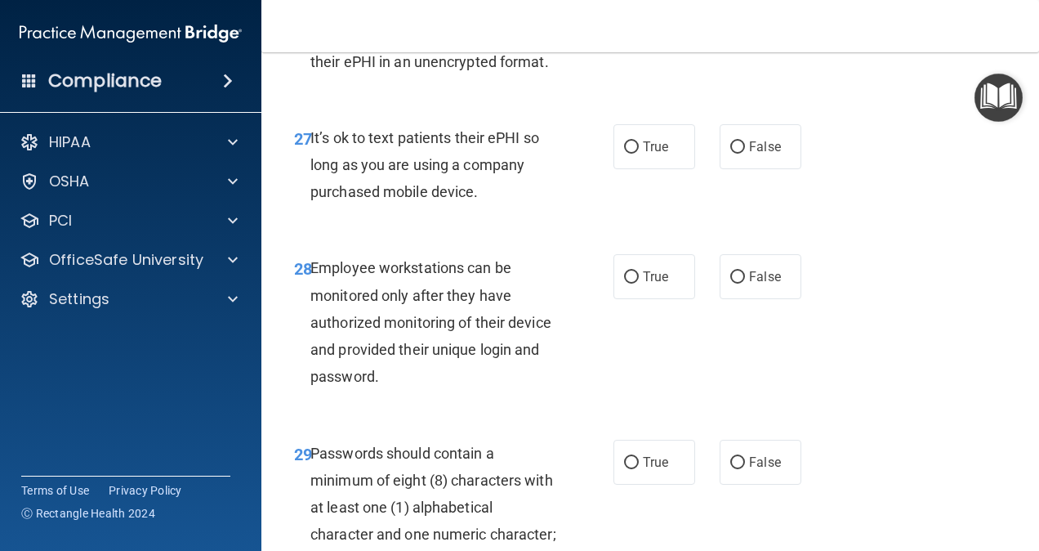
scroll to position [4901, 0]
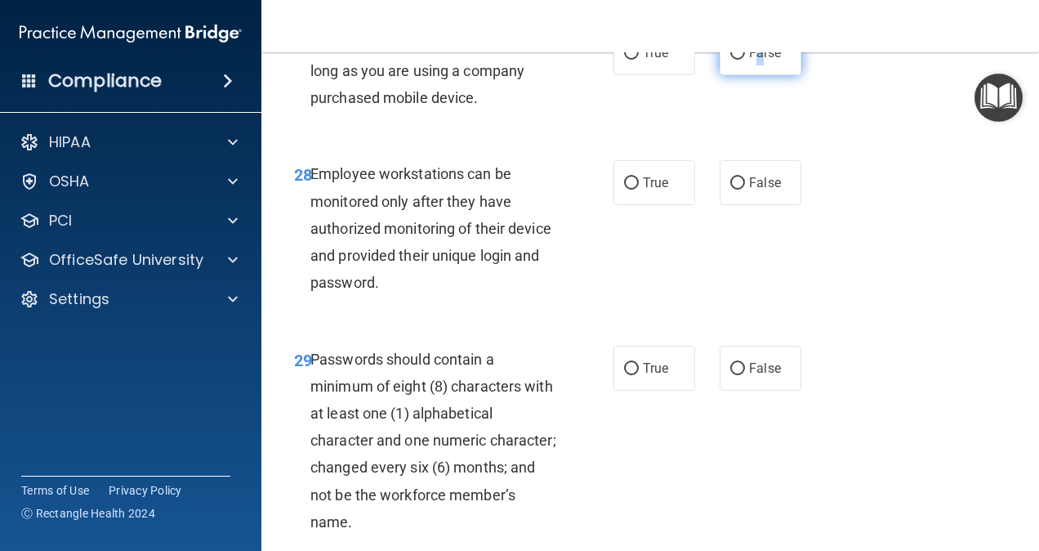
click at [751, 75] on label "False" at bounding box center [761, 52] width 82 height 45
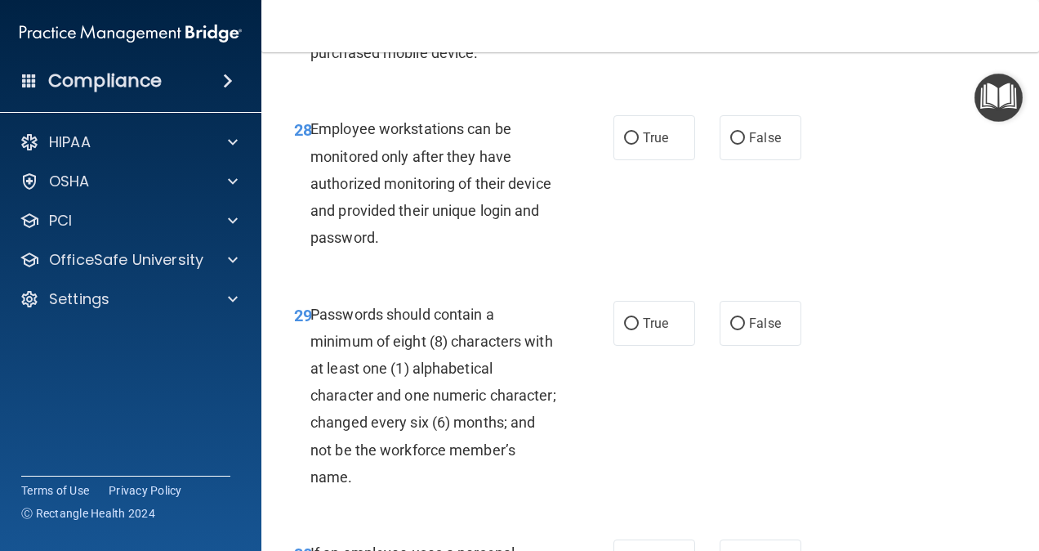
scroll to position [4983, 0]
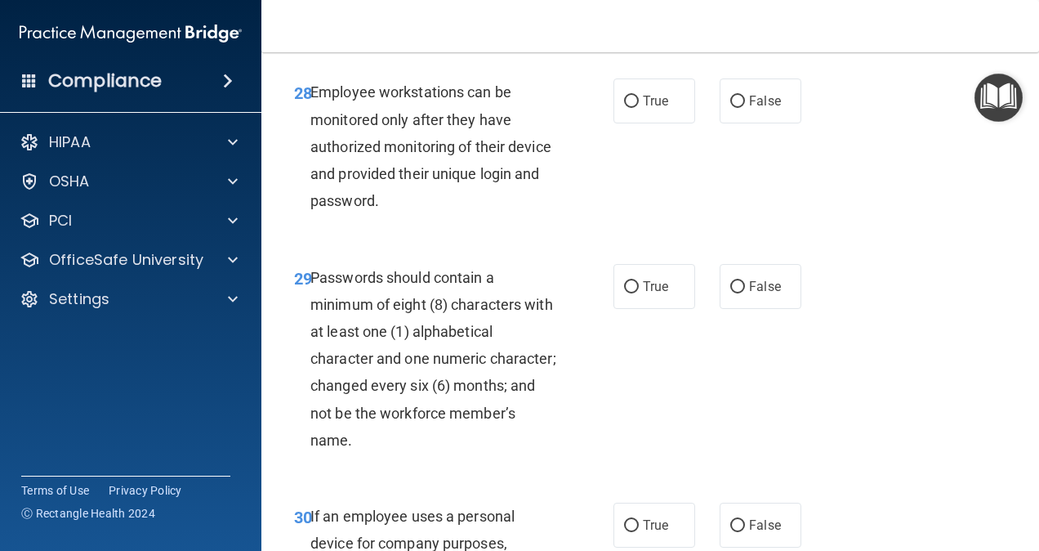
radio input "true"
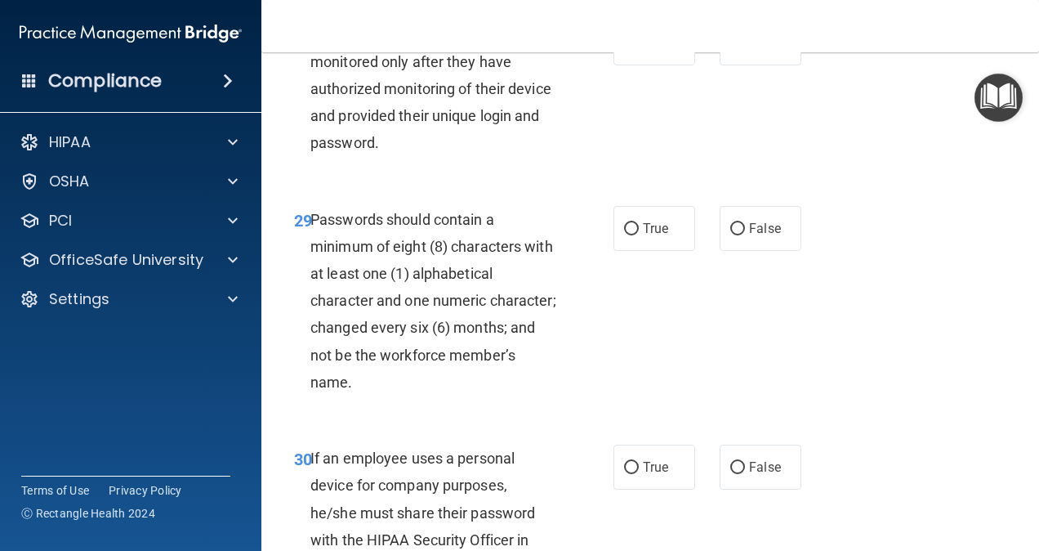
scroll to position [5065, 0]
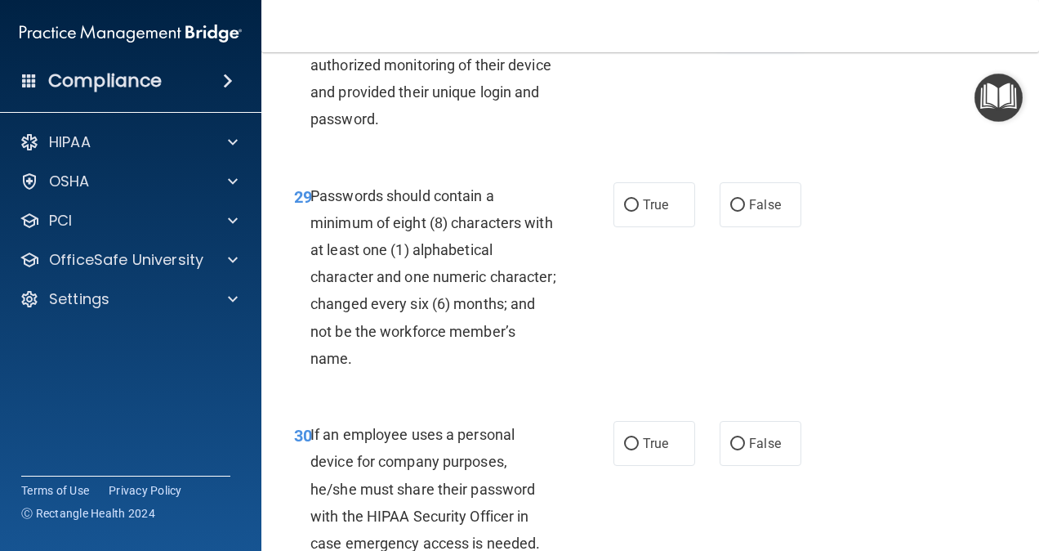
click at [736, 42] on label "False" at bounding box center [761, 19] width 82 height 45
click at [736, 26] on input "False" at bounding box center [737, 20] width 15 height 12
radio input "true"
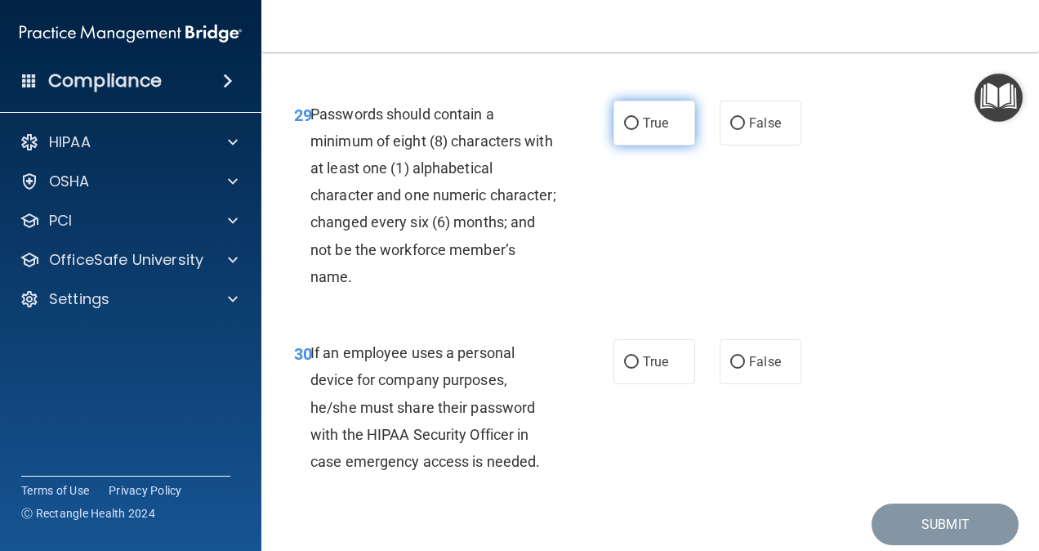
click at [624, 130] on input "True" at bounding box center [631, 124] width 15 height 12
radio input "true"
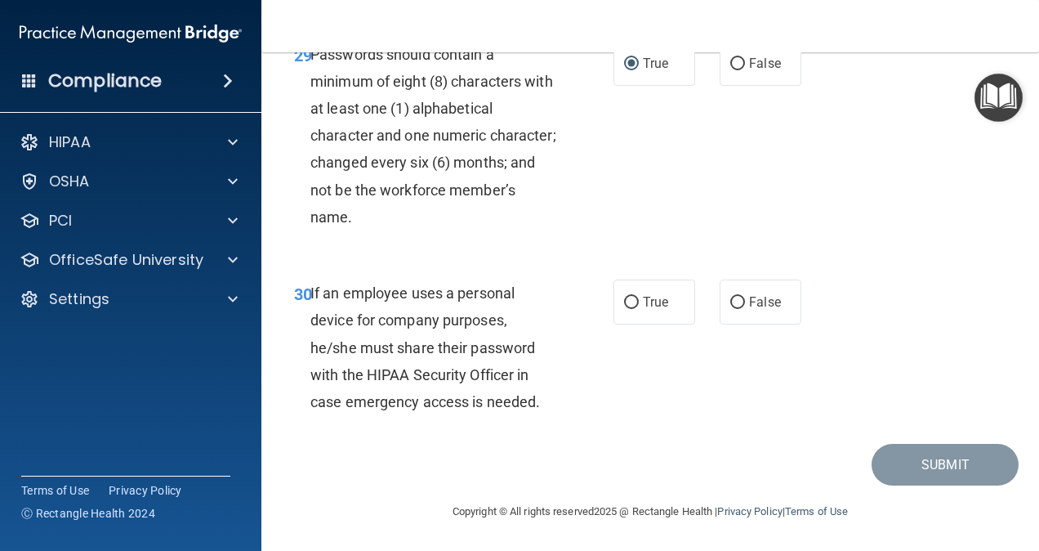
scroll to position [5369, 0]
drag, startPoint x: 737, startPoint y: 301, endPoint x: 765, endPoint y: 308, distance: 28.7
click at [737, 301] on label "False" at bounding box center [761, 301] width 82 height 45
click at [737, 301] on input "False" at bounding box center [737, 303] width 15 height 12
radio input "true"
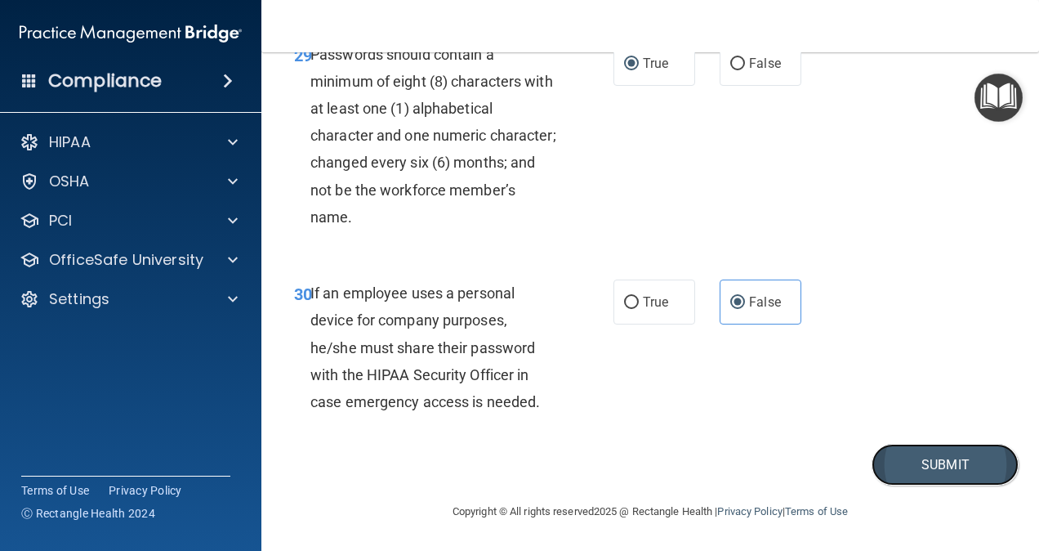
click at [919, 466] on button "Submit" at bounding box center [945, 465] width 147 height 42
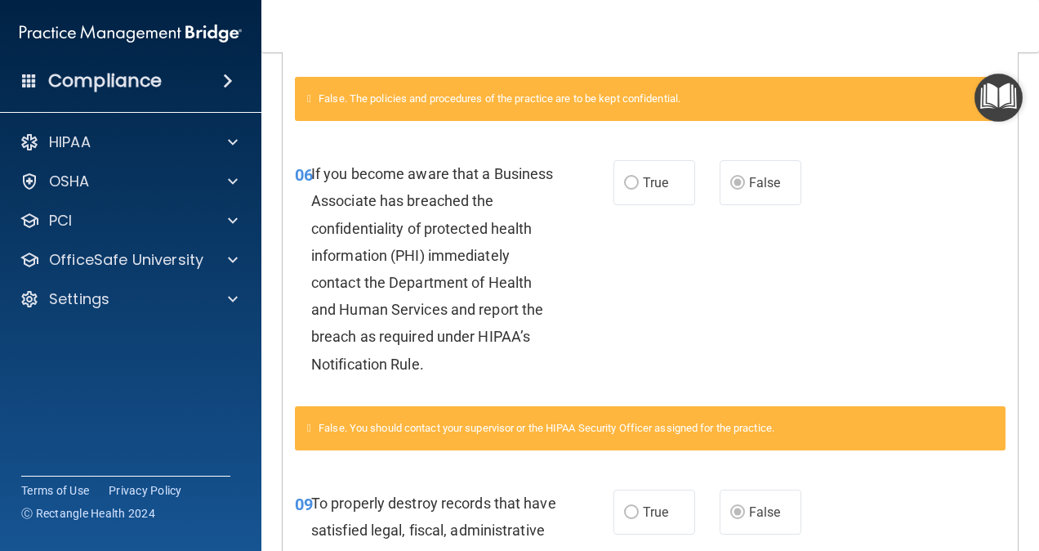
scroll to position [604, 0]
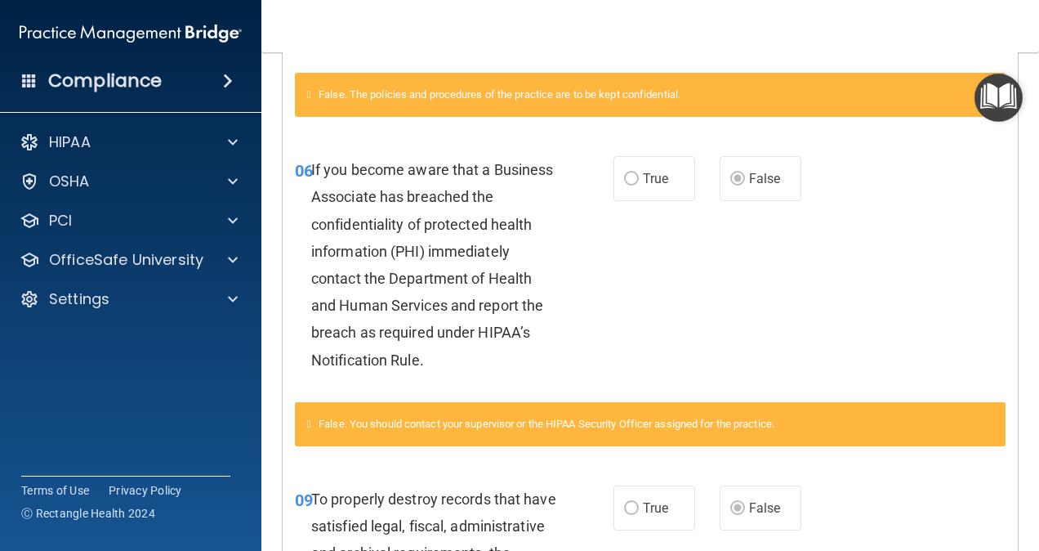
click at [299, 373] on div "06 If you become aware that a Business Associate has breached the confidentiali…" at bounding box center [454, 268] width 368 height 225
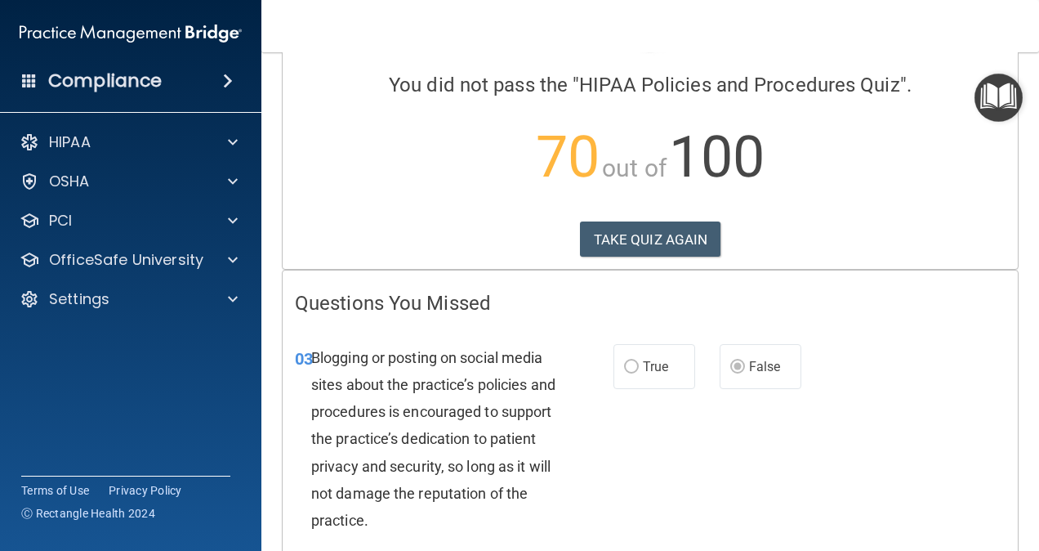
scroll to position [0, 0]
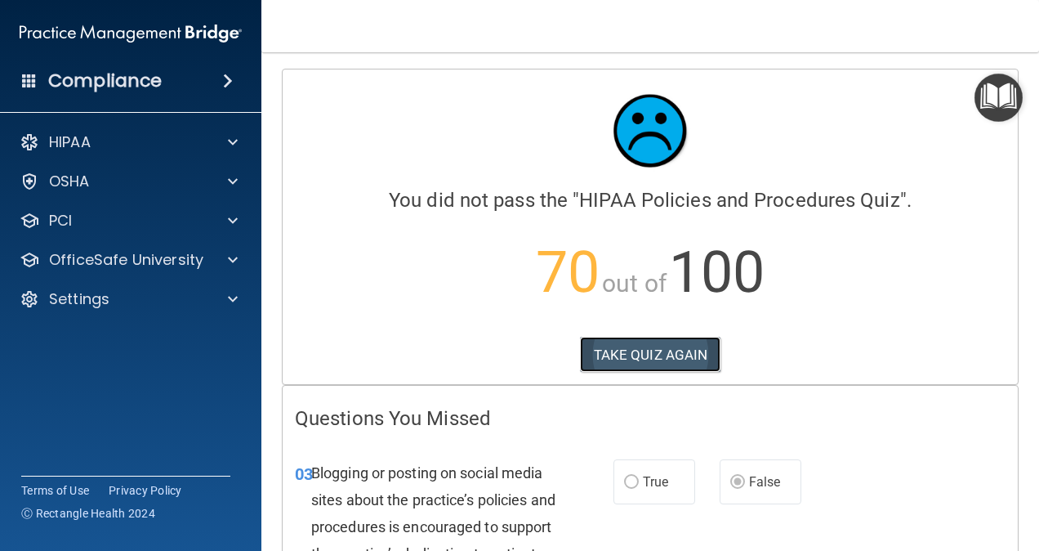
click at [671, 351] on button "TAKE QUIZ AGAIN" at bounding box center [650, 355] width 141 height 36
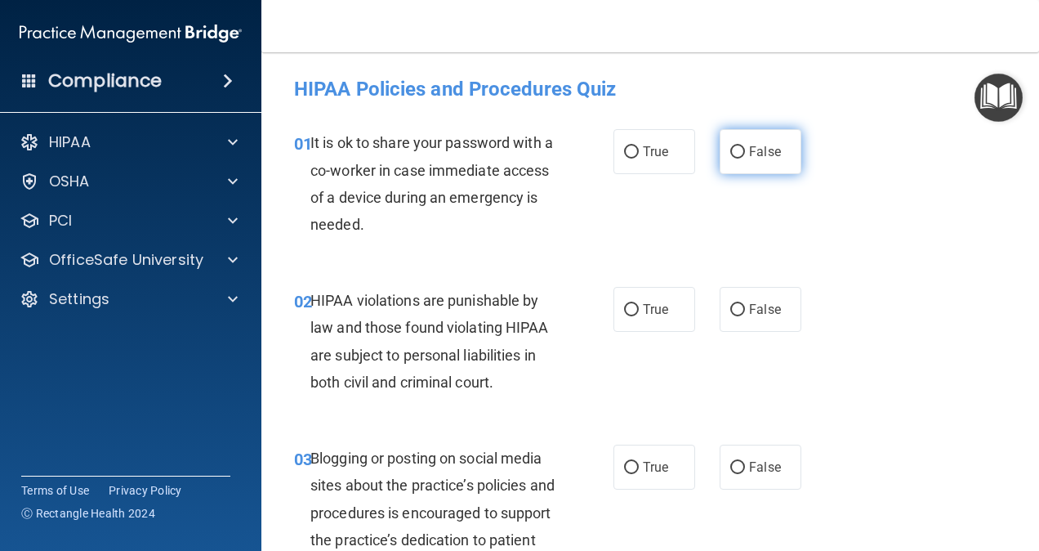
click at [720, 155] on label "False" at bounding box center [761, 151] width 82 height 45
click at [730, 155] on input "False" at bounding box center [737, 152] width 15 height 12
radio input "true"
click at [636, 297] on label "True" at bounding box center [654, 309] width 82 height 45
click at [636, 304] on input "True" at bounding box center [631, 310] width 15 height 12
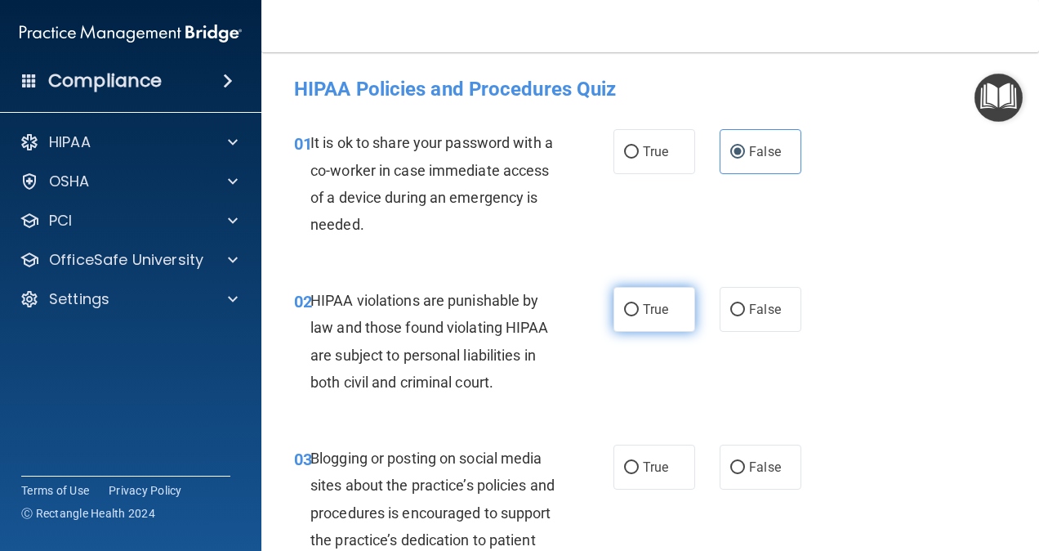
radio input "true"
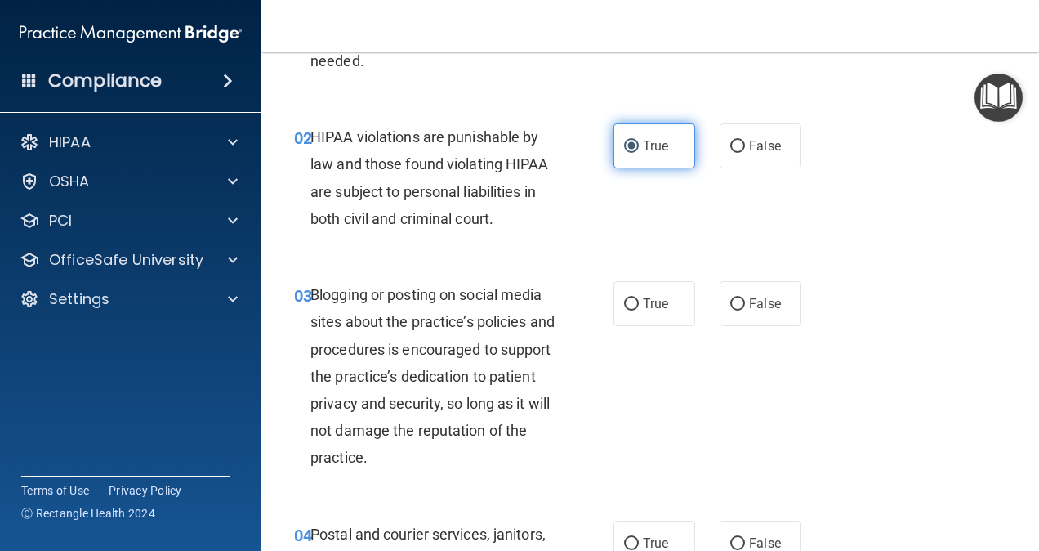
scroll to position [245, 0]
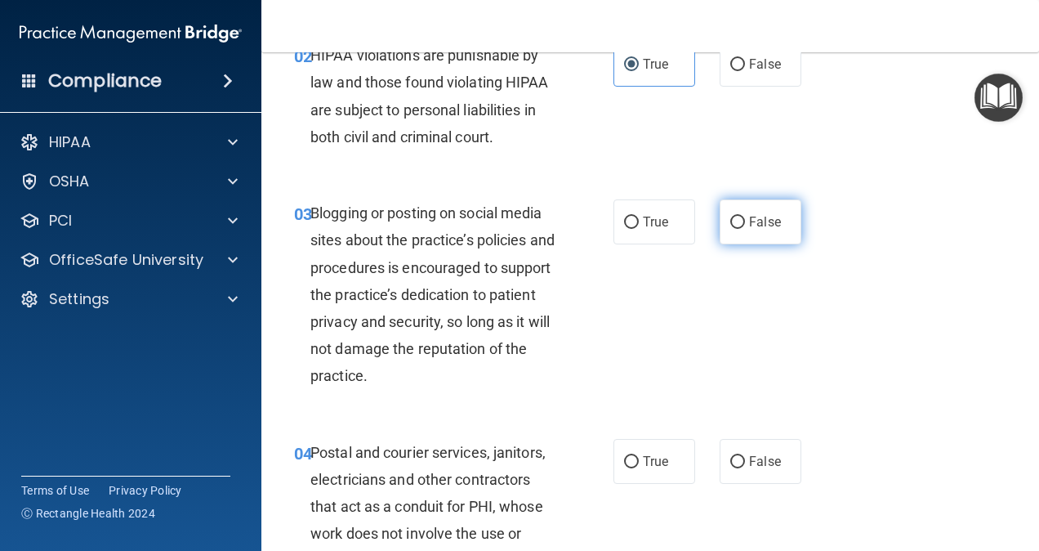
click at [740, 215] on label "False" at bounding box center [761, 221] width 82 height 45
click at [740, 216] on input "False" at bounding box center [737, 222] width 15 height 12
radio input "true"
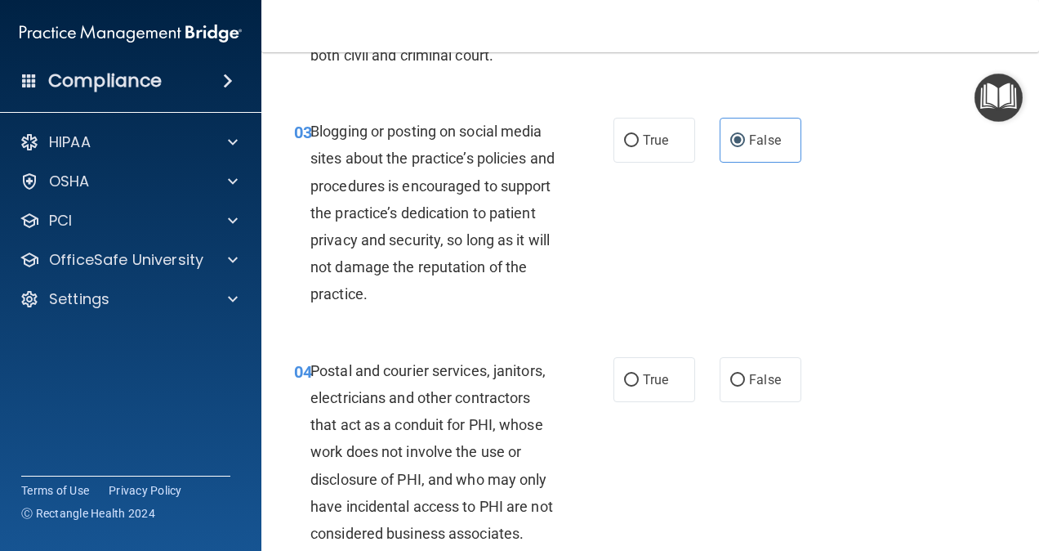
scroll to position [408, 0]
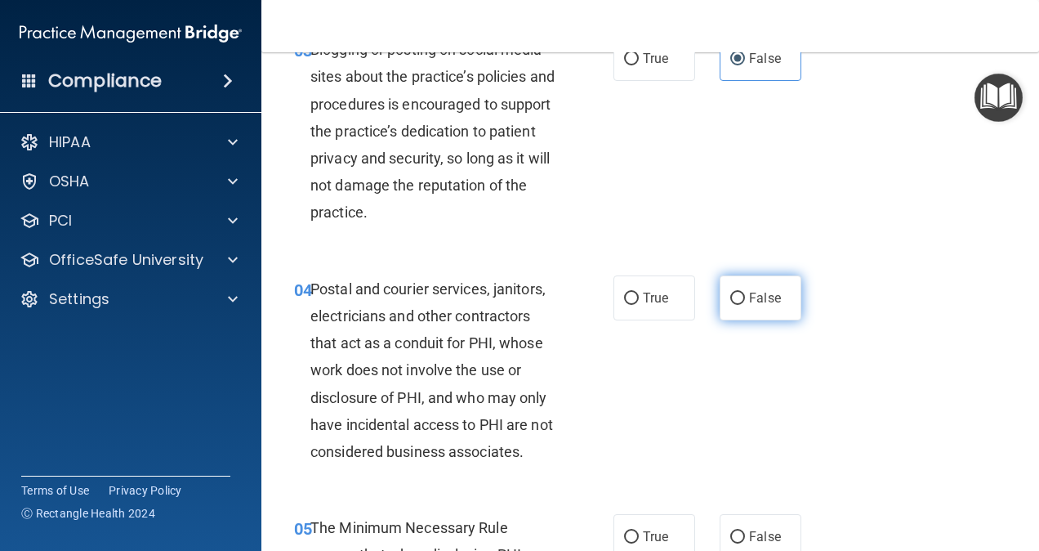
click at [734, 294] on input "False" at bounding box center [737, 298] width 15 height 12
radio input "true"
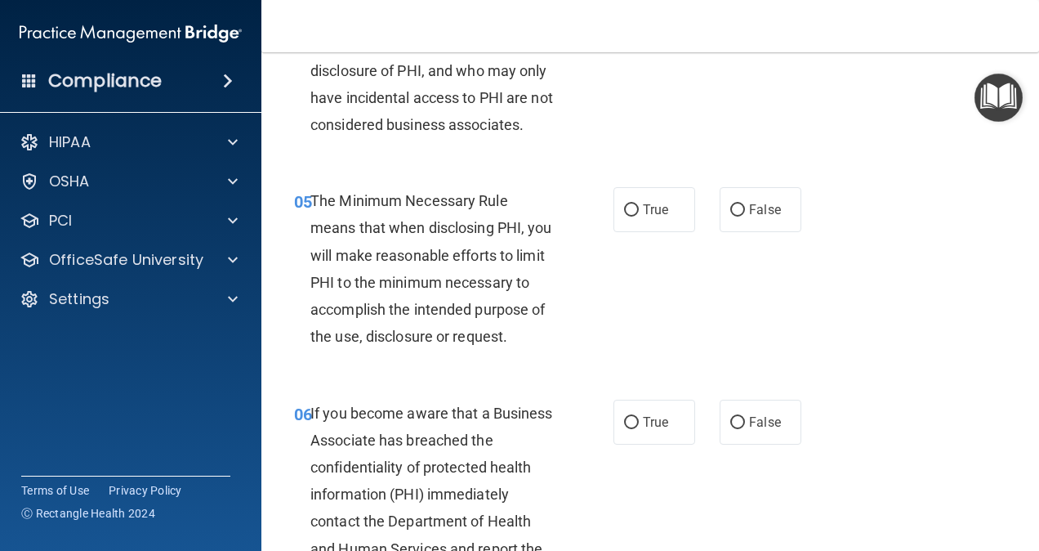
scroll to position [817, 0]
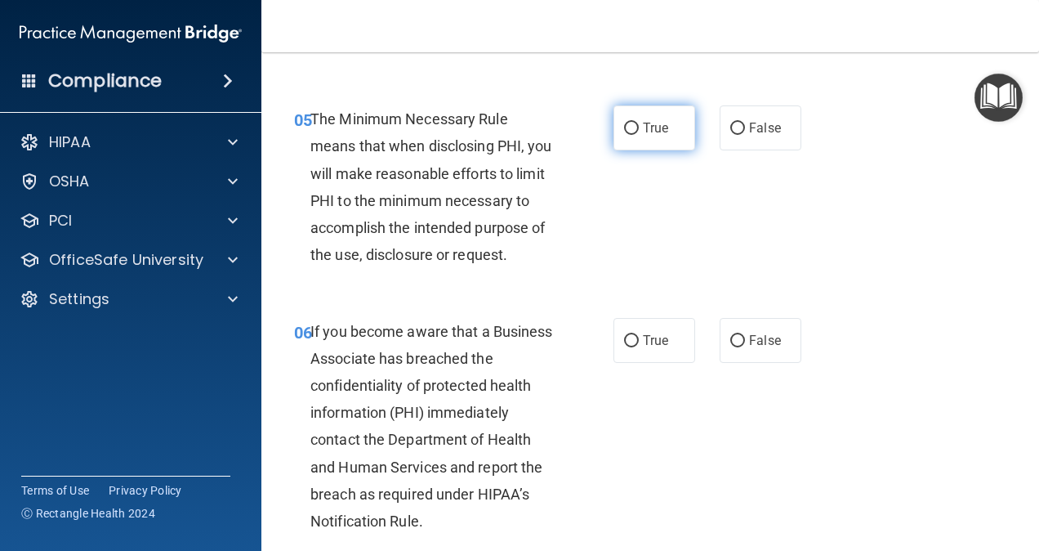
click at [649, 136] on span "True" at bounding box center [655, 128] width 25 height 16
click at [639, 135] on input "True" at bounding box center [631, 129] width 15 height 12
radio input "true"
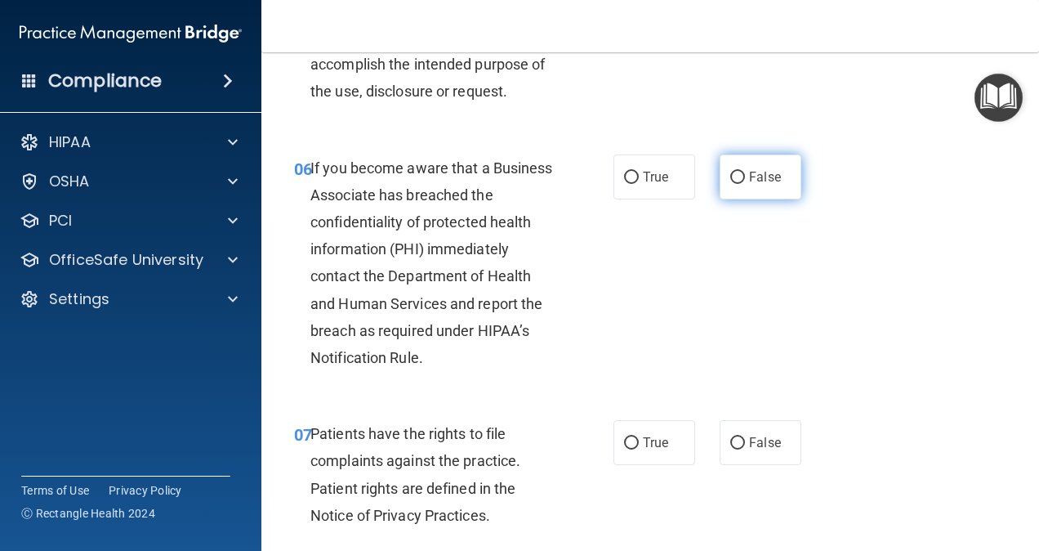
click at [749, 185] on span "False" at bounding box center [765, 177] width 32 height 16
click at [745, 184] on input "False" at bounding box center [737, 178] width 15 height 12
radio input "true"
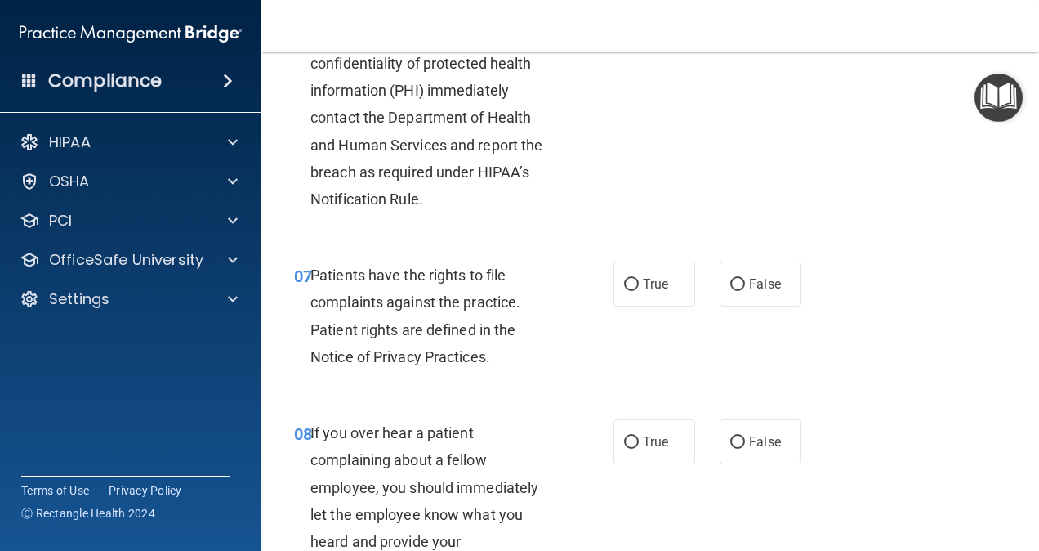
scroll to position [1144, 0]
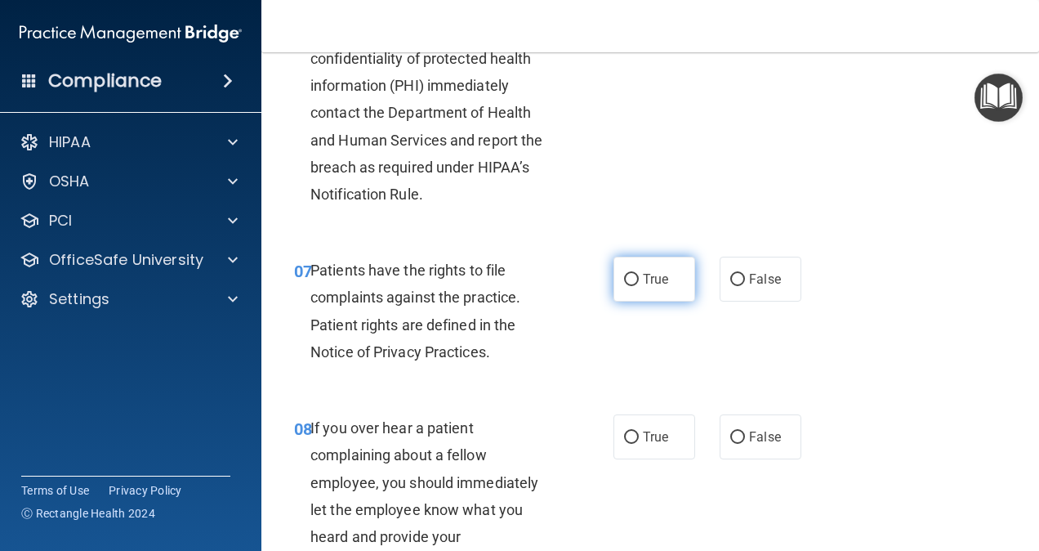
click at [643, 287] on span "True" at bounding box center [655, 279] width 25 height 16
click at [639, 286] on input "True" at bounding box center [631, 280] width 15 height 12
radio input "true"
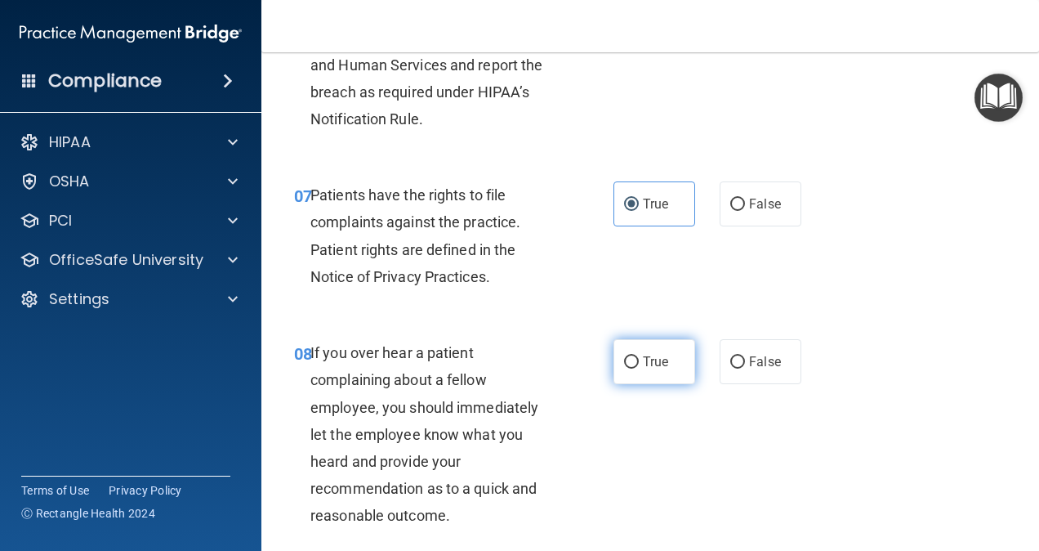
scroll to position [1307, 0]
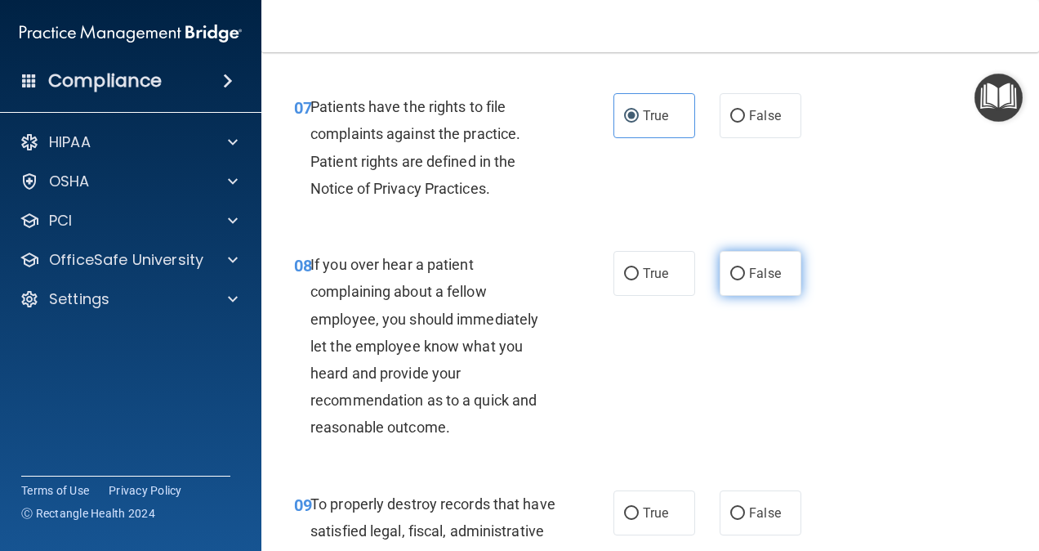
click at [749, 281] on span "False" at bounding box center [765, 273] width 32 height 16
click at [742, 280] on input "False" at bounding box center [737, 274] width 15 height 12
radio input "true"
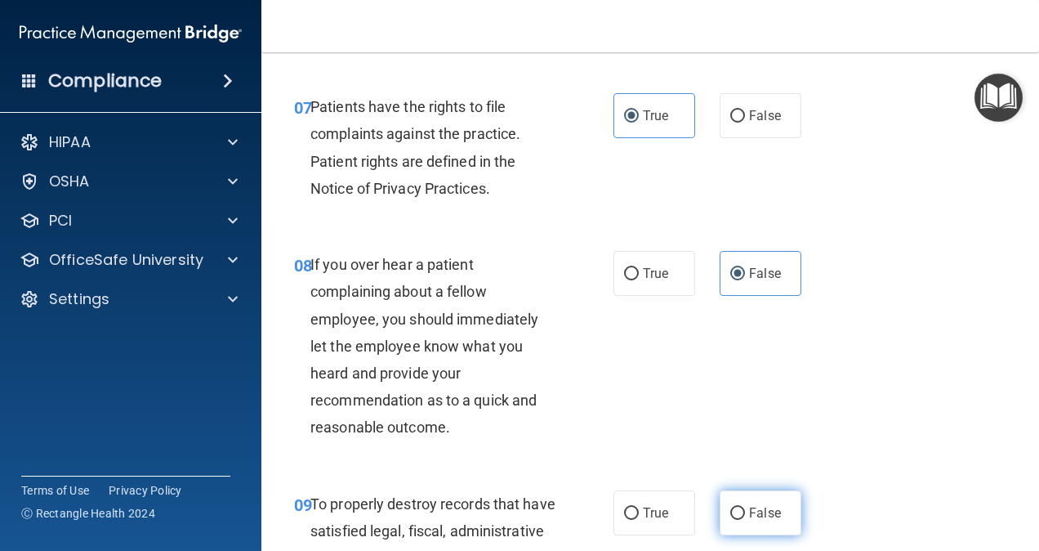
scroll to position [1552, 0]
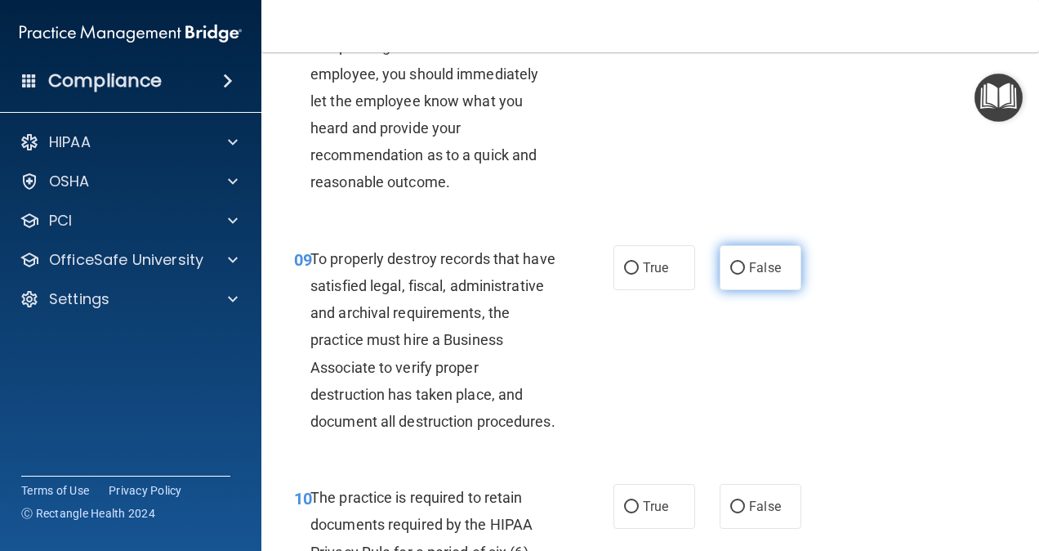
click at [749, 275] on span "False" at bounding box center [765, 268] width 32 height 16
click at [745, 274] on input "False" at bounding box center [737, 268] width 15 height 12
radio input "true"
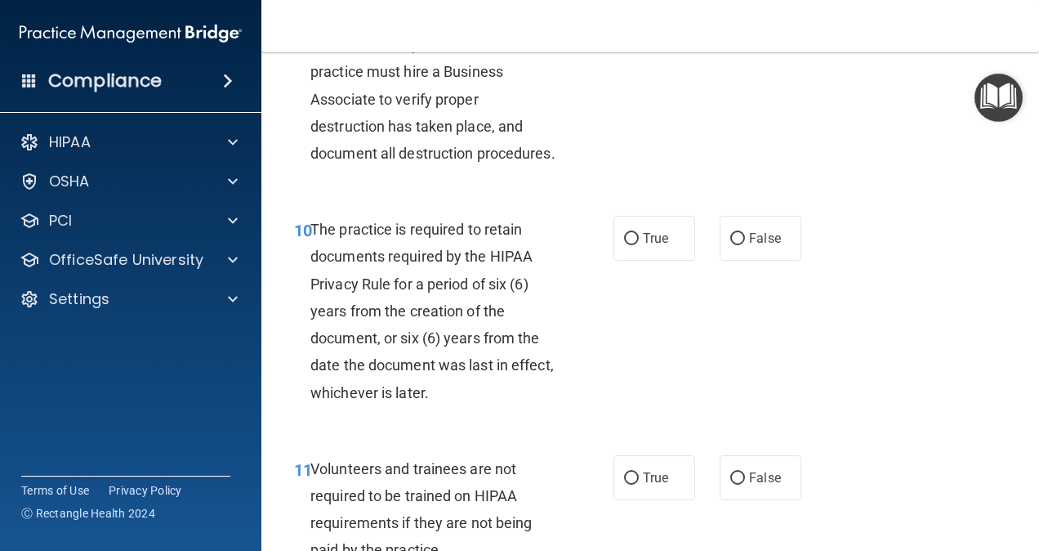
scroll to position [1879, 0]
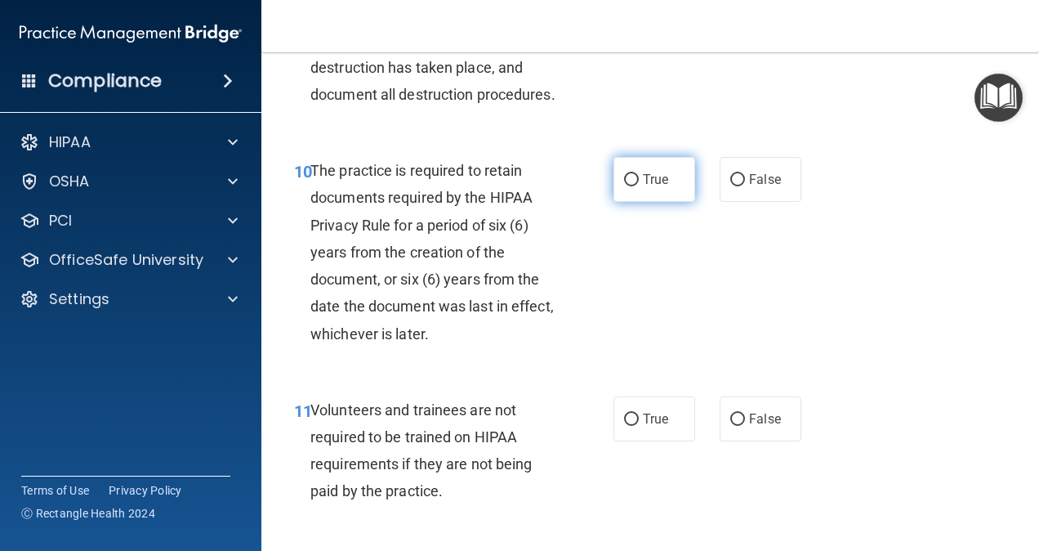
click at [644, 202] on label "True" at bounding box center [654, 179] width 82 height 45
click at [639, 186] on input "True" at bounding box center [631, 180] width 15 height 12
radio input "true"
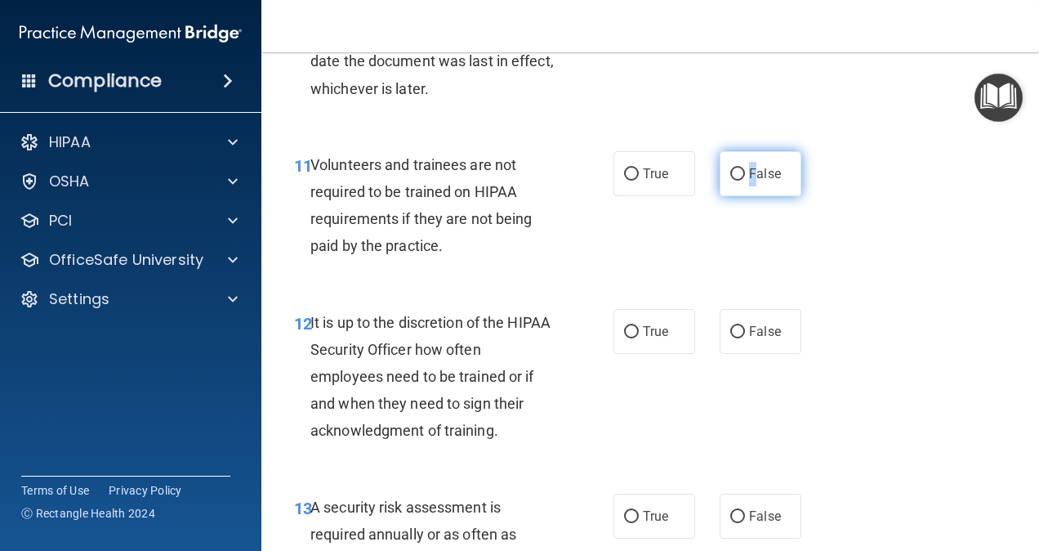
click at [749, 181] on span "False" at bounding box center [765, 174] width 32 height 16
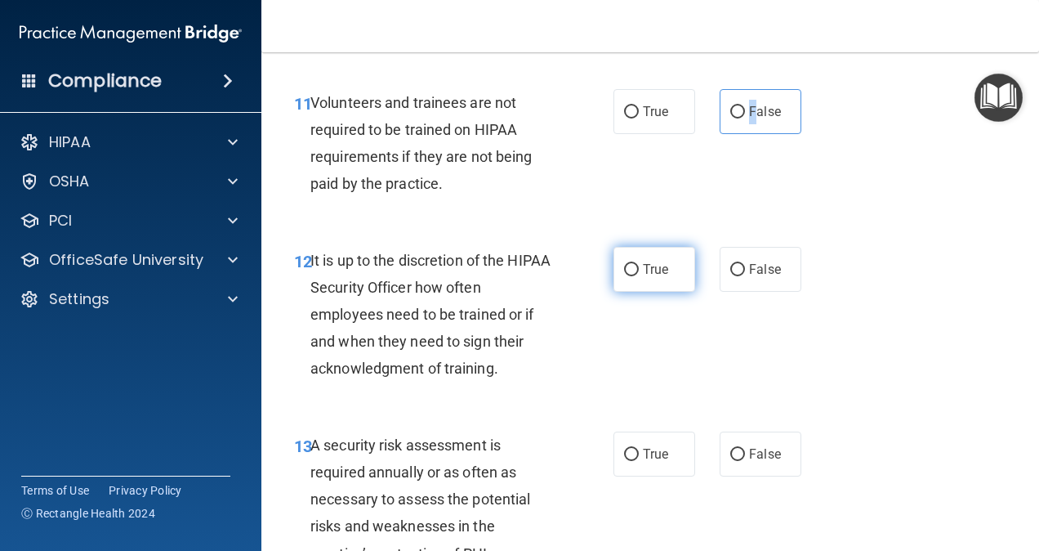
scroll to position [2287, 0]
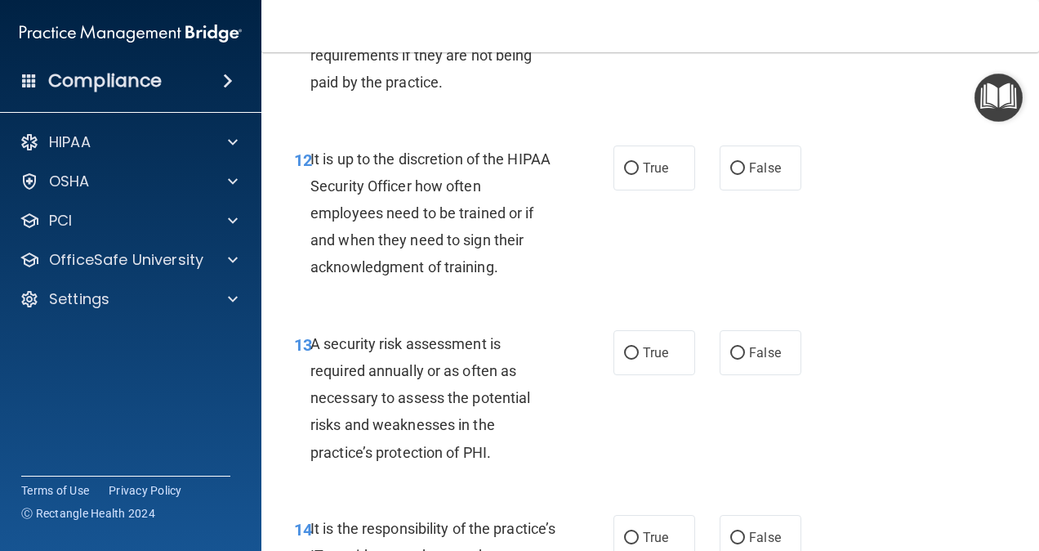
click at [735, 33] on label "False" at bounding box center [761, 10] width 82 height 45
click at [735, 17] on input "False" at bounding box center [737, 11] width 15 height 12
radio input "true"
click at [730, 175] on input "False" at bounding box center [737, 169] width 15 height 12
radio input "true"
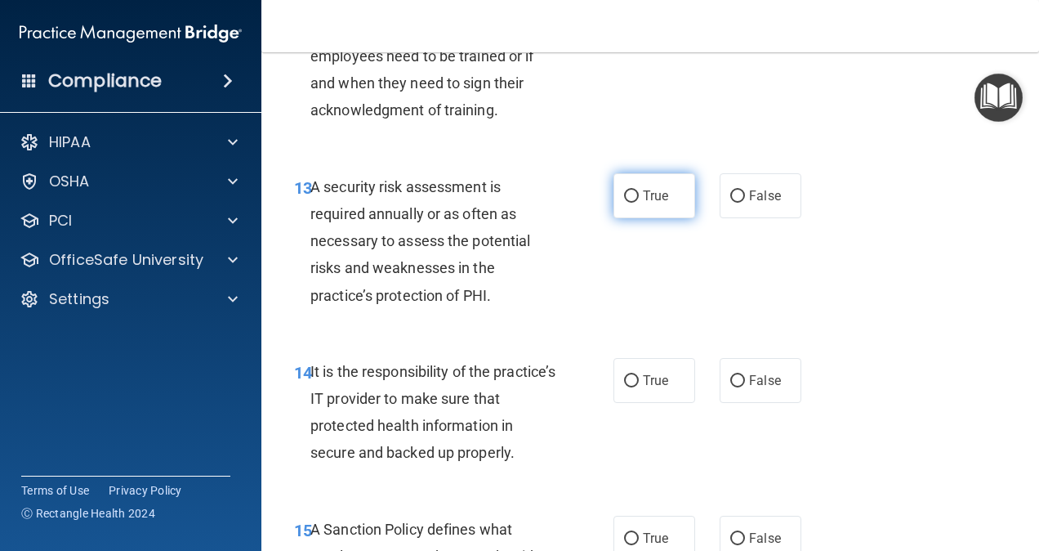
scroll to position [2451, 0]
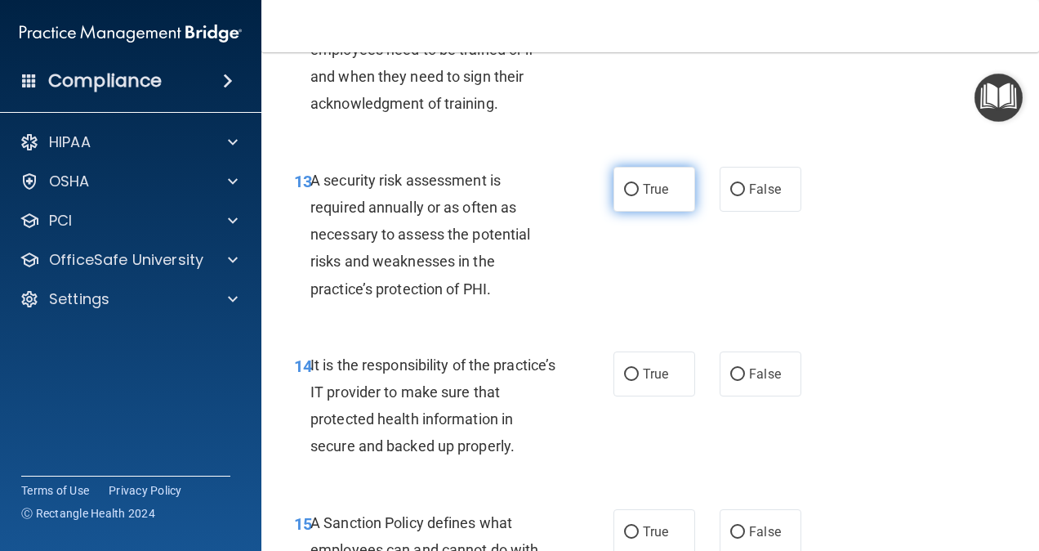
click at [625, 196] on input "True" at bounding box center [631, 190] width 15 height 12
radio input "true"
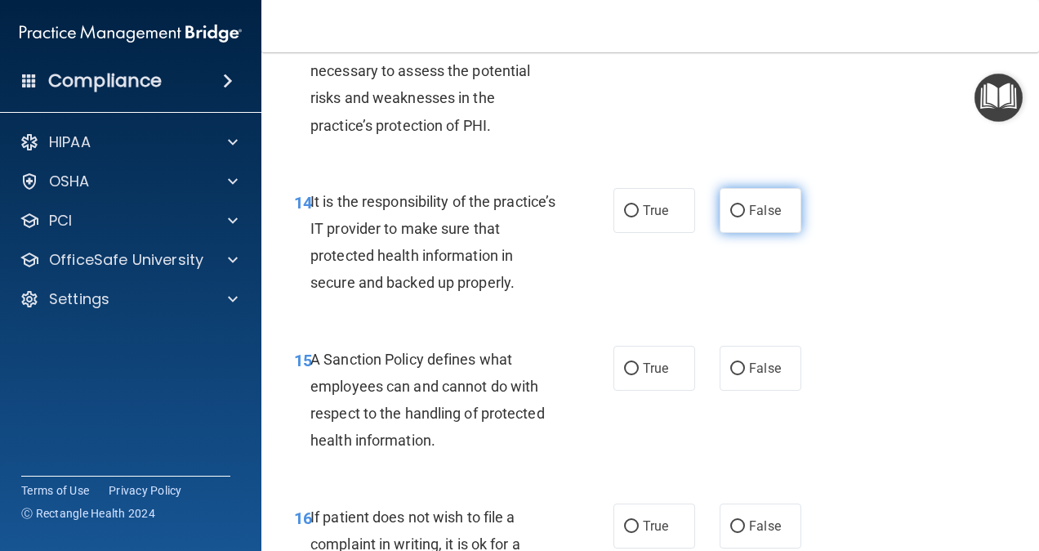
click at [730, 217] on input "False" at bounding box center [737, 211] width 15 height 12
radio input "true"
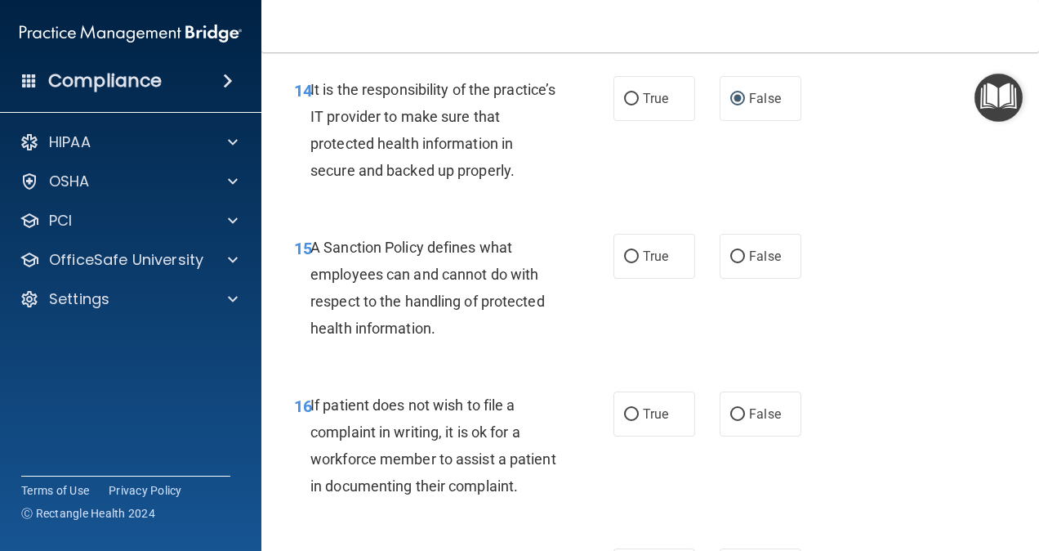
scroll to position [2777, 0]
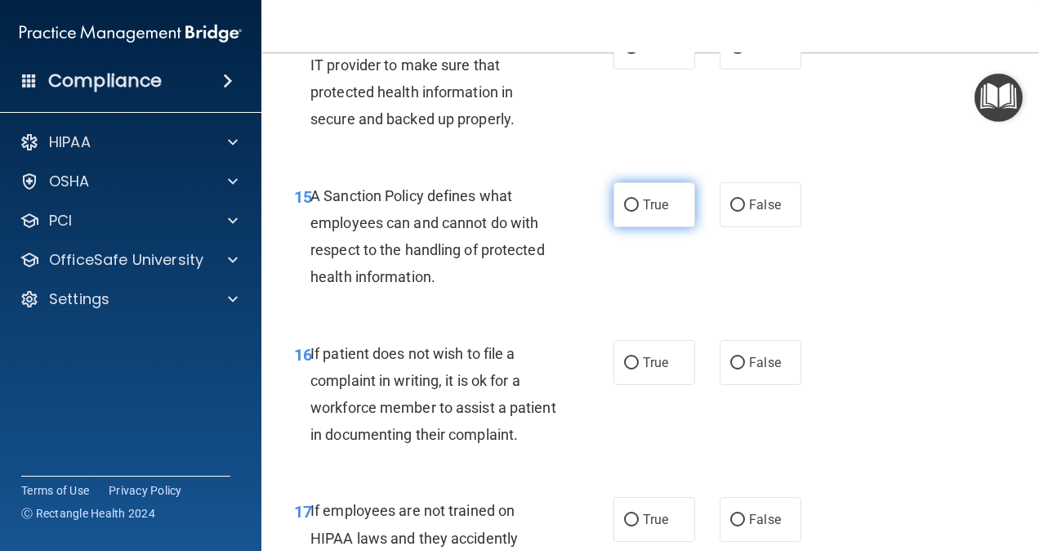
click at [644, 212] on span "True" at bounding box center [655, 205] width 25 height 16
click at [639, 212] on input "True" at bounding box center [631, 205] width 15 height 12
radio input "true"
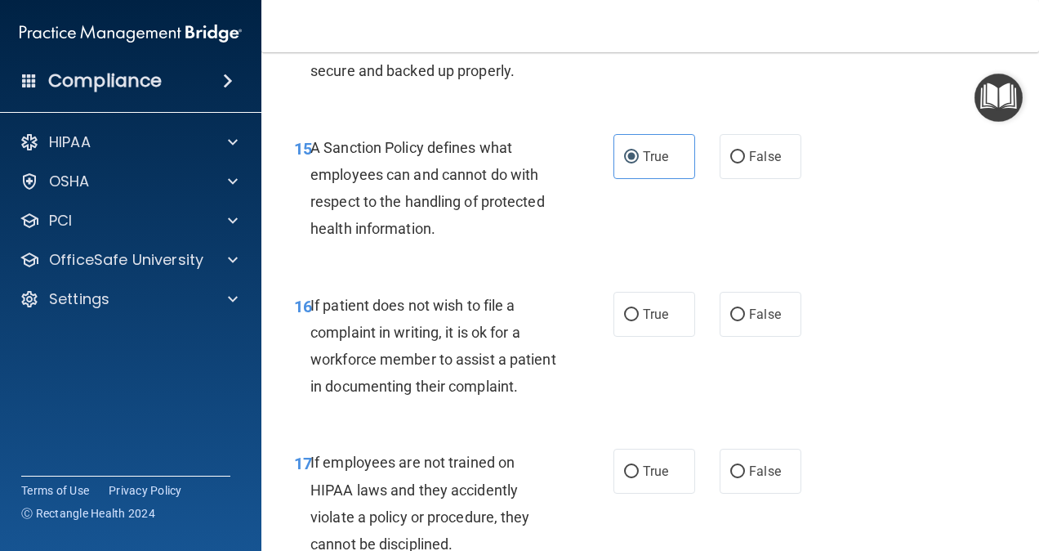
scroll to position [2941, 0]
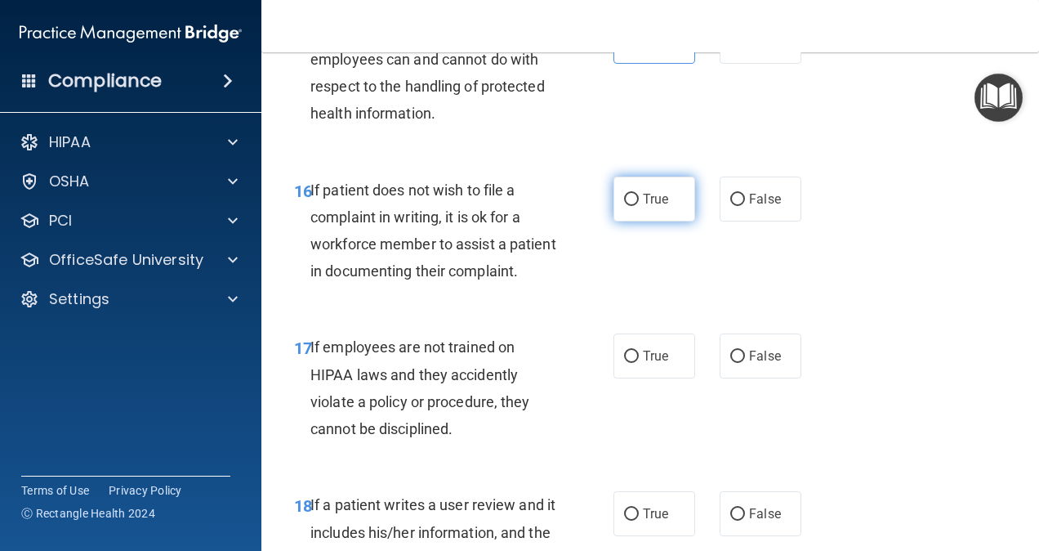
click at [624, 206] on input "True" at bounding box center [631, 200] width 15 height 12
radio input "true"
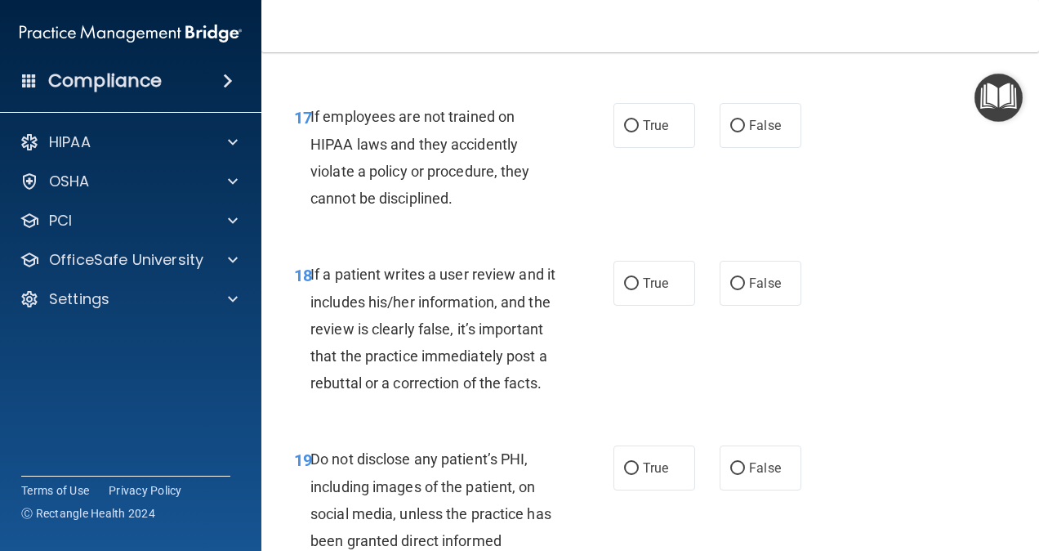
scroll to position [3186, 0]
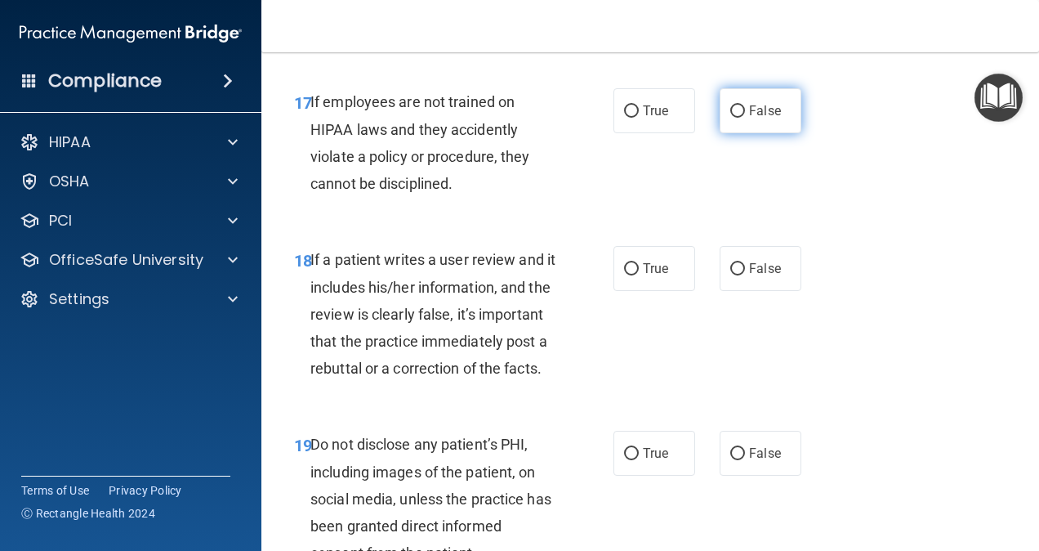
click at [738, 133] on label "False" at bounding box center [761, 110] width 82 height 45
click at [738, 118] on input "False" at bounding box center [737, 111] width 15 height 12
radio input "true"
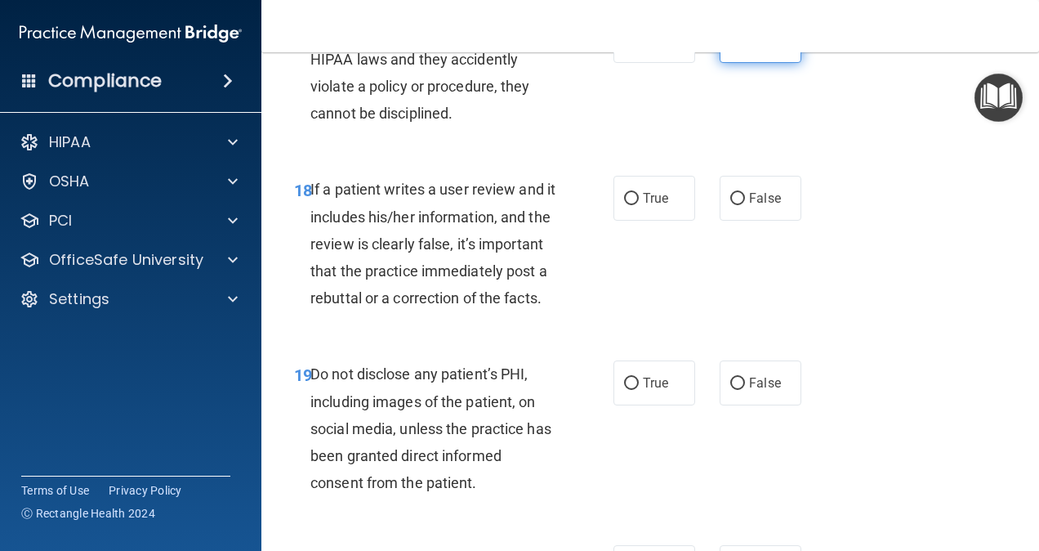
scroll to position [3349, 0]
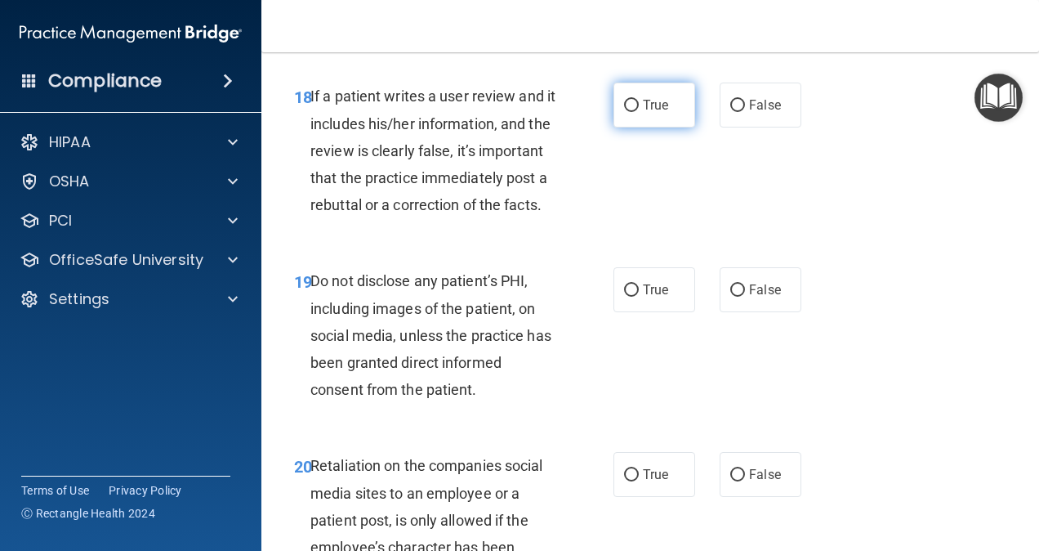
click at [624, 112] on input "True" at bounding box center [631, 106] width 15 height 12
radio input "true"
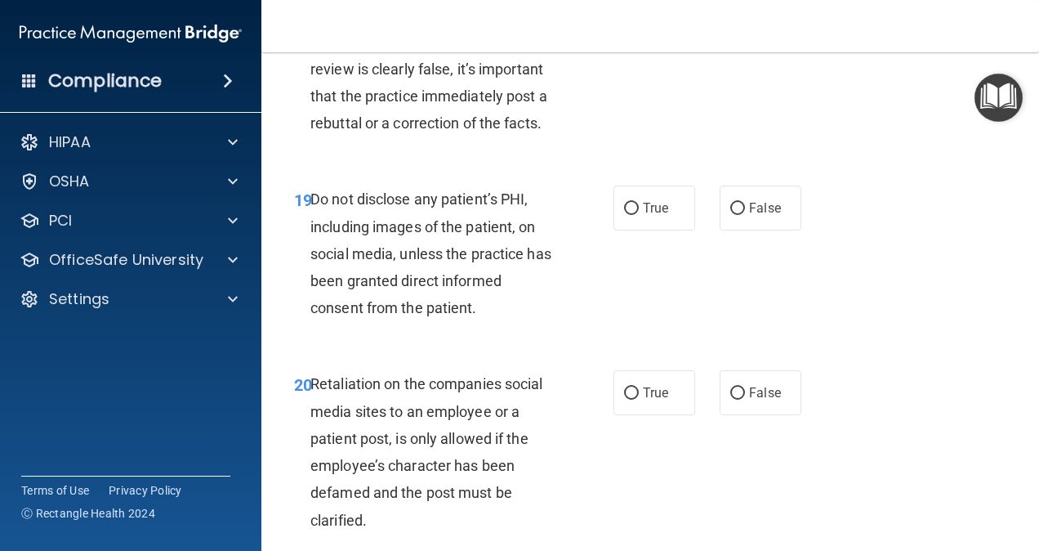
scroll to position [3594, 0]
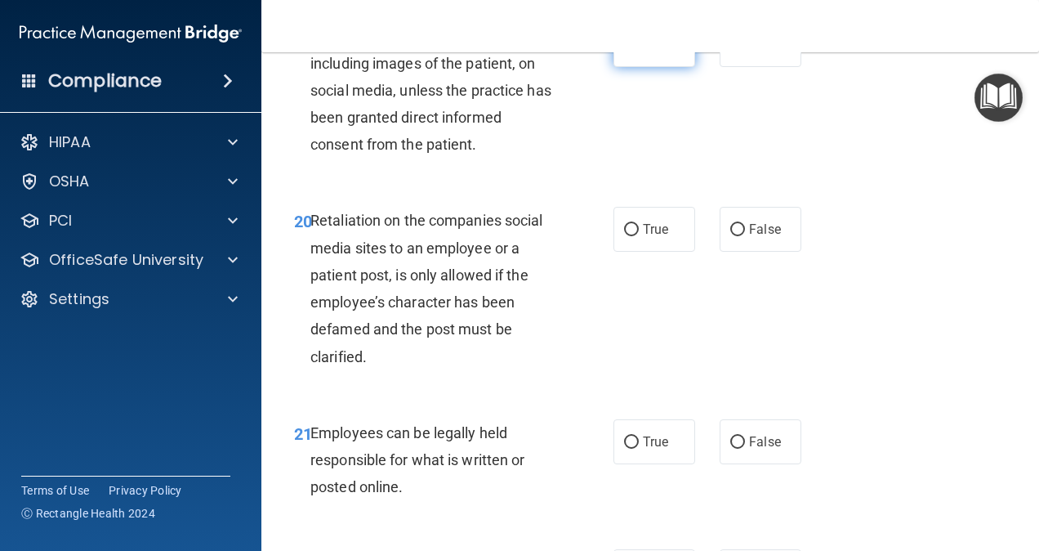
click at [643, 52] on span "True" at bounding box center [655, 45] width 25 height 16
click at [637, 51] on input "True" at bounding box center [631, 45] width 15 height 12
radio input "true"
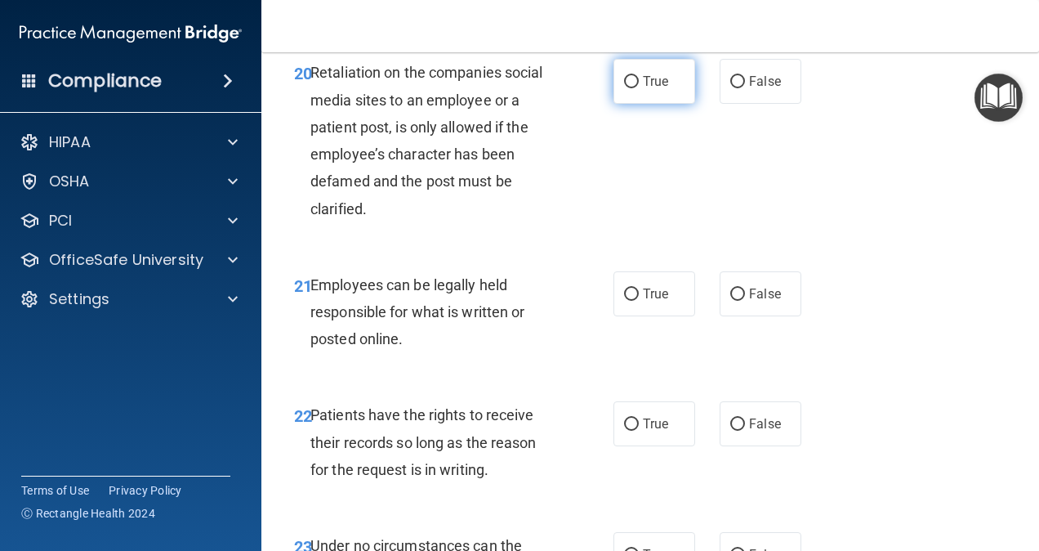
scroll to position [3758, 0]
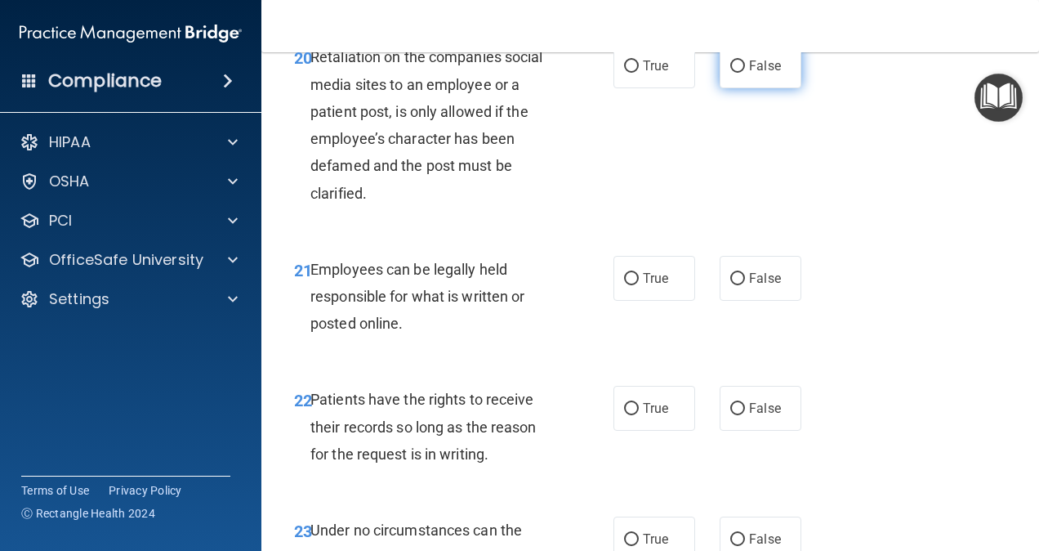
click at [732, 73] on input "False" at bounding box center [737, 66] width 15 height 12
radio input "true"
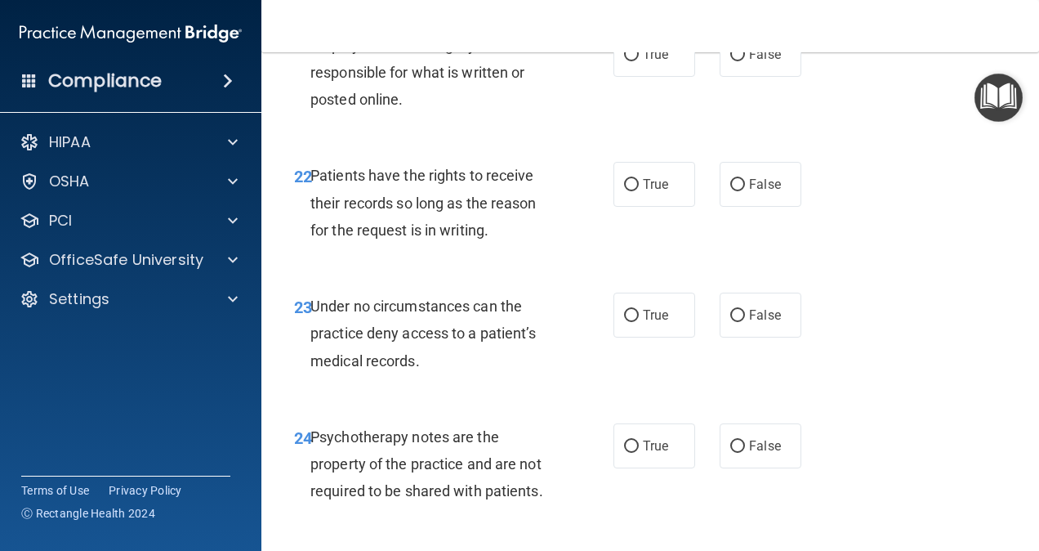
scroll to position [4003, 0]
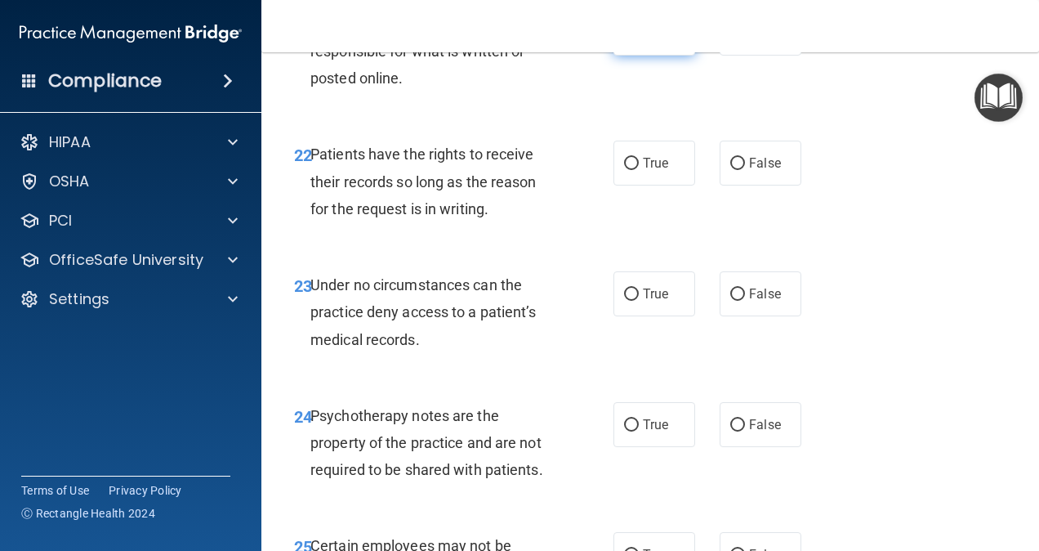
click at [624, 40] on input "True" at bounding box center [631, 34] width 15 height 12
radio input "true"
click at [730, 170] on input "False" at bounding box center [737, 164] width 15 height 12
radio input "true"
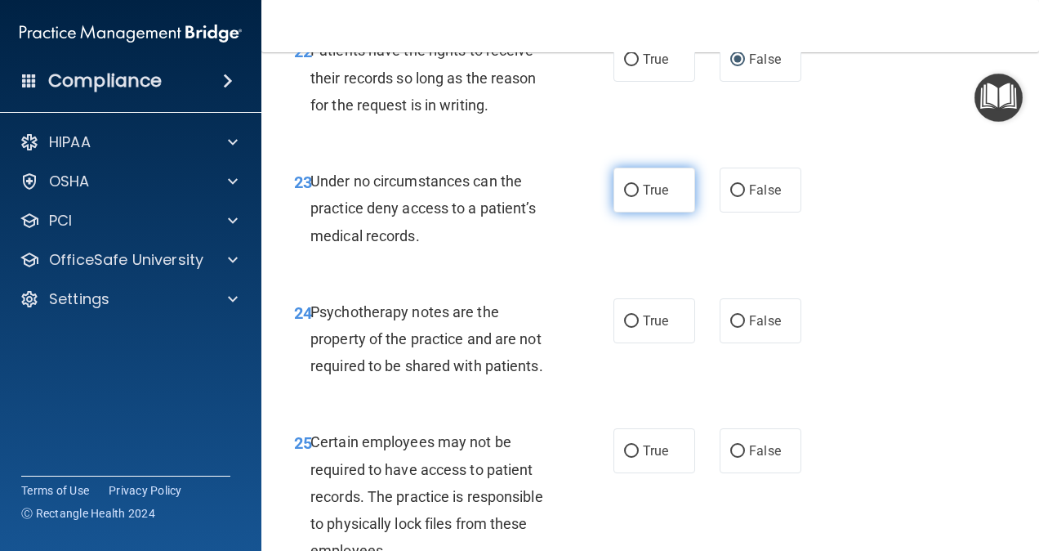
scroll to position [4166, 0]
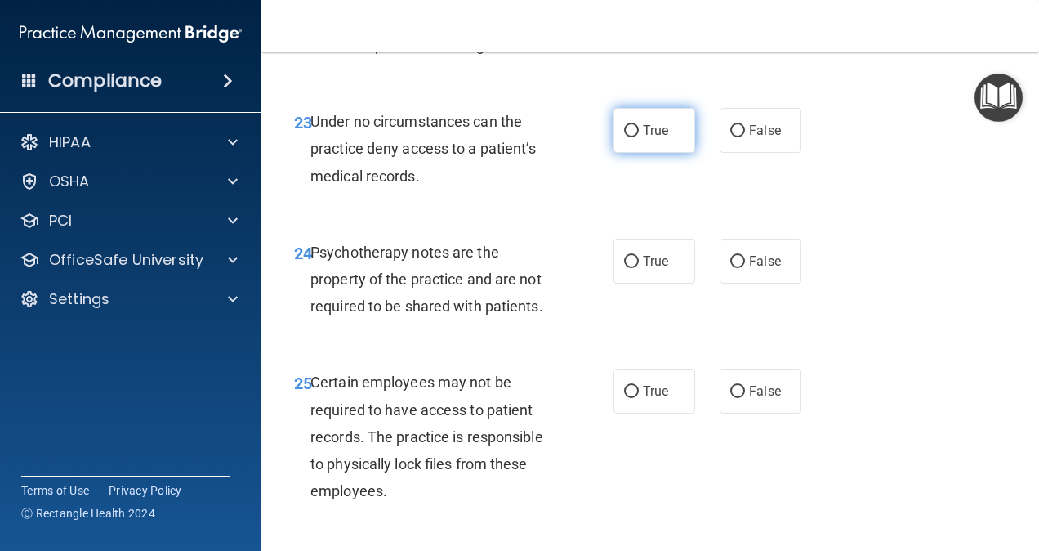
click at [652, 138] on span "True" at bounding box center [655, 131] width 25 height 16
click at [639, 137] on input "True" at bounding box center [631, 131] width 15 height 12
radio input "true"
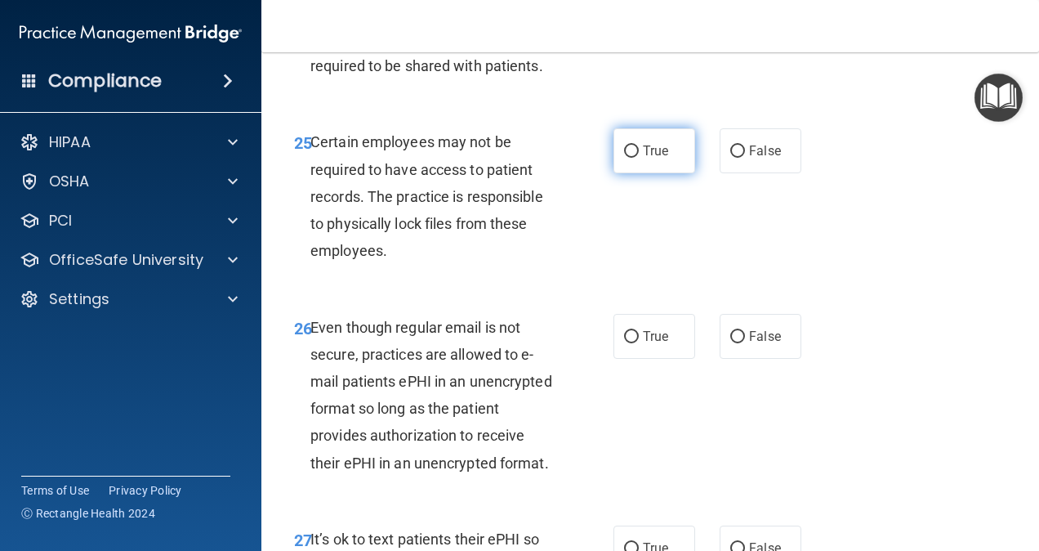
scroll to position [4411, 0]
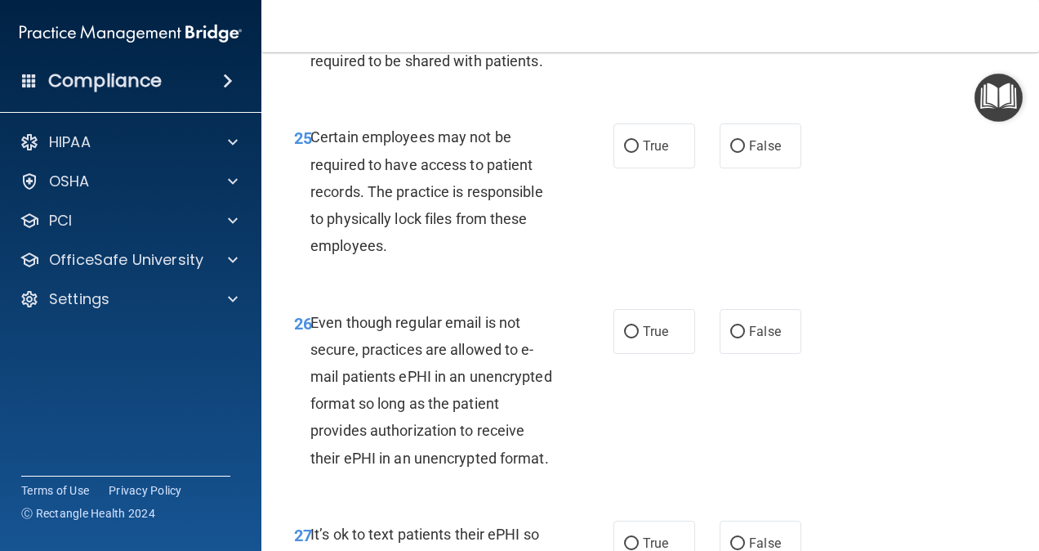
click at [738, 38] on label "False" at bounding box center [761, 15] width 82 height 45
click at [738, 23] on input "False" at bounding box center [737, 17] width 15 height 12
radio input "true"
click at [633, 38] on label "True" at bounding box center [654, 15] width 82 height 45
click at [633, 23] on input "True" at bounding box center [631, 17] width 15 height 12
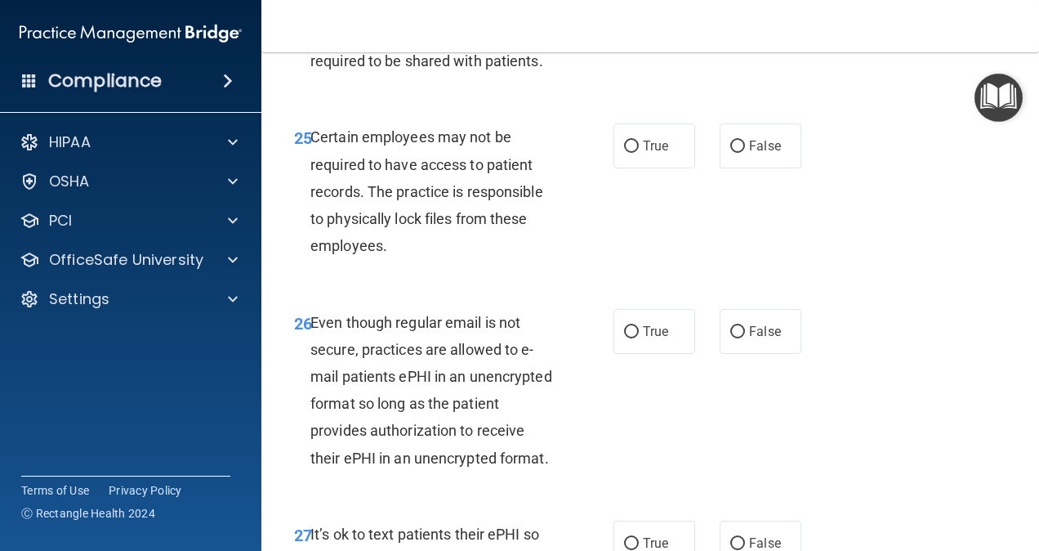
radio input "true"
radio input "false"
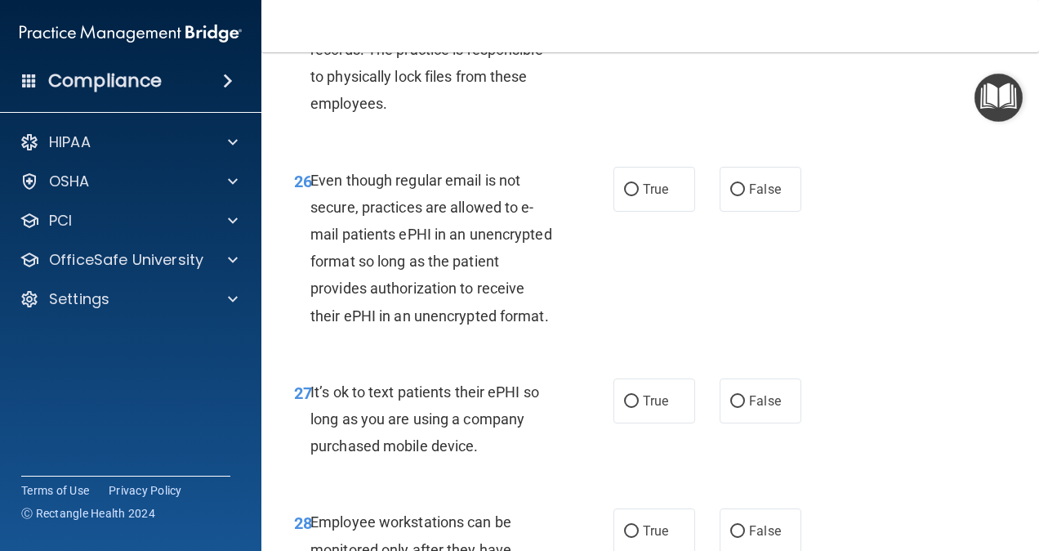
scroll to position [4575, 0]
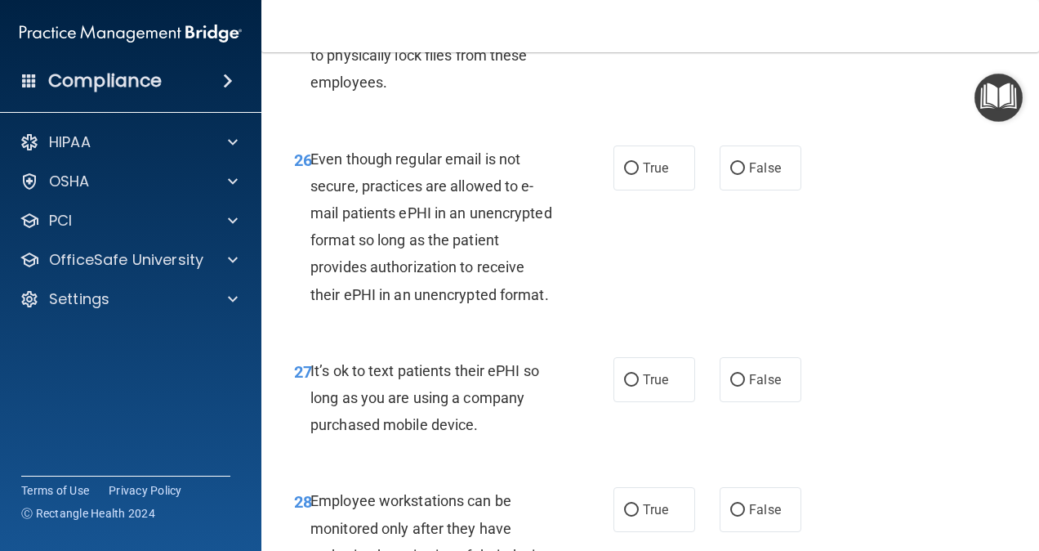
radio input "true"
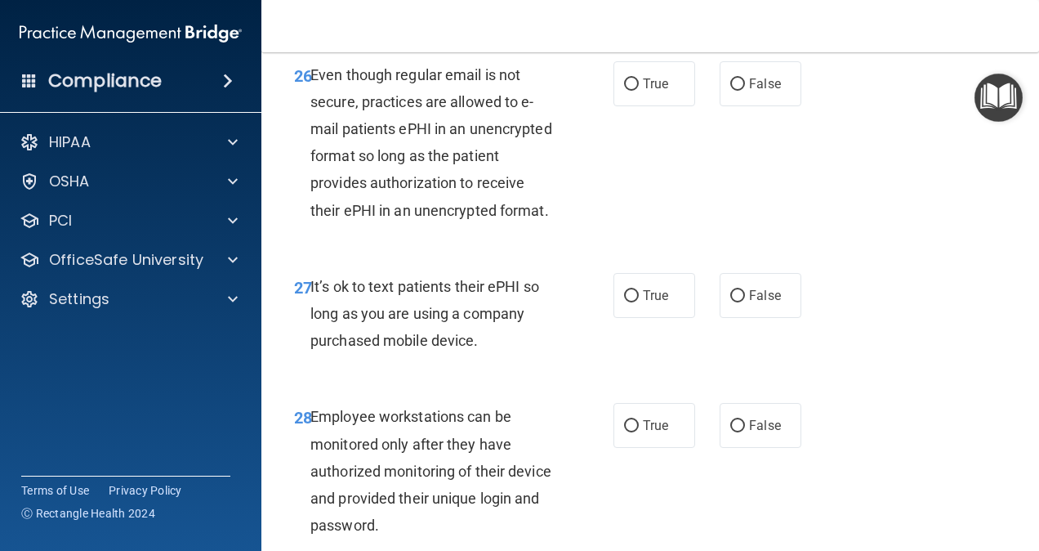
scroll to position [4738, 0]
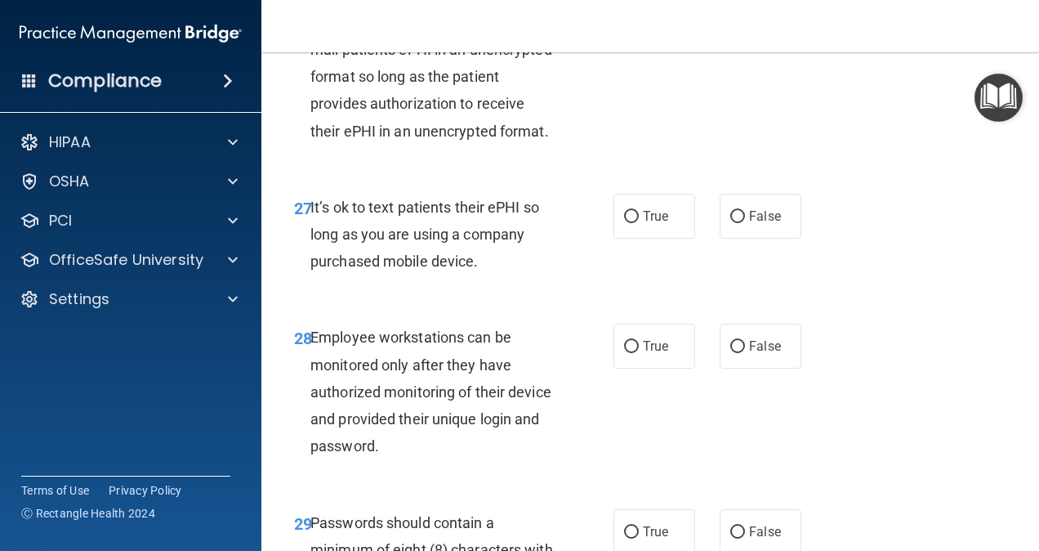
click at [629, 27] on label "True" at bounding box center [654, 4] width 82 height 45
click at [629, 11] on input "True" at bounding box center [631, 5] width 15 height 12
radio input "true"
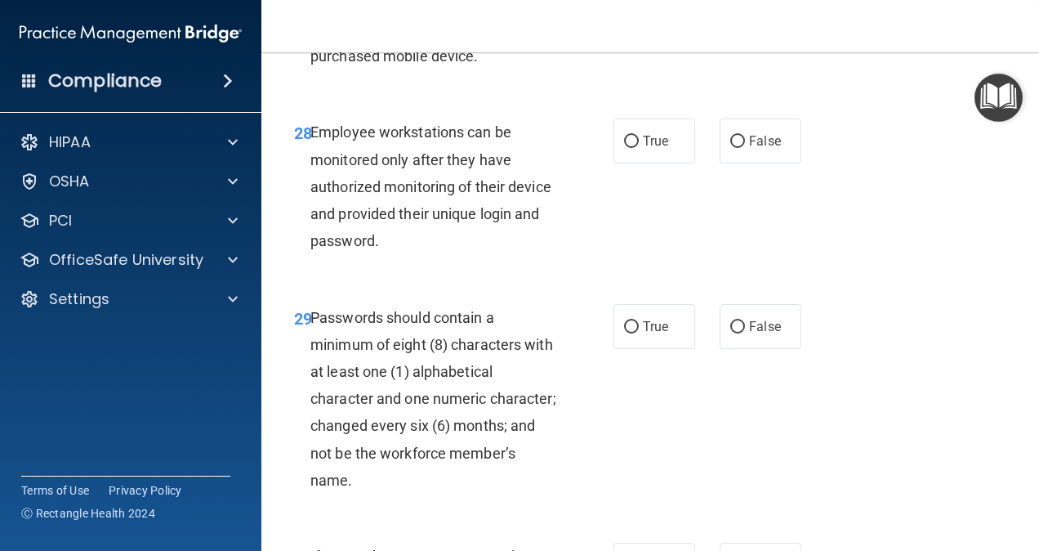
scroll to position [4983, 0]
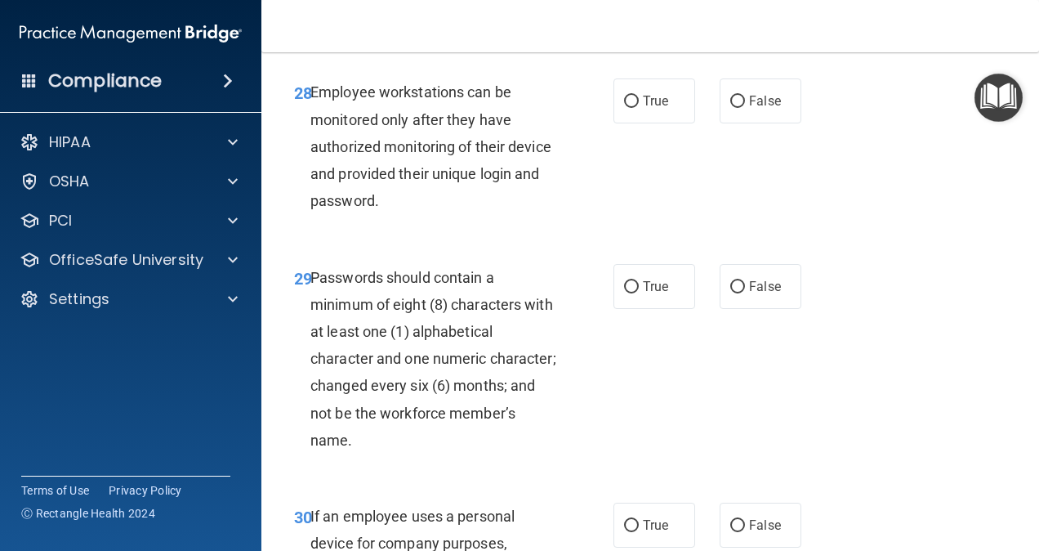
radio input "true"
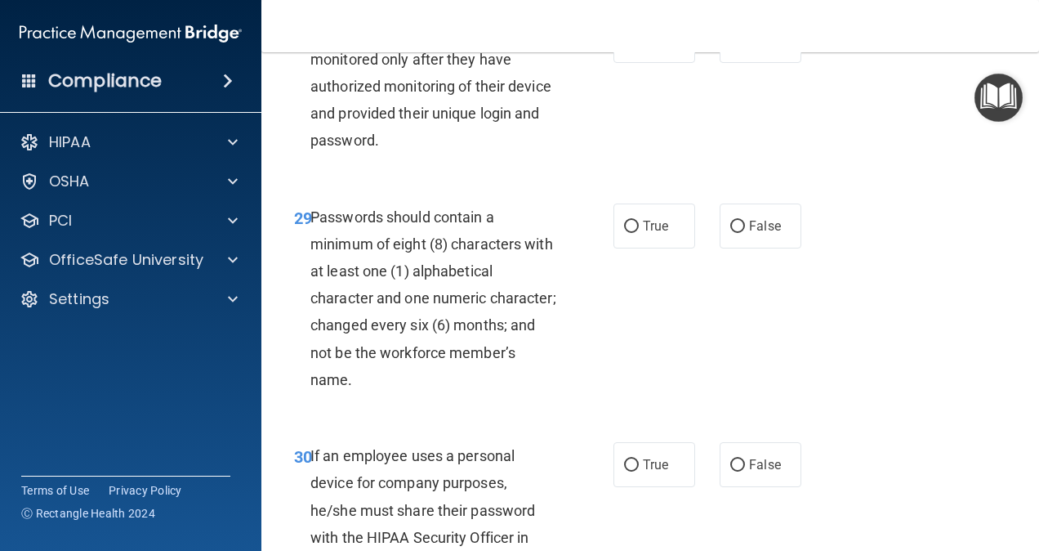
scroll to position [5146, 0]
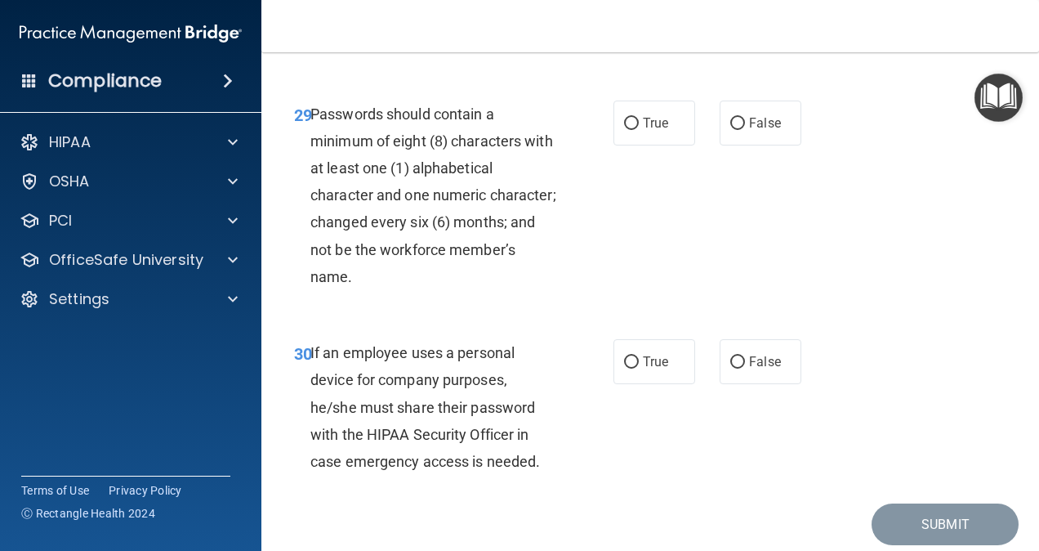
radio input "true"
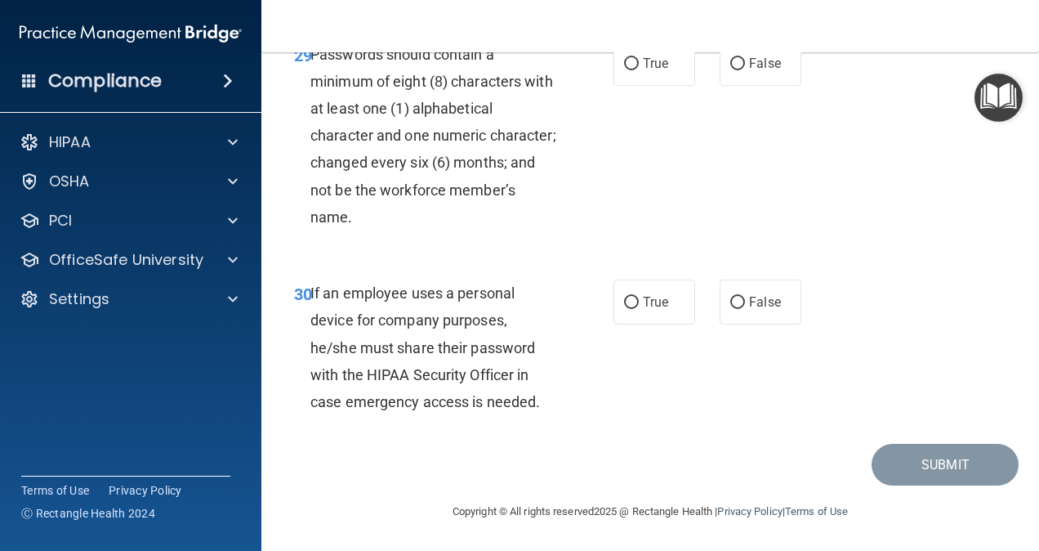
scroll to position [5310, 0]
click at [629, 70] on input "True" at bounding box center [631, 64] width 15 height 12
radio input "true"
click at [730, 297] on input "False" at bounding box center [737, 303] width 15 height 12
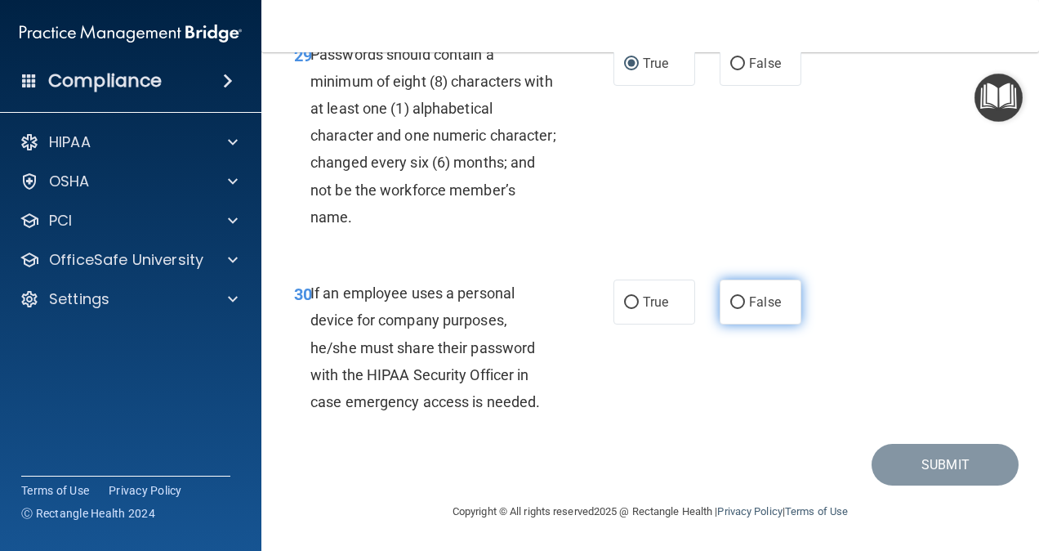
radio input "true"
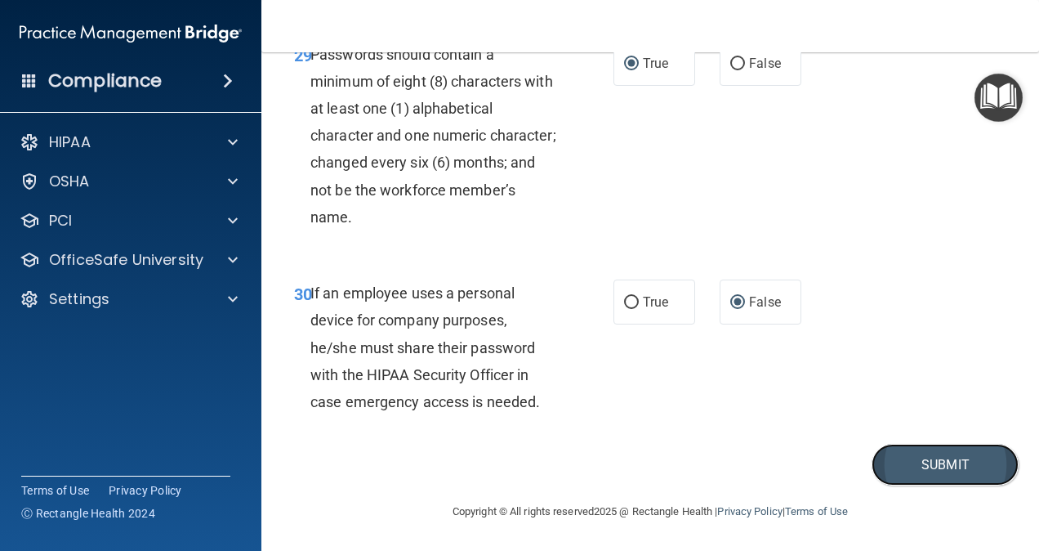
click at [895, 456] on button "Submit" at bounding box center [945, 465] width 147 height 42
click at [887, 466] on button "Submit" at bounding box center [945, 465] width 147 height 42
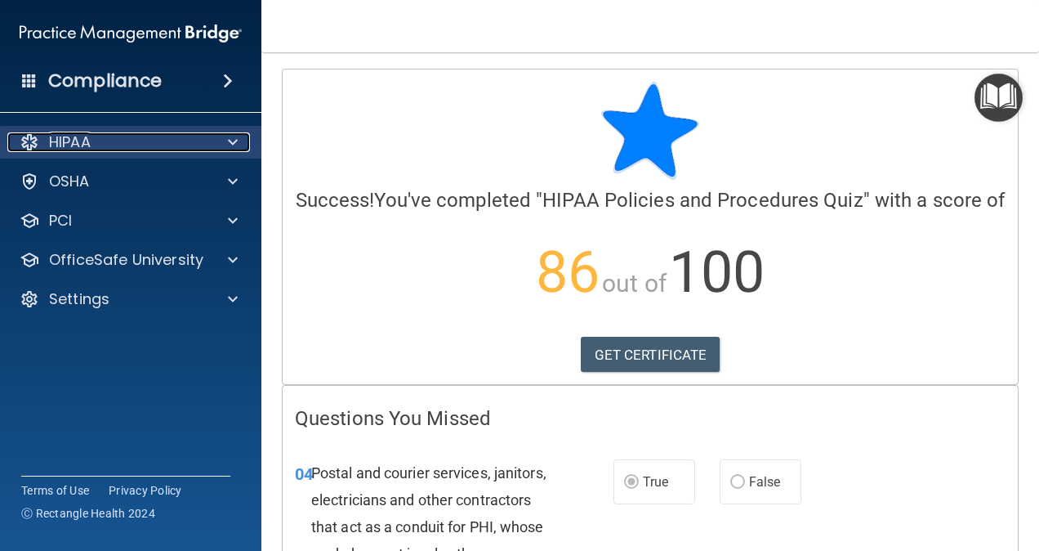
click at [162, 142] on div "HIPAA" at bounding box center [108, 142] width 203 height 20
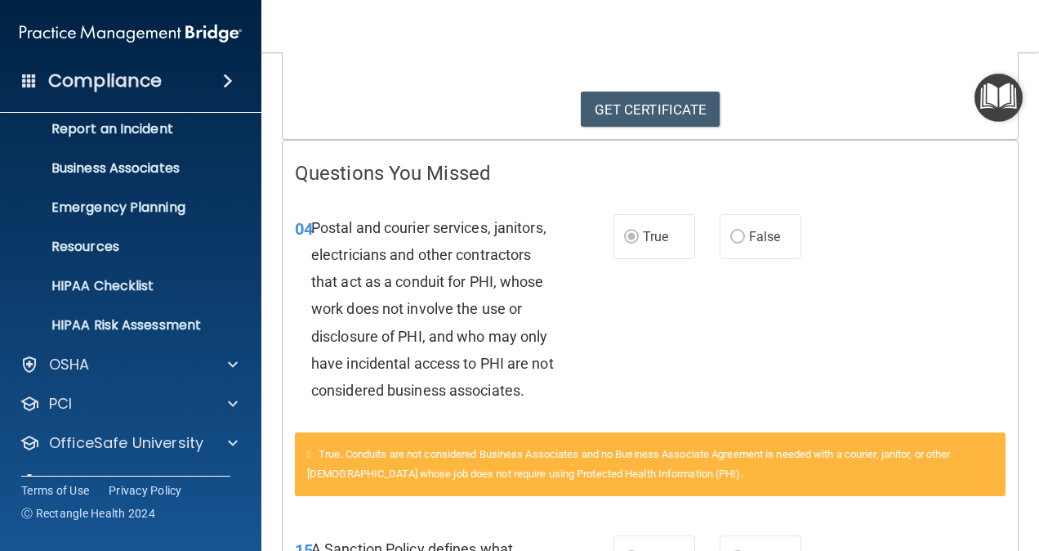
scroll to position [127, 0]
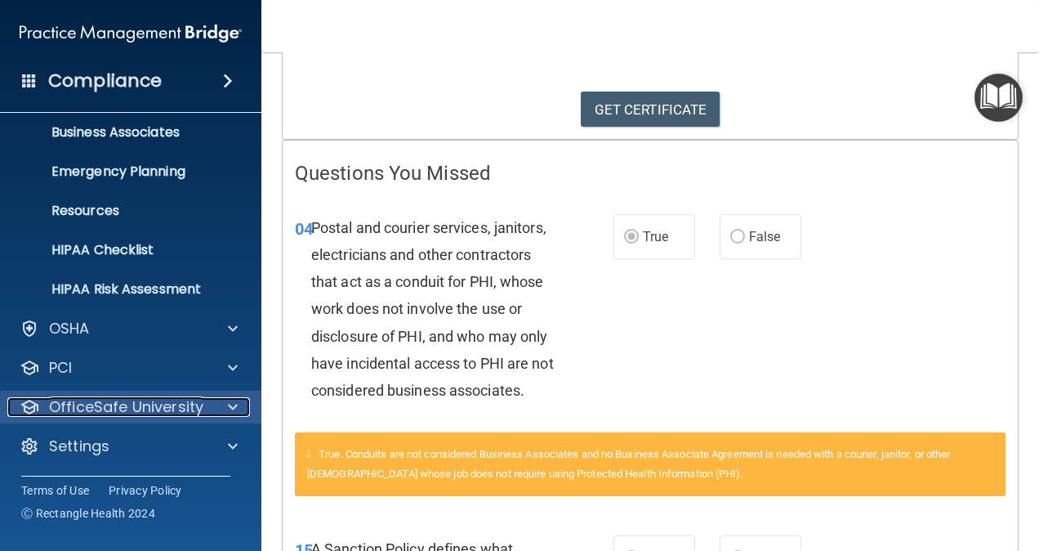
click at [198, 405] on p "OfficeSafe University" at bounding box center [126, 407] width 154 height 20
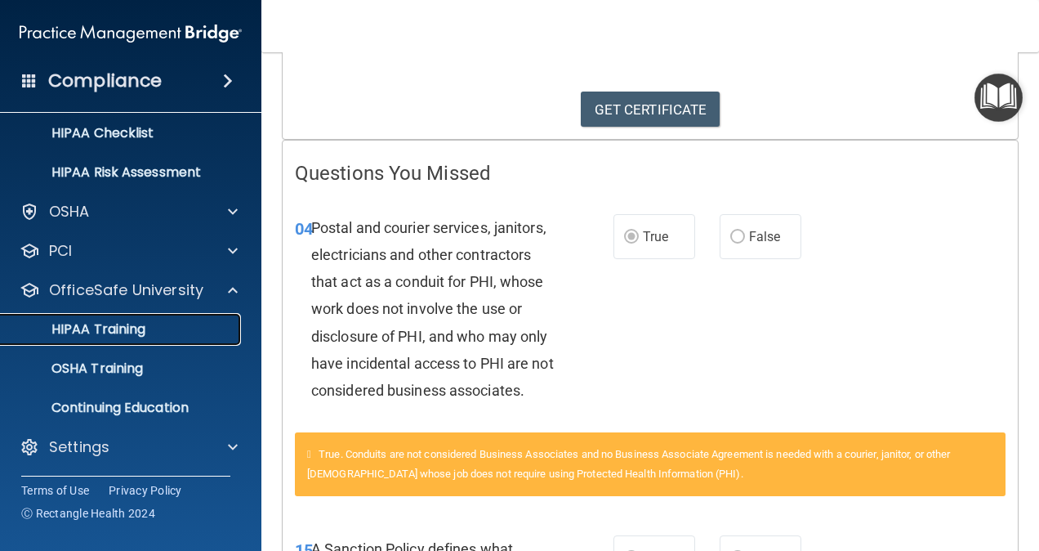
click at [100, 338] on link "HIPAA Training" at bounding box center [112, 329] width 257 height 33
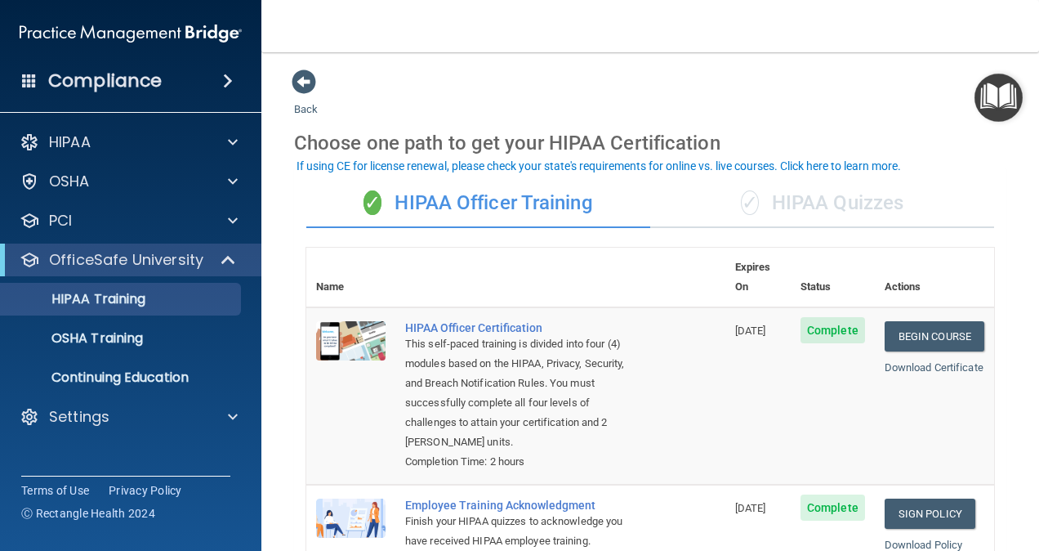
click at [796, 206] on div "✓ HIPAA Quizzes" at bounding box center [822, 203] width 344 height 49
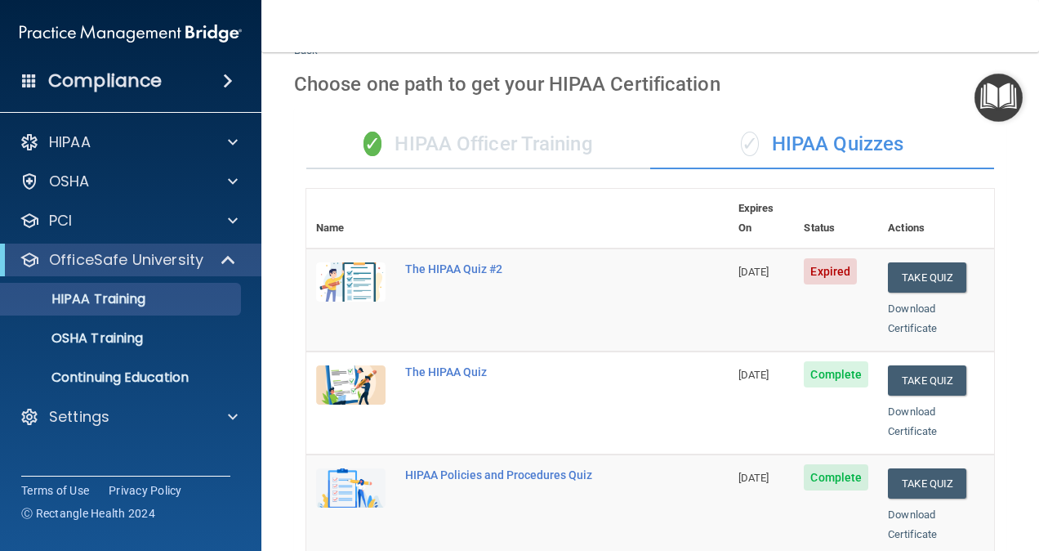
scroll to position [15, 0]
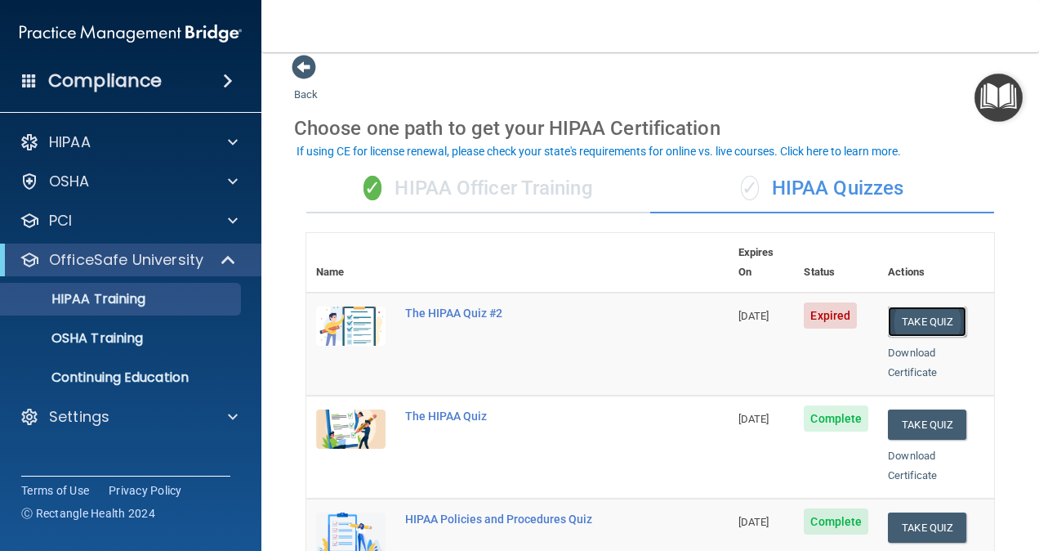
click at [909, 306] on button "Take Quiz" at bounding box center [927, 321] width 78 height 30
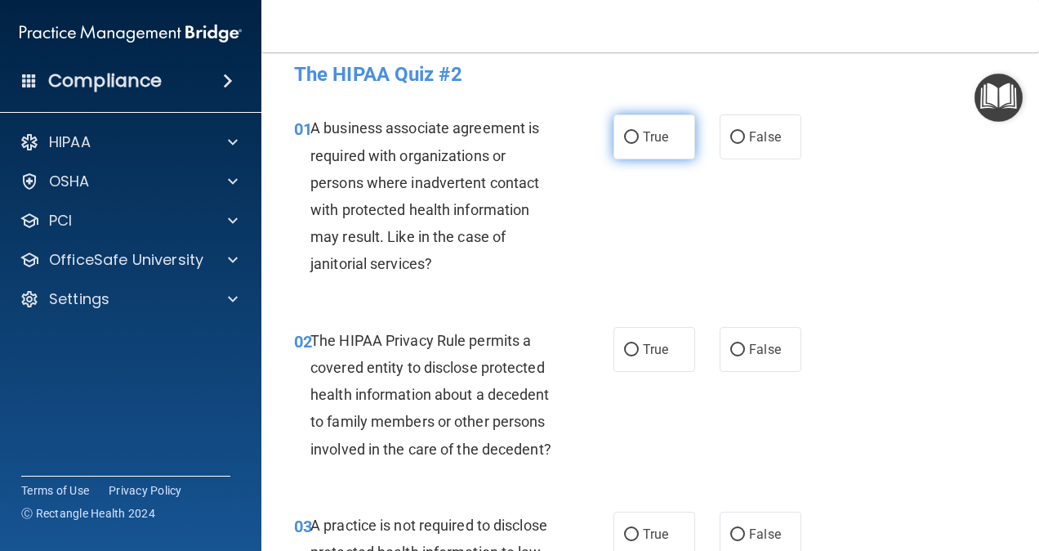
click at [650, 131] on span "True" at bounding box center [655, 137] width 25 height 16
click at [639, 132] on input "True" at bounding box center [631, 138] width 15 height 12
radio input "true"
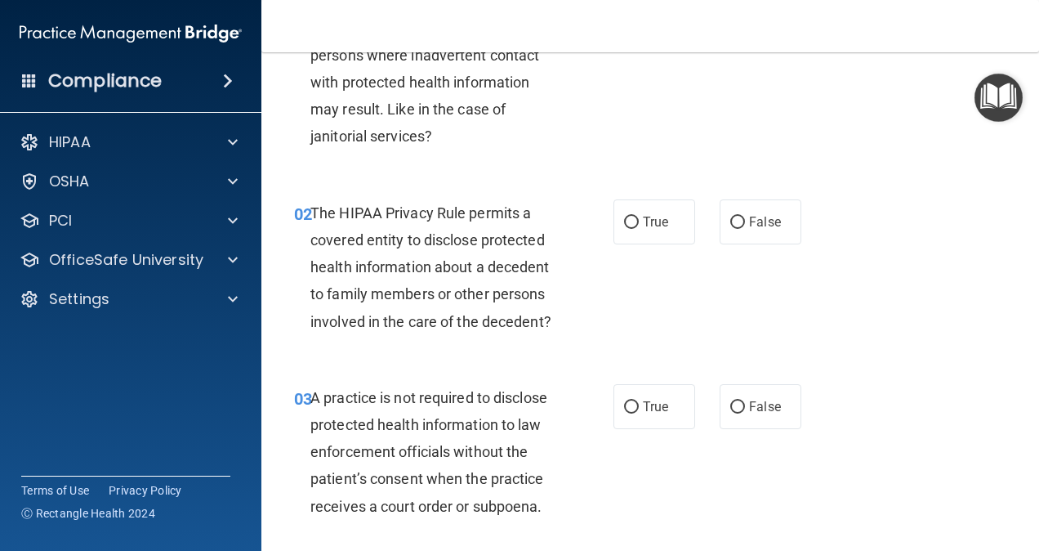
scroll to position [178, 0]
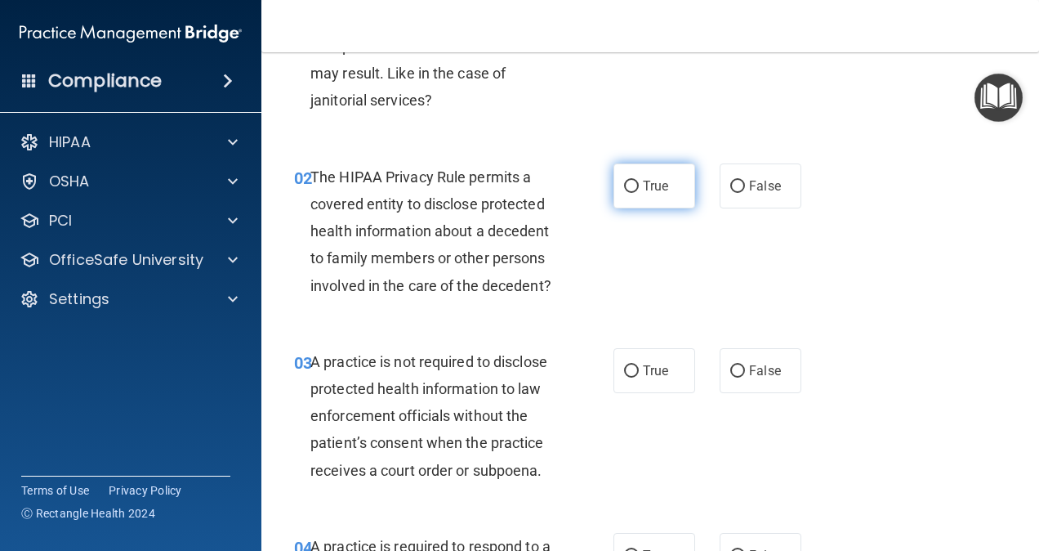
click at [647, 193] on label "True" at bounding box center [654, 185] width 82 height 45
click at [639, 193] on input "True" at bounding box center [631, 187] width 15 height 12
radio input "true"
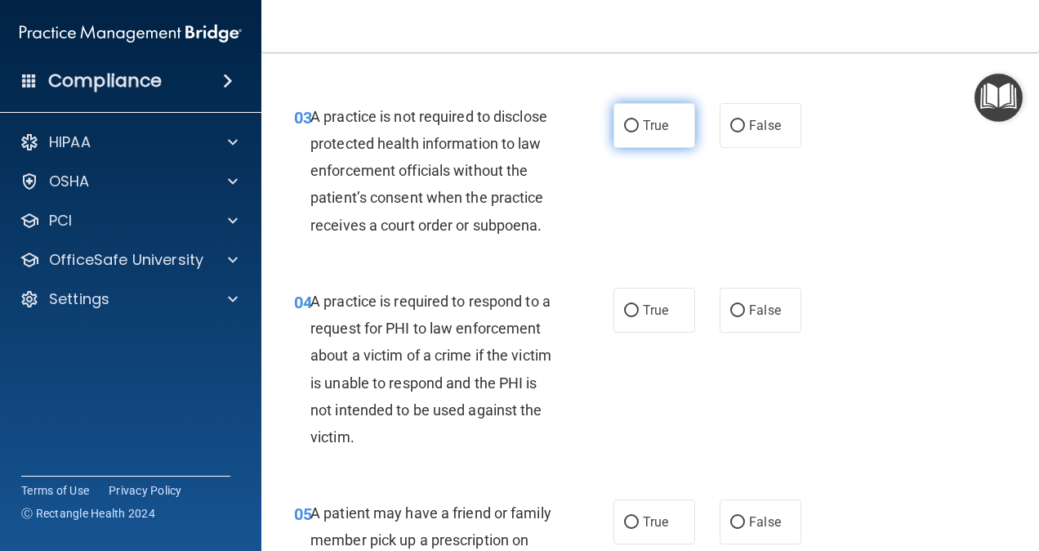
click at [643, 133] on span "True" at bounding box center [655, 126] width 25 height 16
click at [639, 132] on input "True" at bounding box center [631, 126] width 15 height 12
radio input "true"
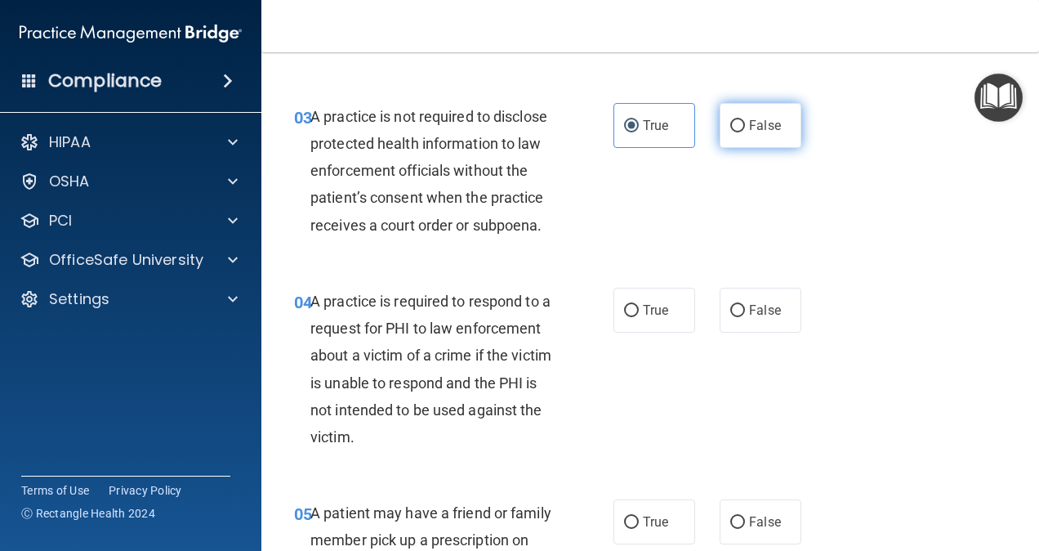
click at [730, 132] on input "False" at bounding box center [737, 126] width 15 height 12
radio input "true"
radio input "false"
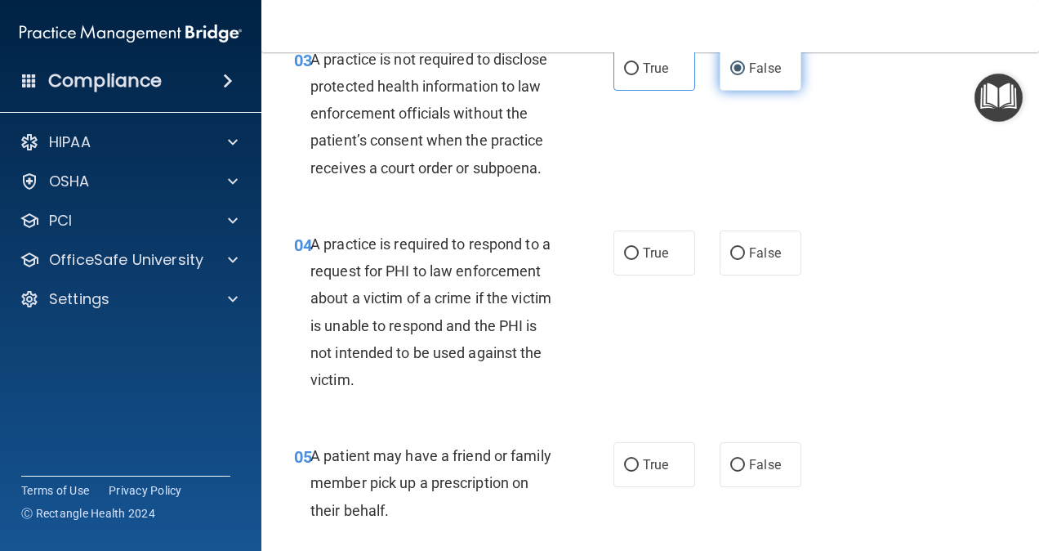
scroll to position [505, 0]
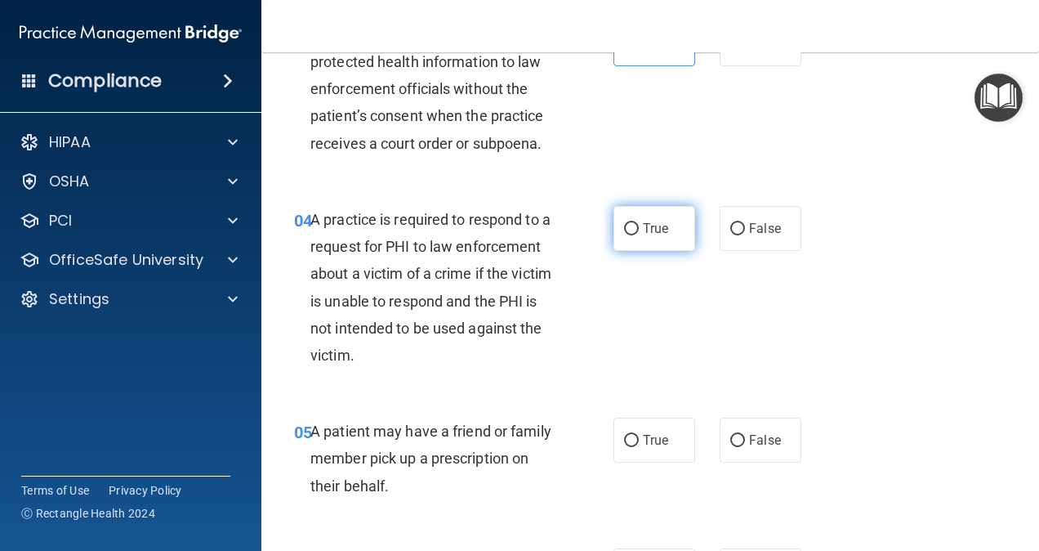
click at [628, 235] on input "True" at bounding box center [631, 229] width 15 height 12
radio input "true"
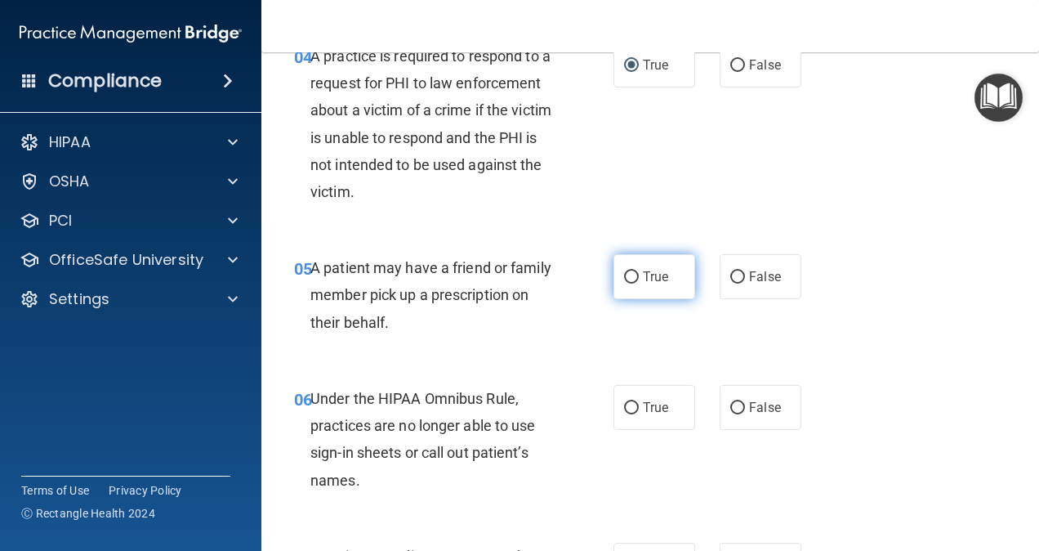
click at [613, 299] on label "True" at bounding box center [654, 276] width 82 height 45
click at [624, 283] on input "True" at bounding box center [631, 277] width 15 height 12
radio input "true"
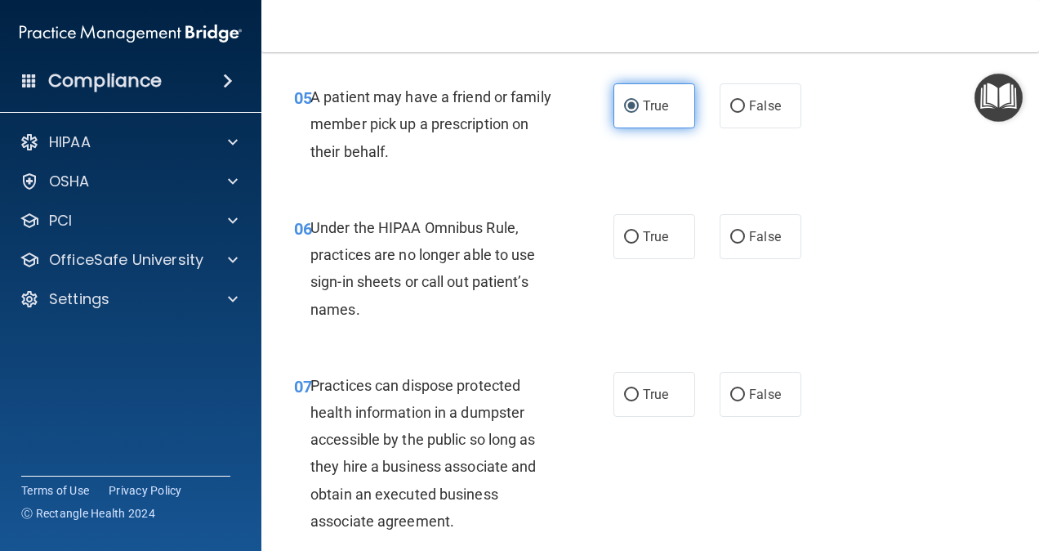
scroll to position [913, 0]
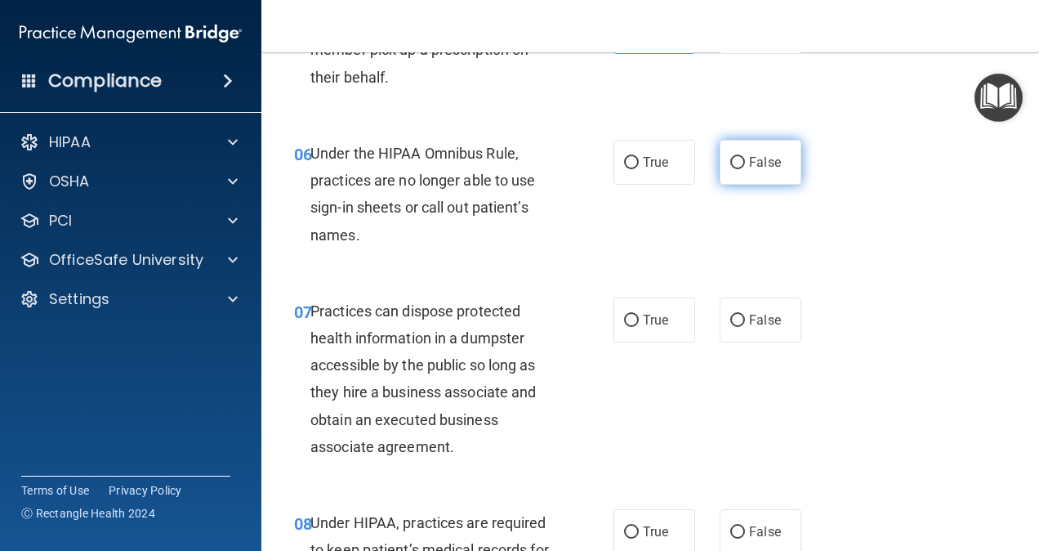
click at [733, 169] on input "False" at bounding box center [737, 163] width 15 height 12
radio input "true"
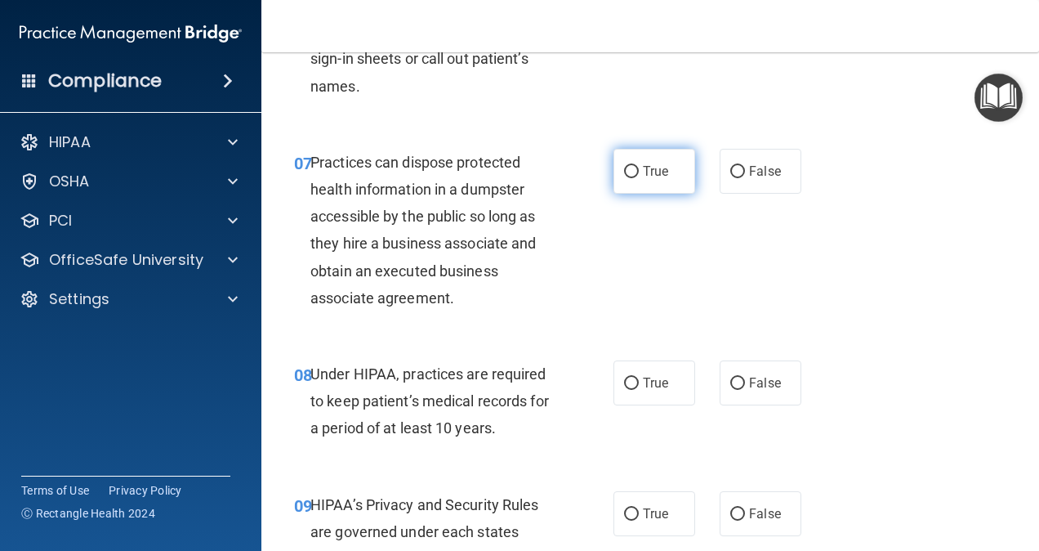
scroll to position [1077, 0]
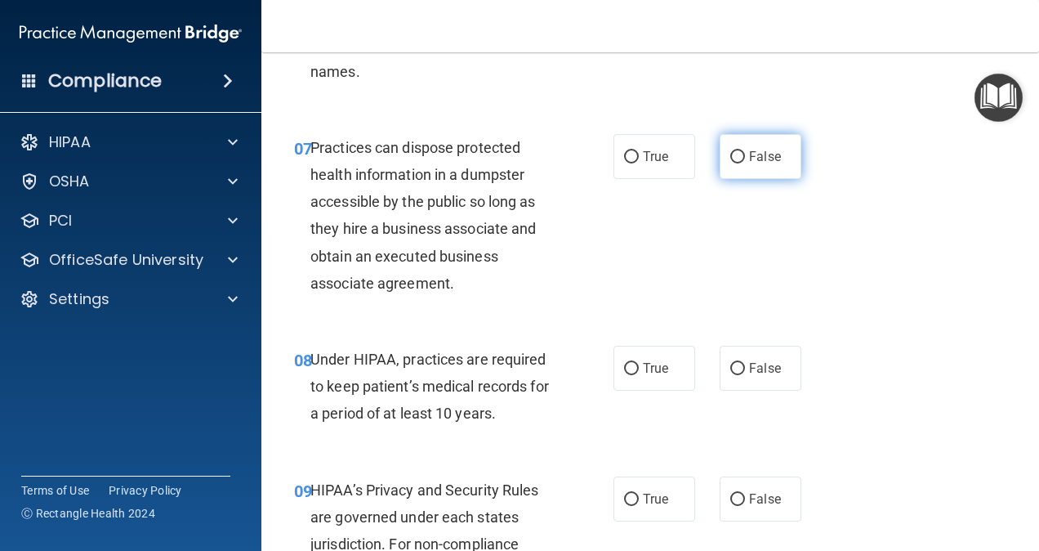
click at [749, 164] on span "False" at bounding box center [765, 157] width 32 height 16
click at [741, 163] on input "False" at bounding box center [737, 157] width 15 height 12
radio input "true"
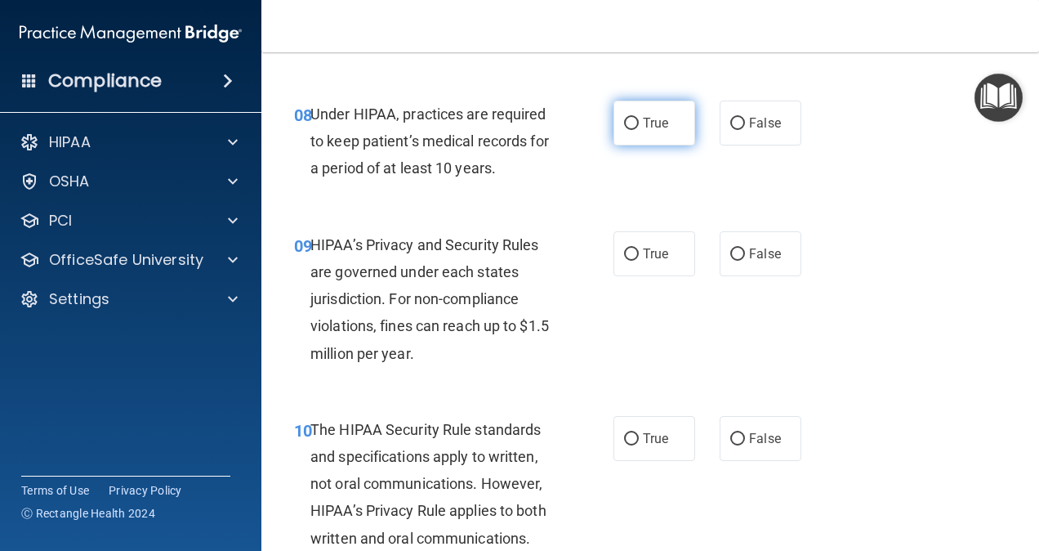
drag, startPoint x: 627, startPoint y: 145, endPoint x: 644, endPoint y: 158, distance: 21.6
click at [632, 145] on label "True" at bounding box center [654, 122] width 82 height 45
click at [632, 130] on input "True" at bounding box center [631, 124] width 15 height 12
radio input "true"
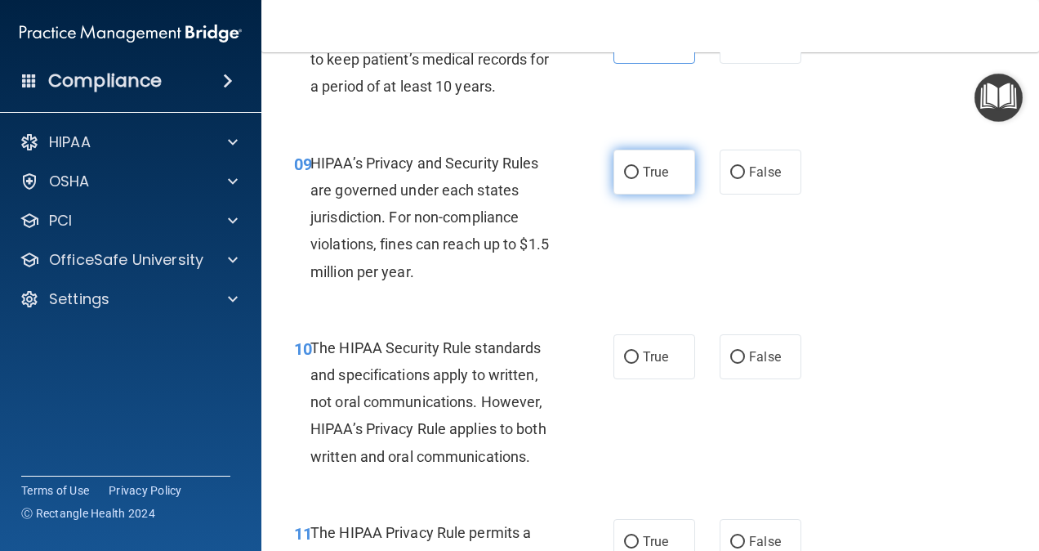
click at [644, 180] on span "True" at bounding box center [655, 172] width 25 height 16
click at [639, 179] on input "True" at bounding box center [631, 173] width 15 height 12
radio input "true"
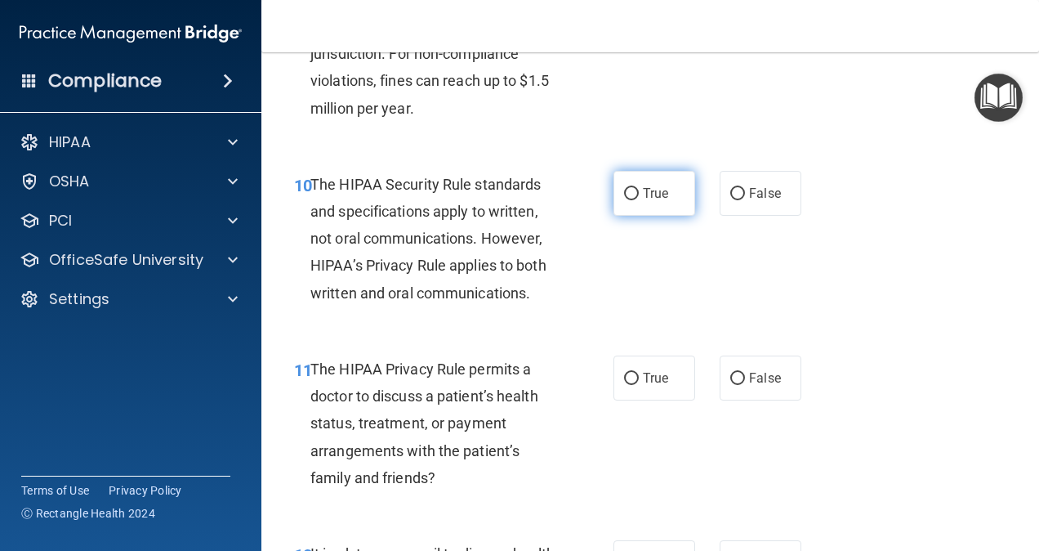
click at [624, 200] on input "True" at bounding box center [631, 194] width 15 height 12
radio input "true"
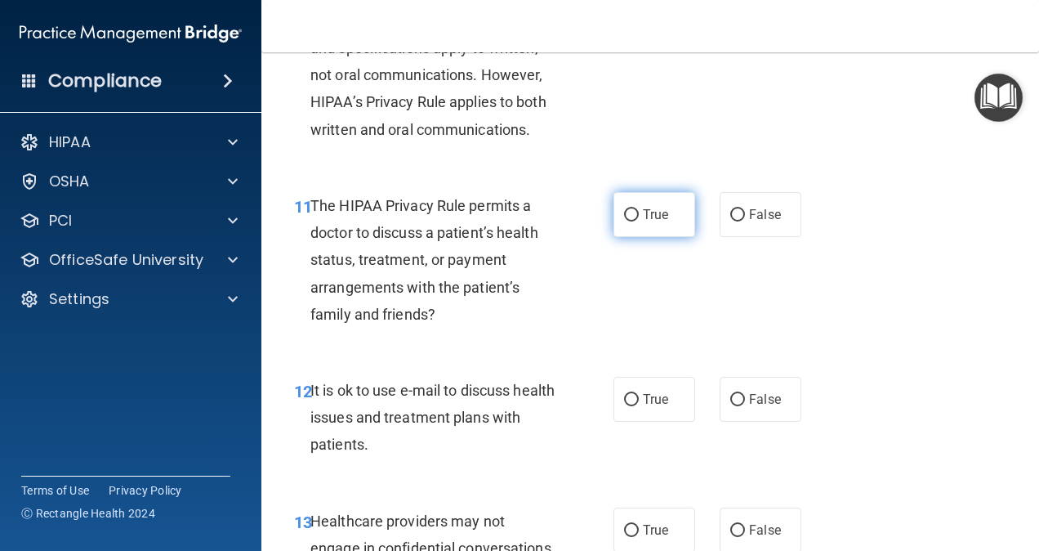
click at [624, 232] on label "True" at bounding box center [654, 214] width 82 height 45
click at [624, 221] on input "True" at bounding box center [631, 215] width 15 height 12
radio input "true"
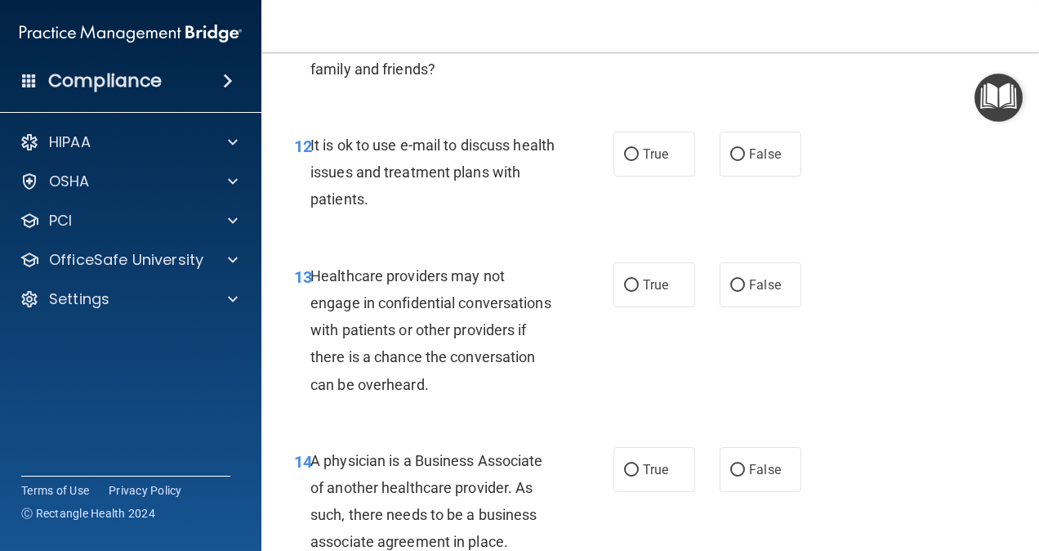
scroll to position [1894, 0]
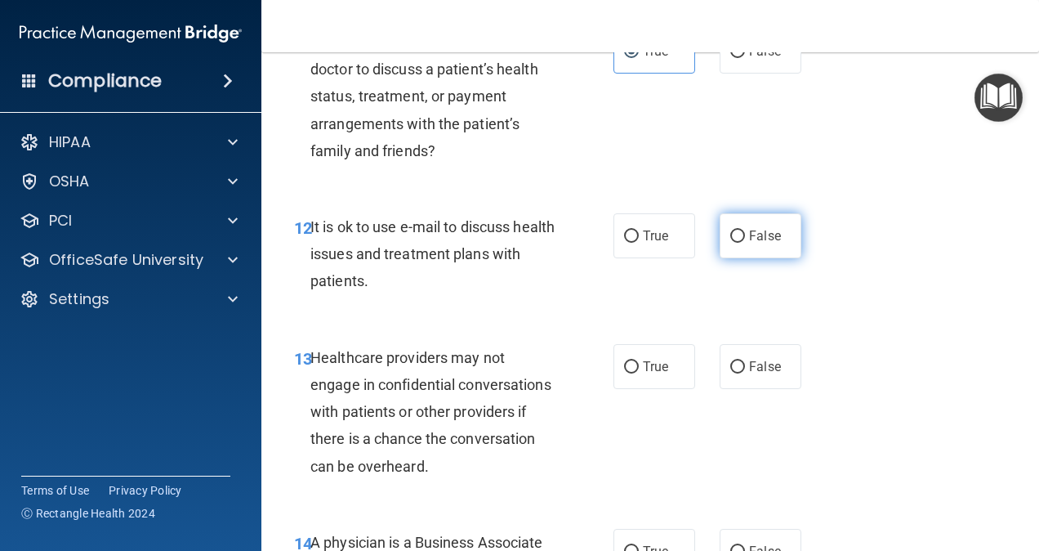
click at [730, 243] on input "False" at bounding box center [737, 236] width 15 height 12
radio input "true"
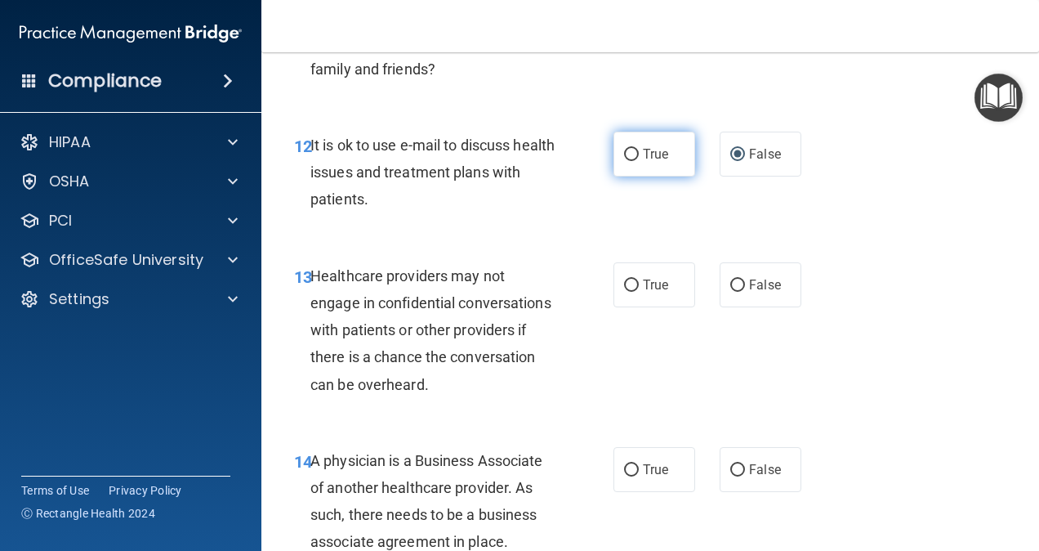
click at [645, 176] on label "True" at bounding box center [654, 154] width 82 height 45
click at [639, 161] on input "True" at bounding box center [631, 155] width 15 height 12
radio input "true"
radio input "false"
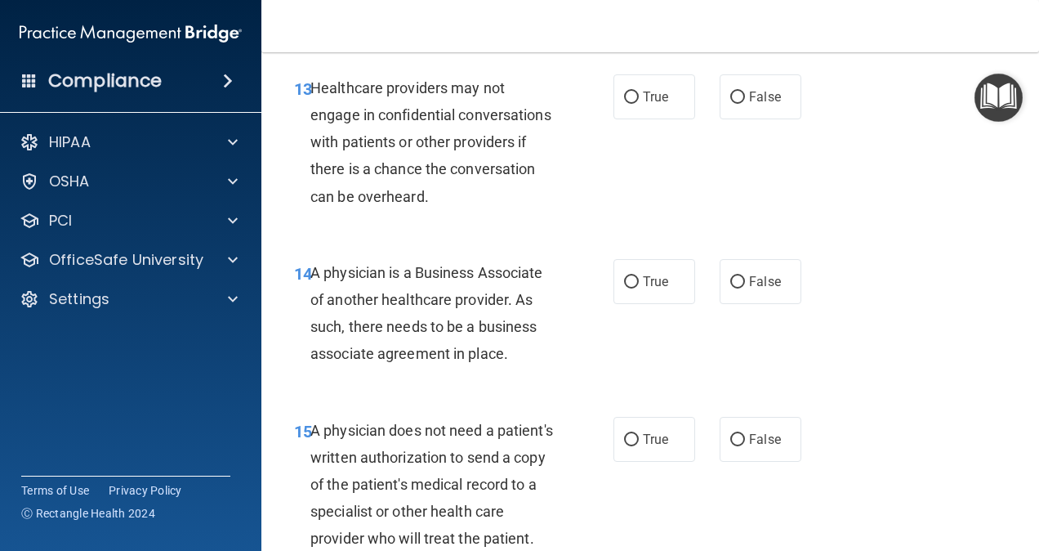
scroll to position [2139, 0]
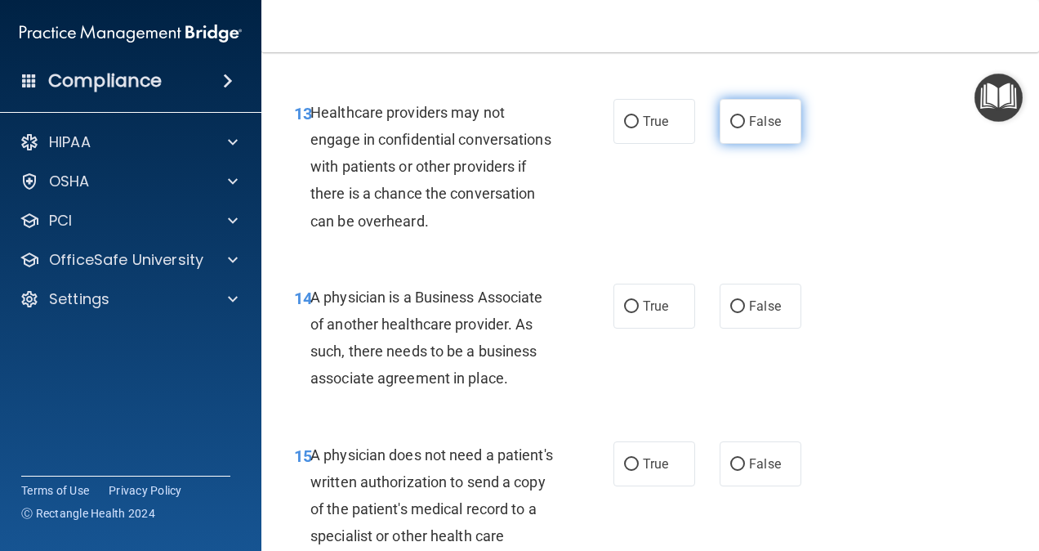
click at [730, 128] on input "False" at bounding box center [737, 122] width 15 height 12
radio input "true"
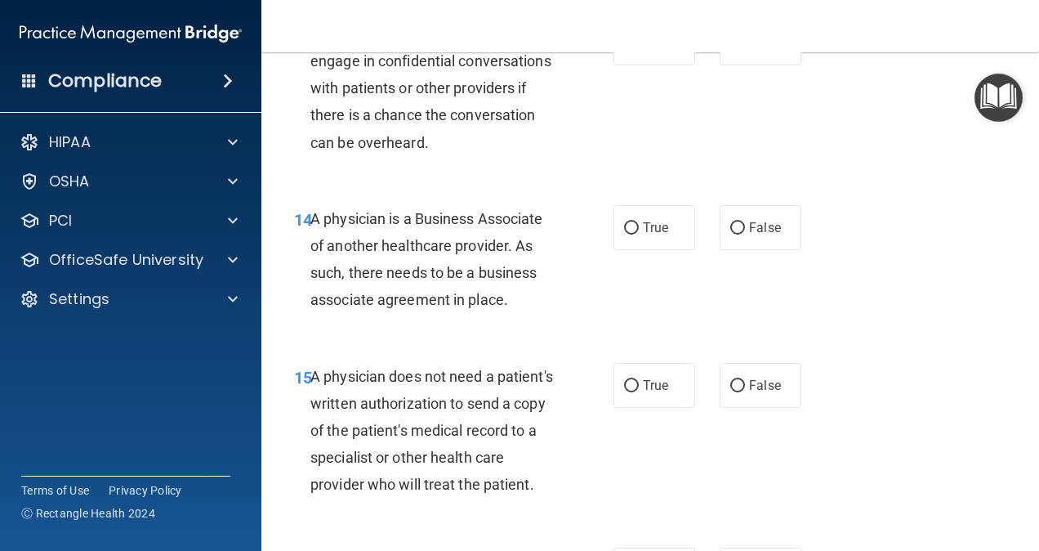
scroll to position [2302, 0]
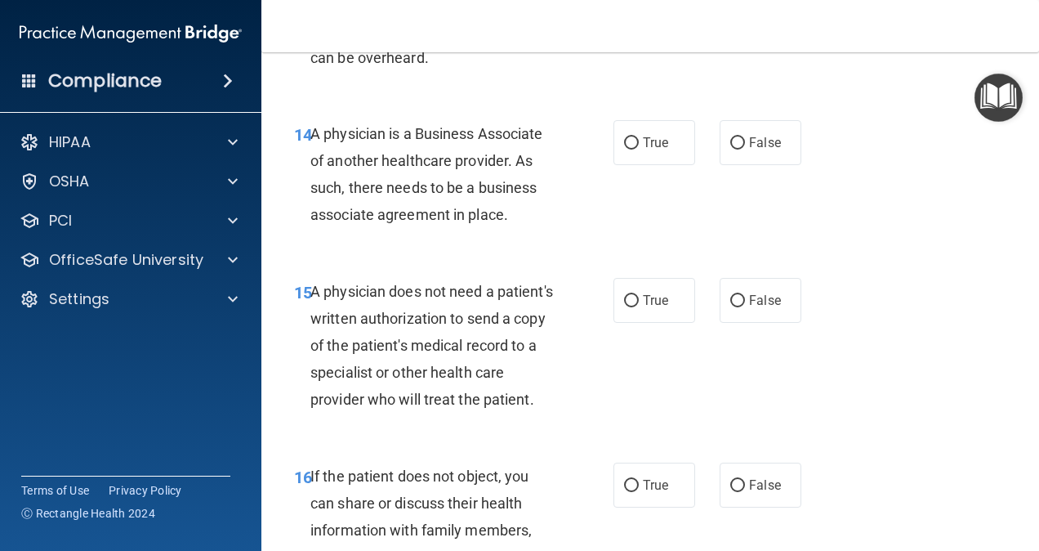
click at [604, 168] on div "14 A physician is a Business Associate of another healthcare provider. As such,…" at bounding box center [454, 178] width 368 height 117
click at [621, 165] on label "True" at bounding box center [654, 142] width 82 height 45
click at [624, 149] on input "True" at bounding box center [631, 143] width 15 height 12
radio input "true"
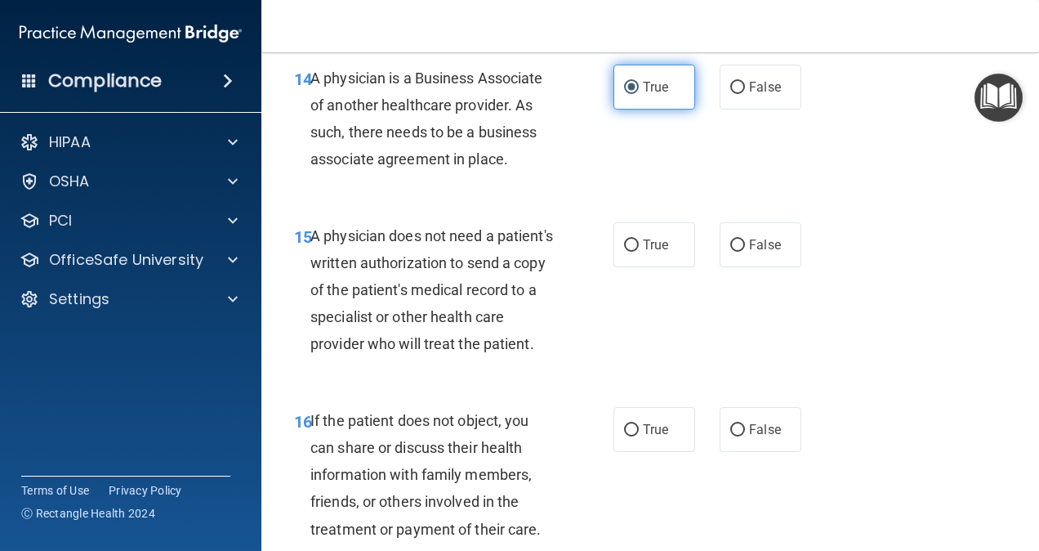
scroll to position [2384, 0]
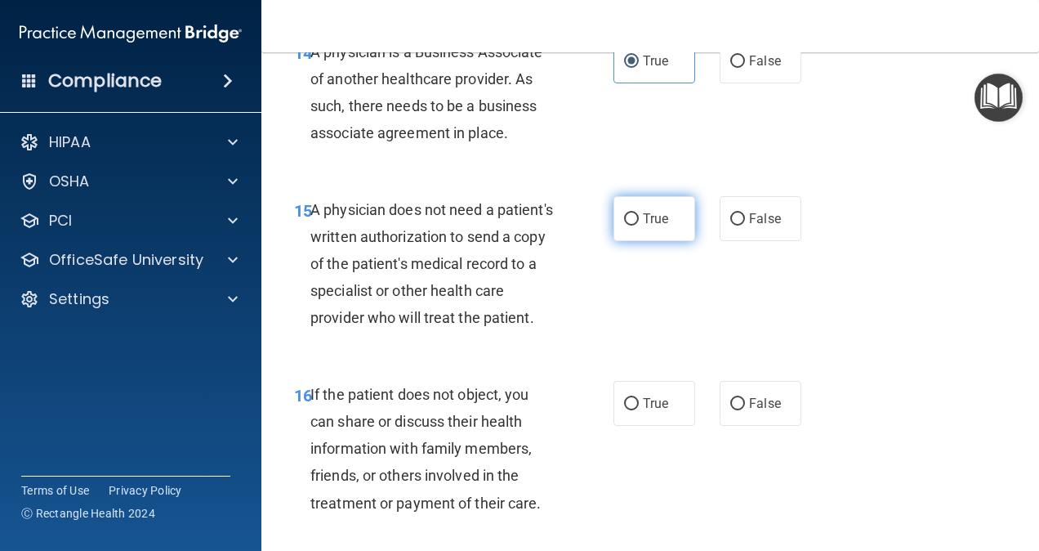
click at [632, 241] on label "True" at bounding box center [654, 218] width 82 height 45
click at [632, 225] on input "True" at bounding box center [631, 219] width 15 height 12
radio input "true"
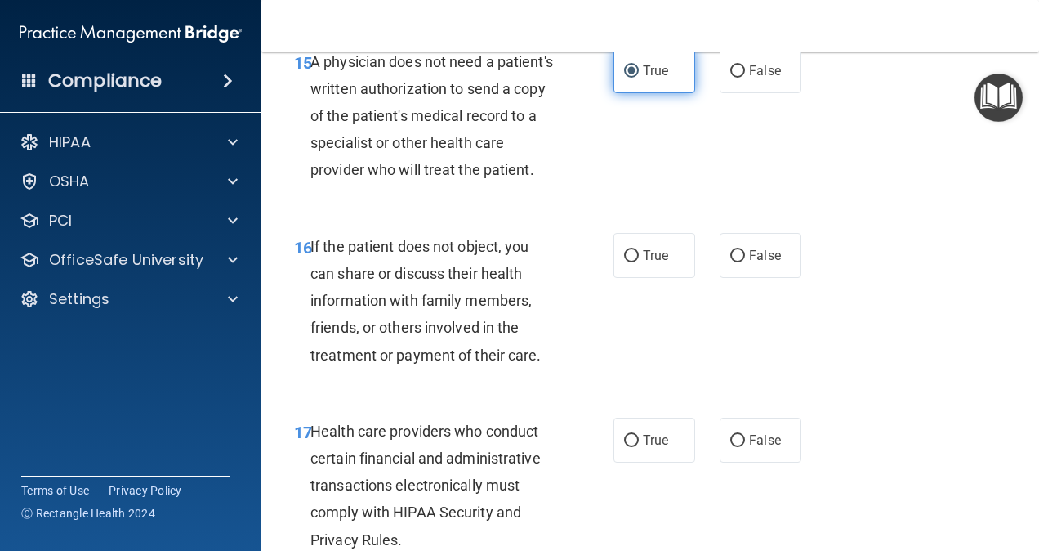
scroll to position [2710, 0]
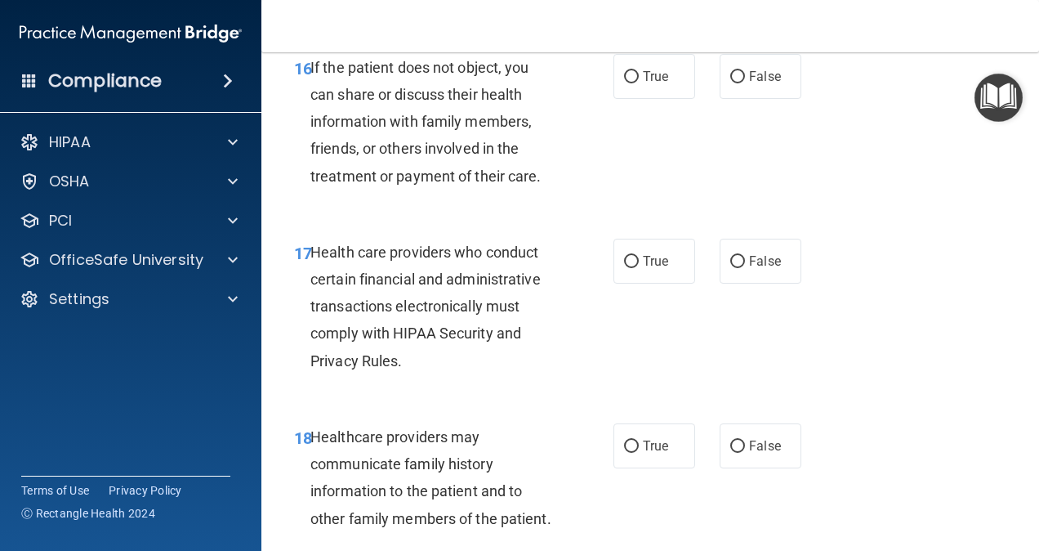
click at [603, 141] on div "16 If the patient does not object, you can share or discuss their health inform…" at bounding box center [454, 126] width 368 height 144
click at [643, 84] on span "True" at bounding box center [655, 77] width 25 height 16
click at [637, 83] on input "True" at bounding box center [631, 77] width 15 height 12
radio input "true"
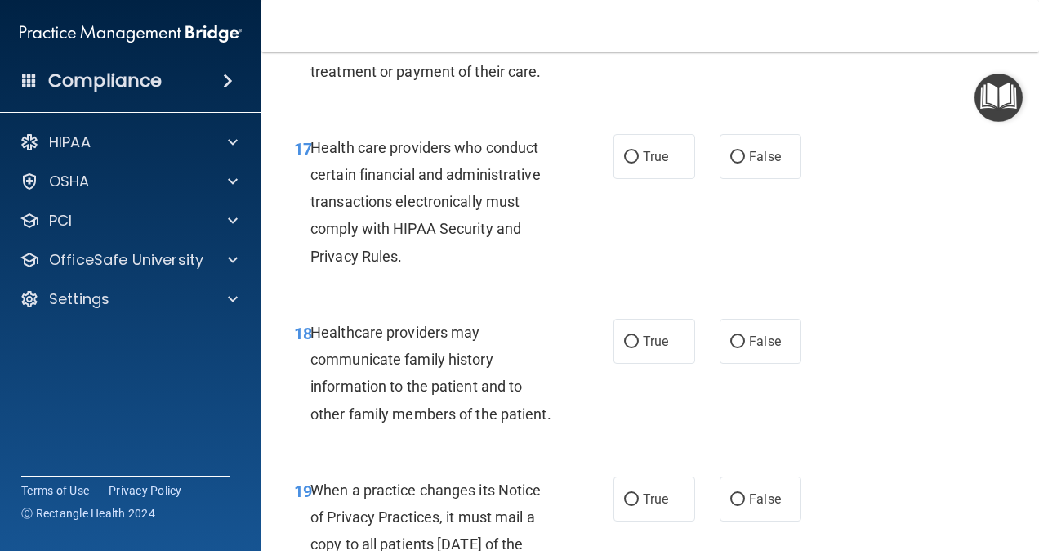
scroll to position [2874, 0]
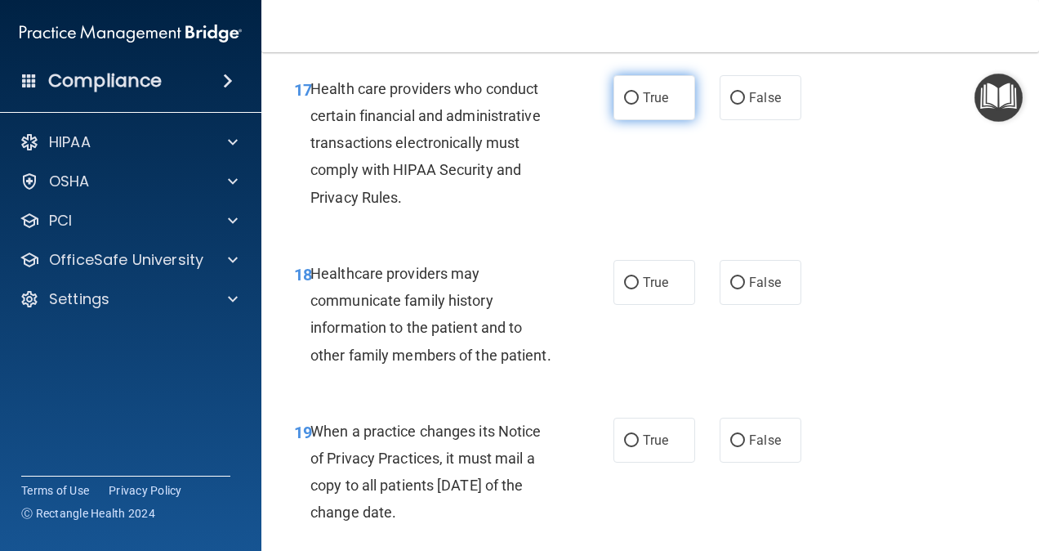
click at [649, 105] on span "True" at bounding box center [655, 98] width 25 height 16
click at [639, 105] on input "True" at bounding box center [631, 98] width 15 height 12
radio input "true"
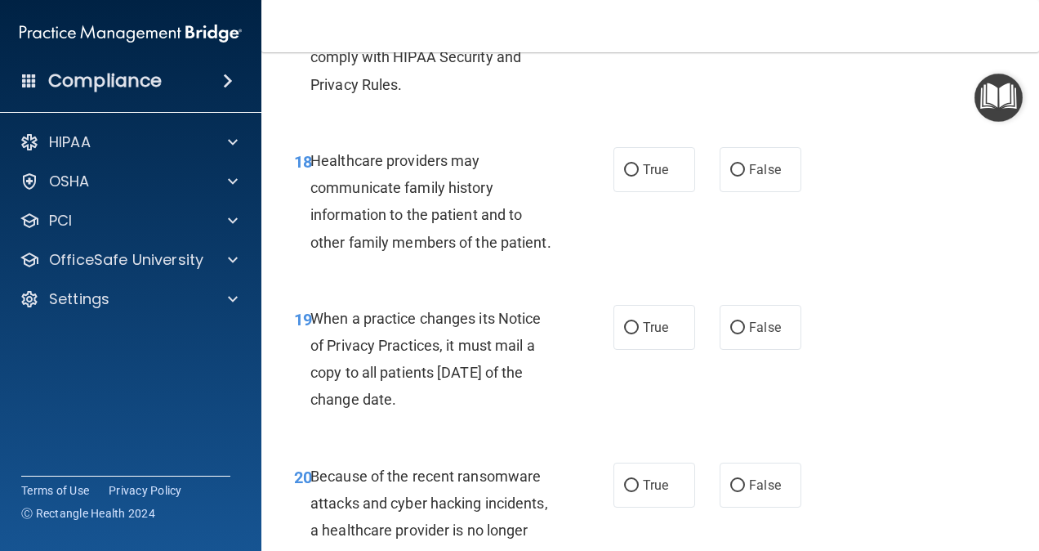
scroll to position [3037, 0]
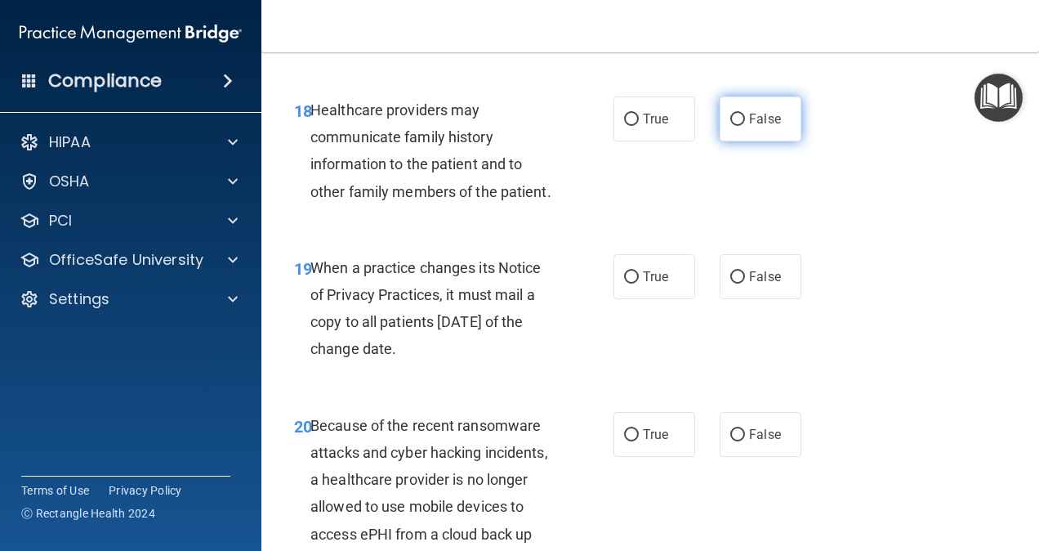
click at [730, 126] on input "False" at bounding box center [737, 120] width 15 height 12
radio input "true"
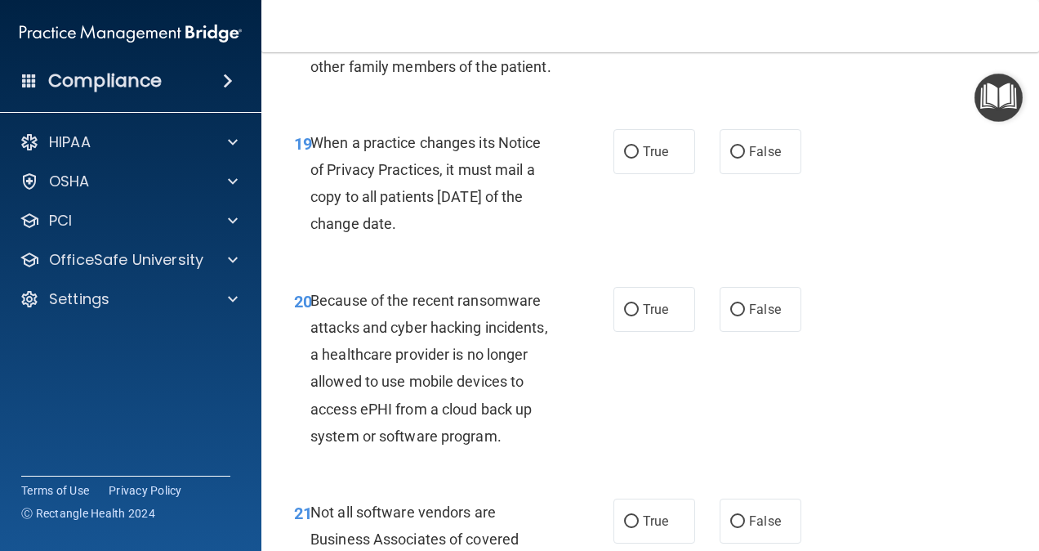
scroll to position [3201, 0]
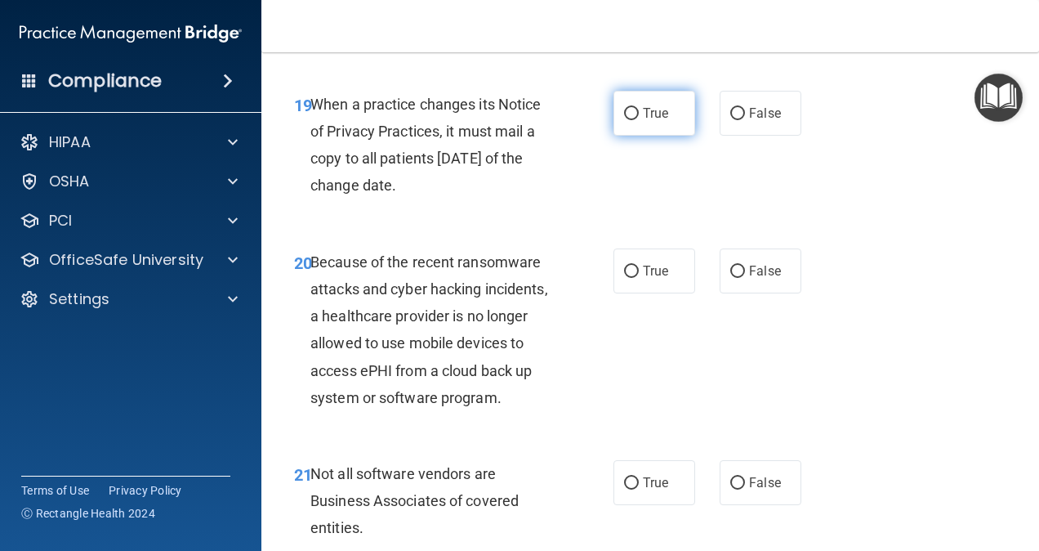
click at [636, 136] on label "True" at bounding box center [654, 113] width 82 height 45
click at [636, 120] on input "True" at bounding box center [631, 114] width 15 height 12
radio input "true"
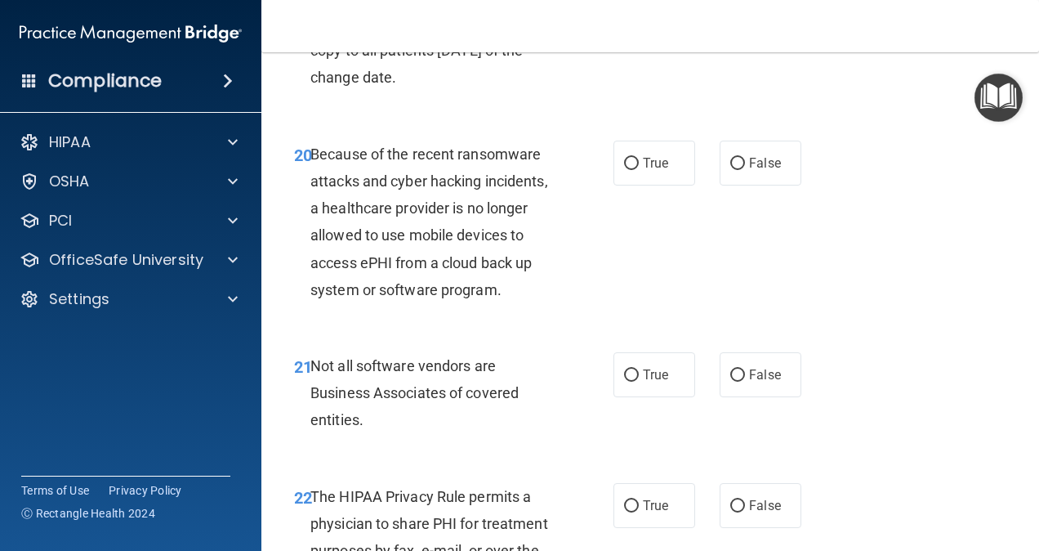
scroll to position [3364, 0]
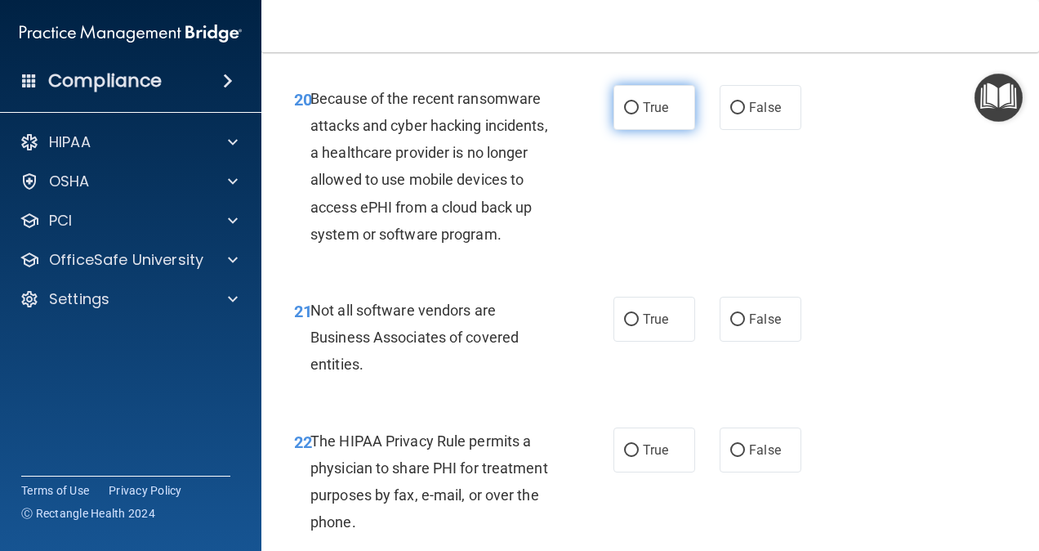
click at [624, 114] on input "True" at bounding box center [631, 108] width 15 height 12
radio input "true"
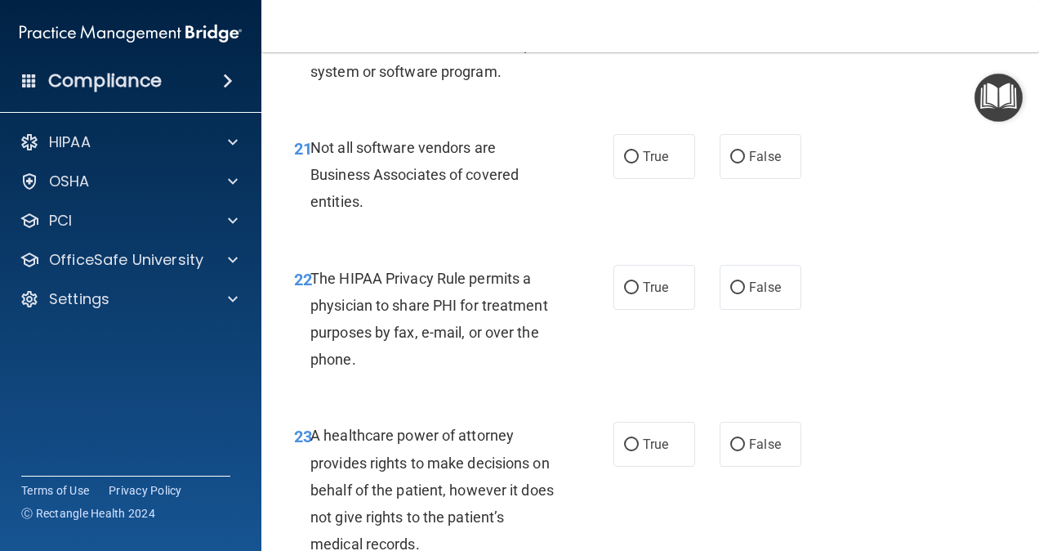
scroll to position [3527, 0]
click at [643, 163] on span "True" at bounding box center [655, 156] width 25 height 16
click at [639, 163] on input "True" at bounding box center [631, 156] width 15 height 12
radio input "true"
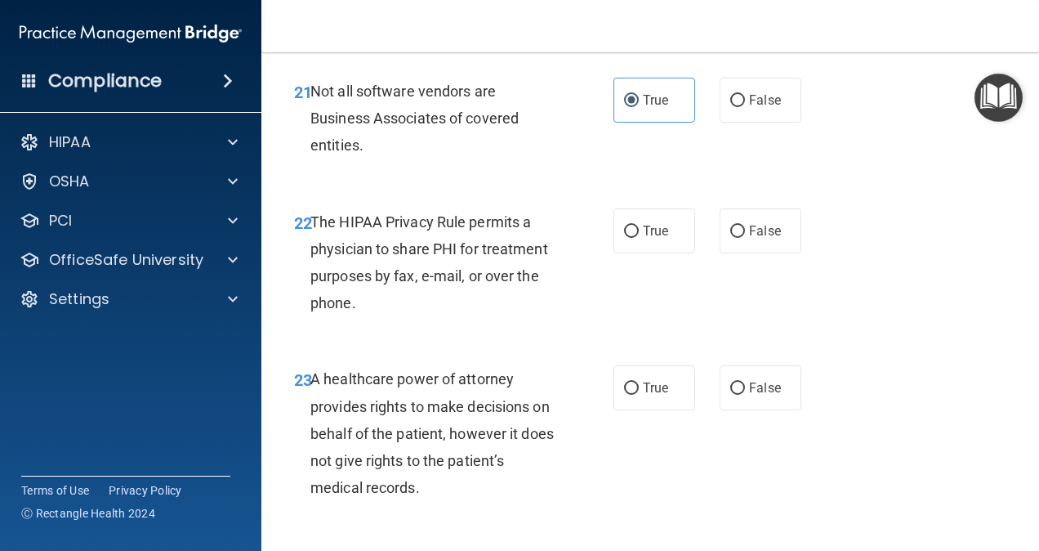
scroll to position [3609, 0]
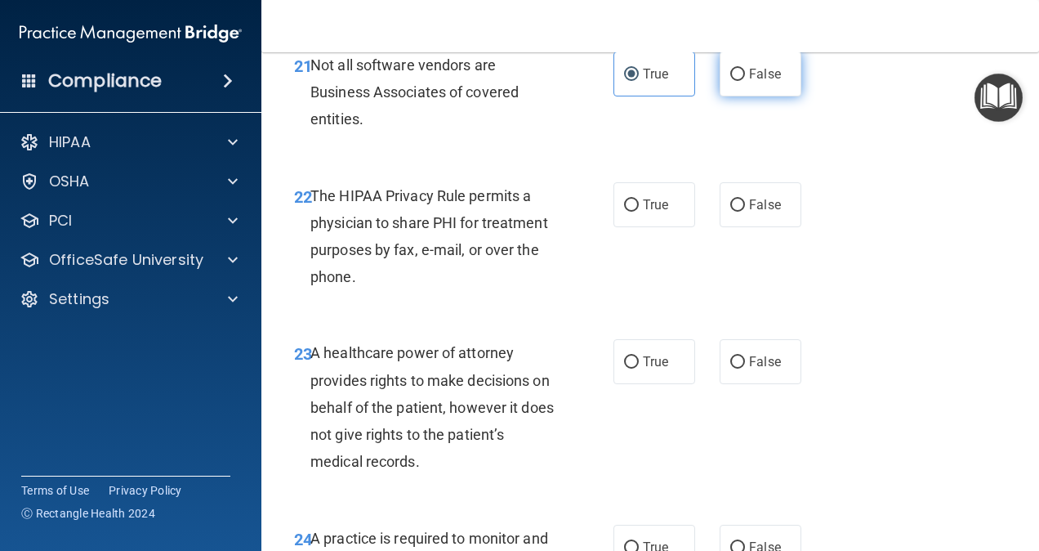
click at [756, 96] on label "False" at bounding box center [761, 73] width 82 height 45
click at [745, 81] on input "False" at bounding box center [737, 75] width 15 height 12
radio input "true"
radio input "false"
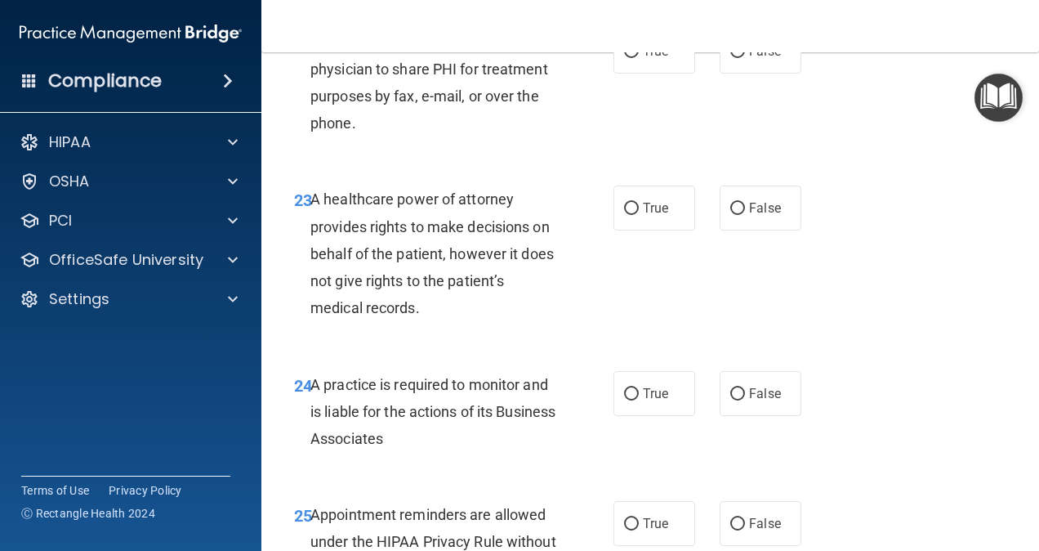
scroll to position [3772, 0]
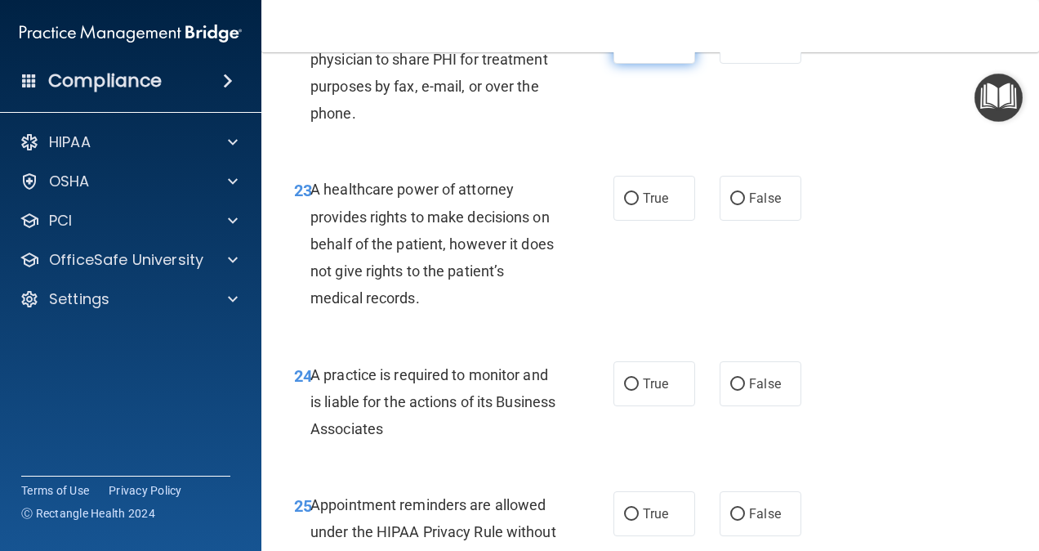
click at [631, 48] on input "True" at bounding box center [631, 42] width 15 height 12
radio input "true"
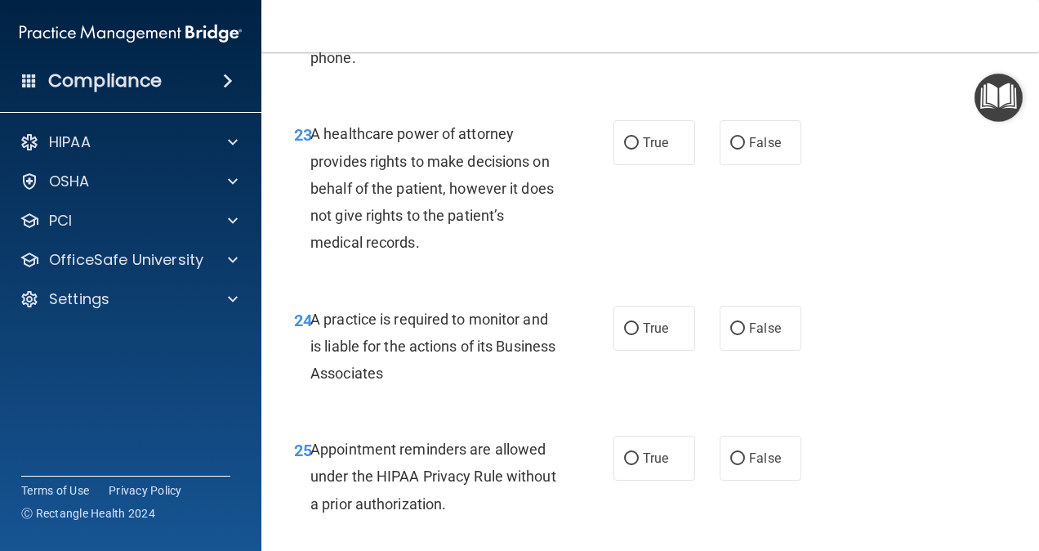
scroll to position [3854, 0]
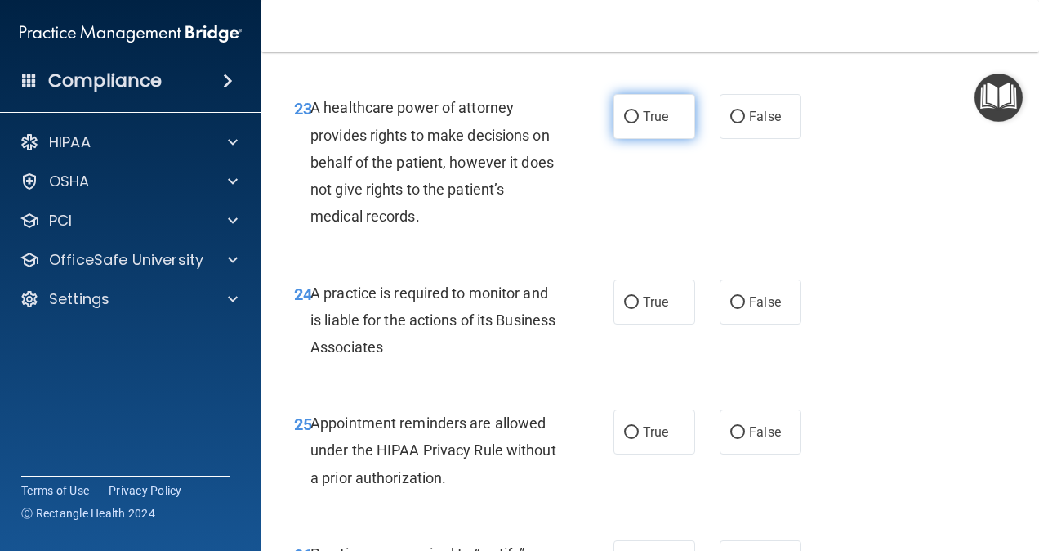
click at [624, 123] on input "True" at bounding box center [631, 117] width 15 height 12
radio input "true"
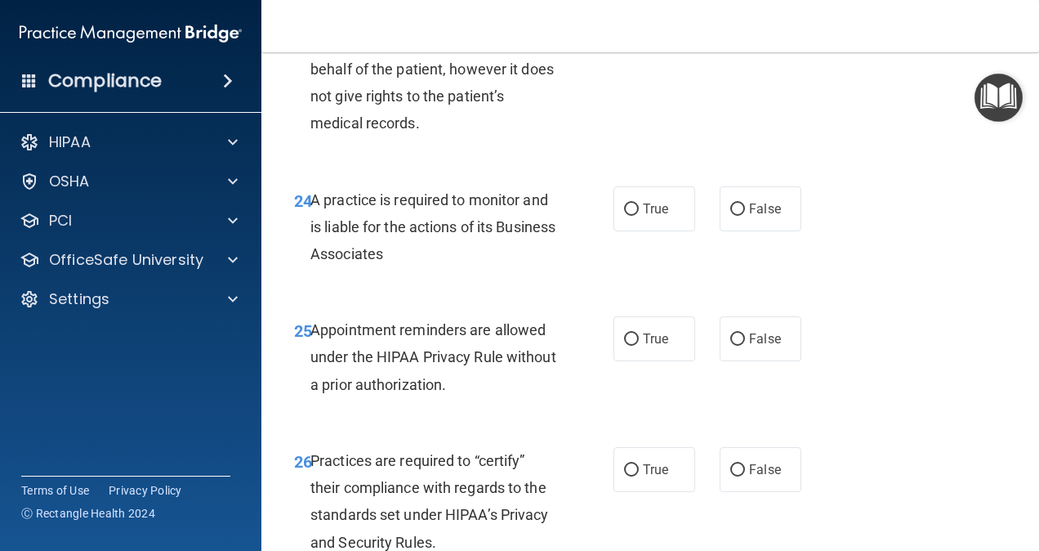
scroll to position [4017, 0]
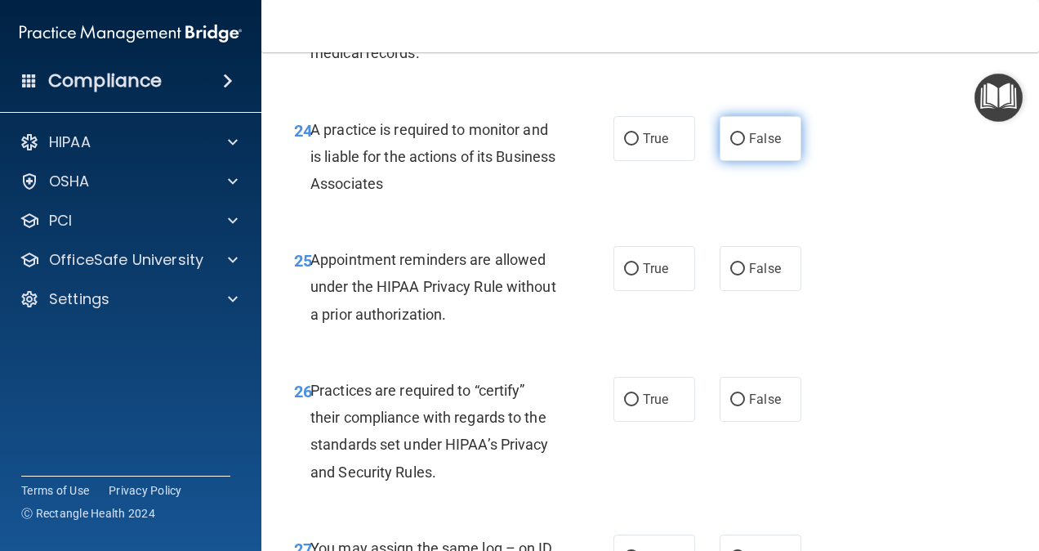
click at [730, 145] on input "False" at bounding box center [737, 139] width 15 height 12
radio input "true"
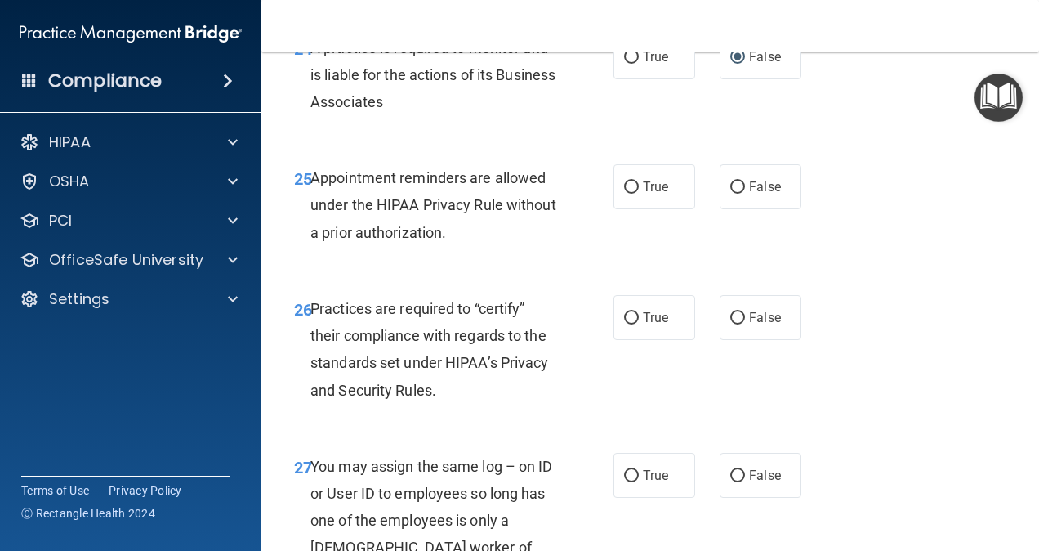
scroll to position [4181, 0]
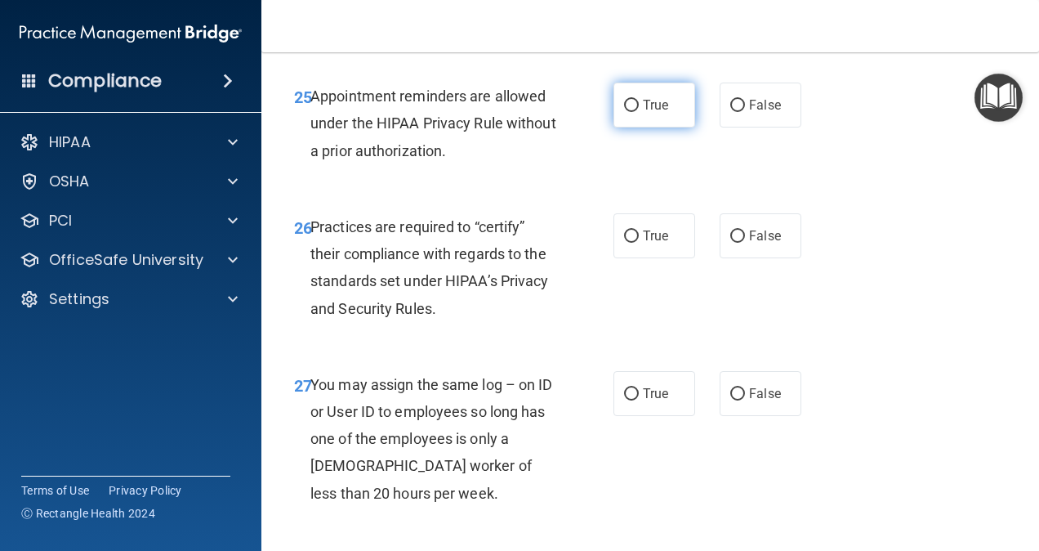
click at [645, 127] on label "True" at bounding box center [654, 105] width 82 height 45
click at [639, 112] on input "True" at bounding box center [631, 106] width 15 height 12
radio input "true"
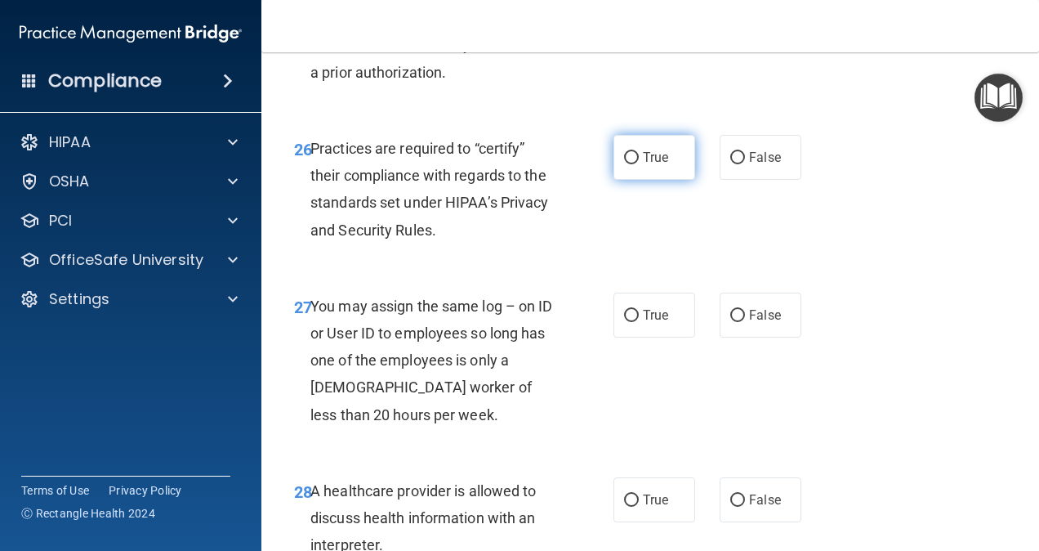
scroll to position [4263, 0]
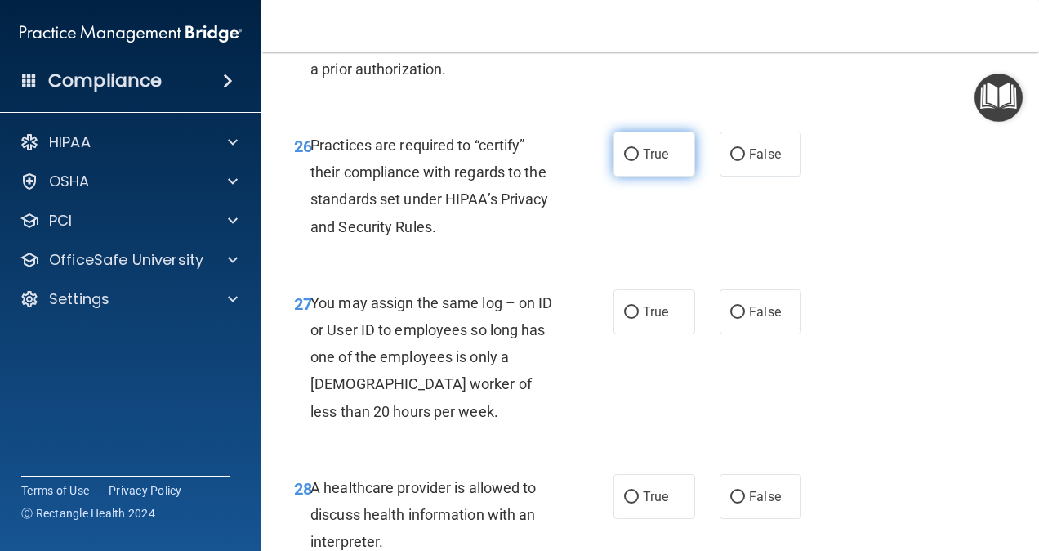
click at [613, 176] on label "True" at bounding box center [654, 154] width 82 height 45
click at [624, 161] on input "True" at bounding box center [631, 155] width 15 height 12
radio input "true"
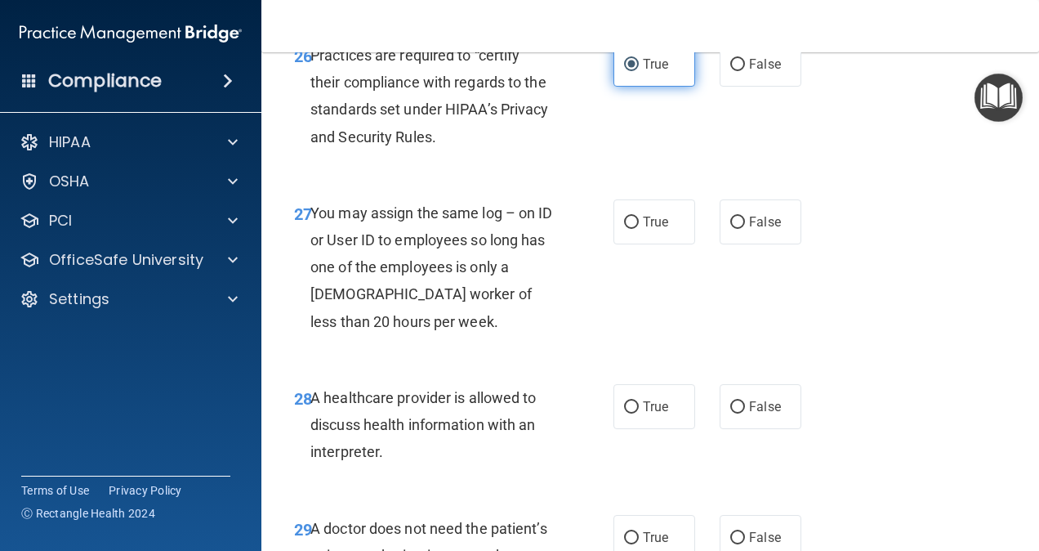
scroll to position [4426, 0]
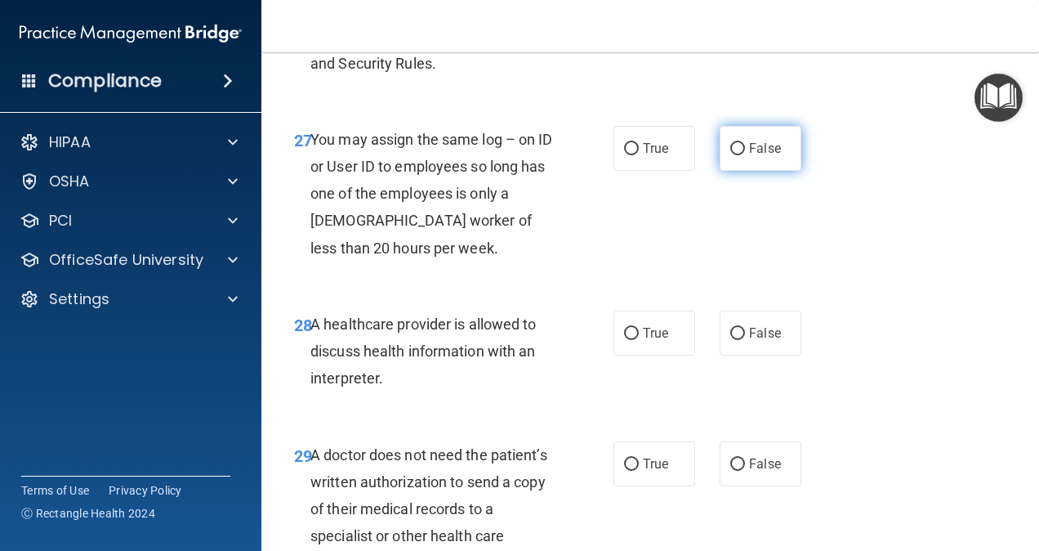
click at [738, 171] on label "False" at bounding box center [761, 148] width 82 height 45
click at [738, 155] on input "False" at bounding box center [737, 149] width 15 height 12
radio input "true"
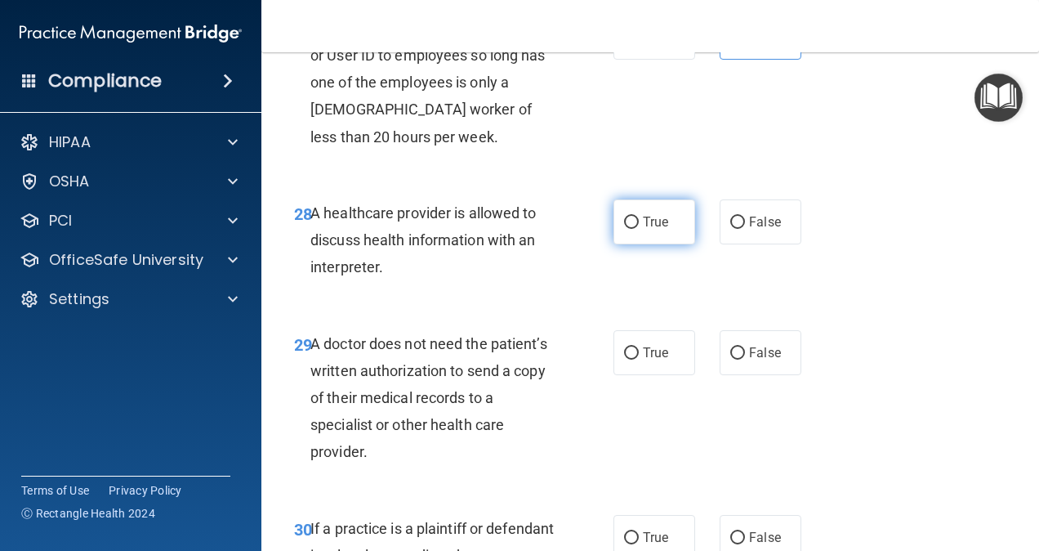
scroll to position [4589, 0]
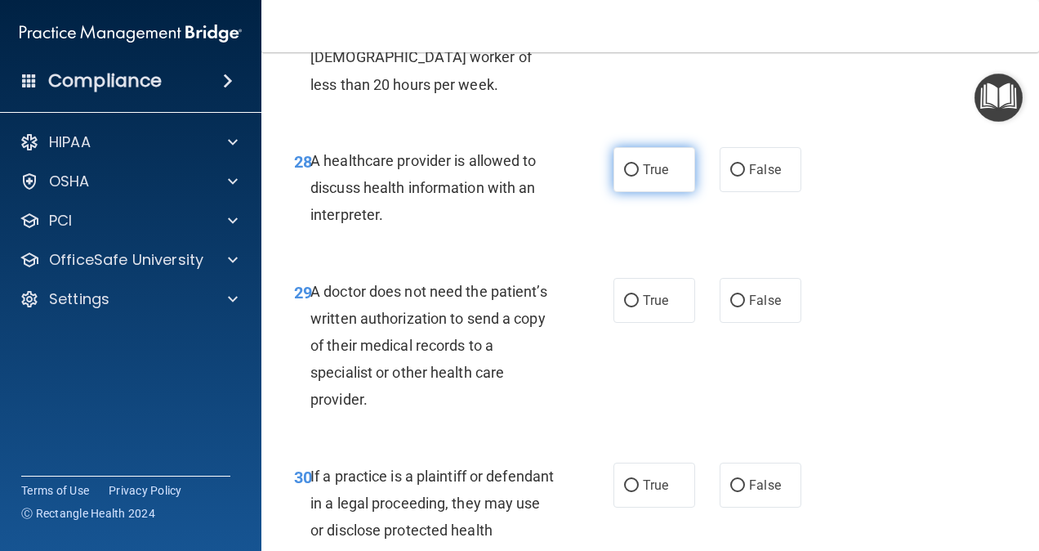
click at [636, 192] on label "True" at bounding box center [654, 169] width 82 height 45
click at [636, 176] on input "True" at bounding box center [631, 170] width 15 height 12
radio input "true"
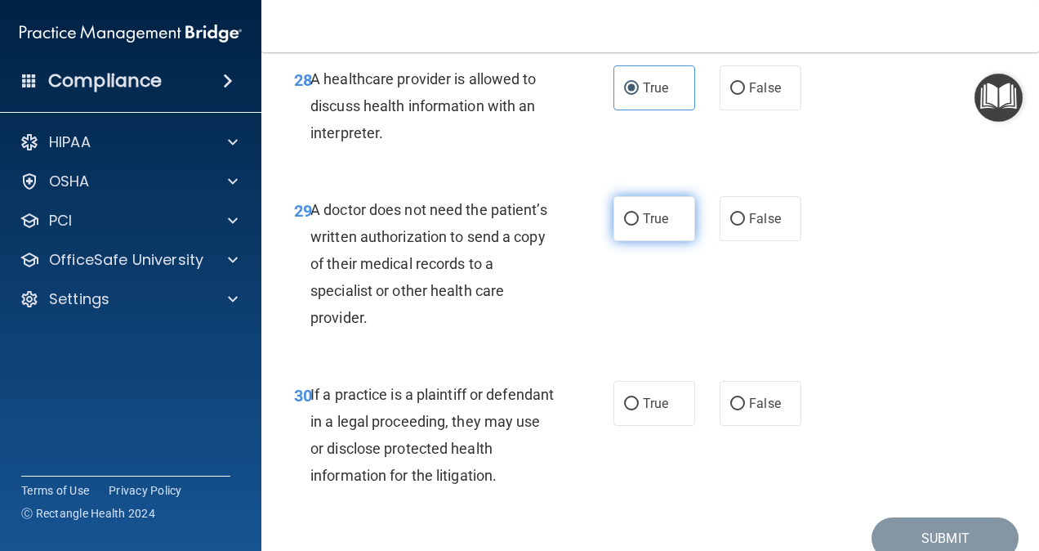
scroll to position [4753, 0]
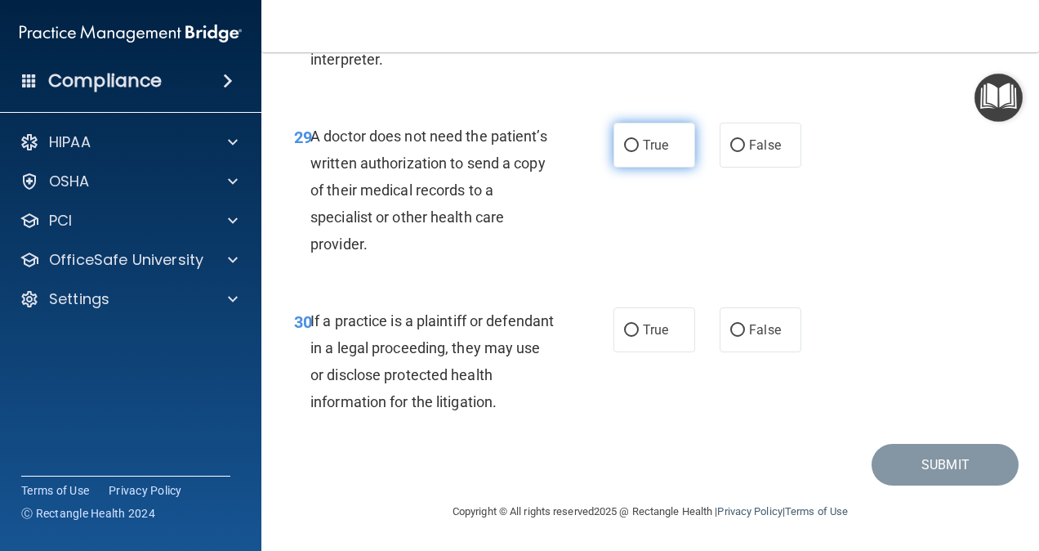
click at [626, 152] on input "True" at bounding box center [631, 146] width 15 height 12
radio input "true"
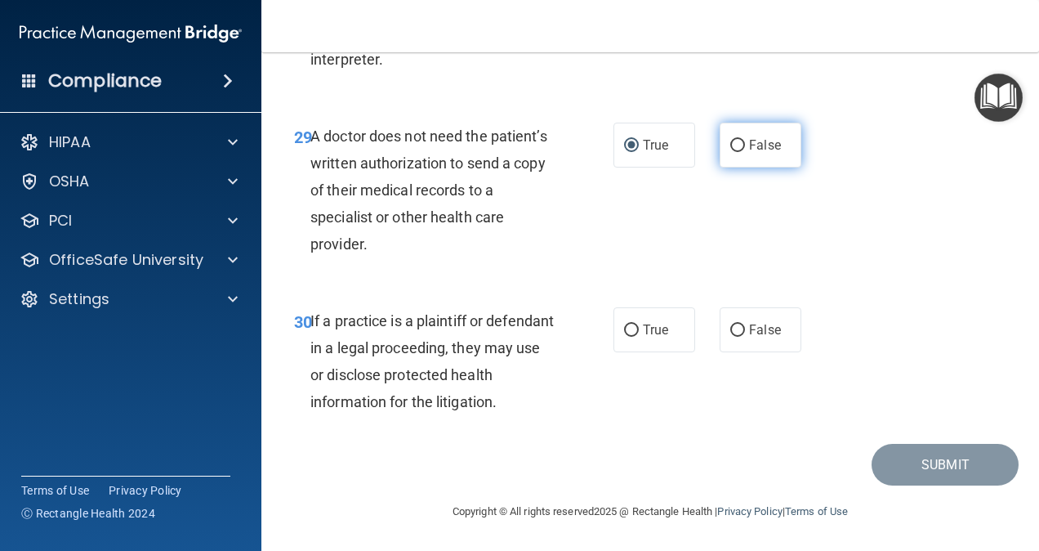
click at [732, 162] on label "False" at bounding box center [761, 145] width 82 height 45
click at [732, 152] on input "False" at bounding box center [737, 146] width 15 height 12
radio input "true"
radio input "false"
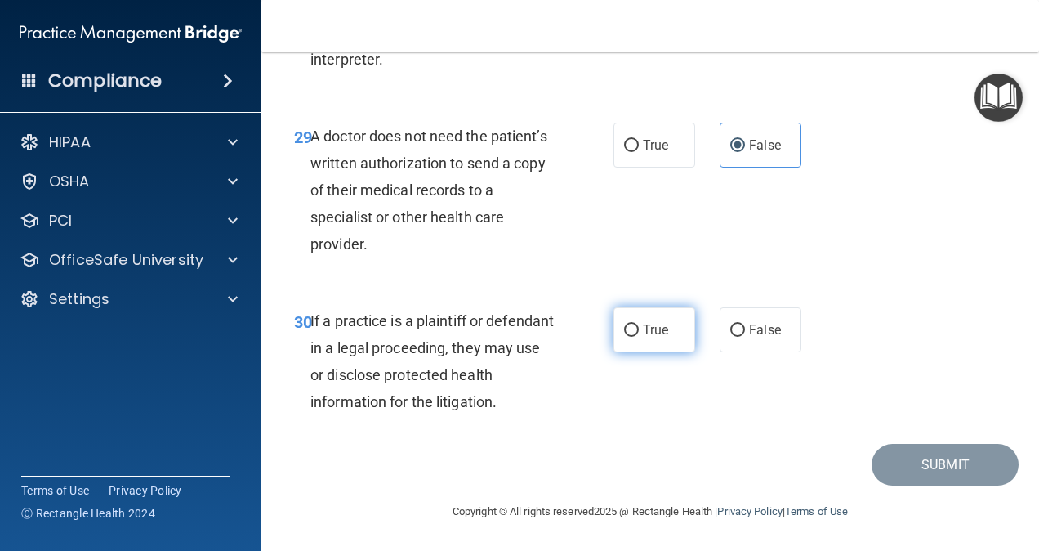
click at [646, 332] on span "True" at bounding box center [655, 330] width 25 height 16
click at [639, 332] on input "True" at bounding box center [631, 330] width 15 height 12
radio input "true"
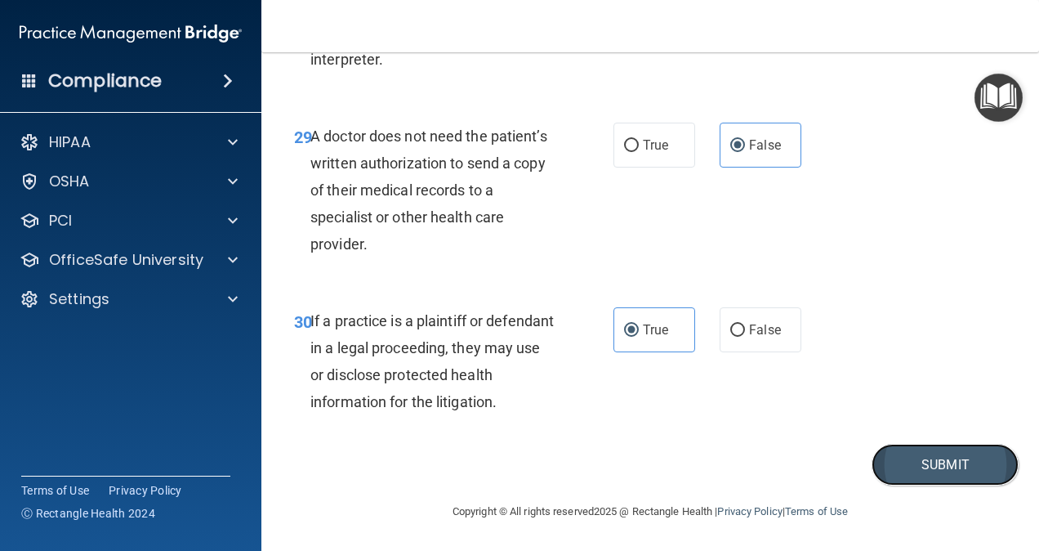
drag, startPoint x: 917, startPoint y: 467, endPoint x: 921, endPoint y: 453, distance: 15.5
click at [917, 462] on button "Submit" at bounding box center [945, 465] width 147 height 42
click at [910, 476] on button "Submit" at bounding box center [945, 465] width 147 height 42
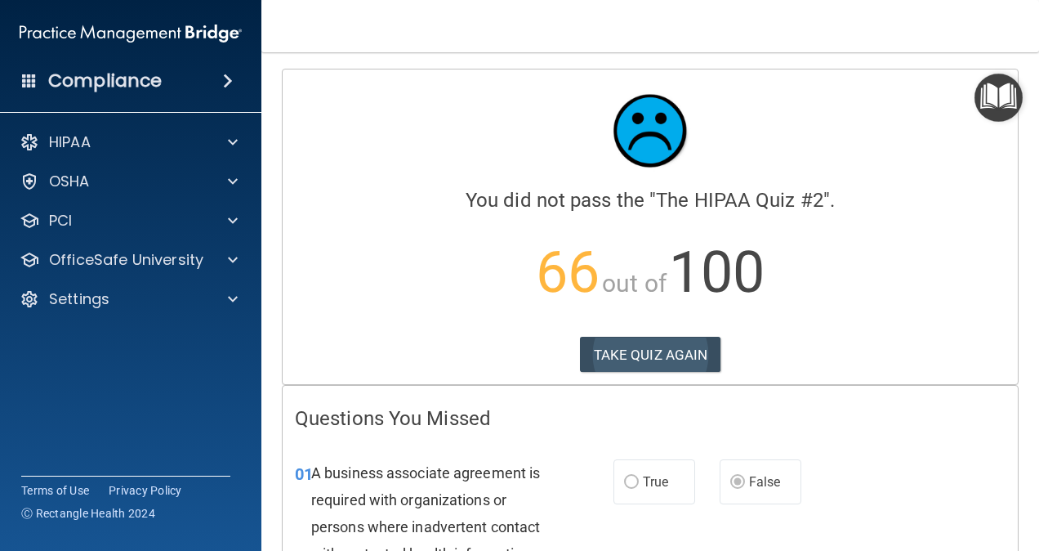
drag, startPoint x: 603, startPoint y: 376, endPoint x: 611, endPoint y: 369, distance: 10.5
click at [611, 369] on div "Calculating your score.... You did not pass the " The HIPAA Quiz #2 ". 66 out o…" at bounding box center [650, 226] width 735 height 315
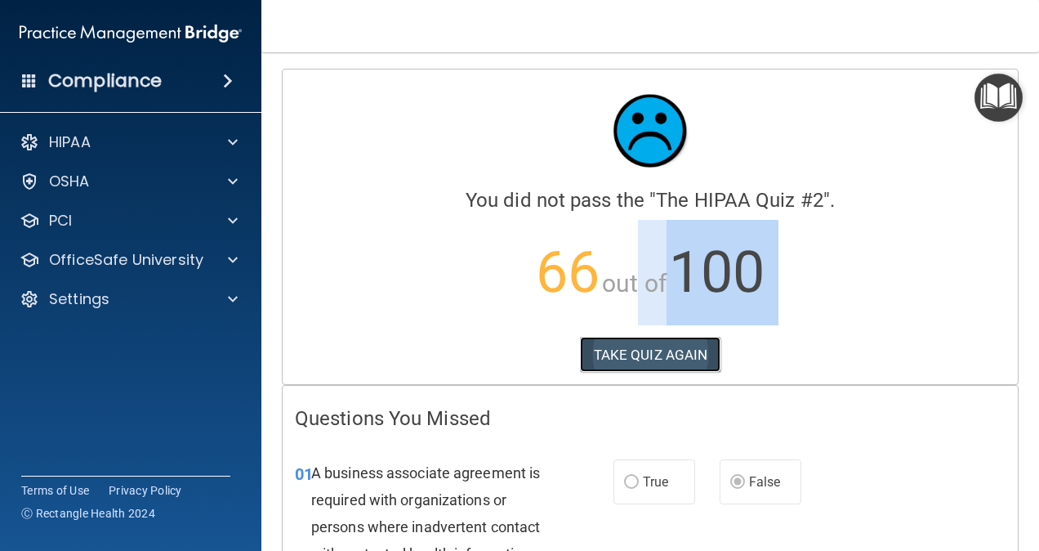
click at [600, 353] on button "TAKE QUIZ AGAIN" at bounding box center [650, 355] width 141 height 36
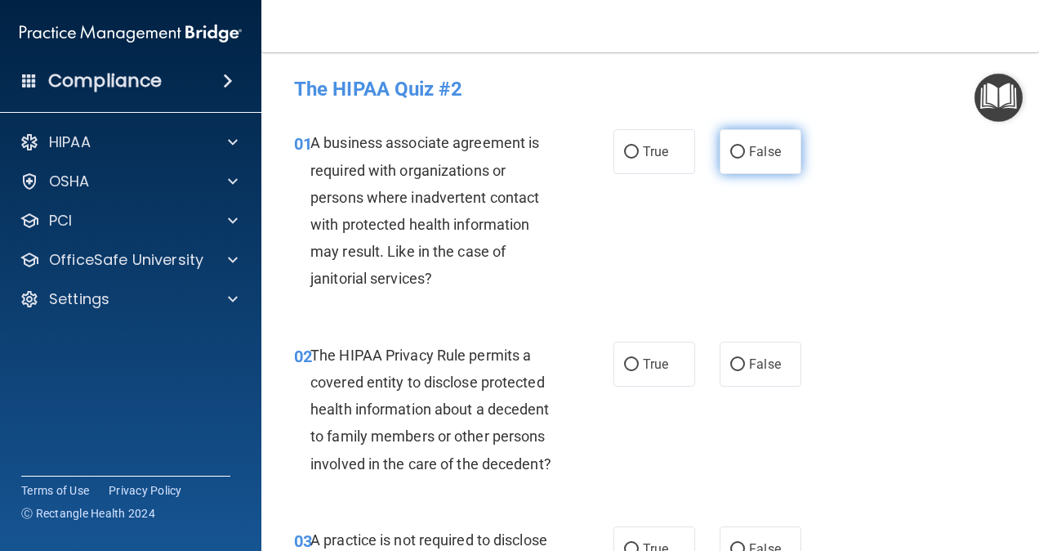
click at [721, 148] on label "False" at bounding box center [761, 151] width 82 height 45
click at [730, 148] on input "False" at bounding box center [737, 152] width 15 height 12
radio input "true"
click at [631, 361] on input "True" at bounding box center [631, 365] width 15 height 12
radio input "true"
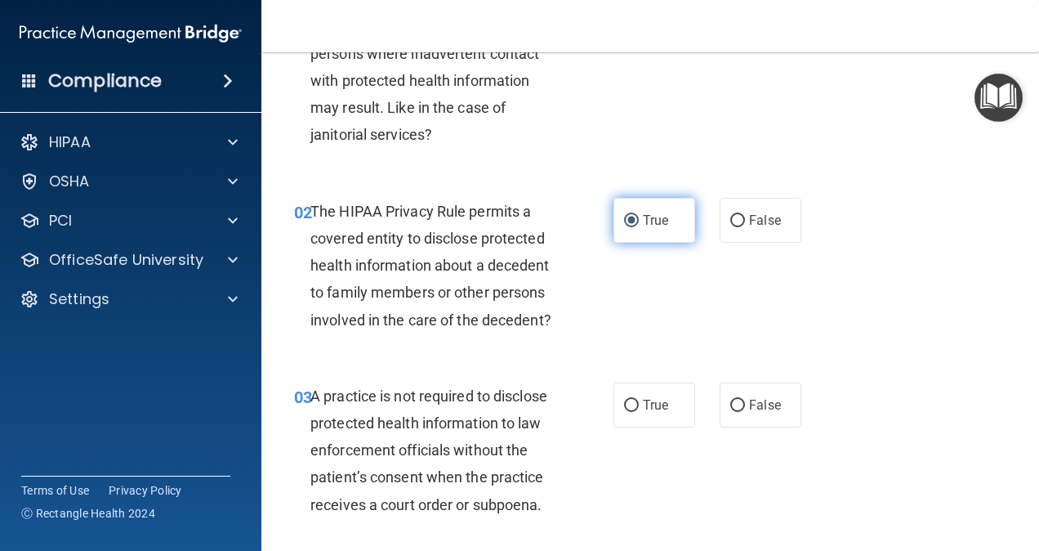
scroll to position [245, 0]
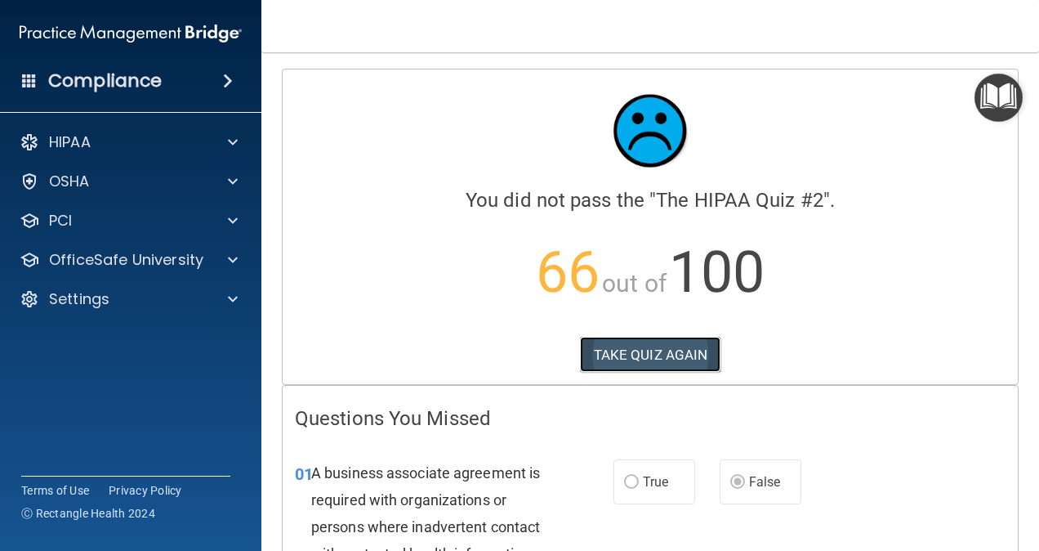
click at [641, 343] on button "TAKE QUIZ AGAIN" at bounding box center [650, 355] width 141 height 36
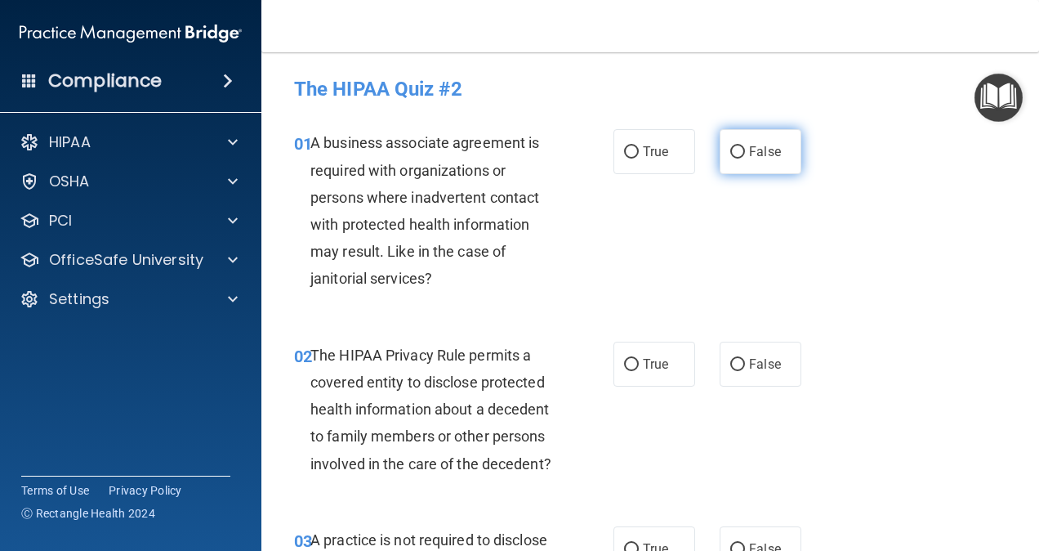
click at [730, 152] on input "False" at bounding box center [737, 152] width 15 height 12
radio input "true"
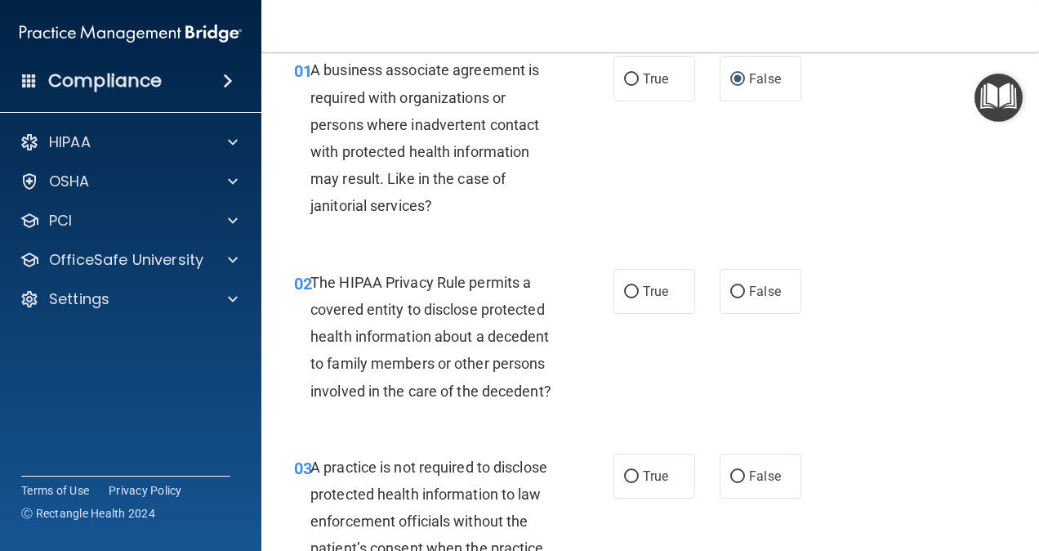
scroll to position [163, 0]
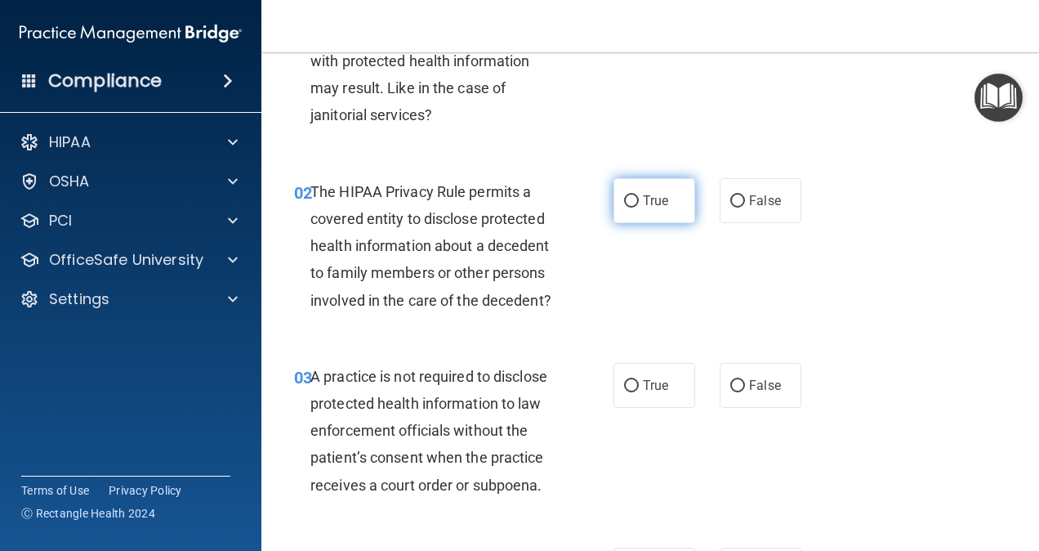
click at [634, 194] on label "True" at bounding box center [654, 200] width 82 height 45
click at [634, 195] on input "True" at bounding box center [631, 201] width 15 height 12
radio input "true"
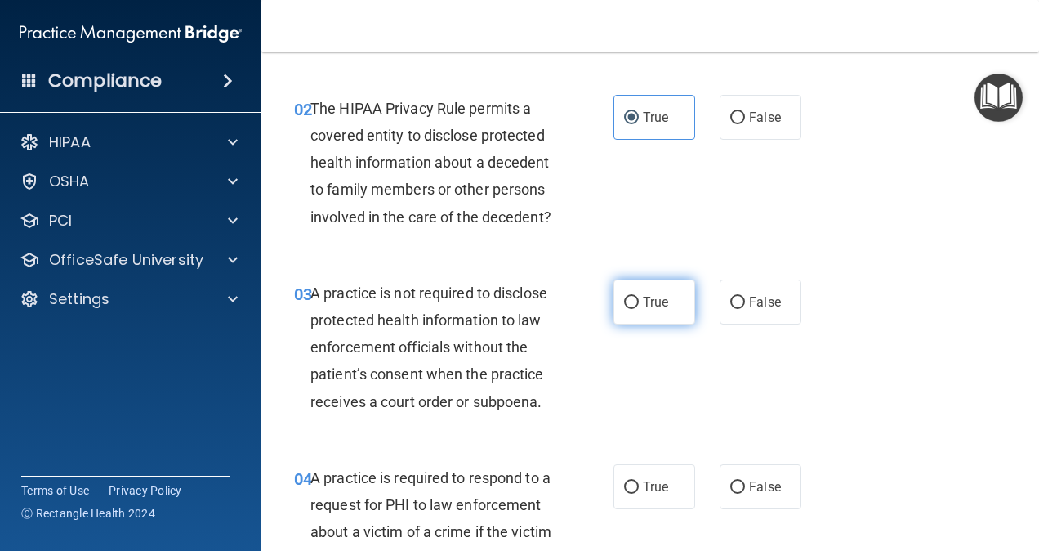
scroll to position [327, 0]
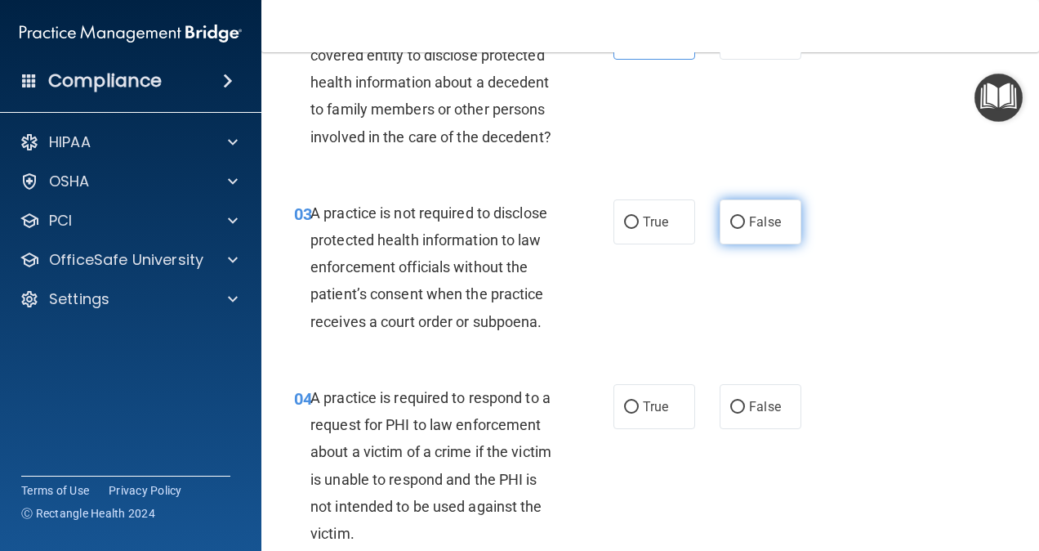
click at [735, 237] on label "False" at bounding box center [761, 221] width 82 height 45
click at [735, 229] on input "False" at bounding box center [737, 222] width 15 height 12
radio input "true"
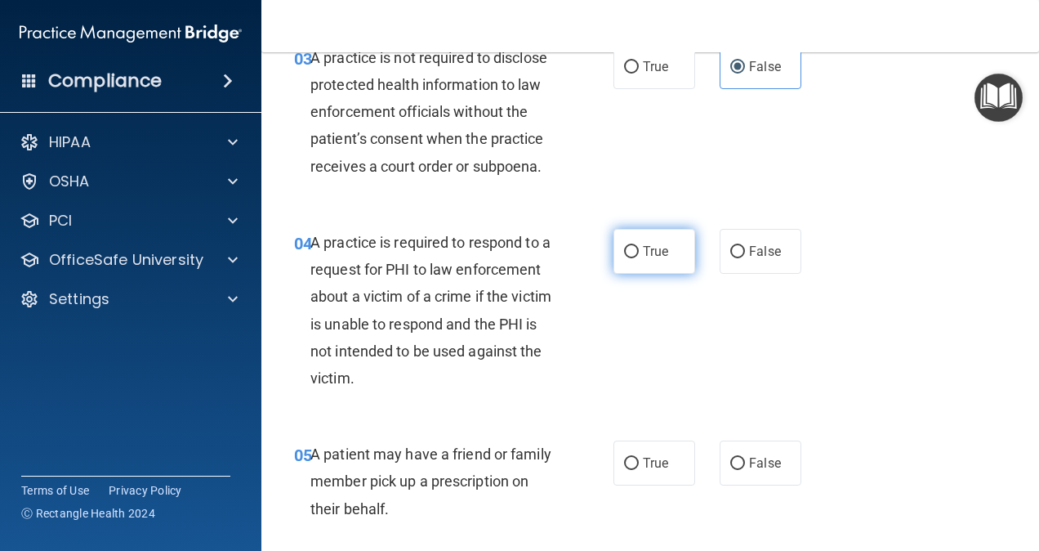
scroll to position [490, 0]
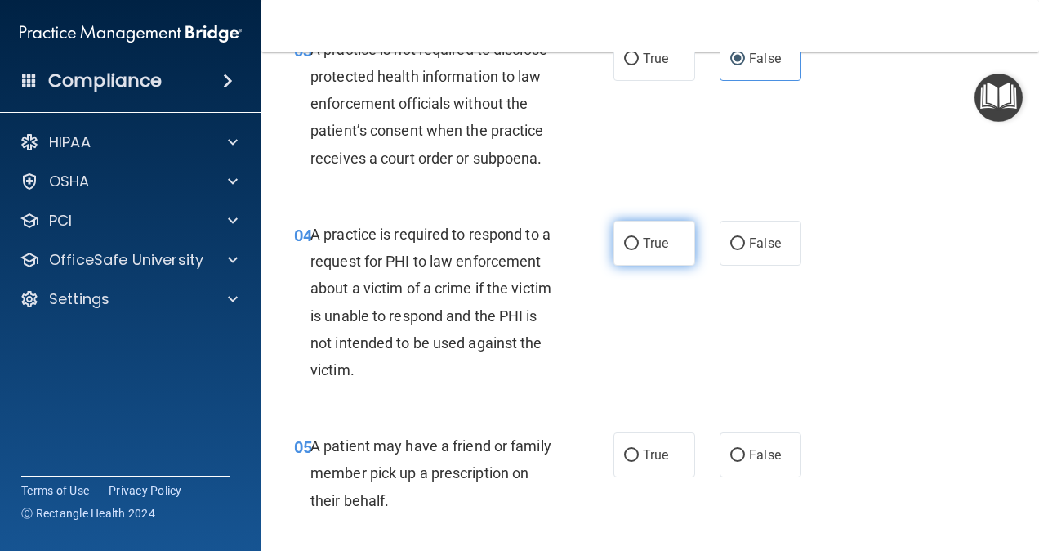
click at [643, 251] on span "True" at bounding box center [655, 243] width 25 height 16
click at [639, 250] on input "True" at bounding box center [631, 244] width 15 height 12
radio input "true"
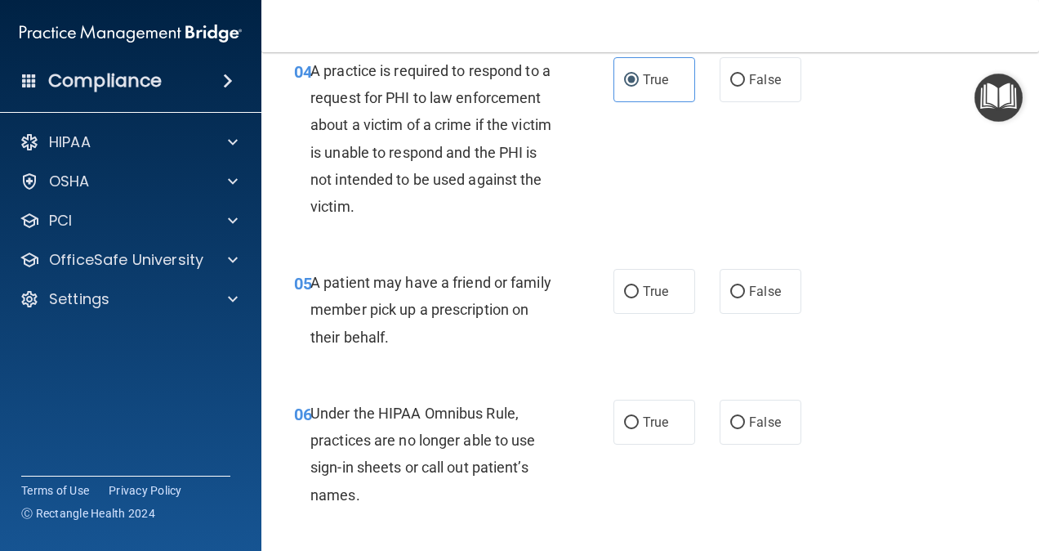
scroll to position [735, 0]
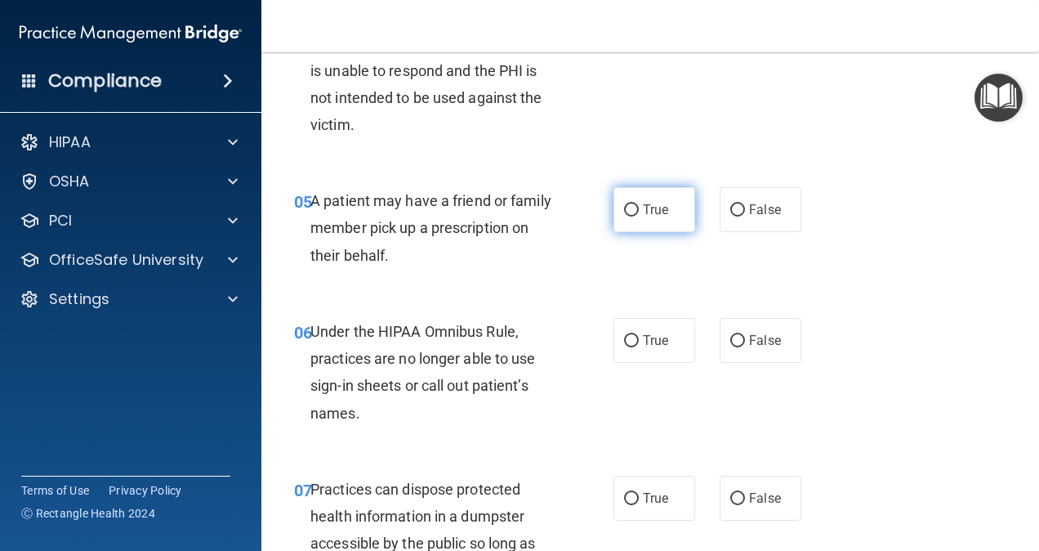
click at [627, 216] on input "True" at bounding box center [631, 210] width 15 height 12
radio input "true"
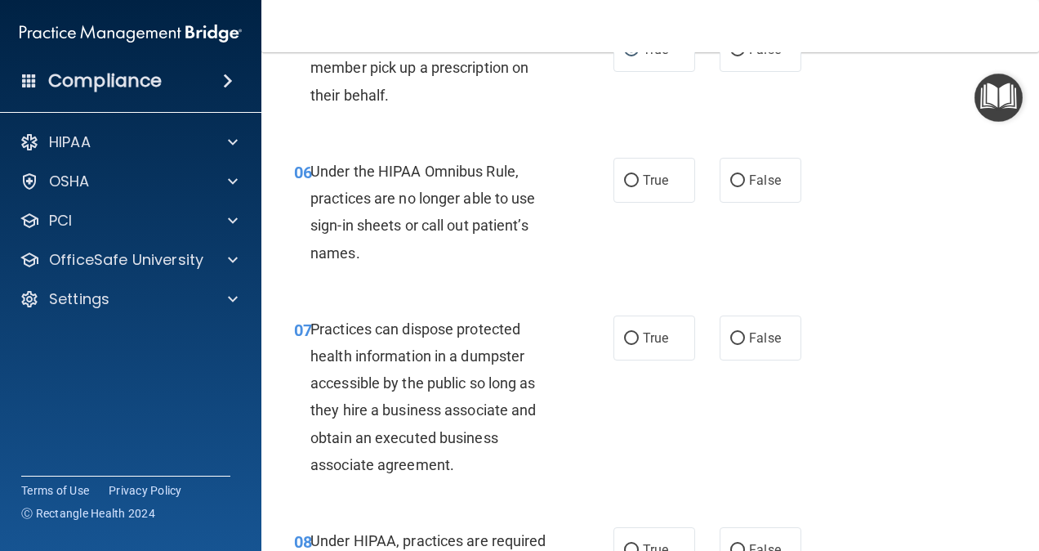
scroll to position [899, 0]
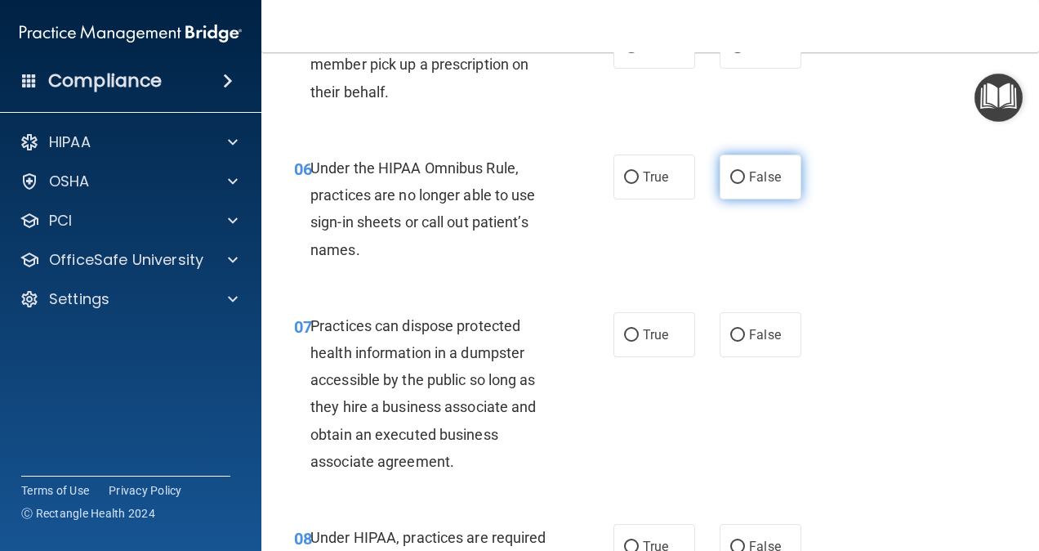
click at [756, 185] on span "False" at bounding box center [765, 177] width 32 height 16
click at [745, 184] on input "False" at bounding box center [737, 178] width 15 height 12
radio input "true"
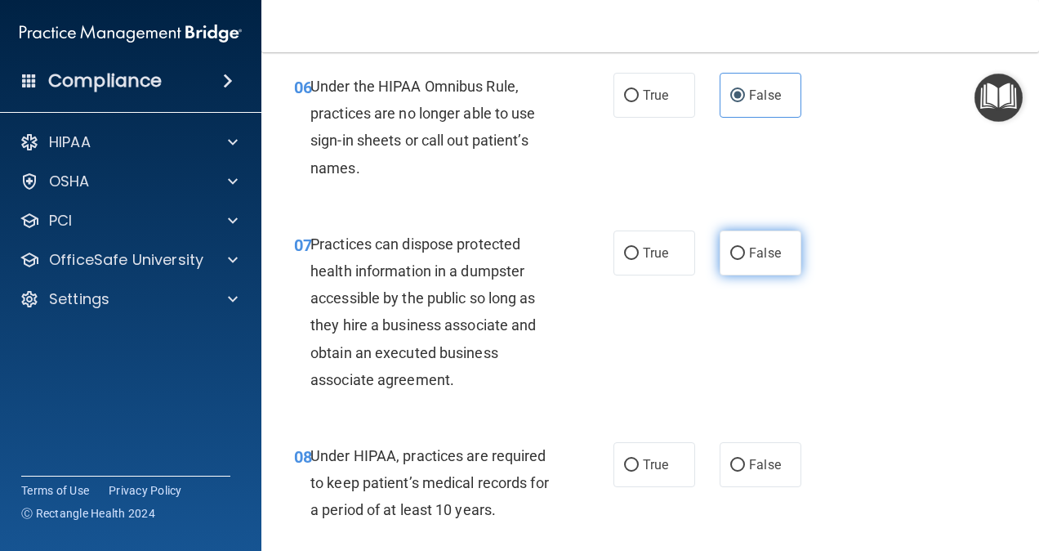
click at [749, 261] on span "False" at bounding box center [765, 253] width 32 height 16
click at [743, 260] on input "False" at bounding box center [737, 254] width 15 height 12
radio input "true"
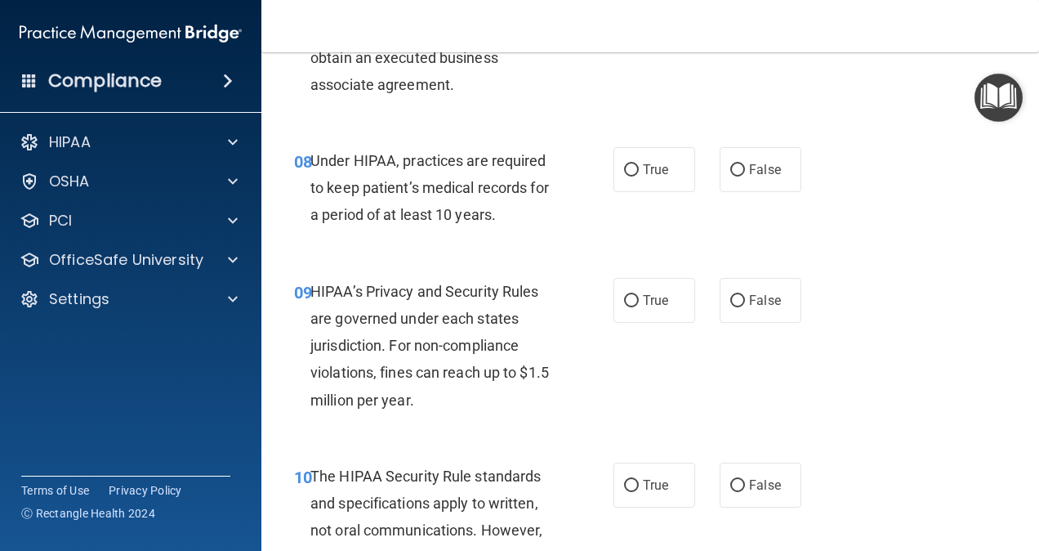
scroll to position [1307, 0]
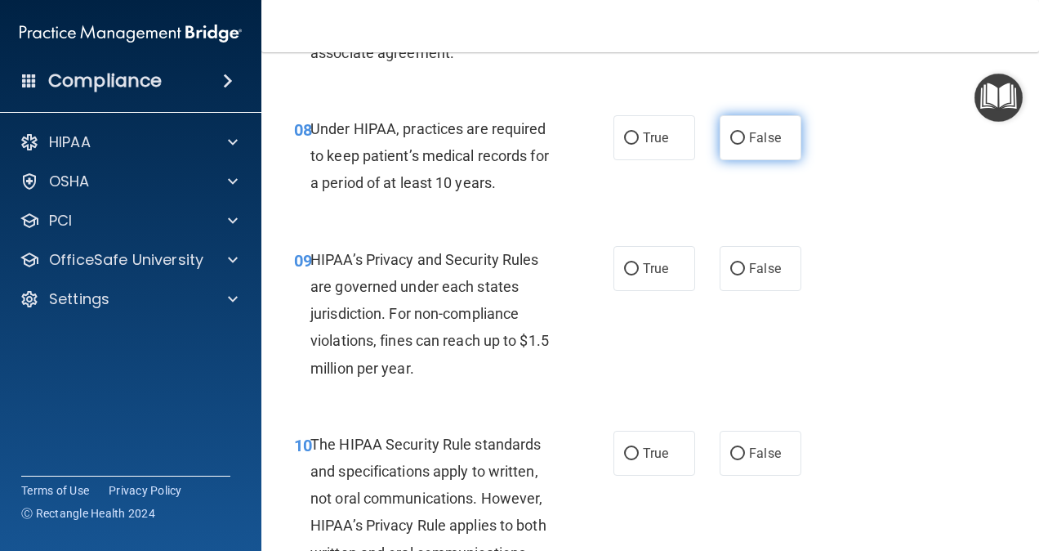
click at [740, 160] on label "False" at bounding box center [761, 137] width 82 height 45
click at [740, 145] on input "False" at bounding box center [737, 138] width 15 height 12
radio input "true"
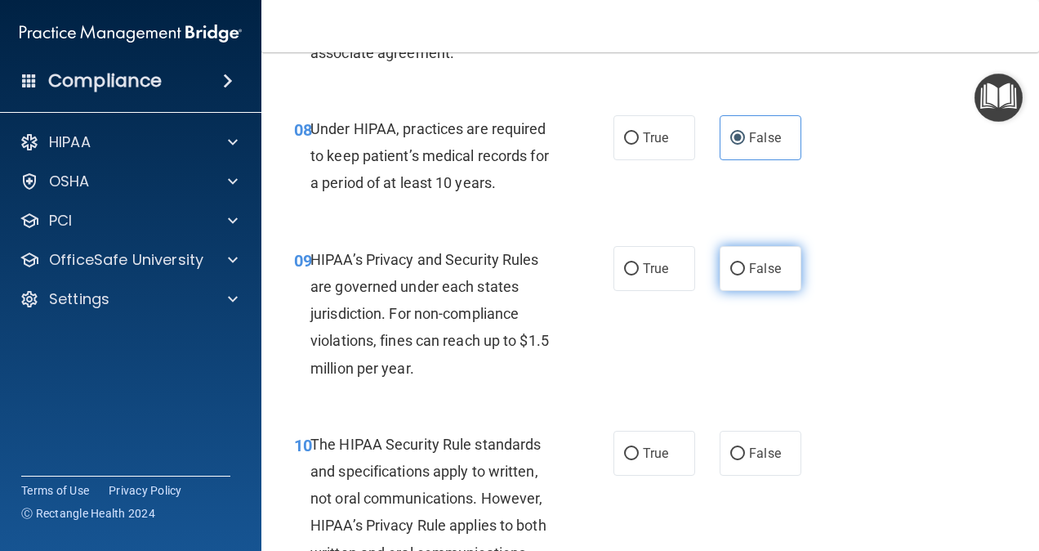
click at [730, 276] on label "False" at bounding box center [761, 268] width 82 height 45
click at [730, 275] on input "False" at bounding box center [737, 269] width 15 height 12
radio input "true"
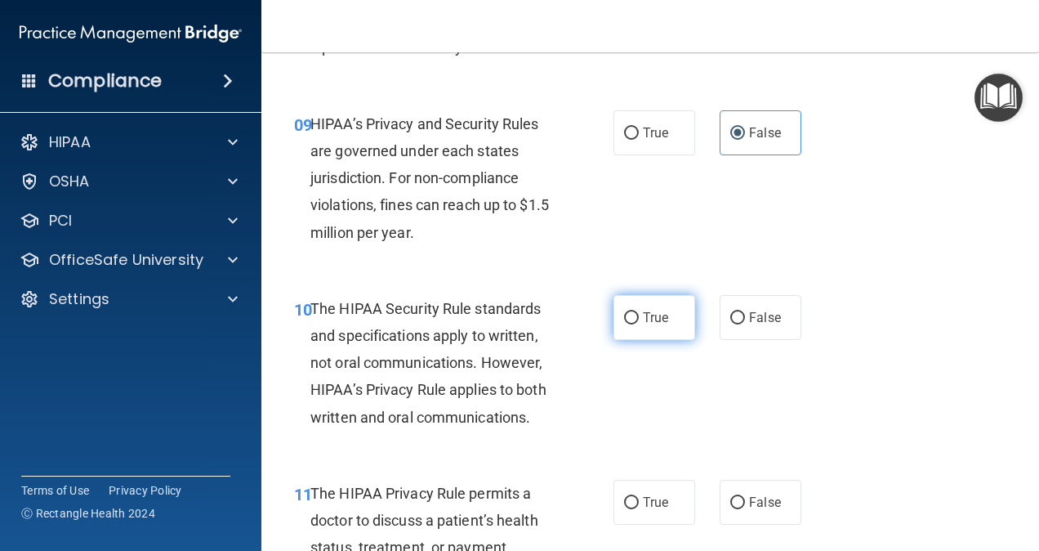
scroll to position [1439, 0]
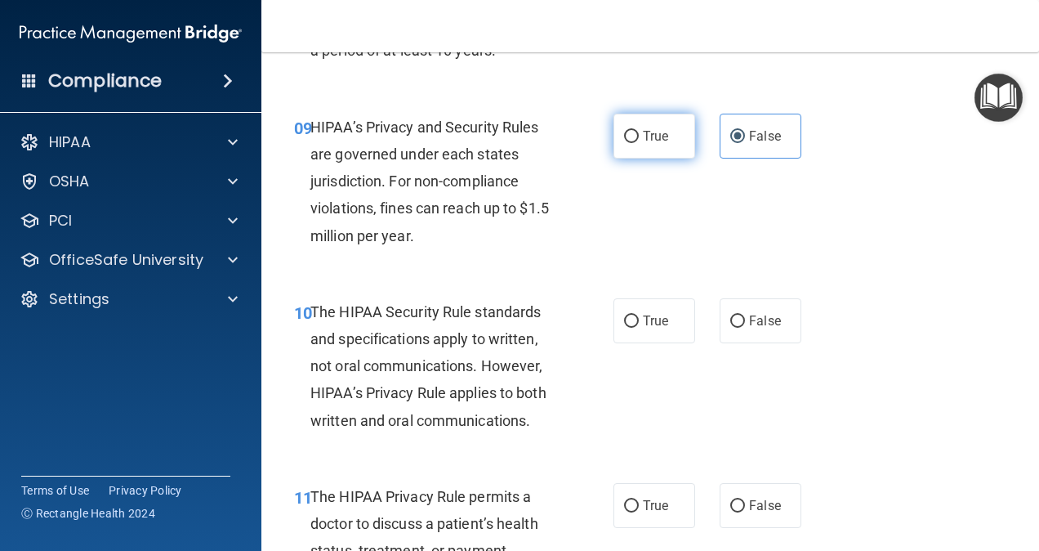
click at [615, 152] on label "True" at bounding box center [654, 136] width 82 height 45
click at [624, 143] on input "True" at bounding box center [631, 137] width 15 height 12
radio input "true"
radio input "false"
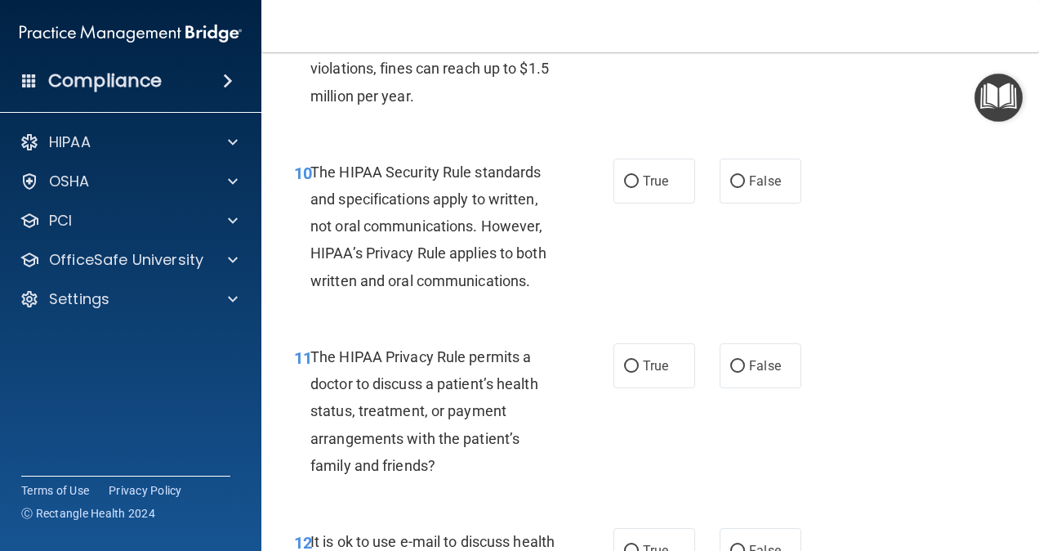
scroll to position [1603, 0]
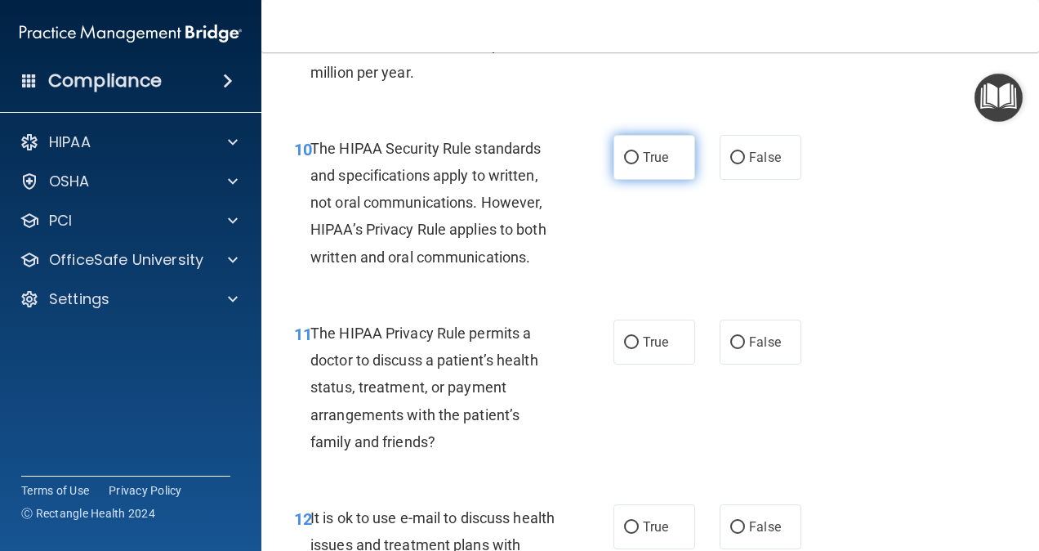
click at [614, 180] on label "True" at bounding box center [654, 157] width 82 height 45
click at [624, 164] on input "True" at bounding box center [631, 158] width 15 height 12
radio input "true"
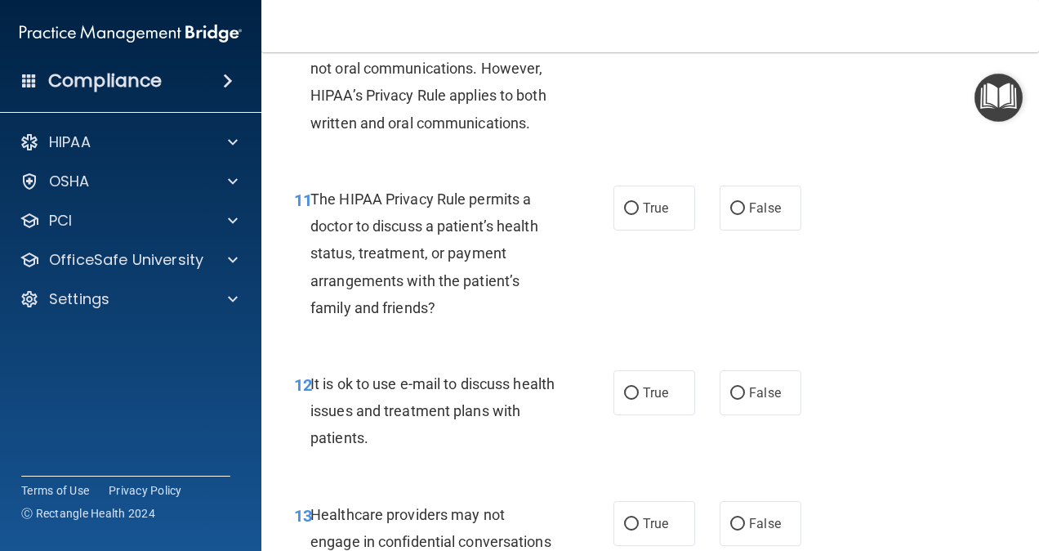
scroll to position [1766, 0]
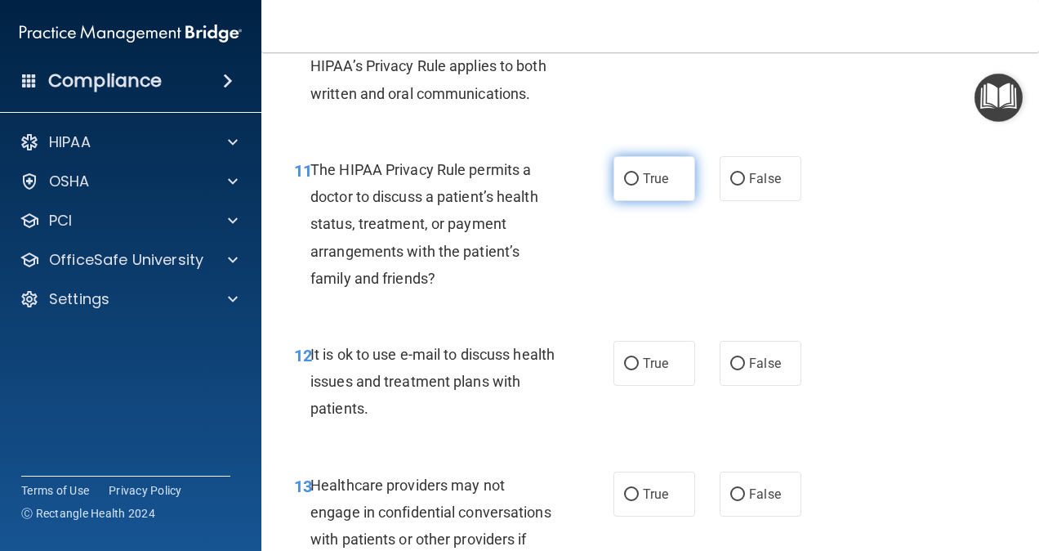
click at [627, 201] on label "True" at bounding box center [654, 178] width 82 height 45
click at [627, 185] on input "True" at bounding box center [631, 179] width 15 height 12
radio input "true"
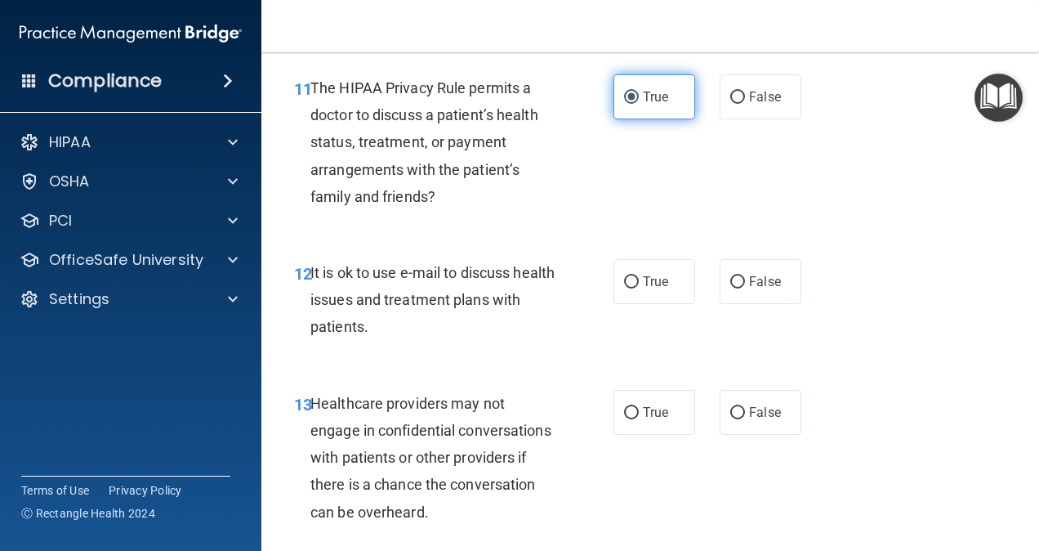
scroll to position [1929, 0]
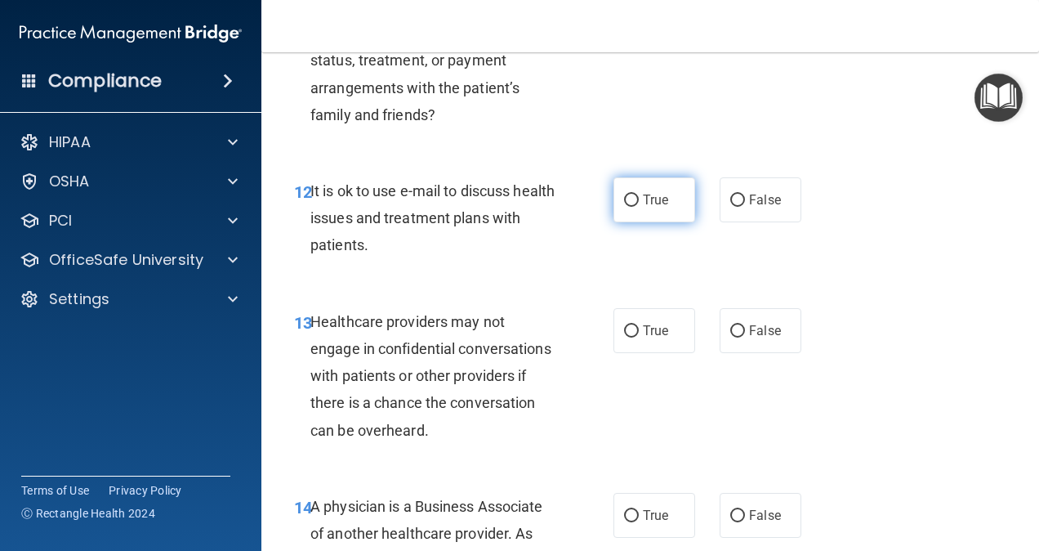
click at [636, 216] on label "True" at bounding box center [654, 199] width 82 height 45
click at [636, 207] on input "True" at bounding box center [631, 200] width 15 height 12
radio input "true"
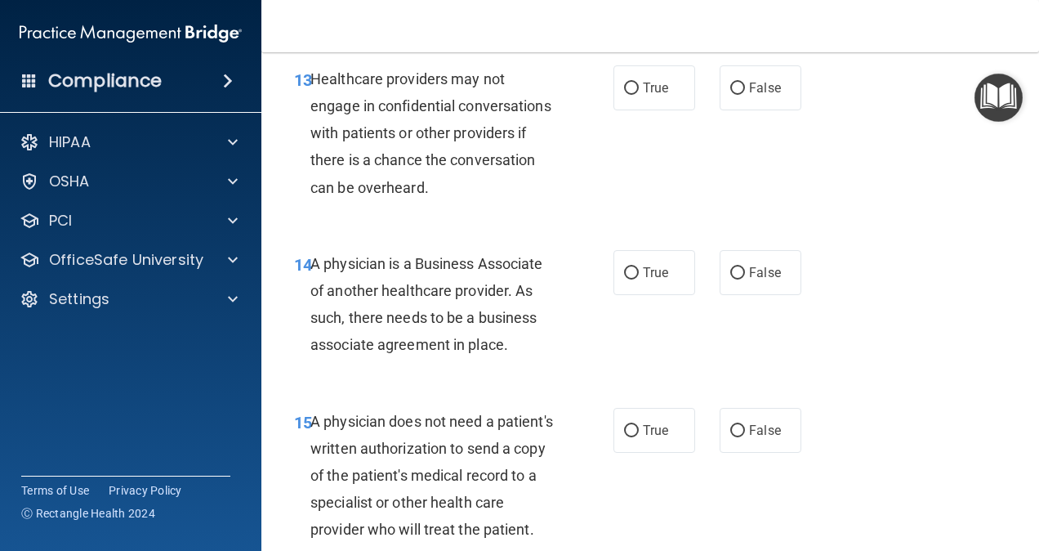
scroll to position [2175, 0]
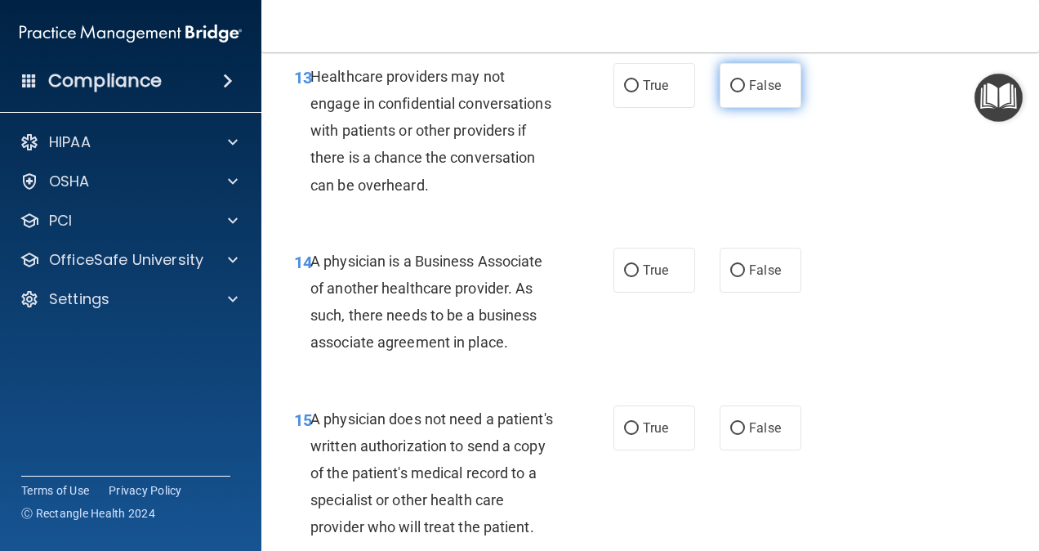
click at [750, 93] on span "False" at bounding box center [765, 86] width 32 height 16
click at [745, 92] on input "False" at bounding box center [737, 86] width 15 height 12
radio input "true"
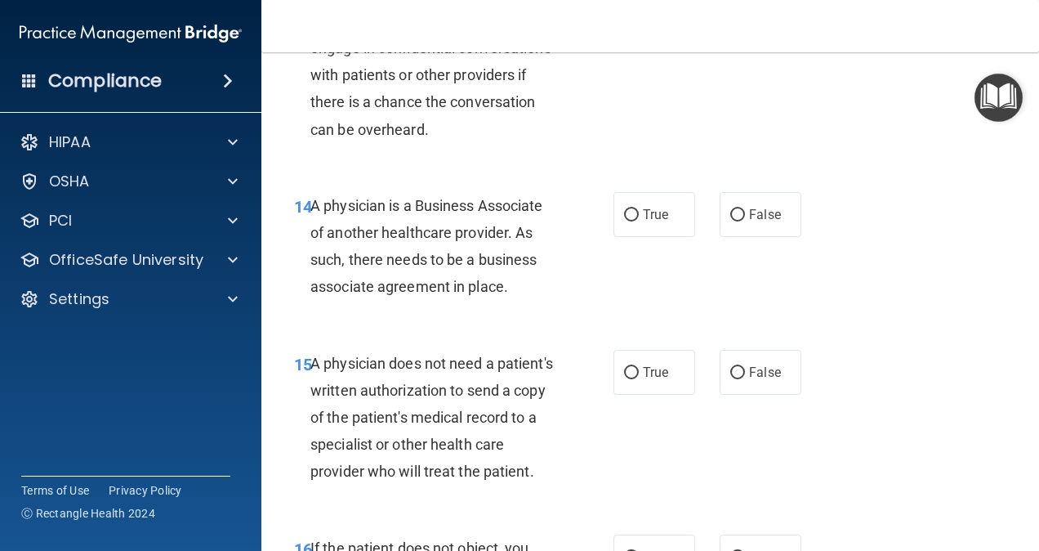
scroll to position [2256, 0]
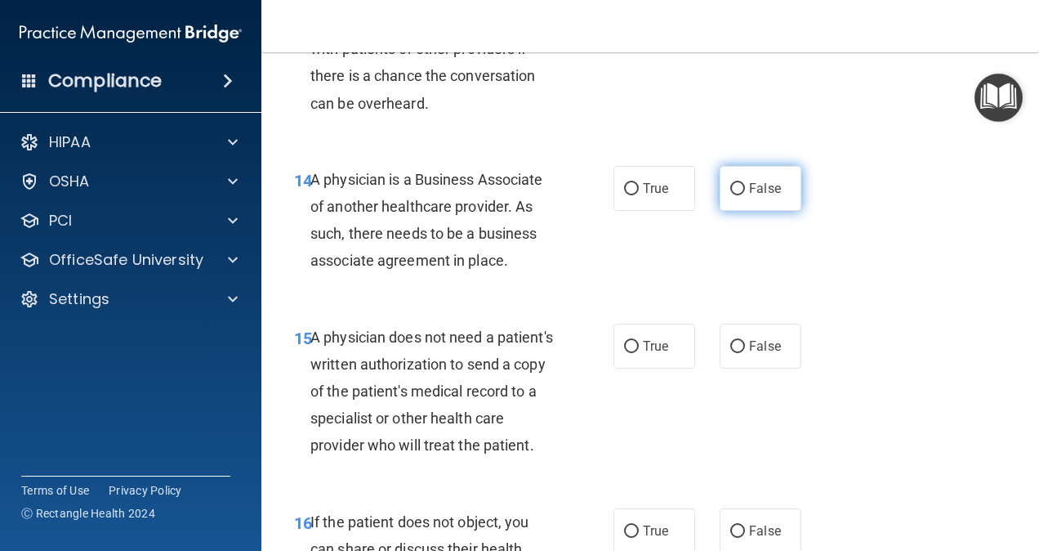
click at [735, 195] on input "False" at bounding box center [737, 189] width 15 height 12
radio input "true"
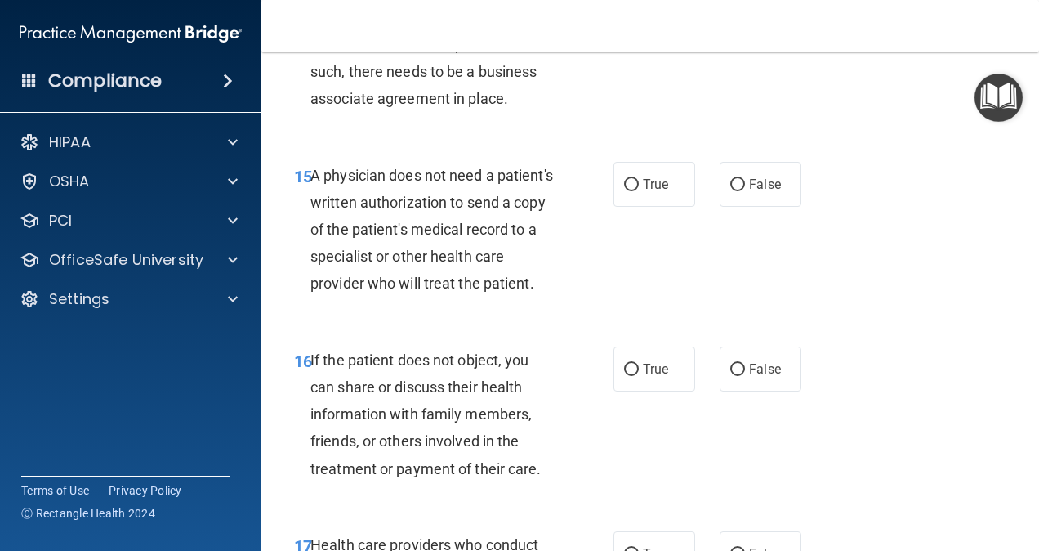
scroll to position [2420, 0]
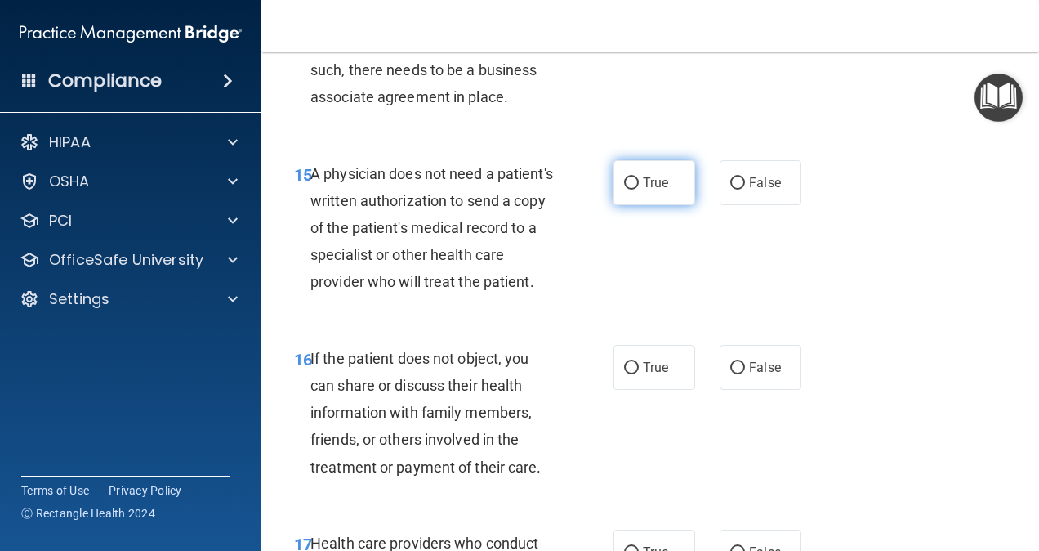
click at [636, 205] on label "True" at bounding box center [654, 182] width 82 height 45
click at [636, 190] on input "True" at bounding box center [631, 183] width 15 height 12
radio input "true"
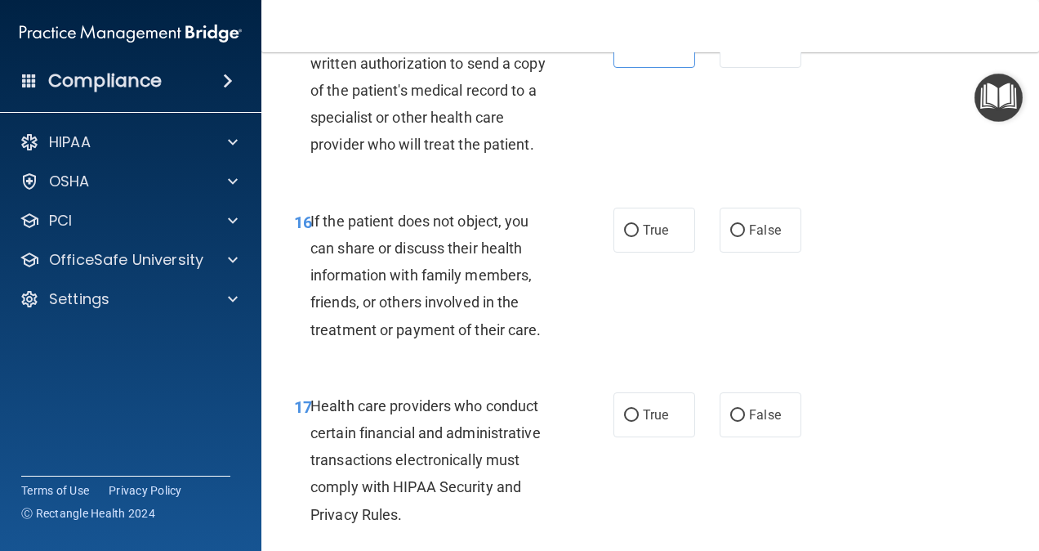
scroll to position [2583, 0]
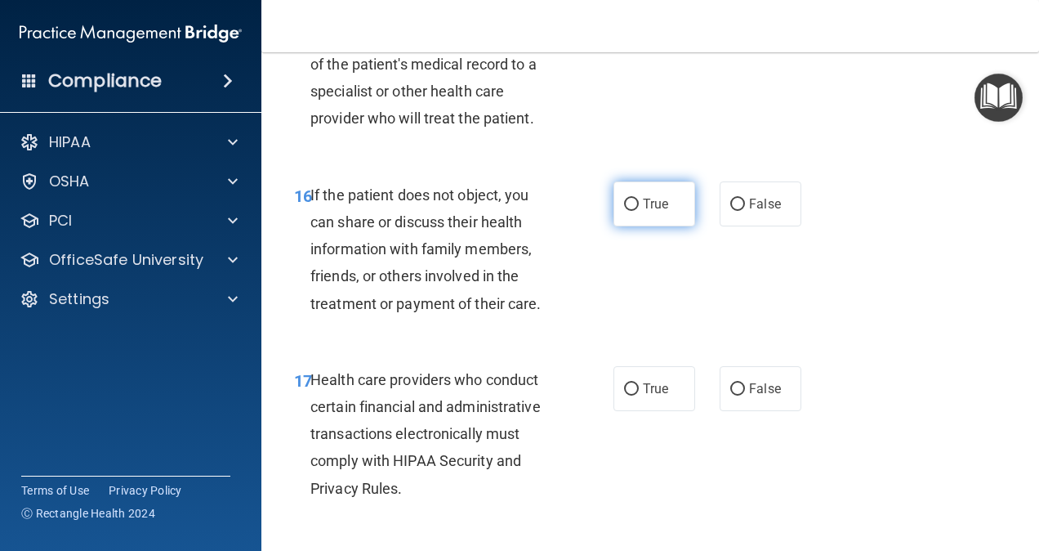
click at [647, 212] on span "True" at bounding box center [655, 204] width 25 height 16
click at [639, 211] on input "True" at bounding box center [631, 205] width 15 height 12
radio input "true"
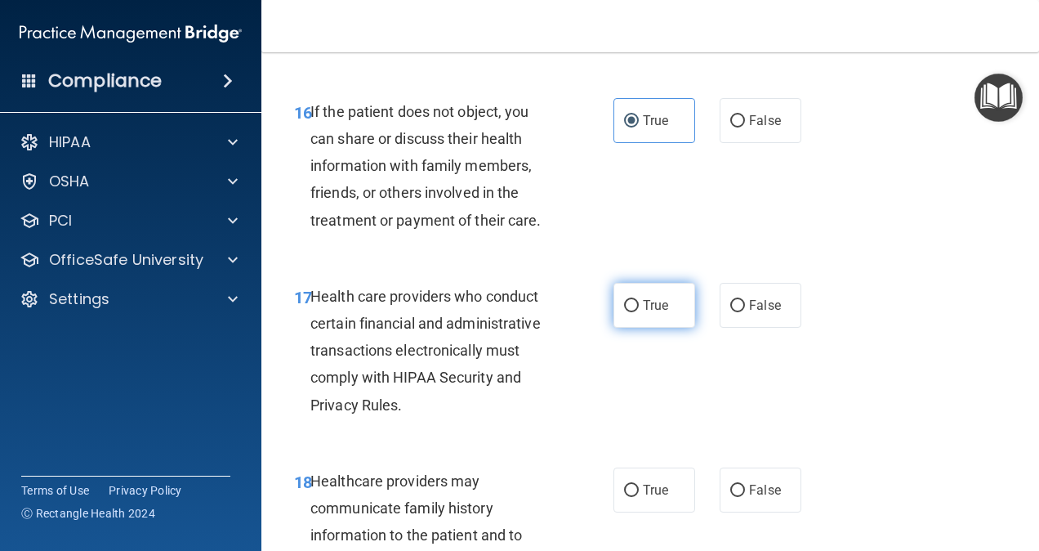
scroll to position [2746, 0]
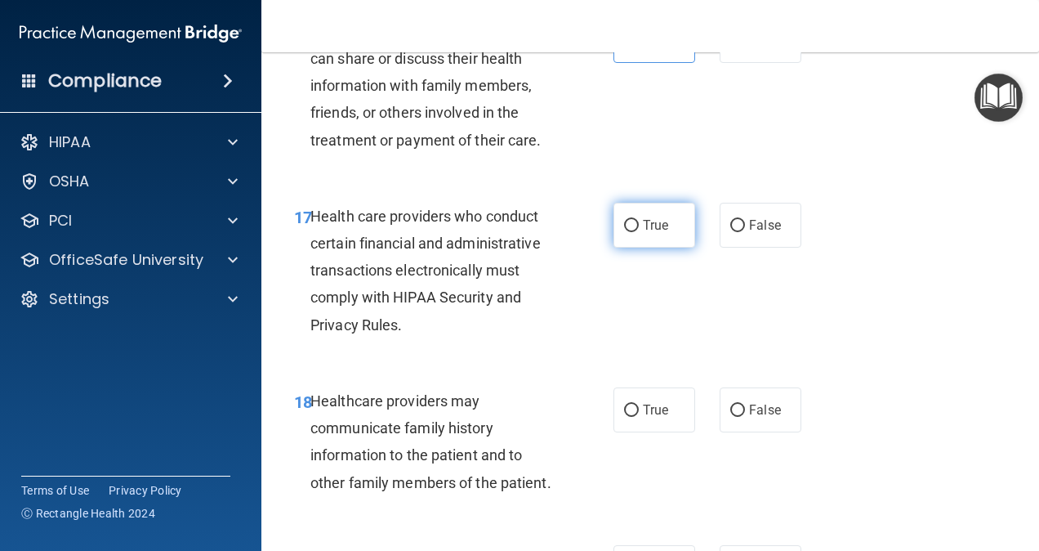
click at [617, 248] on label "True" at bounding box center [654, 225] width 82 height 45
click at [624, 232] on input "True" at bounding box center [631, 226] width 15 height 12
radio input "true"
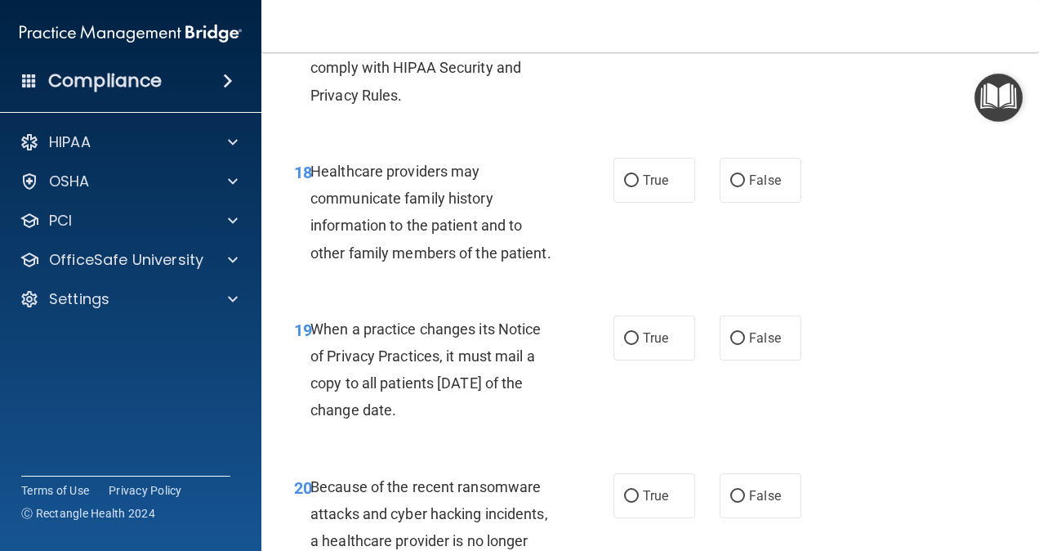
scroll to position [2991, 0]
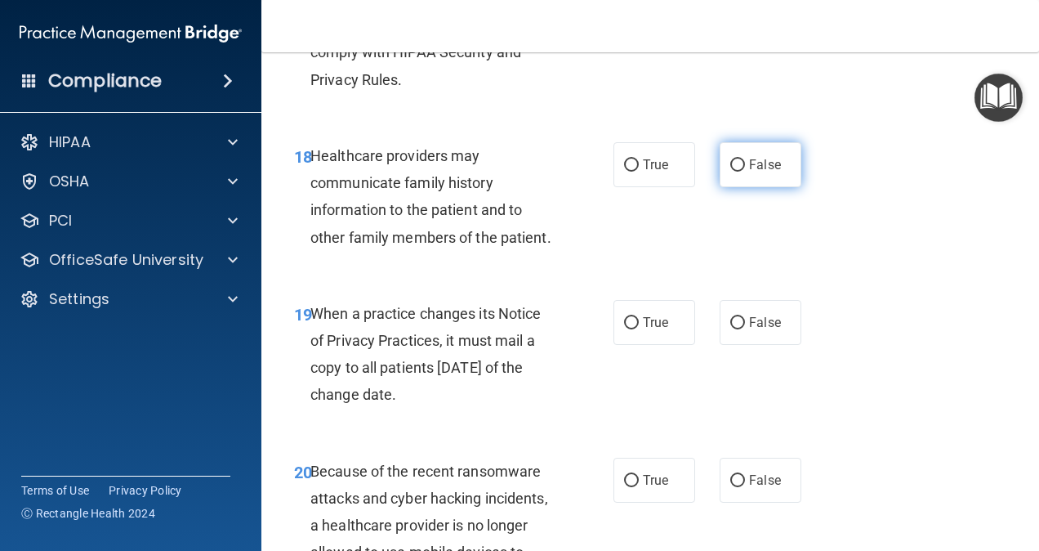
click at [738, 187] on label "False" at bounding box center [761, 164] width 82 height 45
click at [738, 172] on input "False" at bounding box center [737, 165] width 15 height 12
radio input "true"
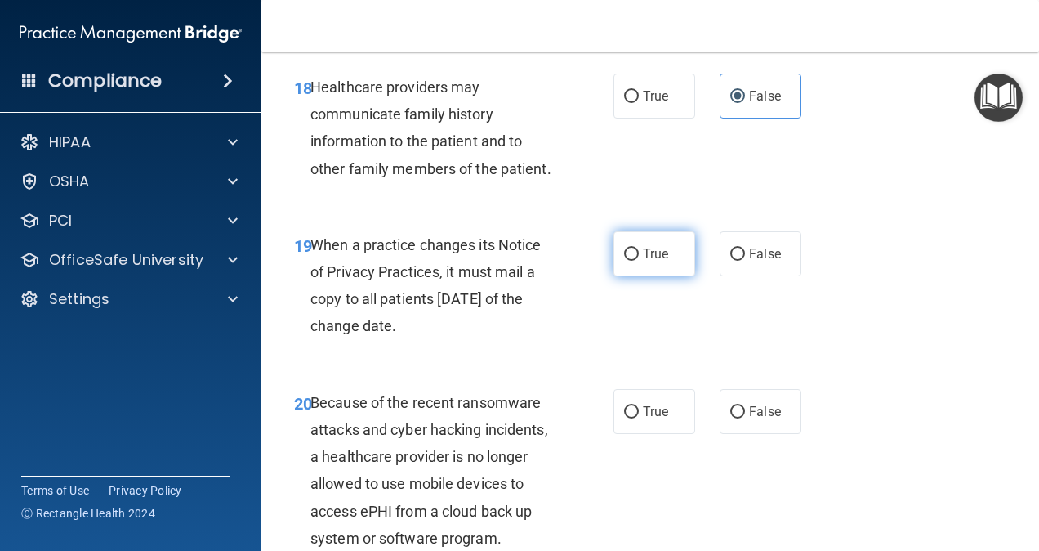
scroll to position [3155, 0]
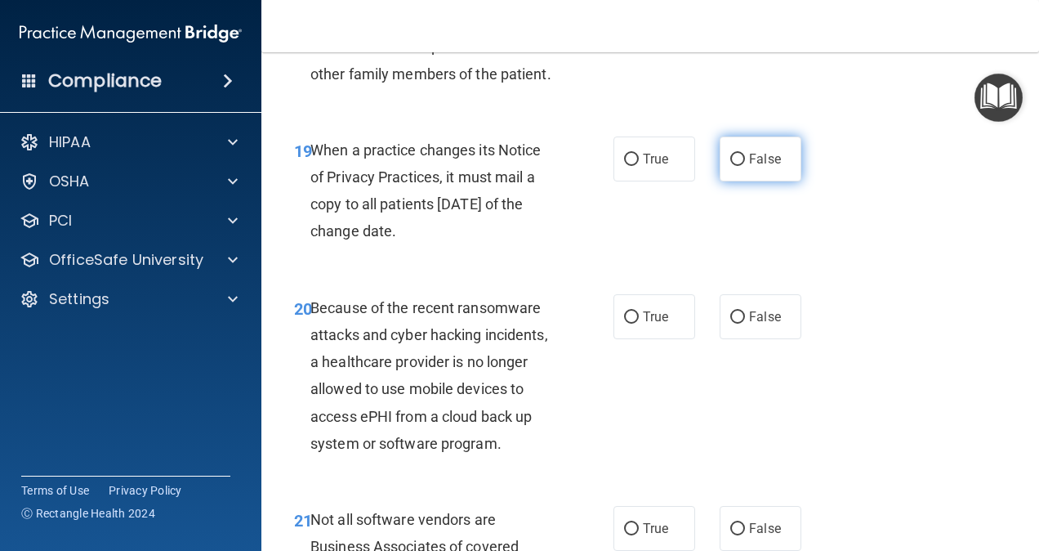
click at [776, 181] on label "False" at bounding box center [761, 158] width 82 height 45
click at [745, 166] on input "False" at bounding box center [737, 160] width 15 height 12
radio input "true"
click at [656, 167] on span "True" at bounding box center [655, 159] width 25 height 16
click at [639, 166] on input "True" at bounding box center [631, 160] width 15 height 12
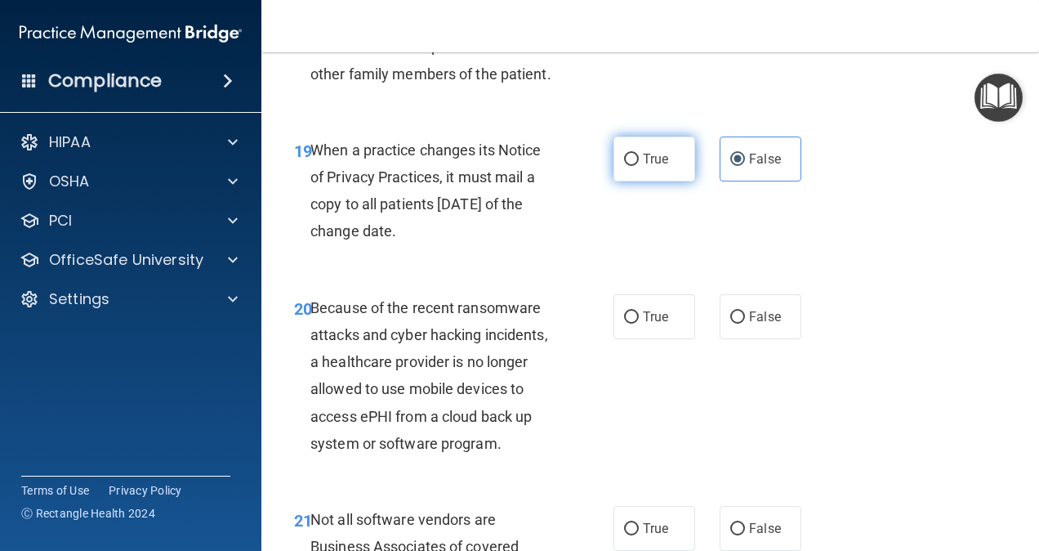
radio input "true"
radio input "false"
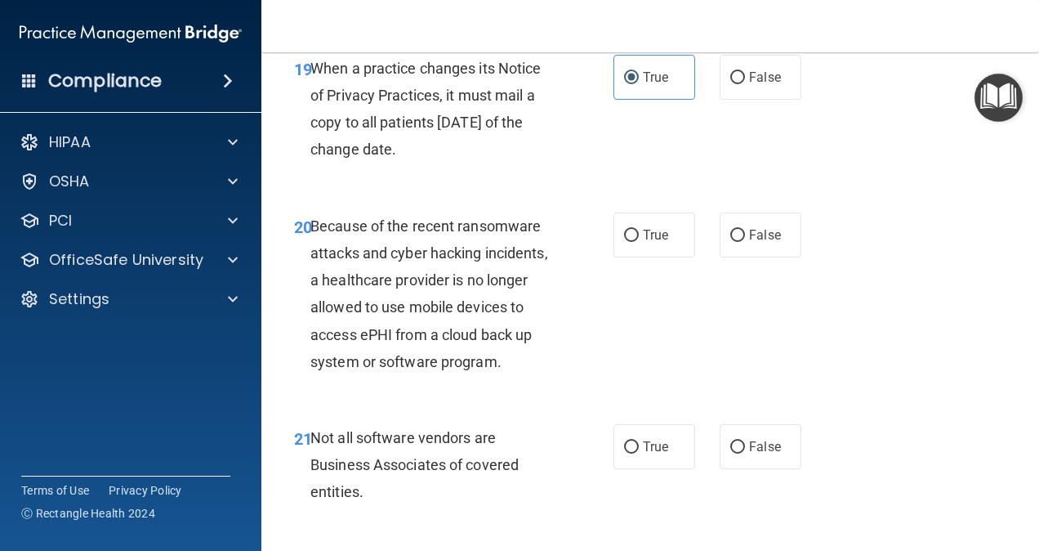
scroll to position [3318, 0]
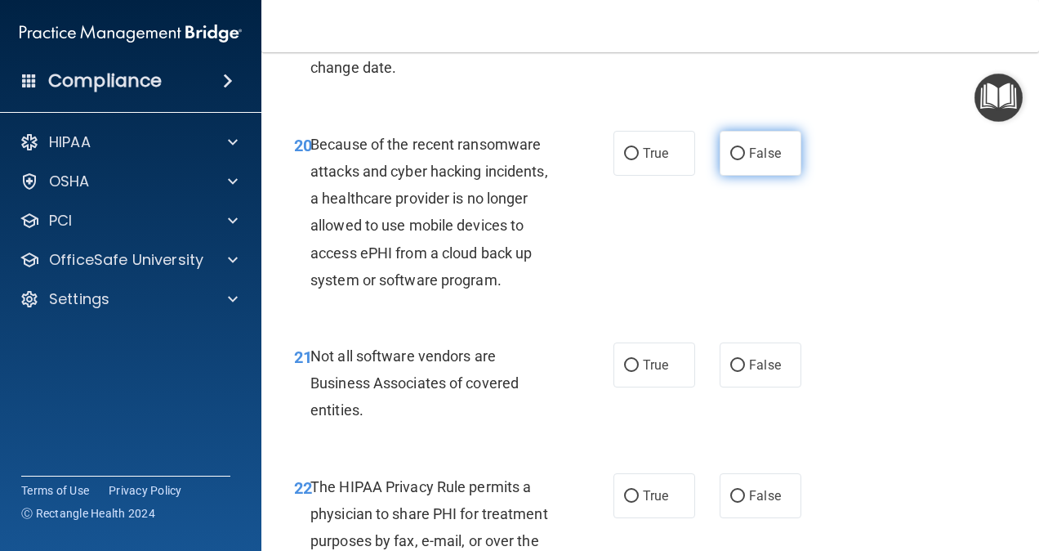
click at [752, 161] on span "False" at bounding box center [765, 153] width 32 height 16
click at [745, 160] on input "False" at bounding box center [737, 154] width 15 height 12
radio input "true"
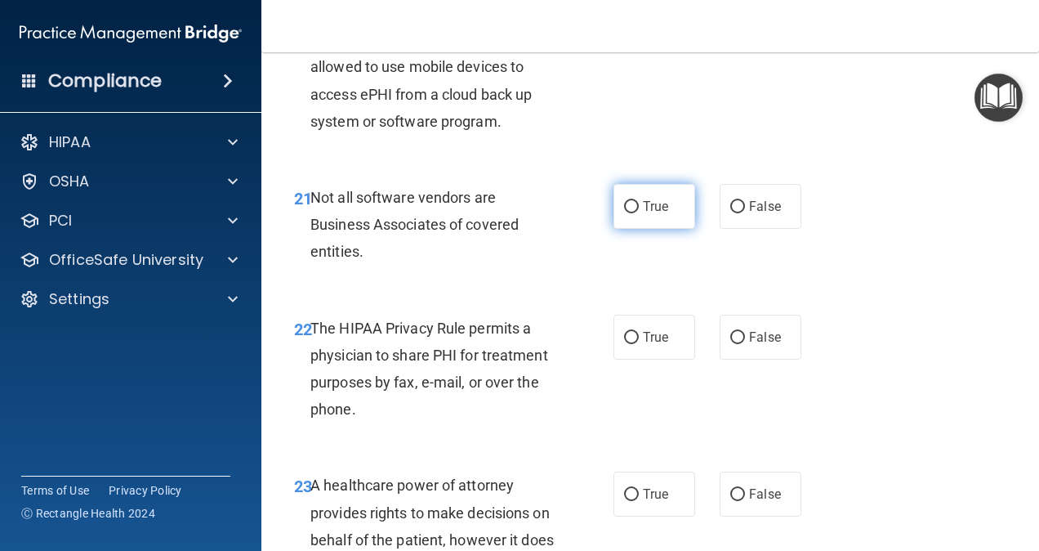
scroll to position [3482, 0]
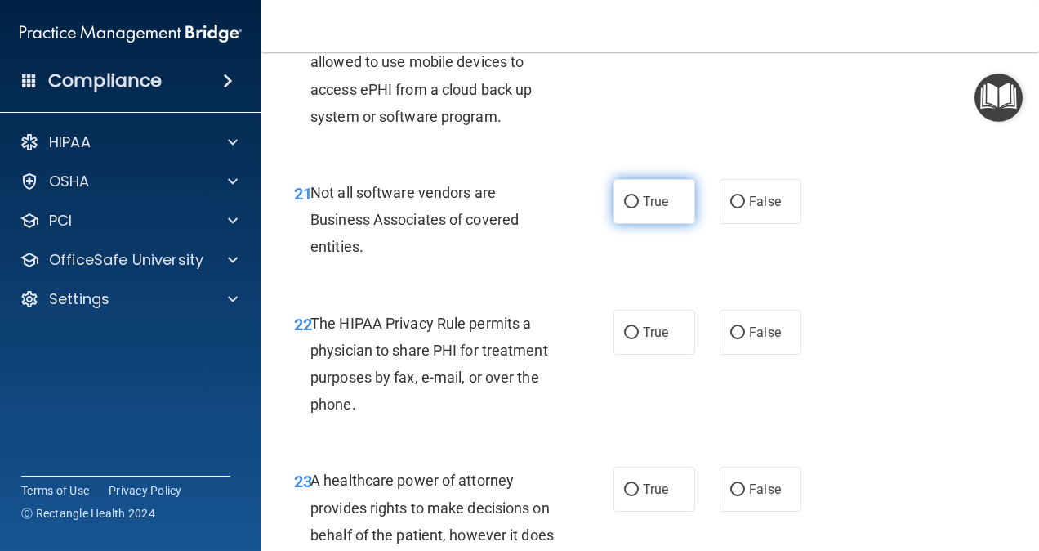
click at [642, 224] on label "True" at bounding box center [654, 201] width 82 height 45
click at [639, 208] on input "True" at bounding box center [631, 202] width 15 height 12
radio input "true"
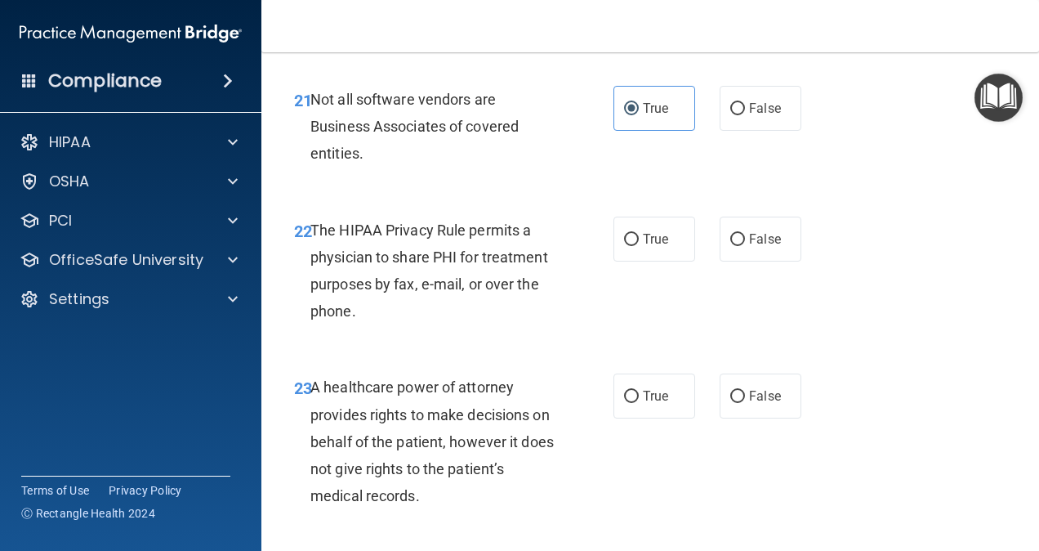
scroll to position [3645, 0]
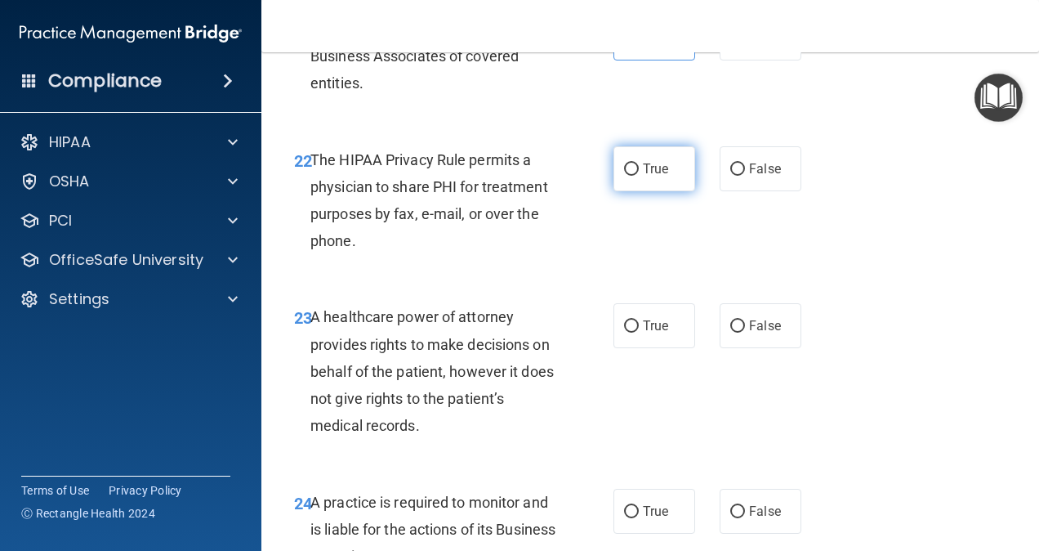
click at [627, 176] on input "True" at bounding box center [631, 169] width 15 height 12
radio input "true"
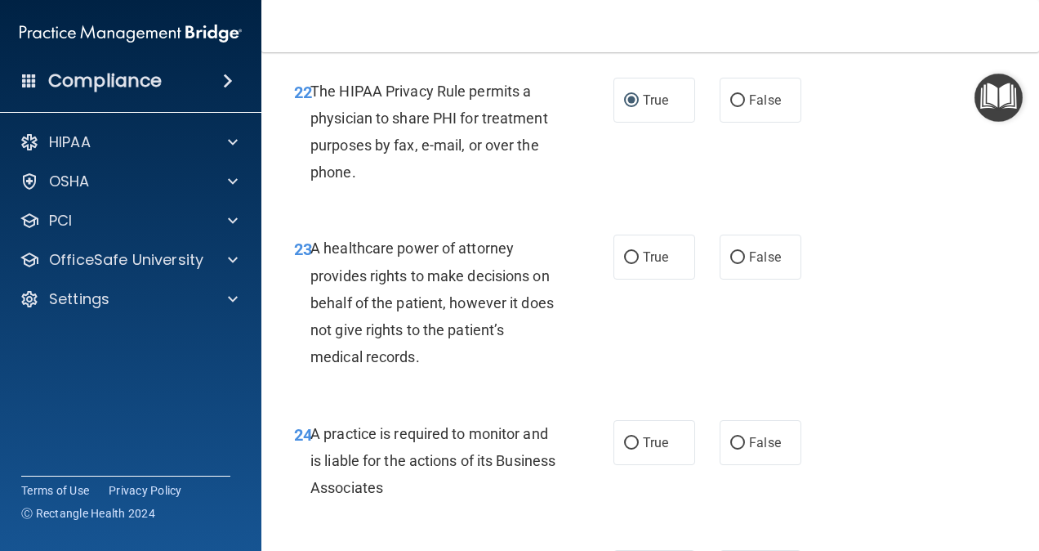
scroll to position [3808, 0]
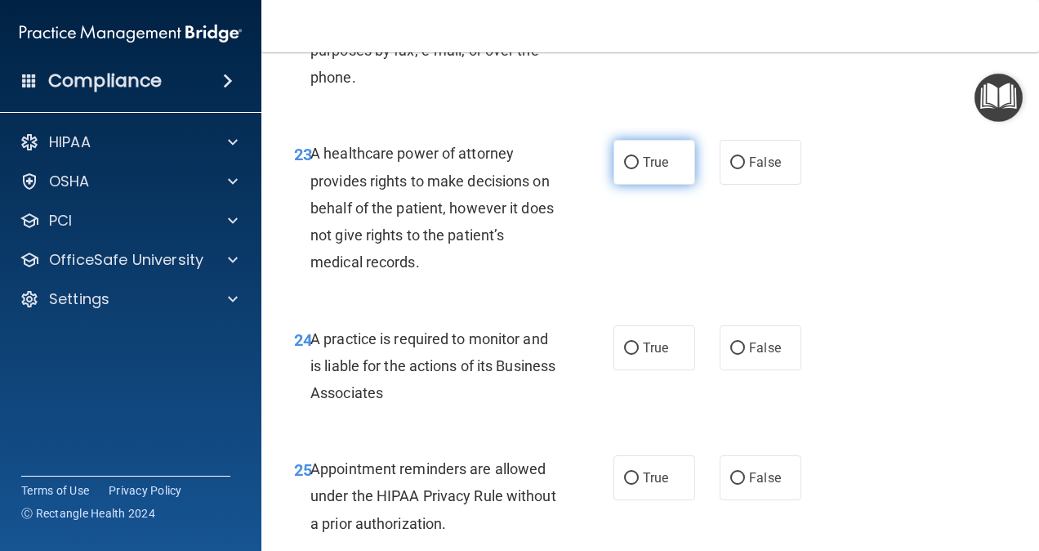
click at [643, 170] on span "True" at bounding box center [655, 162] width 25 height 16
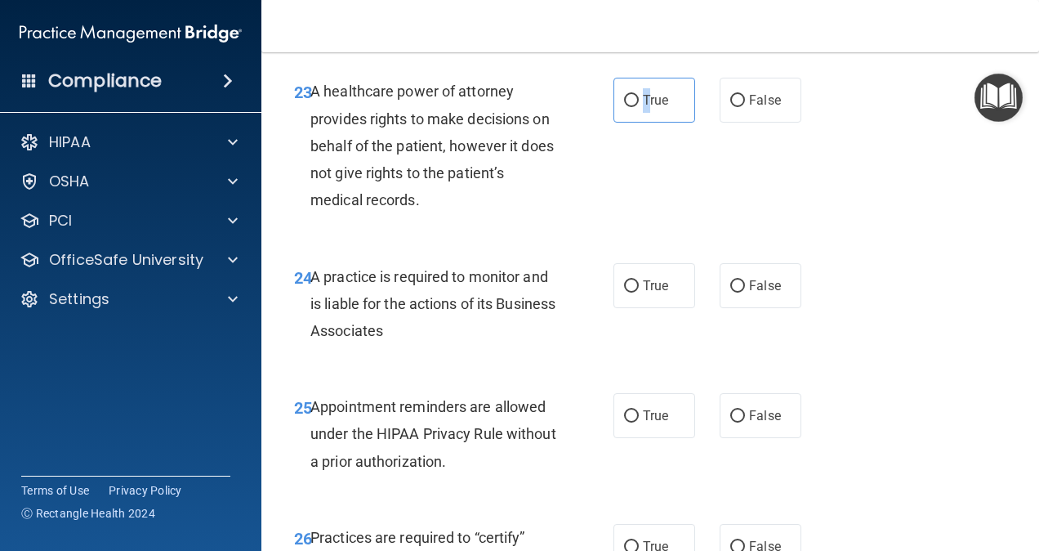
scroll to position [3890, 0]
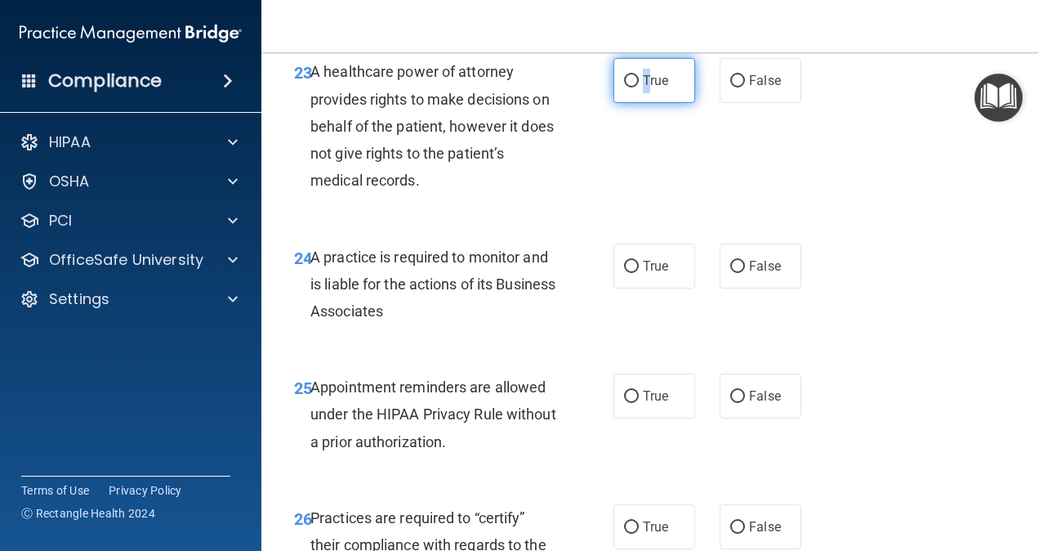
click at [624, 103] on label "True" at bounding box center [654, 80] width 82 height 45
click at [624, 87] on input "True" at bounding box center [631, 81] width 15 height 12
radio input "true"
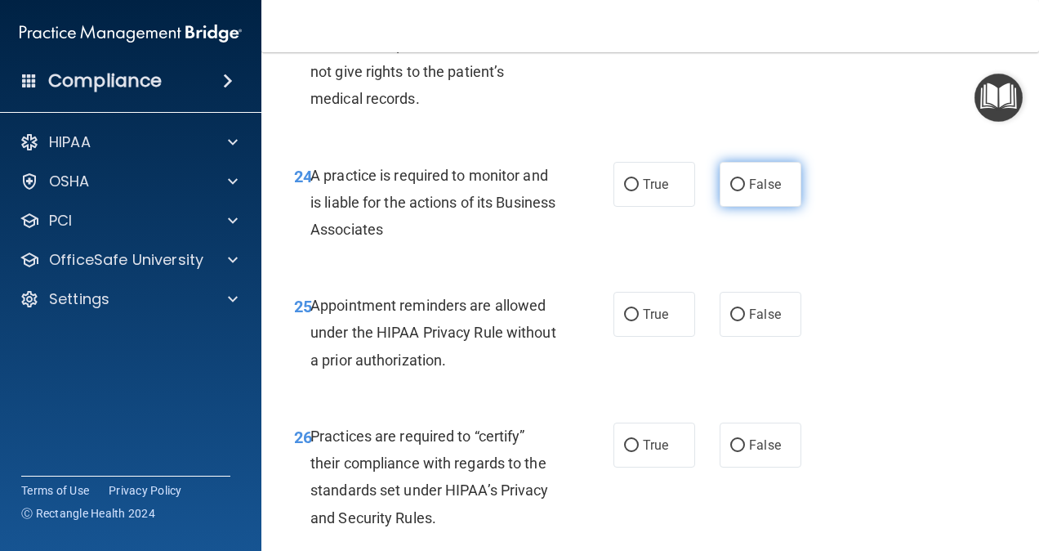
click at [749, 192] on span "False" at bounding box center [765, 184] width 32 height 16
click at [742, 191] on input "False" at bounding box center [737, 185] width 15 height 12
radio input "true"
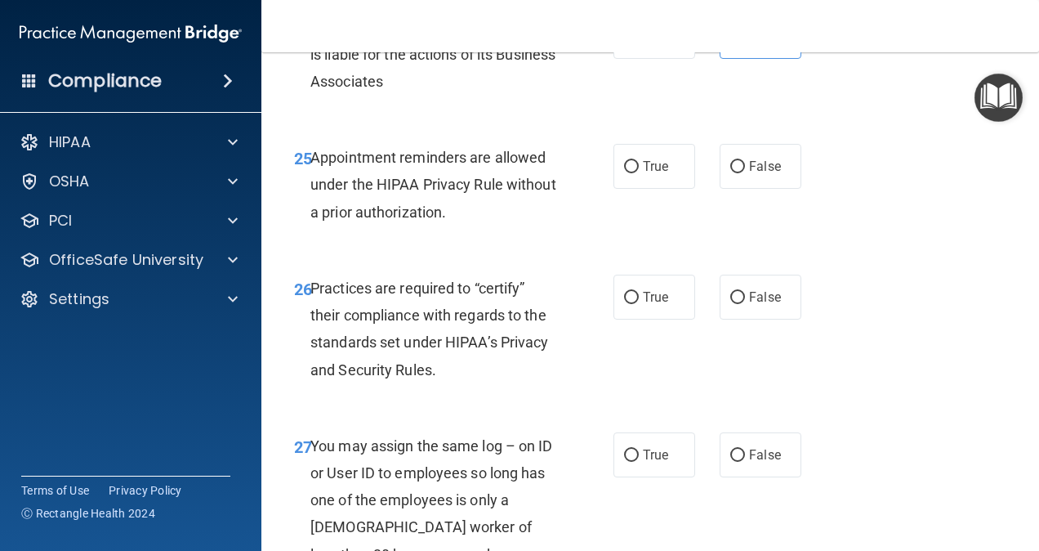
scroll to position [4135, 0]
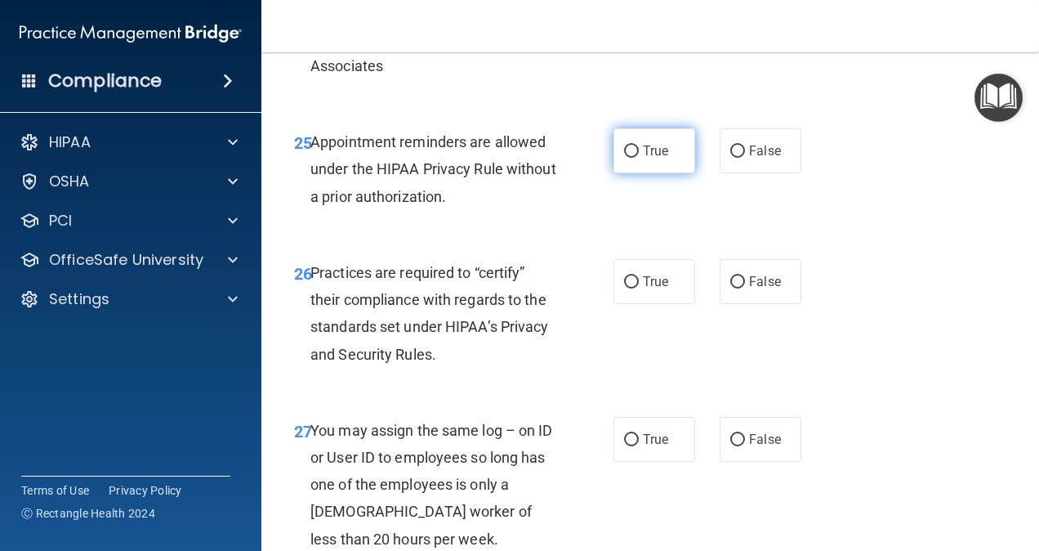
click at [622, 173] on label "True" at bounding box center [654, 150] width 82 height 45
click at [624, 158] on input "True" at bounding box center [631, 151] width 15 height 12
radio input "true"
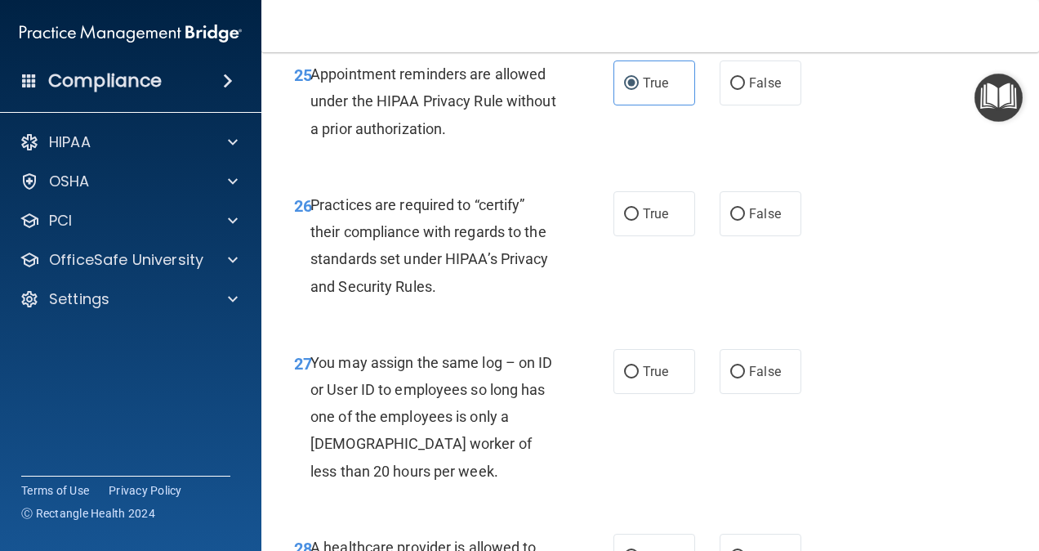
scroll to position [4298, 0]
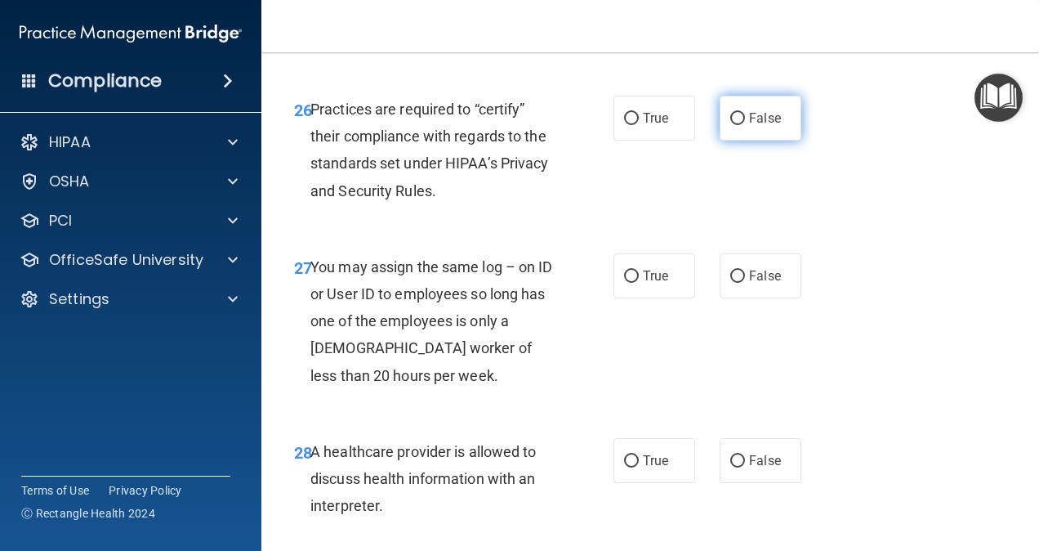
click at [749, 126] on span "False" at bounding box center [765, 118] width 32 height 16
click at [745, 125] on input "False" at bounding box center [737, 119] width 15 height 12
radio input "true"
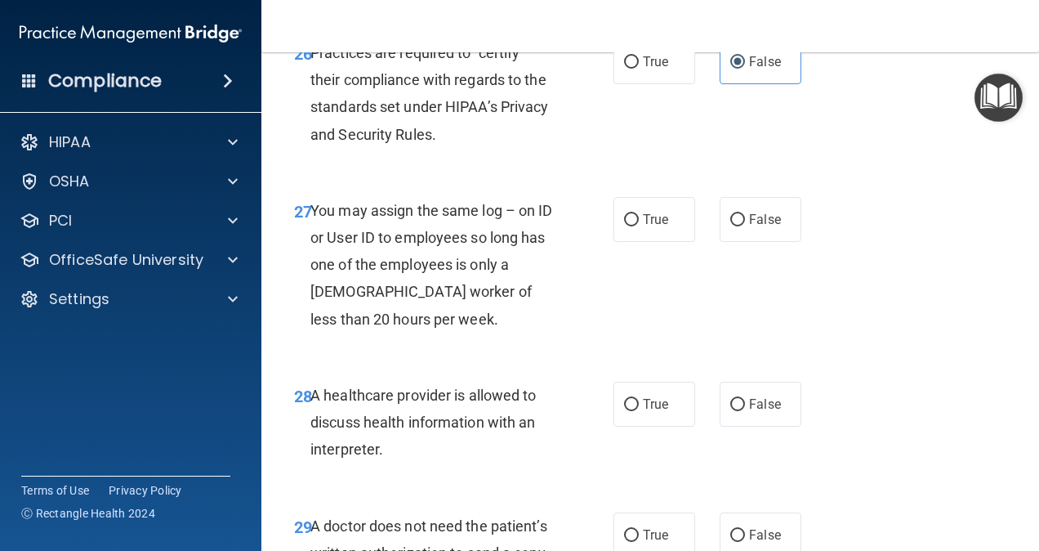
scroll to position [4380, 0]
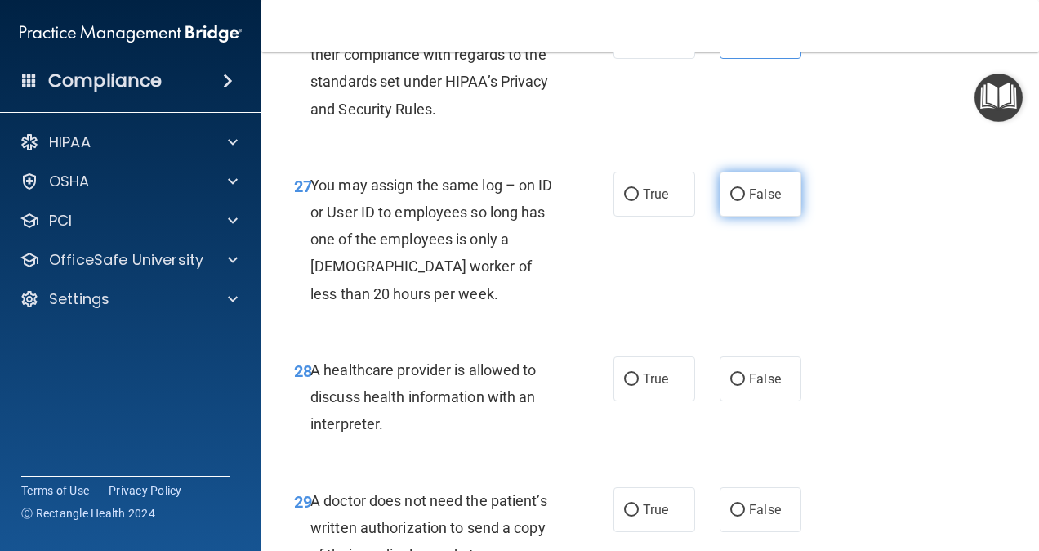
click at [738, 216] on label "False" at bounding box center [761, 194] width 82 height 45
click at [738, 201] on input "False" at bounding box center [737, 195] width 15 height 12
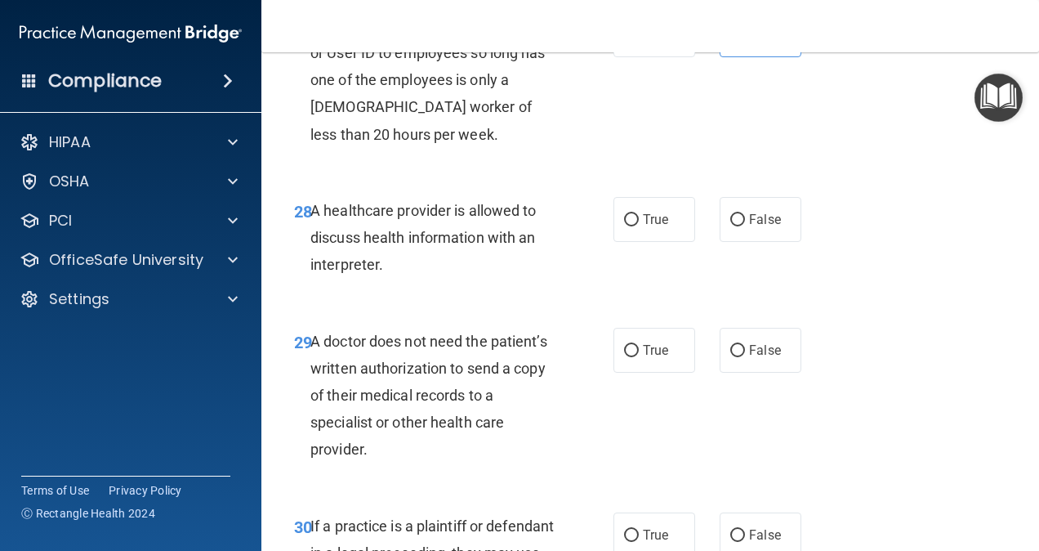
scroll to position [4544, 0]
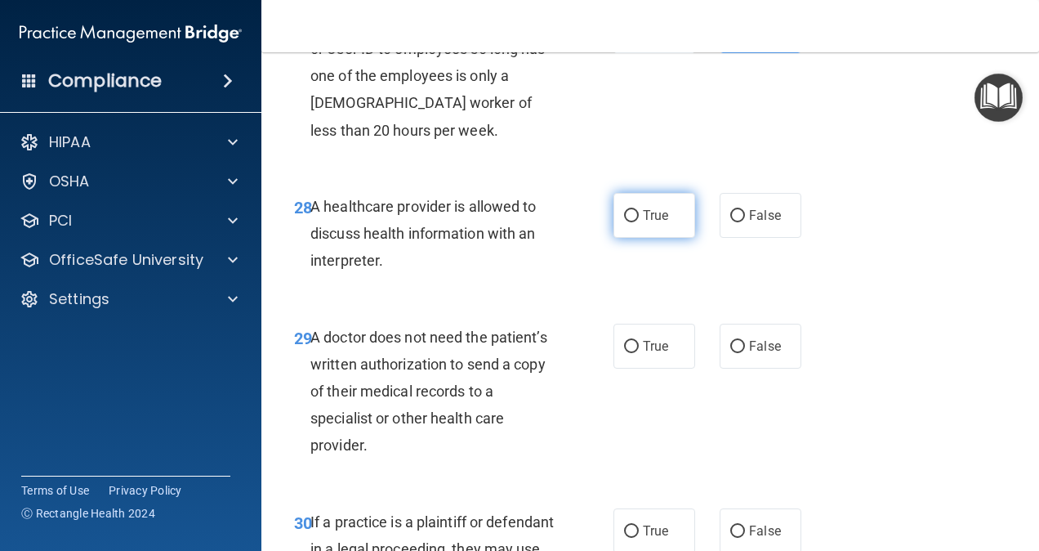
click at [643, 223] on span "True" at bounding box center [655, 215] width 25 height 16
click at [639, 222] on input "True" at bounding box center [631, 216] width 15 height 12
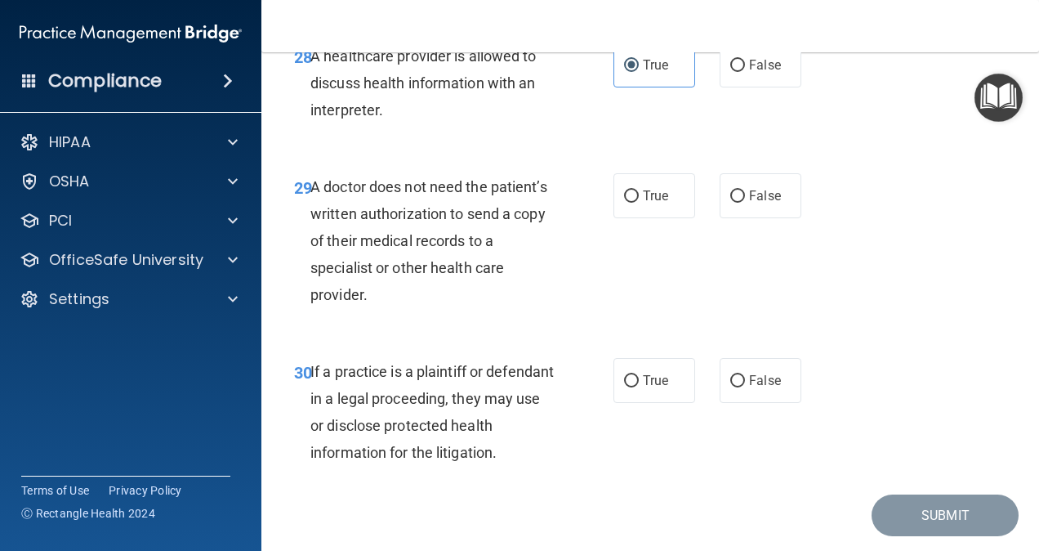
scroll to position [4707, 0]
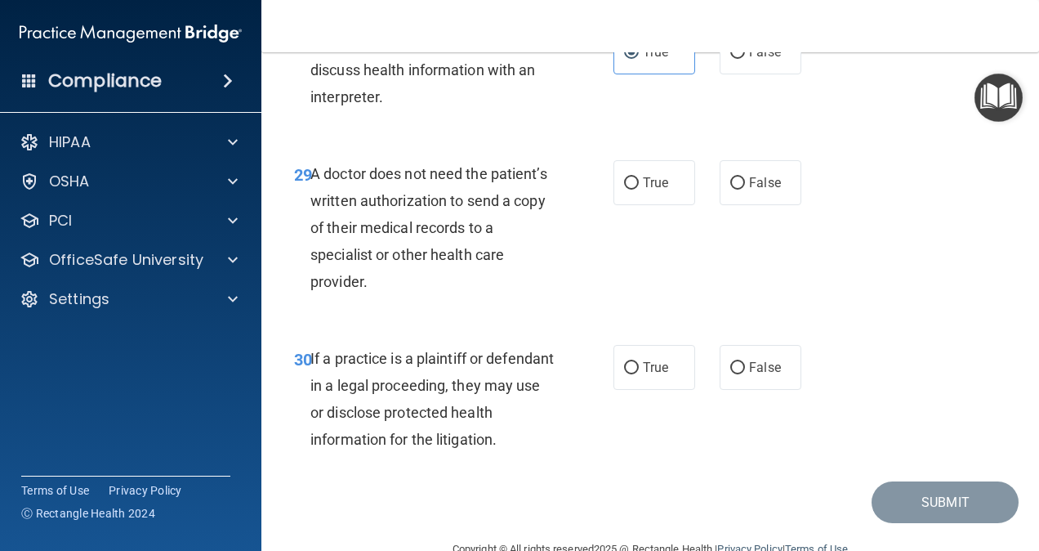
click at [707, 205] on div "True False" at bounding box center [711, 182] width 197 height 45
click at [657, 205] on label "True" at bounding box center [654, 182] width 82 height 45
click at [639, 190] on input "True" at bounding box center [631, 183] width 15 height 12
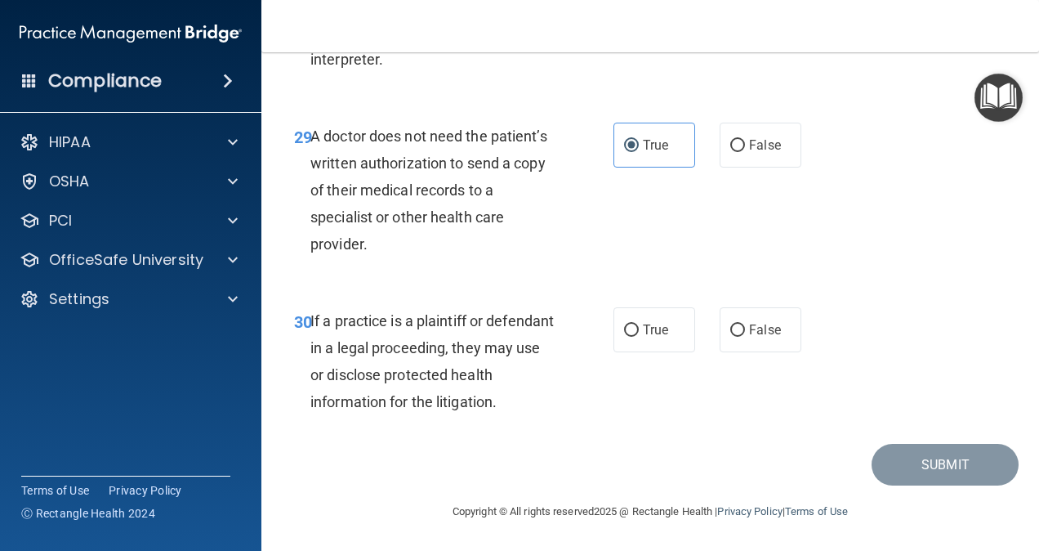
scroll to position [4825, 0]
click at [622, 338] on label "True" at bounding box center [654, 329] width 82 height 45
click at [624, 337] on input "True" at bounding box center [631, 330] width 15 height 12
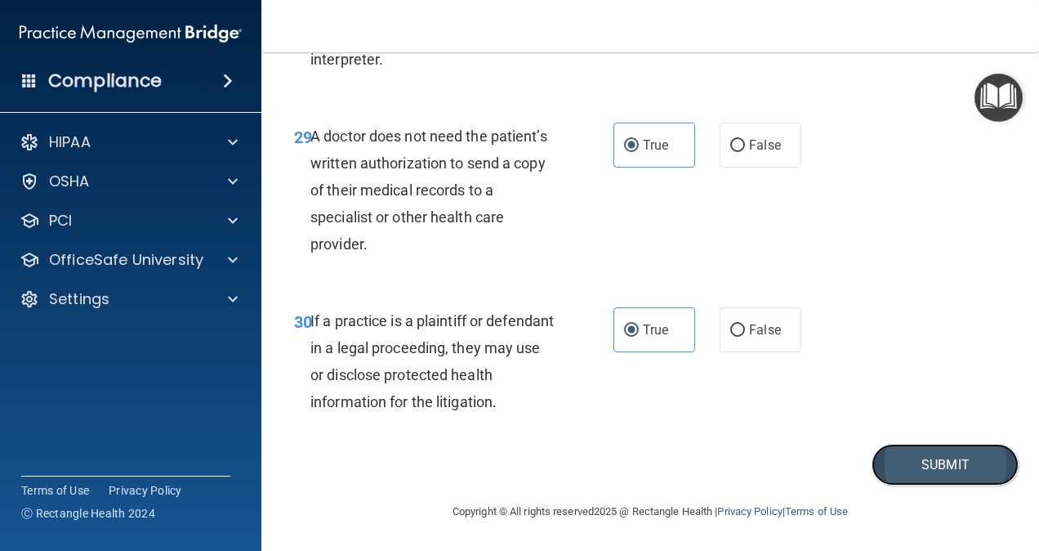
click at [933, 463] on button "Submit" at bounding box center [945, 465] width 147 height 42
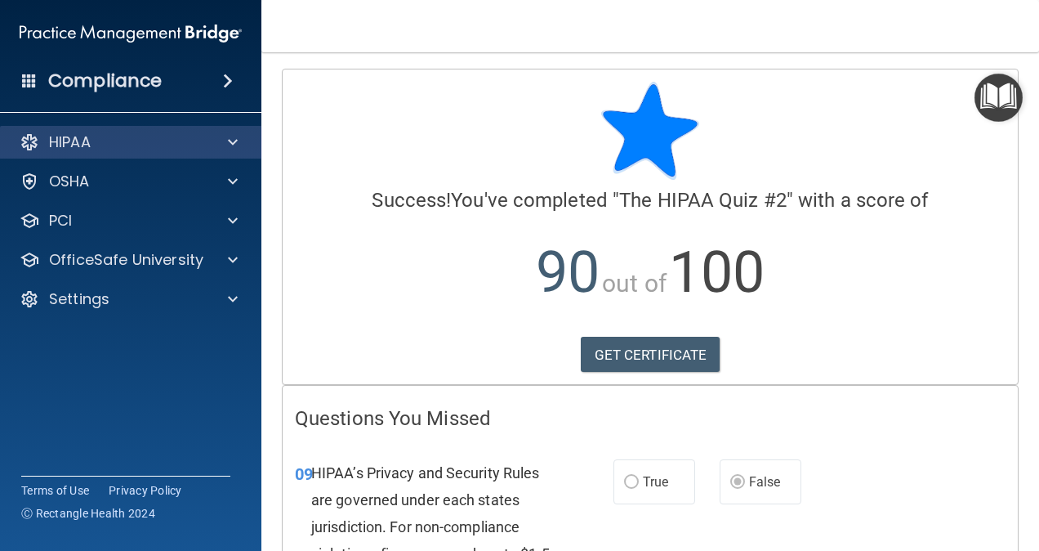
click at [235, 157] on div "HIPAA" at bounding box center [131, 142] width 262 height 33
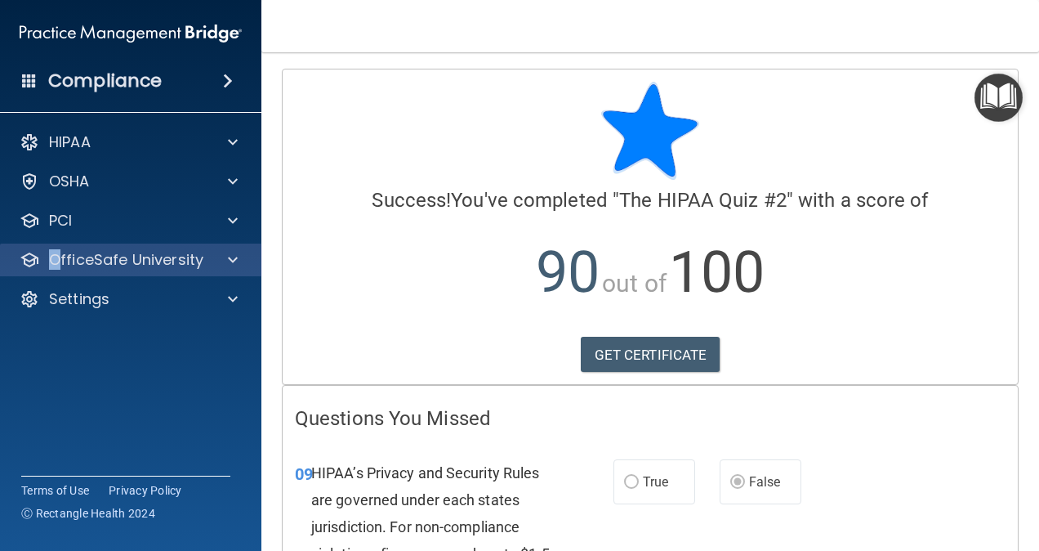
click at [51, 252] on div "OfficeSafe University" at bounding box center [131, 259] width 262 height 33
drag, startPoint x: 51, startPoint y: 250, endPoint x: 57, endPoint y: 260, distance: 11.3
click at [57, 260] on p "OfficeSafe University" at bounding box center [126, 260] width 154 height 20
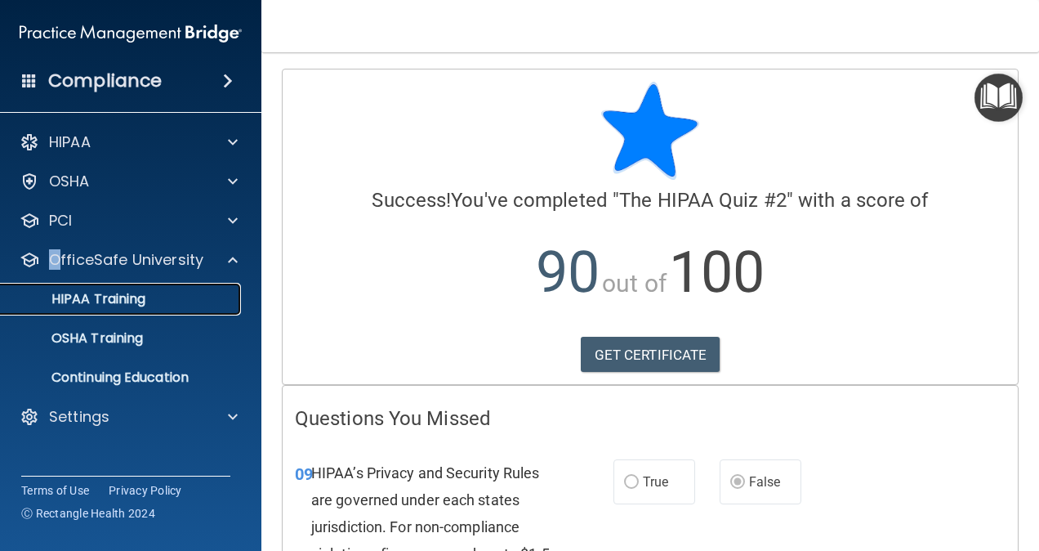
click at [105, 301] on p "HIPAA Training" at bounding box center [78, 299] width 135 height 16
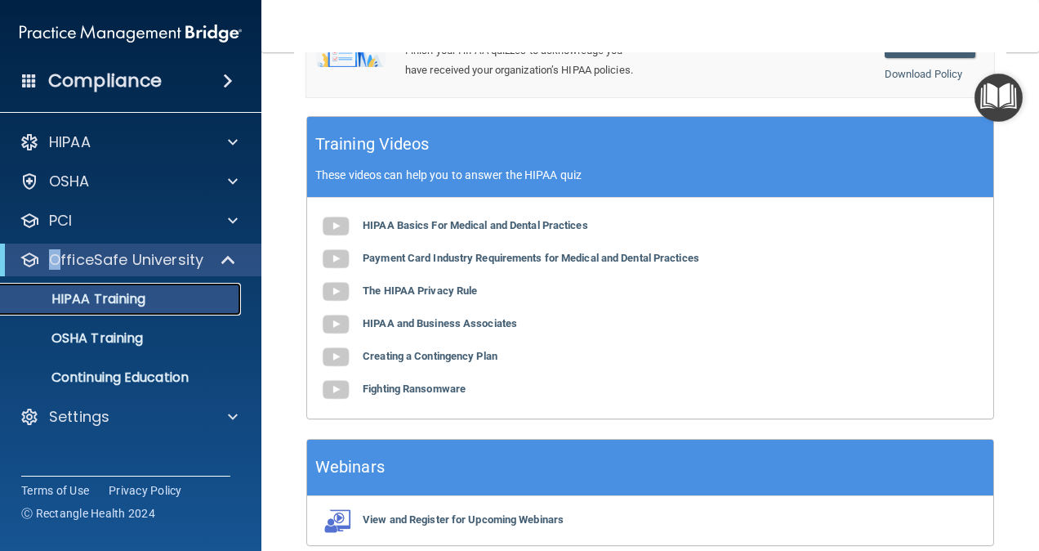
scroll to position [620, 0]
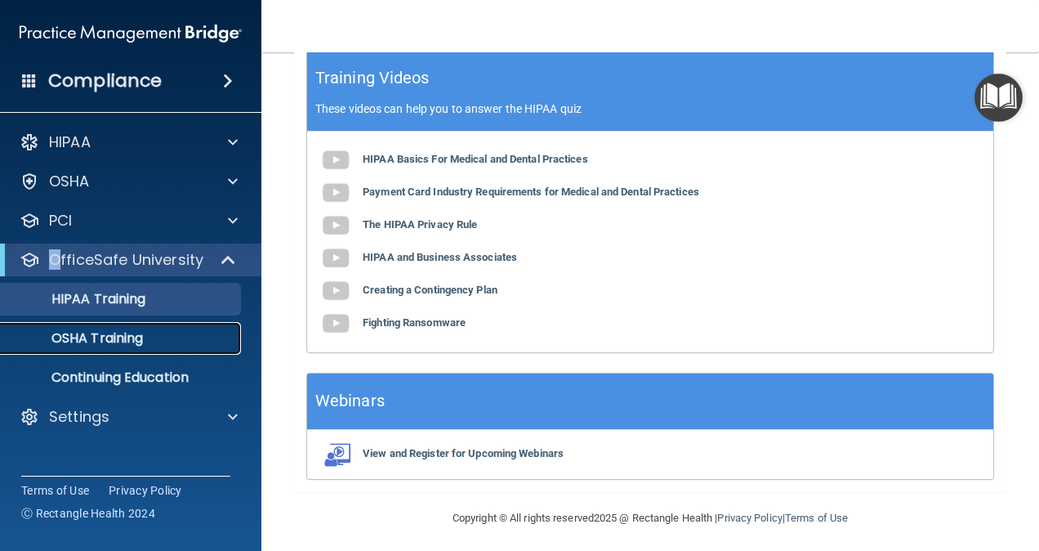
click at [102, 346] on link "OSHA Training" at bounding box center [112, 338] width 257 height 33
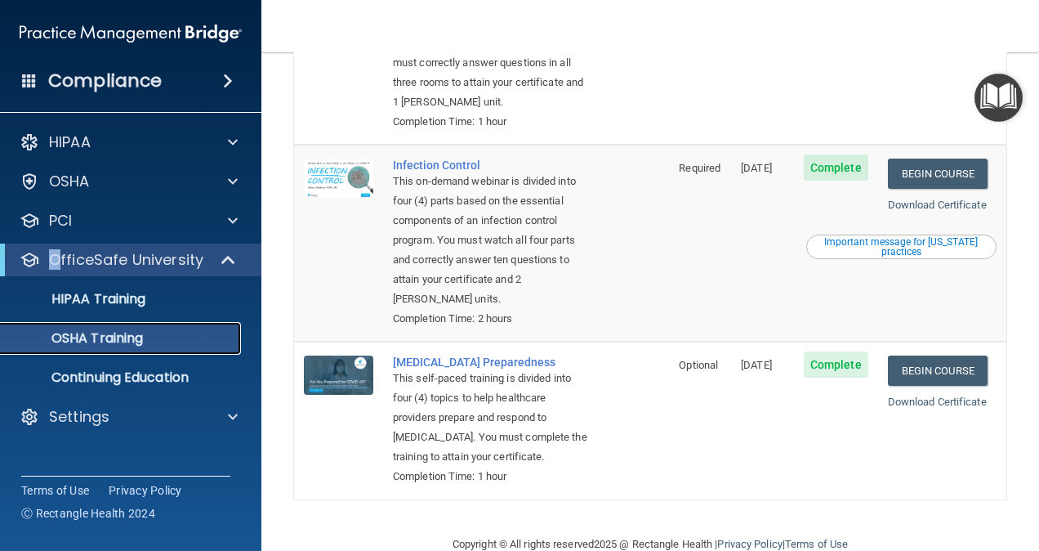
scroll to position [241, 0]
